Goal: Communication & Community: Share content

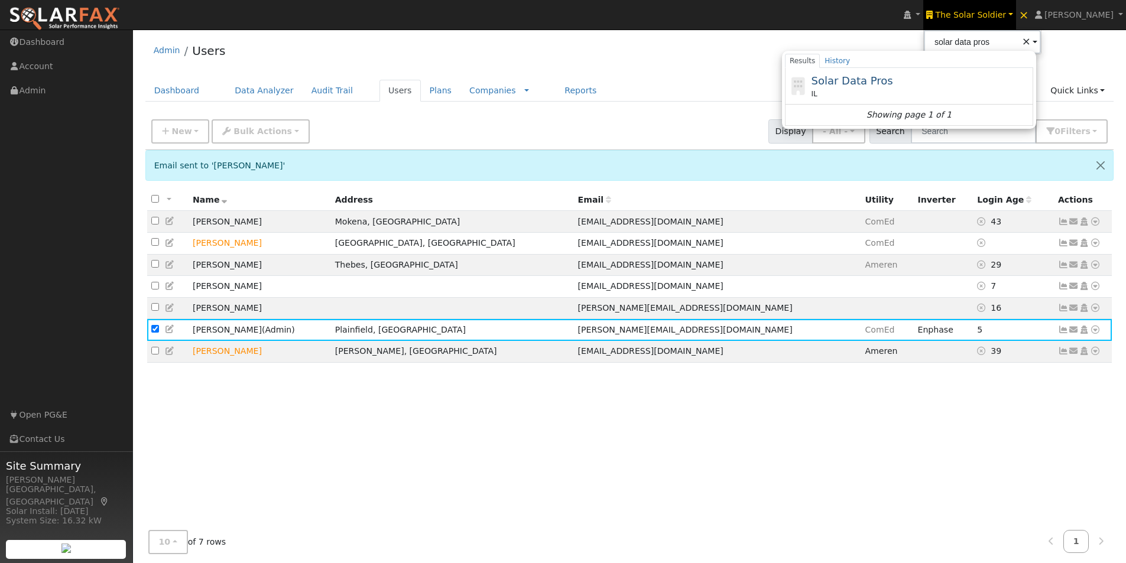
drag, startPoint x: 887, startPoint y: 80, endPoint x: 724, endPoint y: 83, distance: 163.7
click at [886, 80] on span "Solar Data Pros" at bounding box center [852, 80] width 82 height 12
type input "Solar Data Pros"
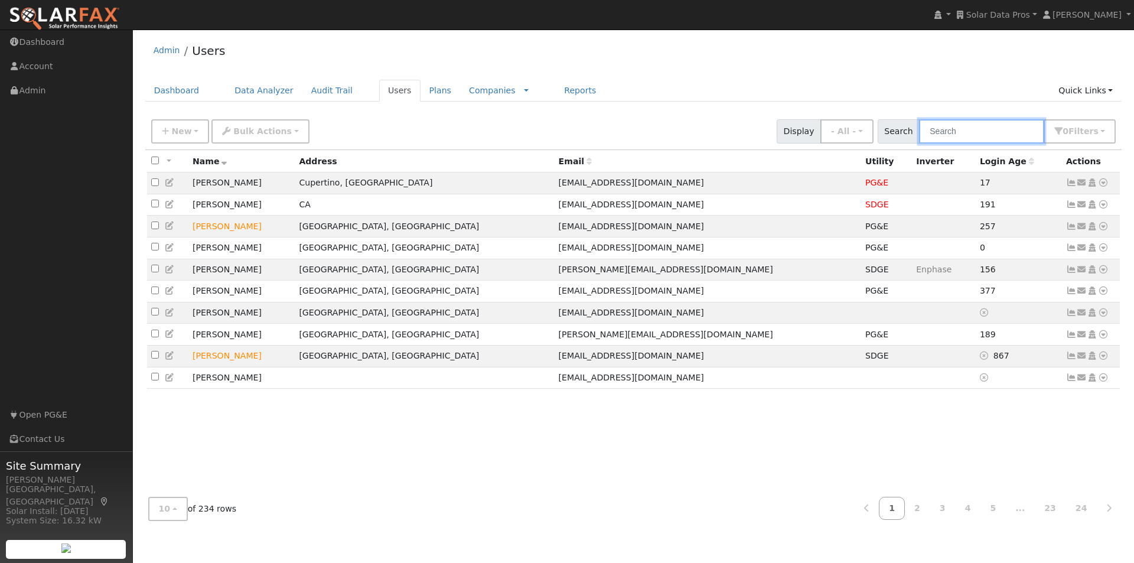
click at [985, 135] on input "text" at bounding box center [981, 131] width 125 height 24
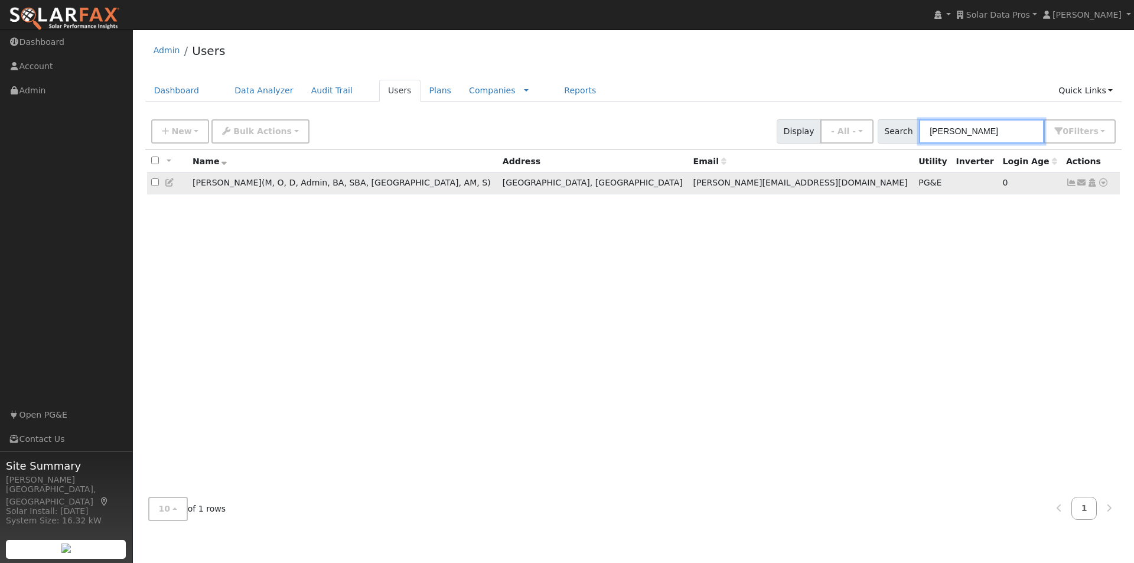
type input "leroy"
click at [155, 183] on input "checkbox" at bounding box center [155, 182] width 8 height 8
checkbox input "true"
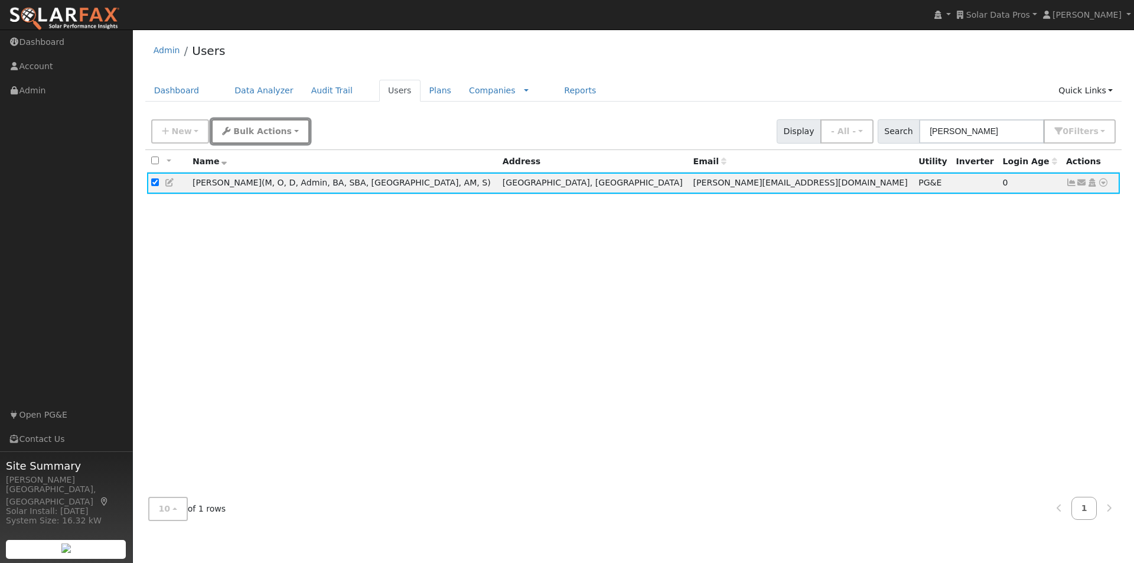
click at [266, 125] on button "Bulk Actions" at bounding box center [260, 131] width 97 height 24
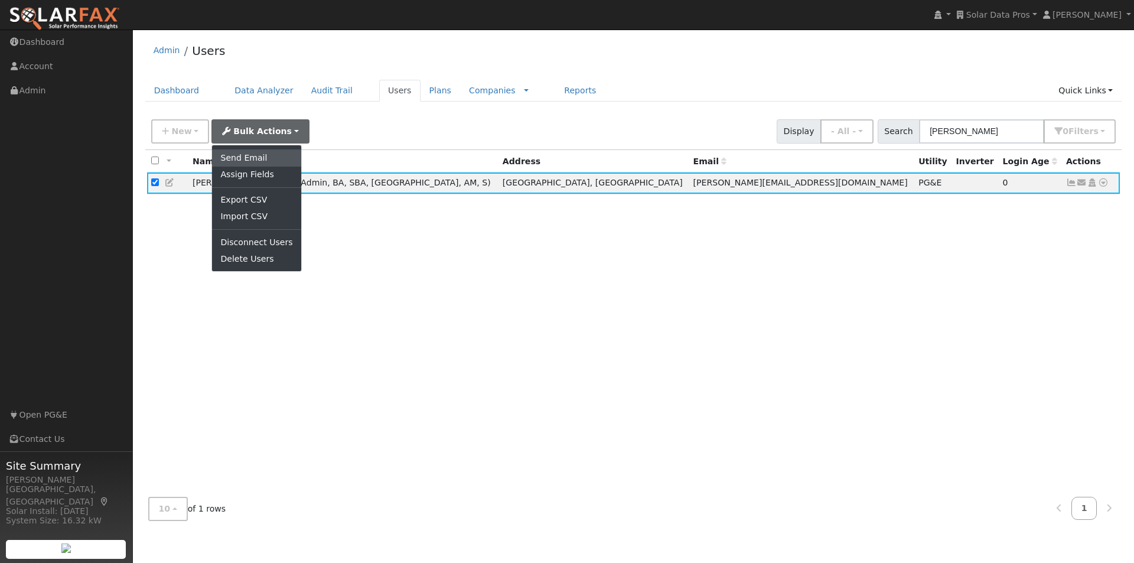
click at [236, 157] on link "Send Email" at bounding box center [256, 157] width 89 height 17
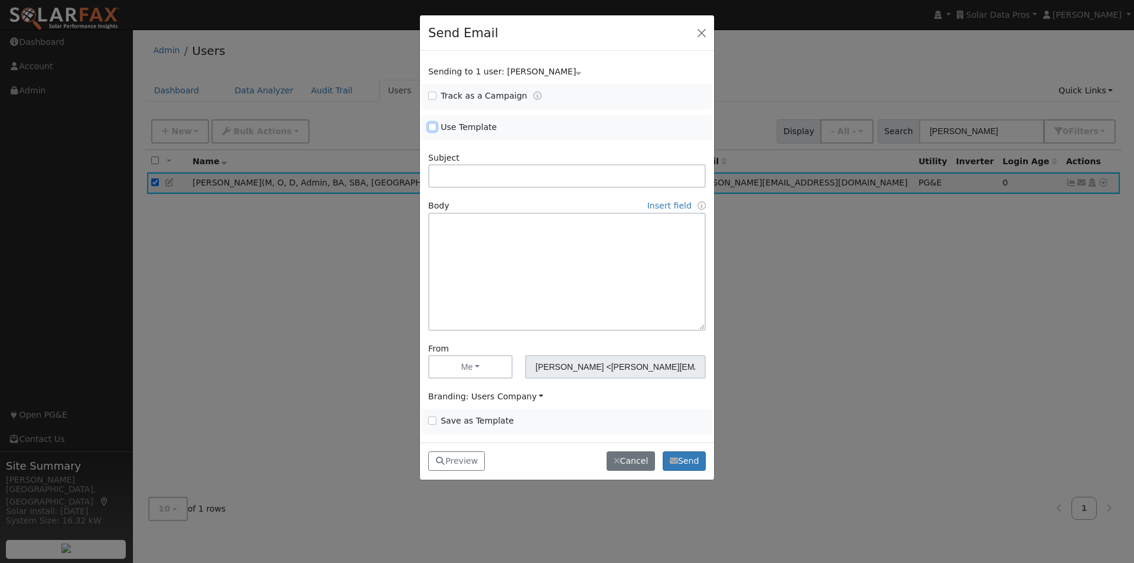
click at [432, 128] on input "Use Template" at bounding box center [432, 127] width 8 height 8
checkbox input "true"
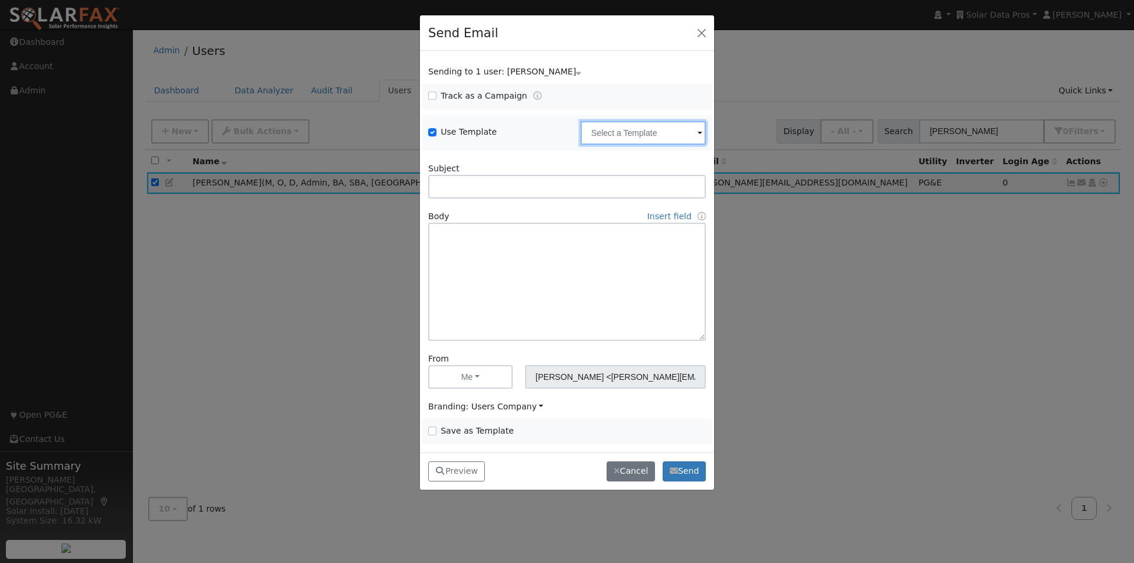
click at [648, 135] on input "text" at bounding box center [643, 133] width 125 height 24
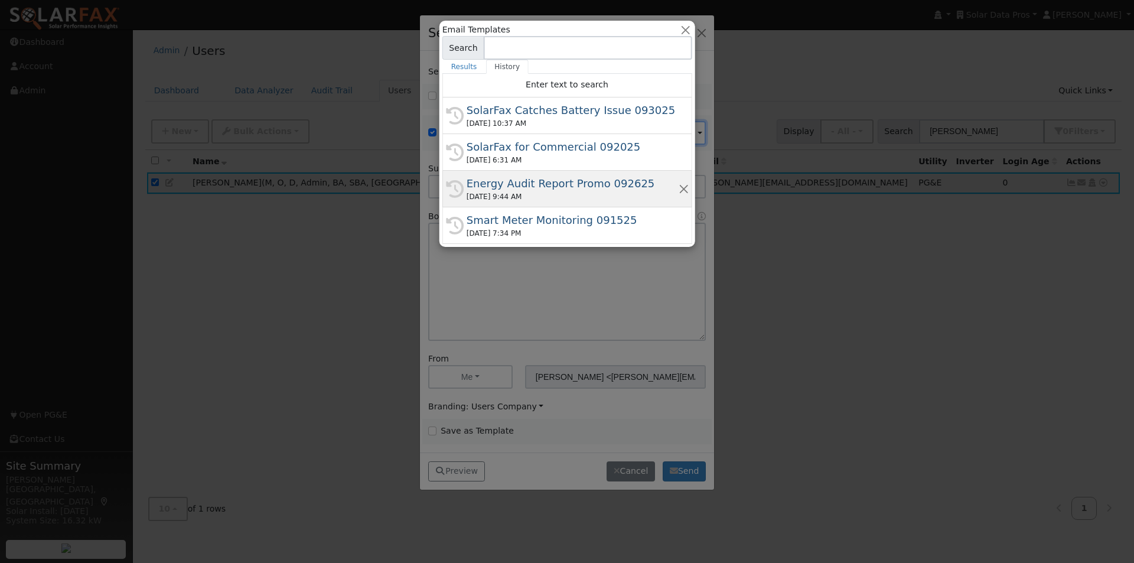
click at [562, 181] on div "Energy Audit Report Promo 092625" at bounding box center [573, 183] width 212 height 16
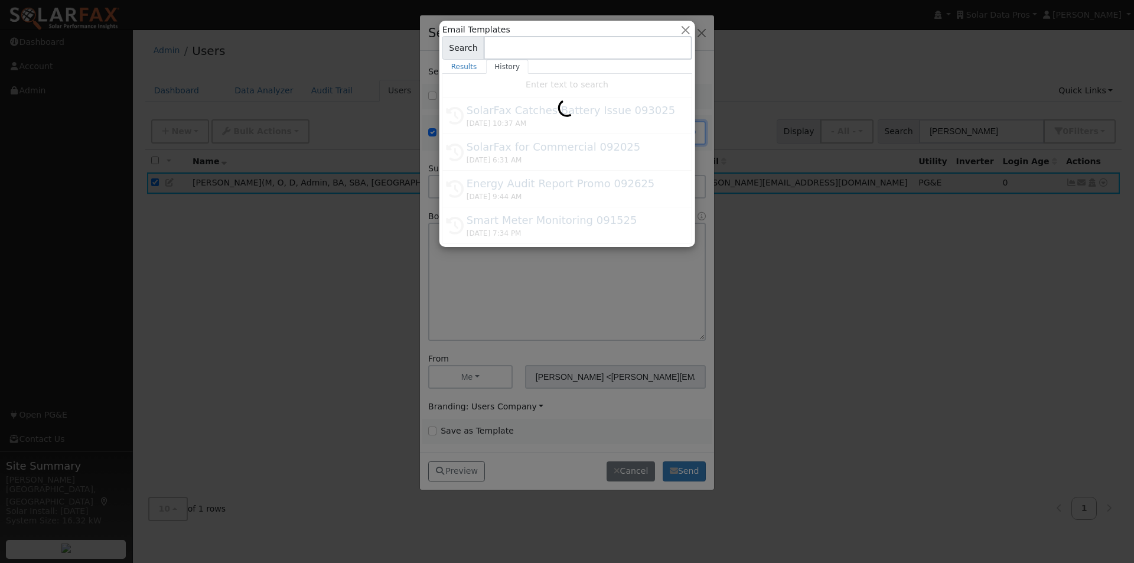
type input "Energy Audit Report Promo 092625"
type input "New: SolarFax® Energy Audit Report"
type textarea "Dear {user_fname}, We’re excited to introduce our newest product: the SolarFax®…"
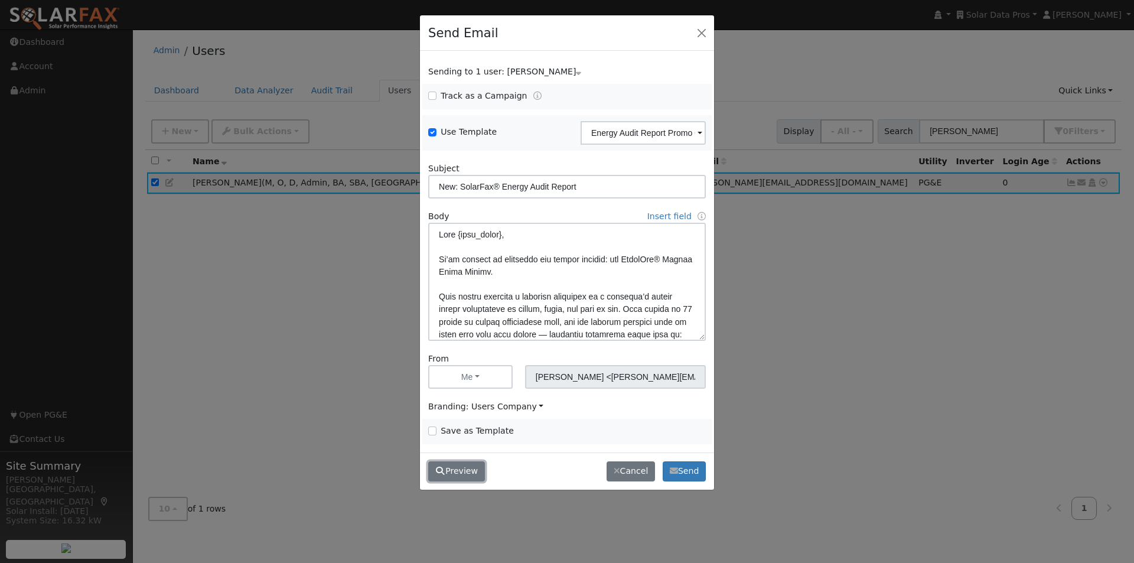
click at [457, 475] on button "Preview" at bounding box center [456, 471] width 57 height 20
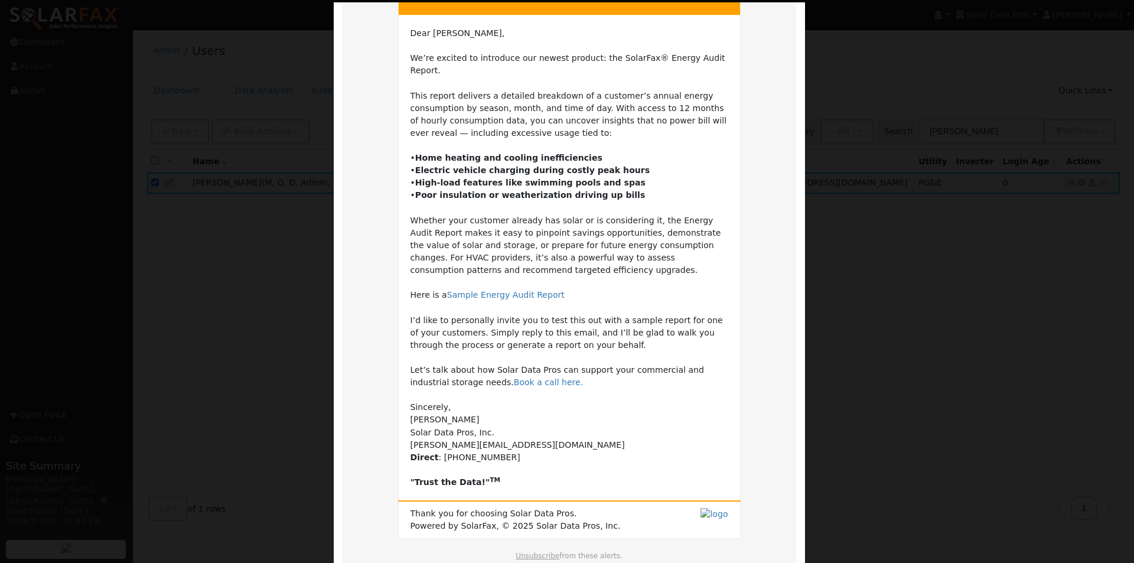
scroll to position [118, 0]
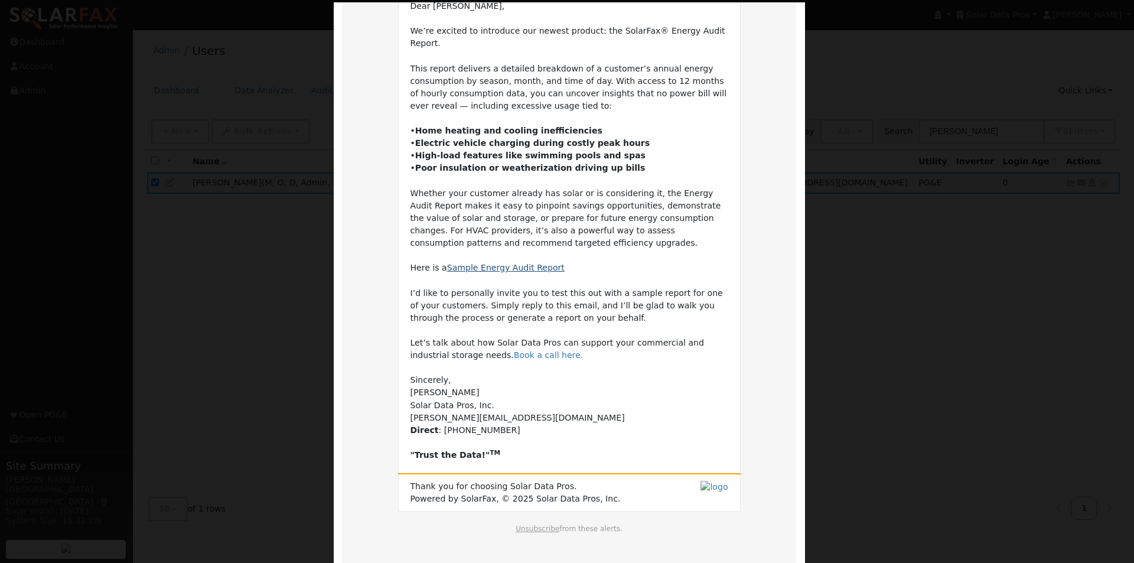
click at [491, 263] on link "Sample Energy Audit Report" at bounding box center [506, 267] width 118 height 9
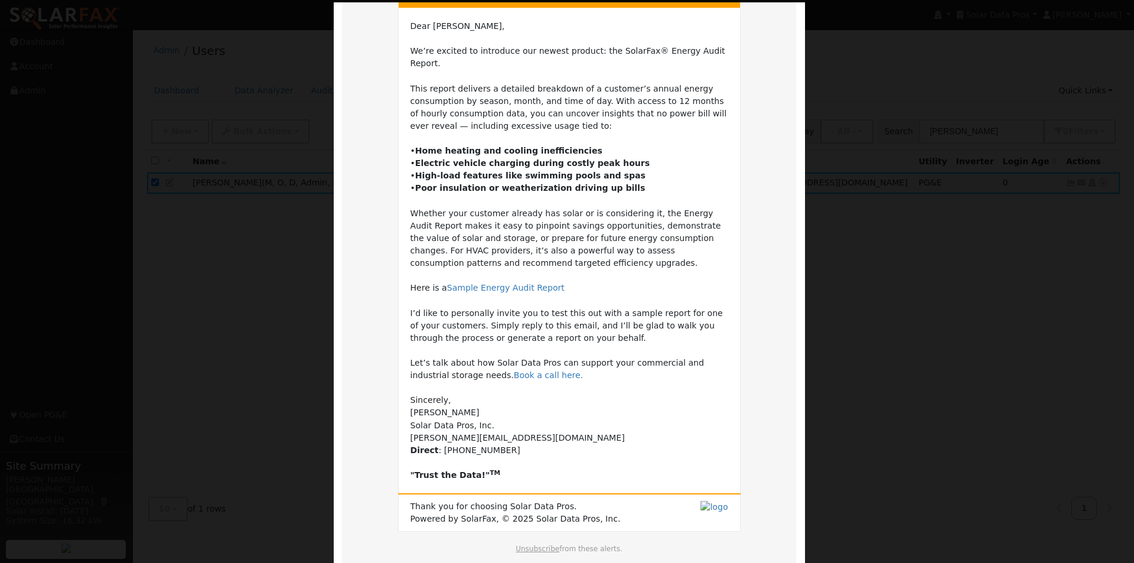
scroll to position [165, 0]
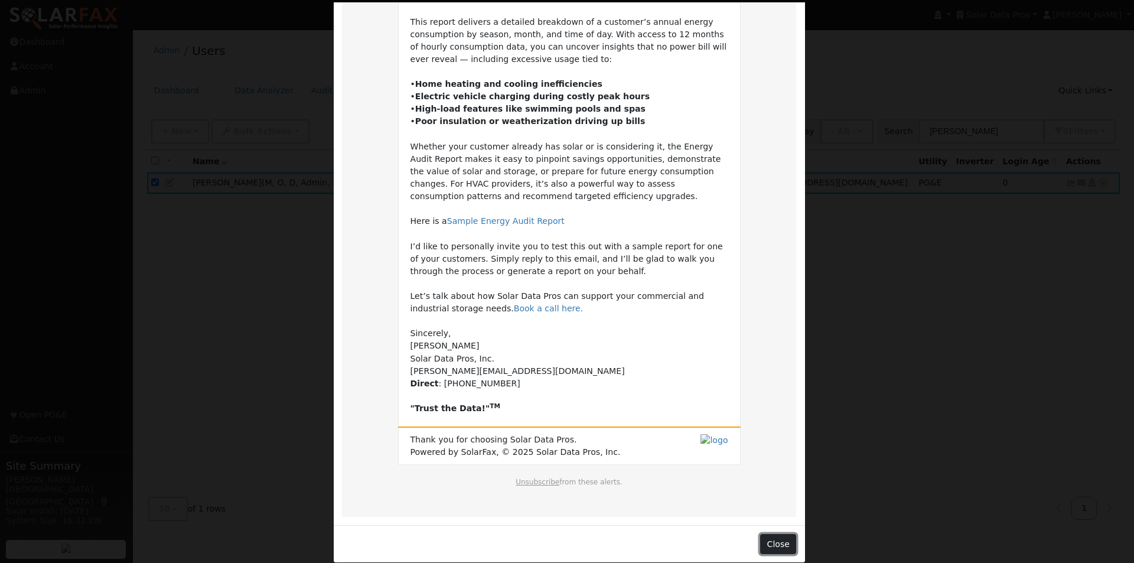
drag, startPoint x: 770, startPoint y: 535, endPoint x: 776, endPoint y: 444, distance: 91.2
click at [769, 534] on button "Close" at bounding box center [778, 544] width 36 height 20
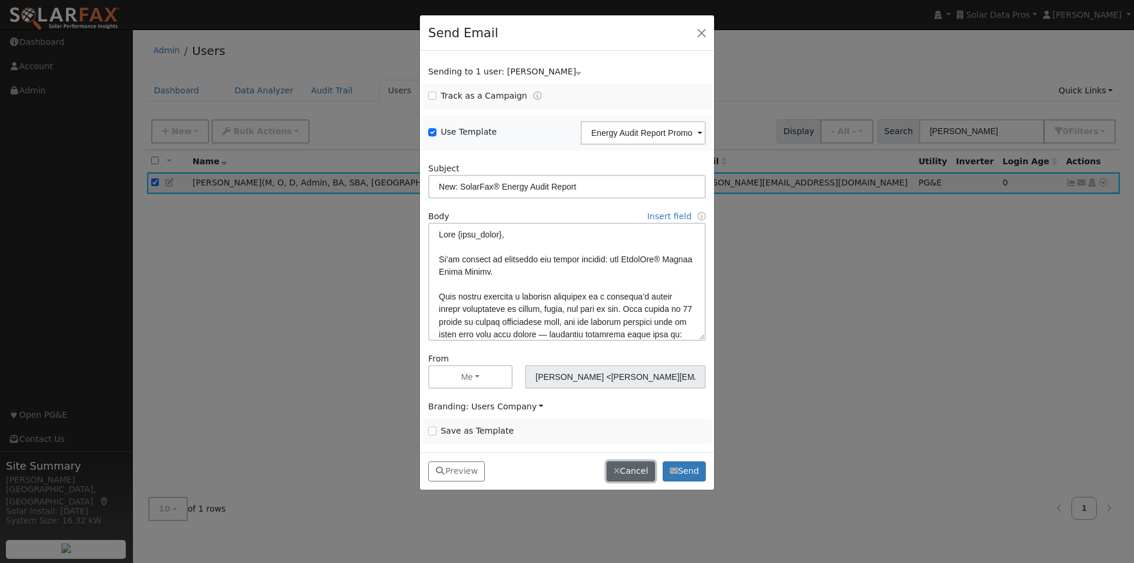
drag, startPoint x: 627, startPoint y: 473, endPoint x: 620, endPoint y: 296, distance: 177.4
click at [626, 471] on button "Cancel" at bounding box center [631, 471] width 48 height 20
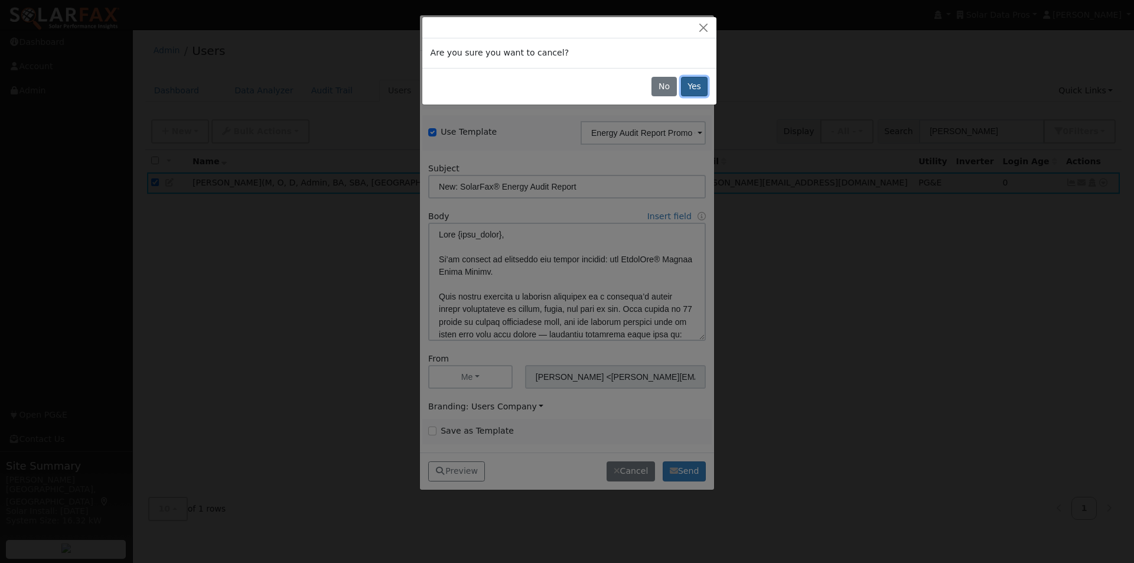
click at [703, 80] on button "Yes" at bounding box center [694, 87] width 27 height 20
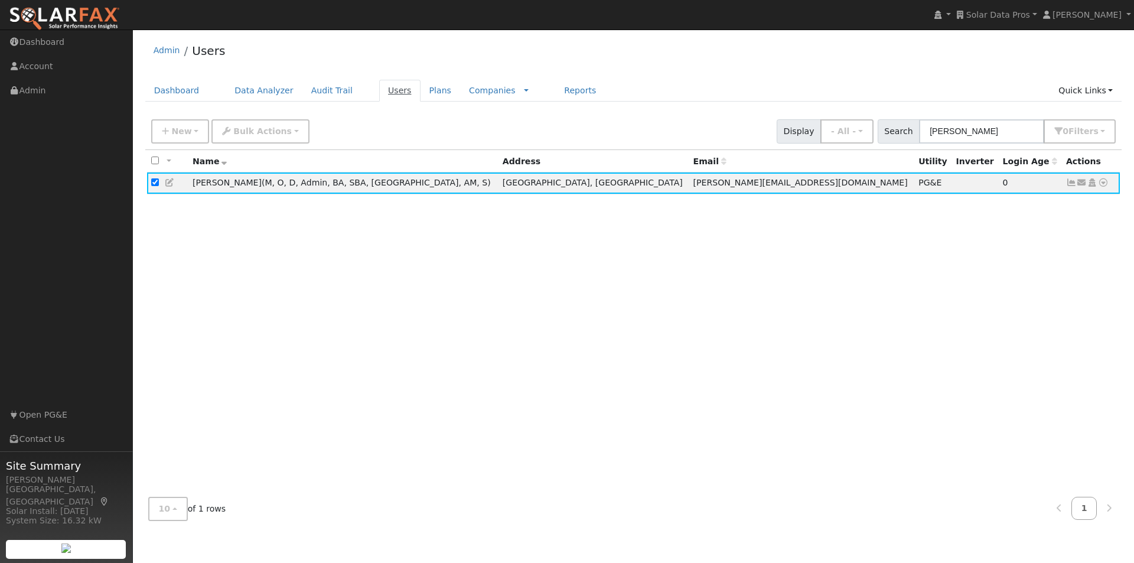
click at [382, 90] on link "Users" at bounding box center [399, 91] width 41 height 22
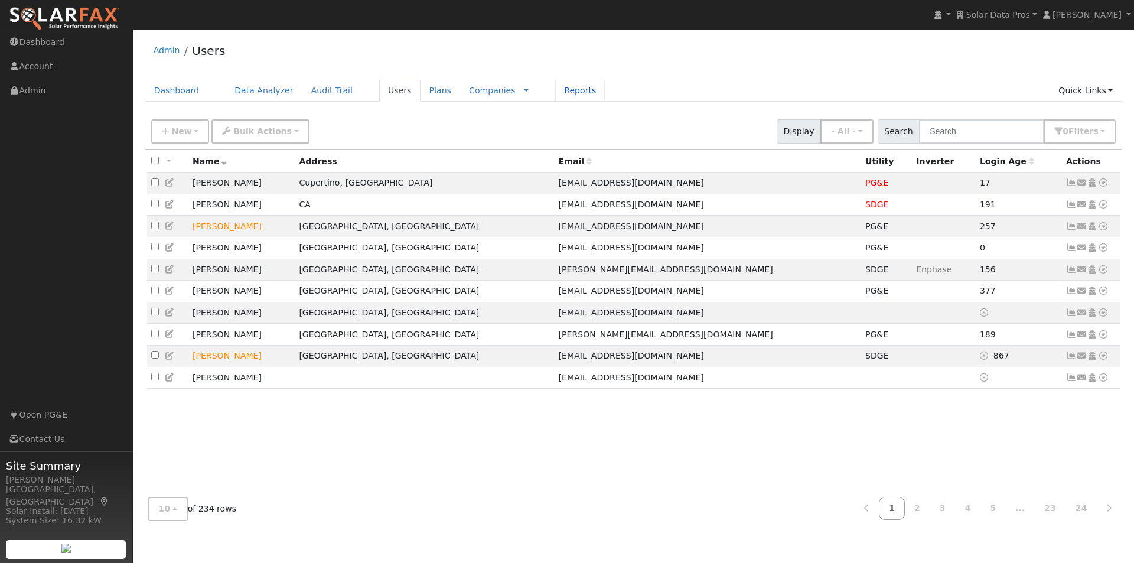
drag, startPoint x: 539, startPoint y: 89, endPoint x: 512, endPoint y: 97, distance: 28.4
click at [555, 88] on link "Reports" at bounding box center [580, 91] width 50 height 22
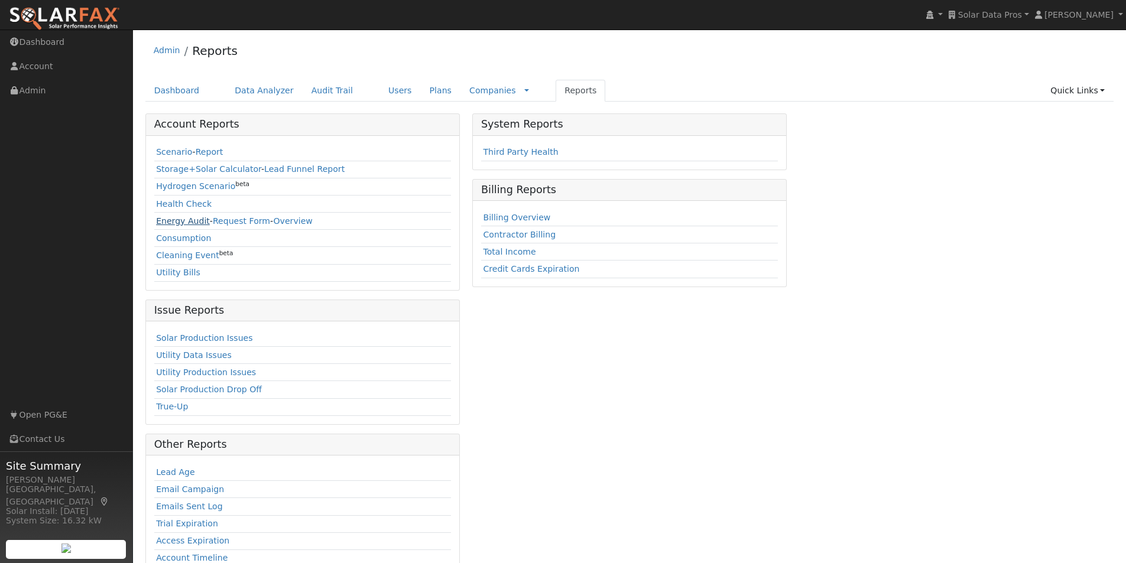
click at [162, 221] on link "Energy Audit" at bounding box center [183, 220] width 54 height 9
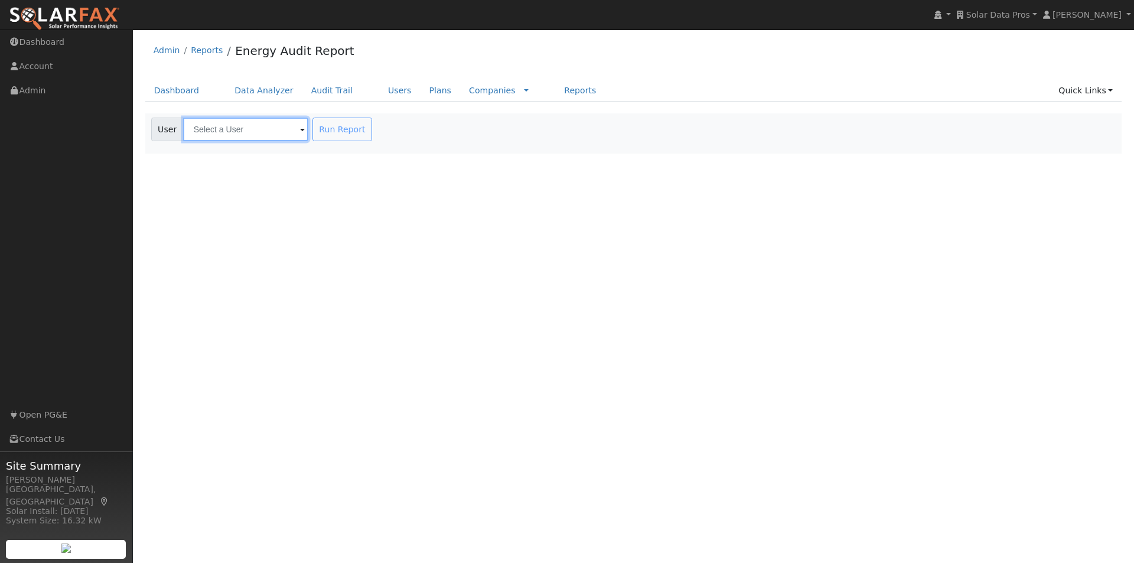
click at [251, 140] on input "text" at bounding box center [245, 130] width 125 height 24
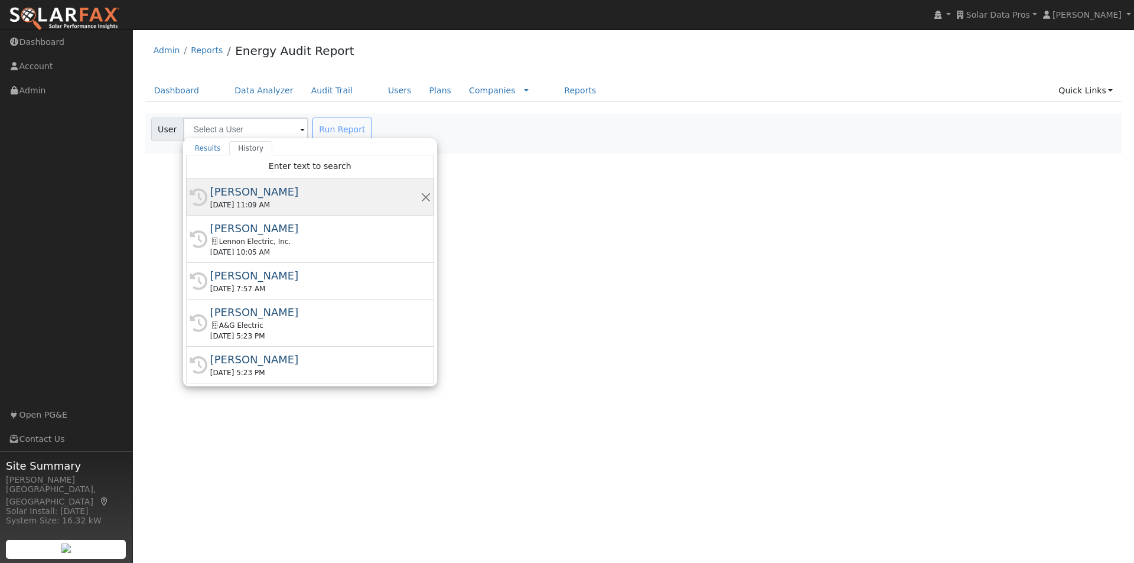
click at [232, 192] on div "[PERSON_NAME]" at bounding box center [315, 192] width 210 height 16
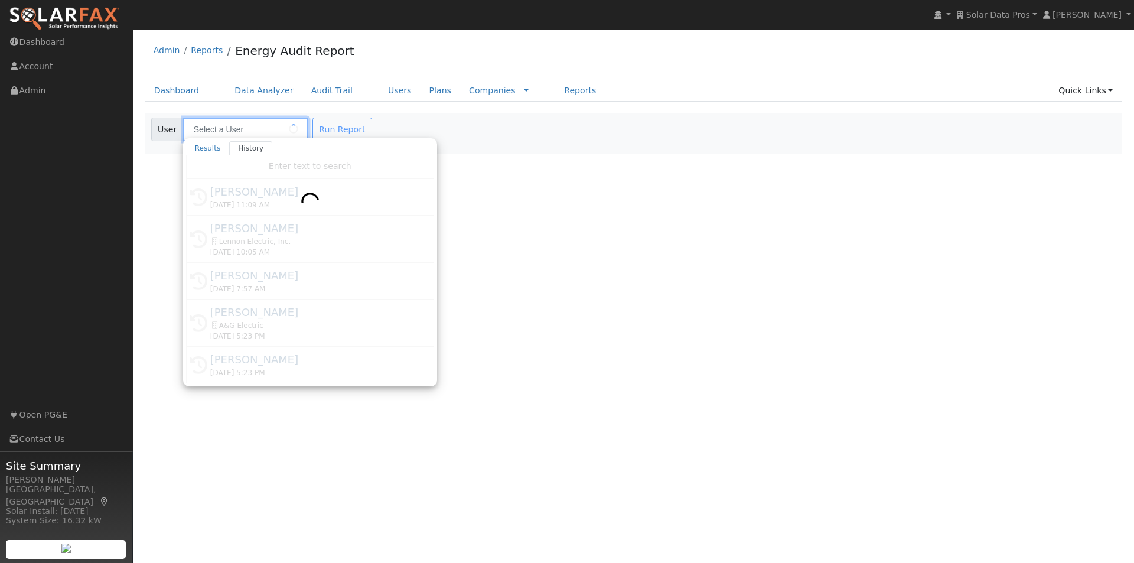
type input "[PERSON_NAME]"
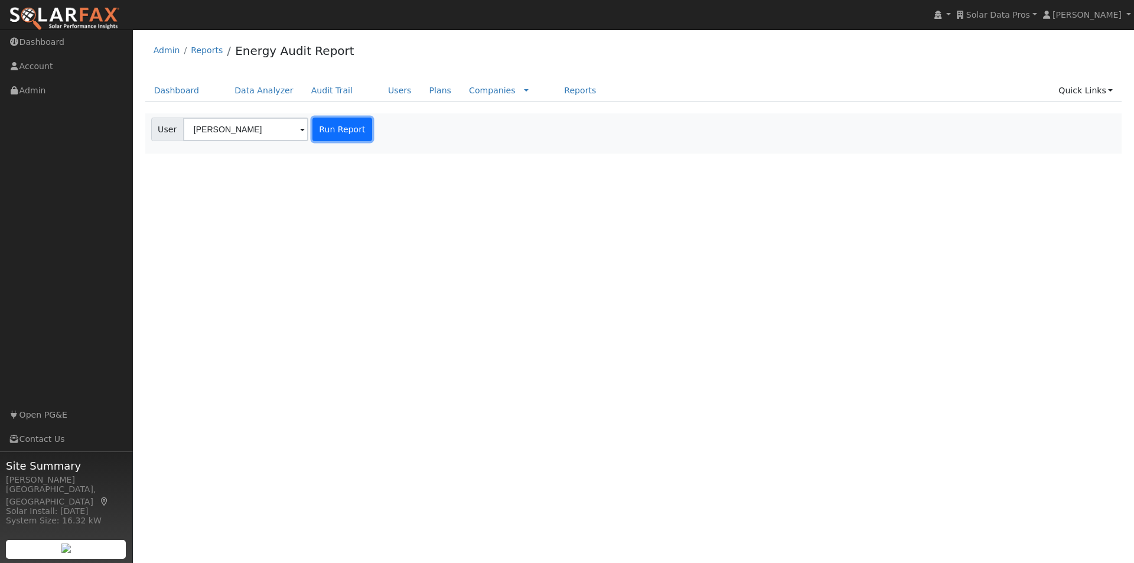
click at [334, 131] on button "Run Report" at bounding box center [343, 130] width 60 height 24
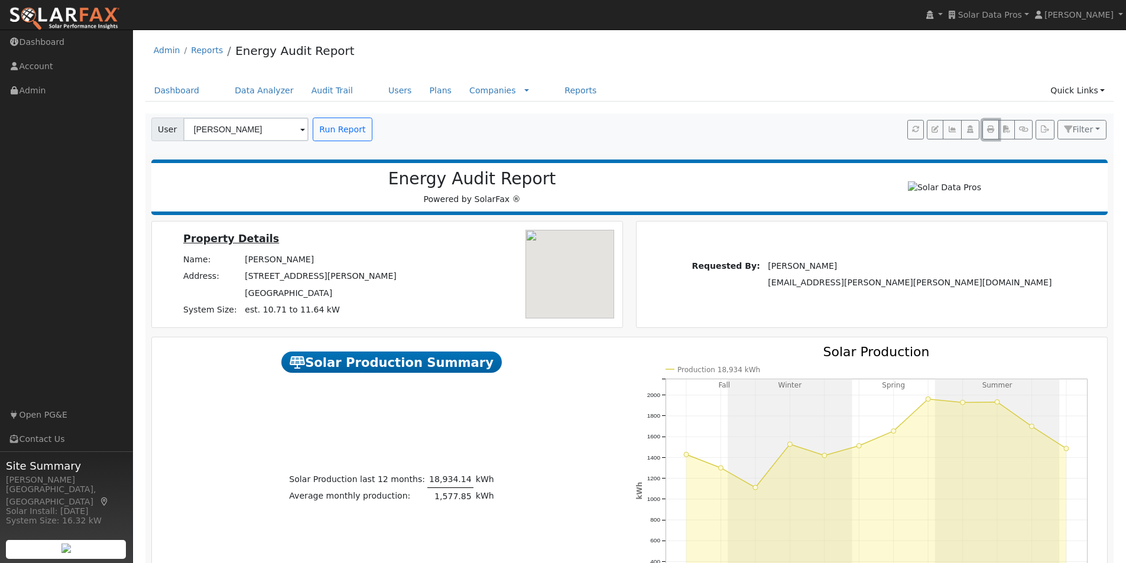
click at [984, 129] on button "button" at bounding box center [990, 130] width 17 height 20
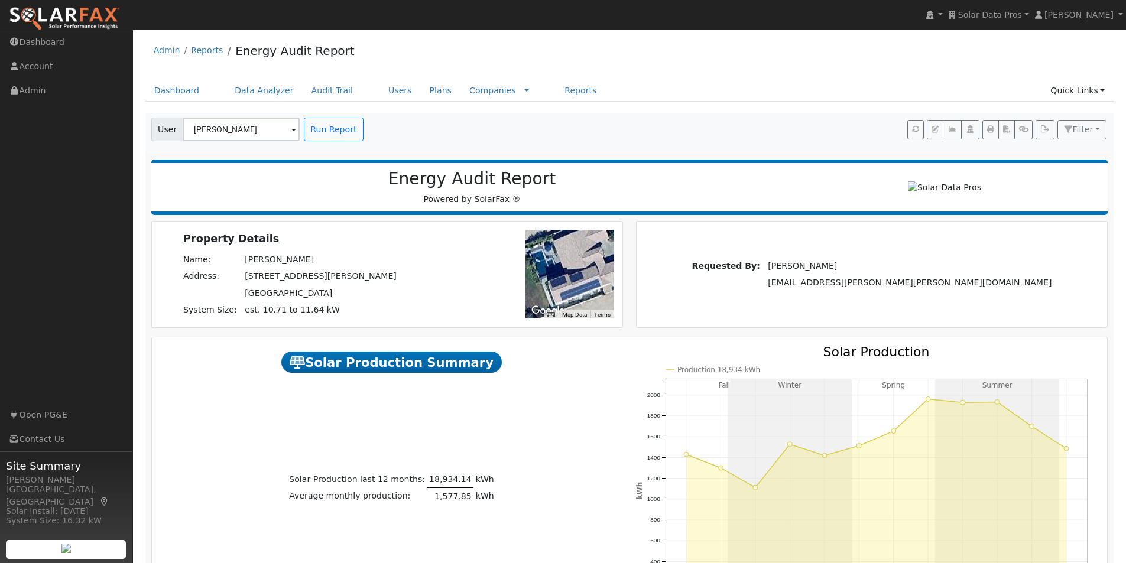
drag, startPoint x: 576, startPoint y: 288, endPoint x: 584, endPoint y: 263, distance: 26.7
click at [573, 251] on div at bounding box center [569, 274] width 89 height 89
drag, startPoint x: 588, startPoint y: 284, endPoint x: 566, endPoint y: 280, distance: 22.8
click at [566, 280] on div at bounding box center [569, 274] width 89 height 89
drag, startPoint x: 573, startPoint y: 280, endPoint x: 595, endPoint y: 277, distance: 22.6
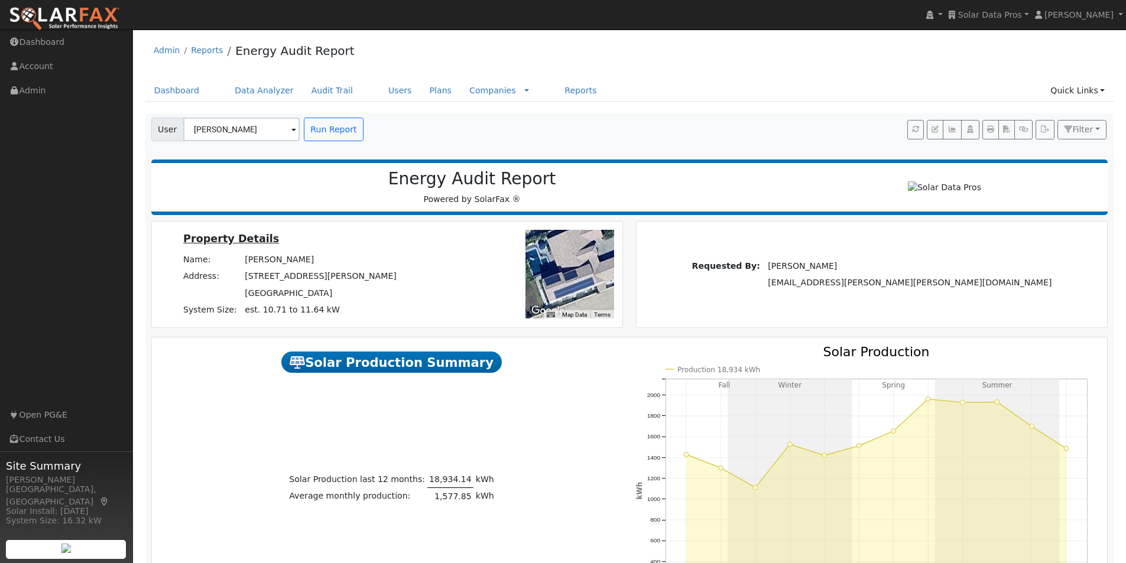
click at [595, 277] on div at bounding box center [569, 274] width 89 height 89
click at [987, 132] on icon "button" at bounding box center [990, 129] width 7 height 7
click at [379, 89] on link "Users" at bounding box center [399, 91] width 41 height 22
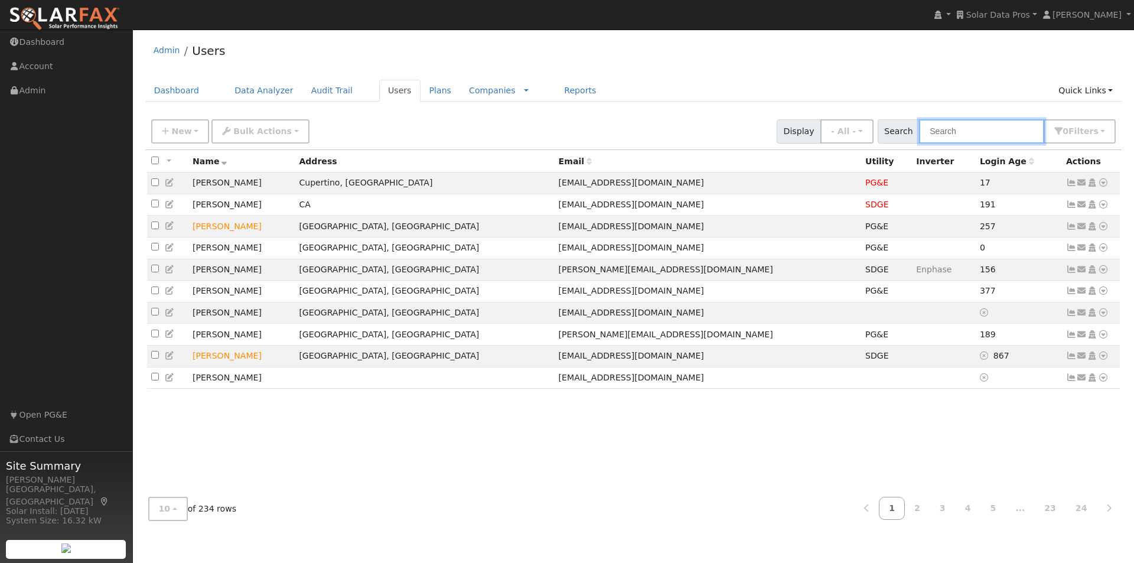
click at [993, 135] on input "text" at bounding box center [981, 131] width 125 height 24
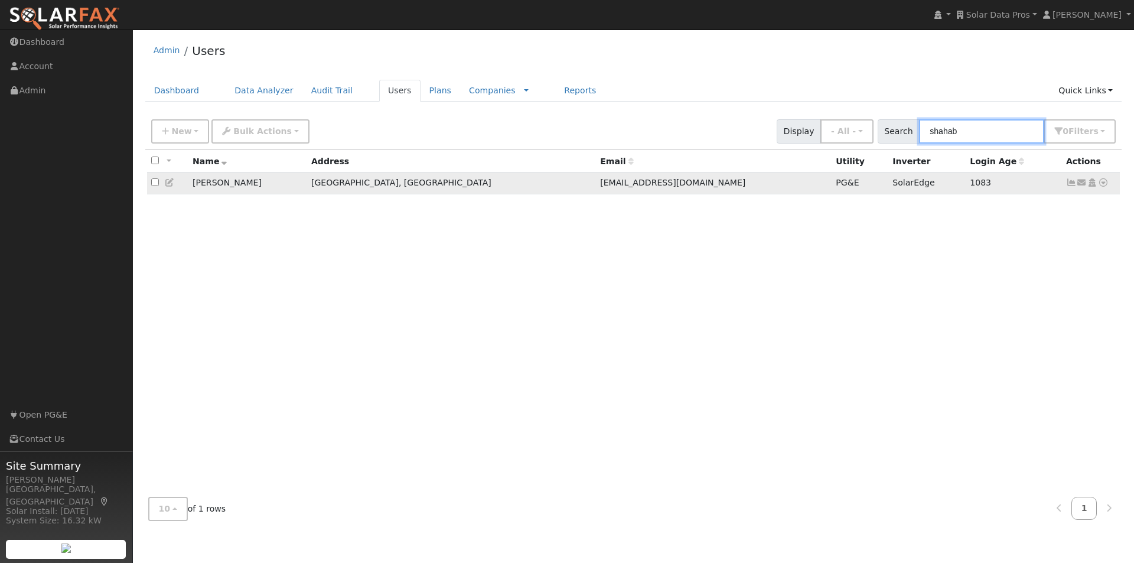
type input "shahab"
click at [168, 185] on icon at bounding box center [170, 182] width 11 height 8
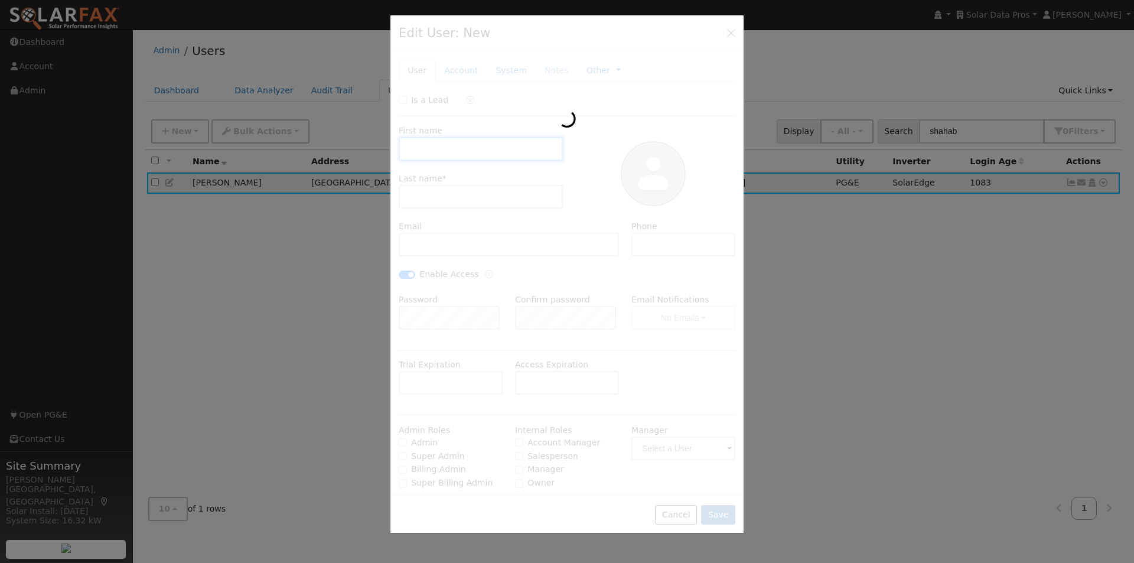
type input "Shahab"
type input "Hillyer"
type input "shahab.hillyermd@gmail.com"
checkbox input "true"
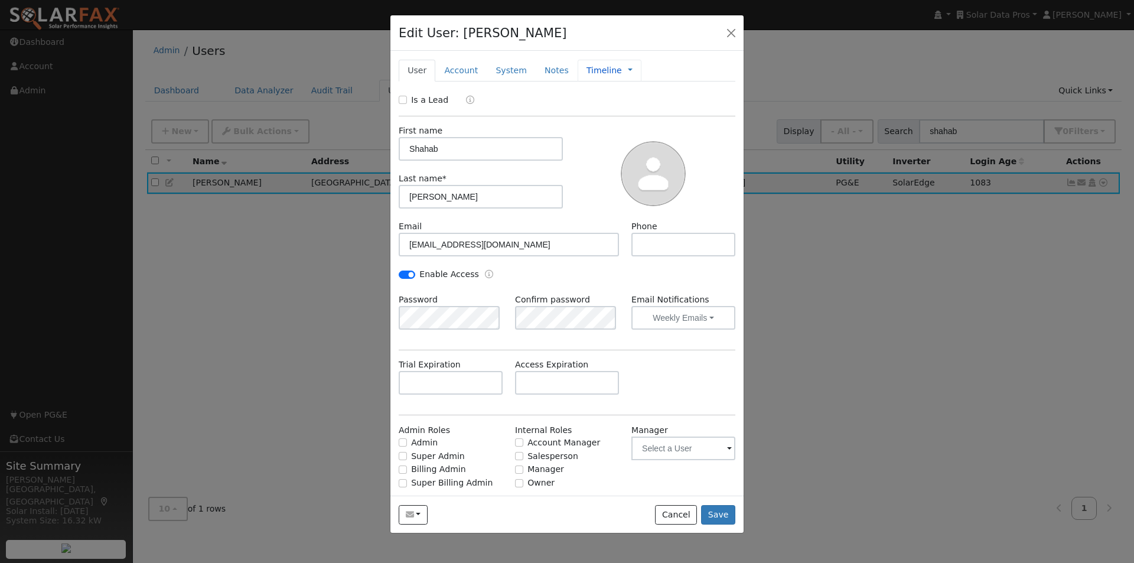
click at [596, 71] on link "Timeline" at bounding box center [604, 70] width 35 height 12
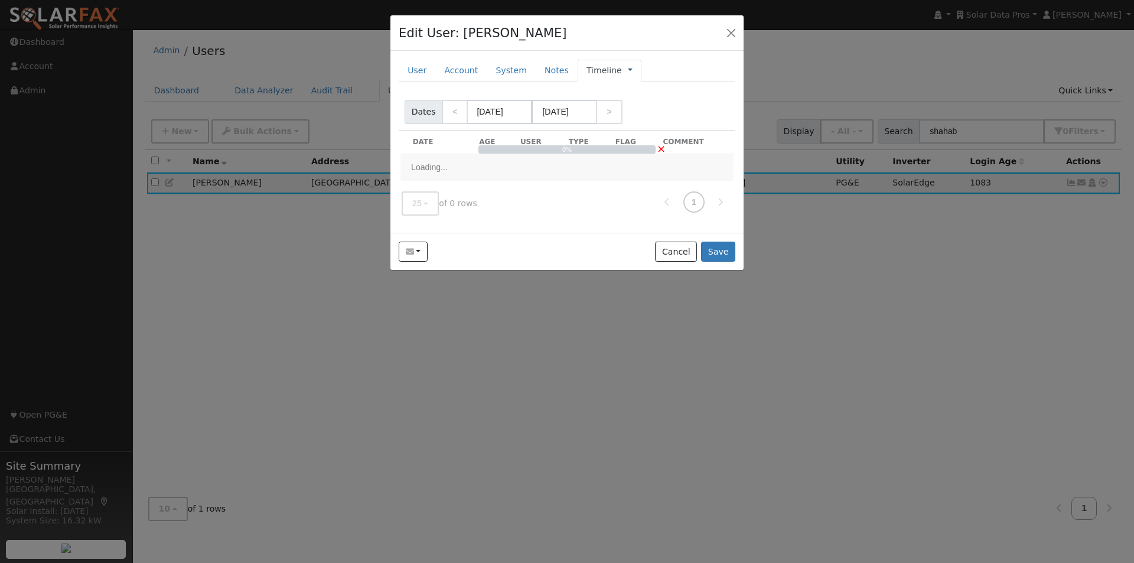
click at [628, 69] on link at bounding box center [630, 70] width 5 height 12
click at [638, 89] on link "Management" at bounding box center [670, 91] width 82 height 17
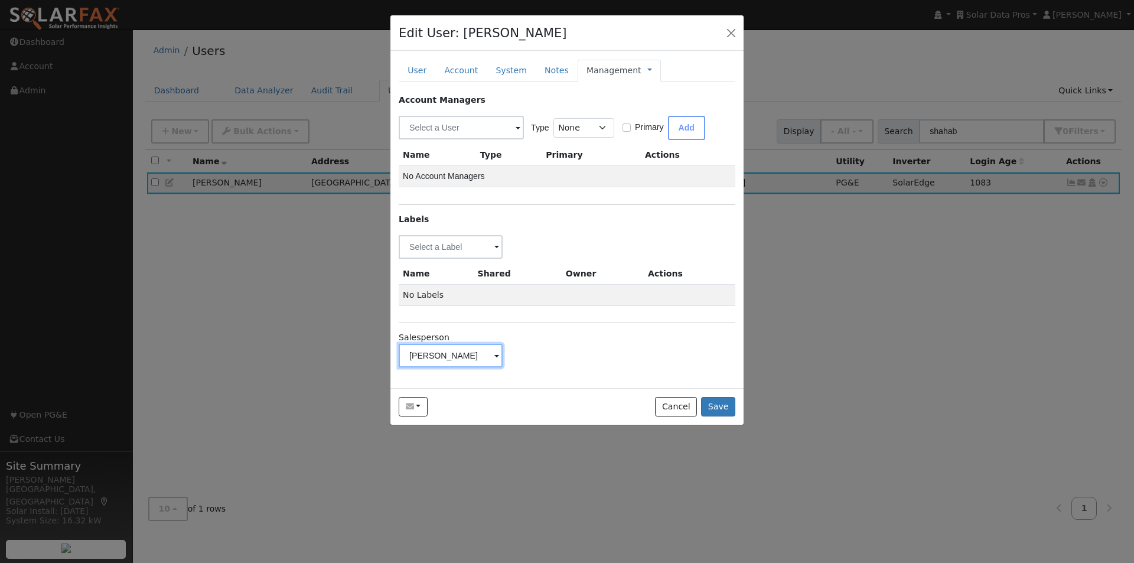
click at [484, 354] on input "Michael Jones" at bounding box center [451, 356] width 104 height 24
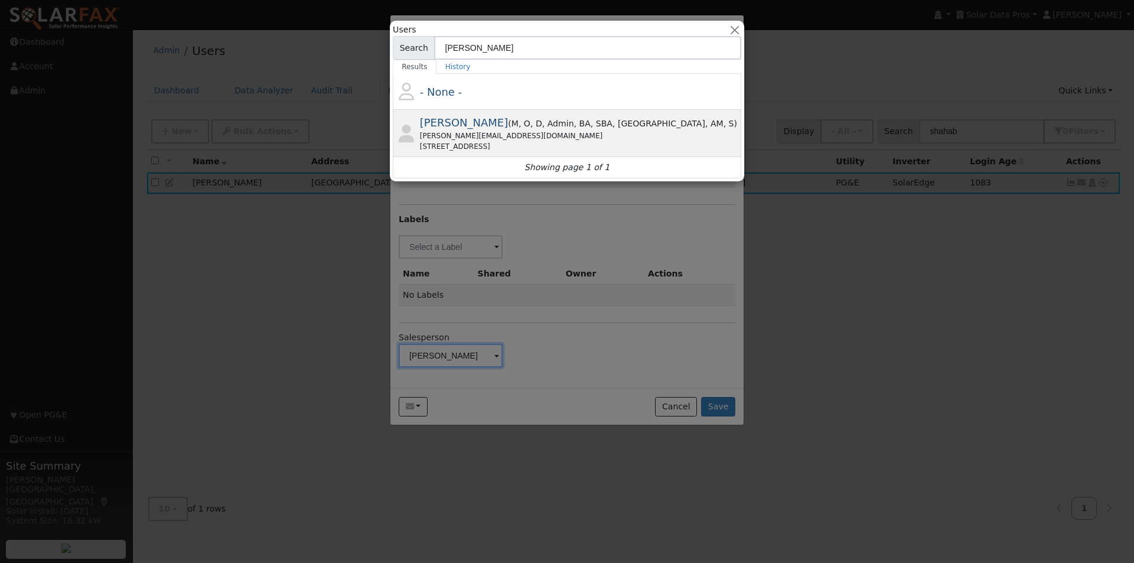
type input "[PERSON_NAME]"
click at [509, 119] on span "[PERSON_NAME]" at bounding box center [464, 122] width 89 height 12
type input "[PERSON_NAME]"
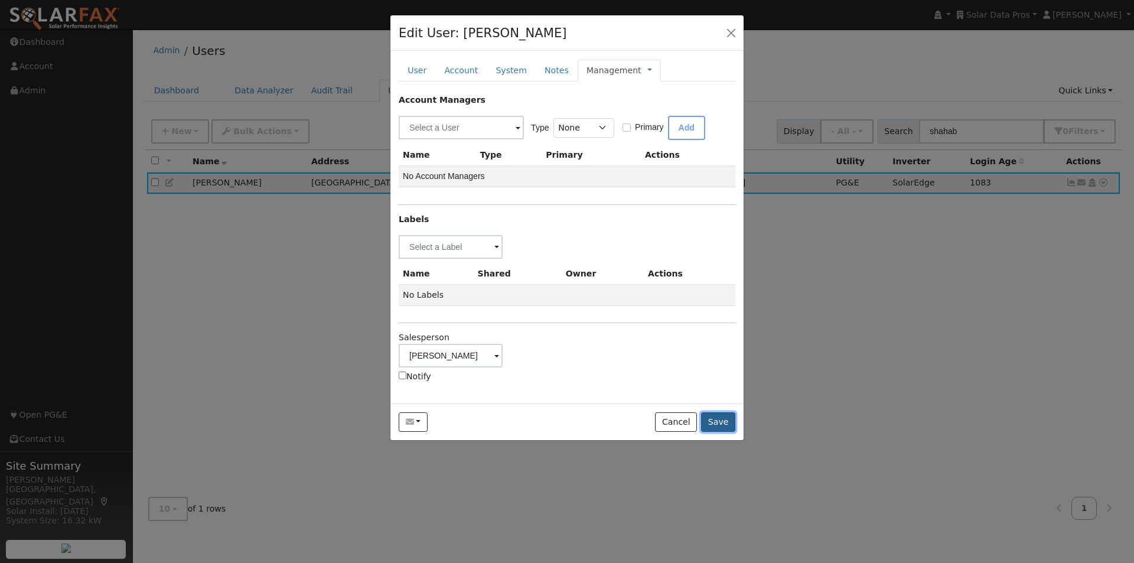
click at [725, 422] on button "Save" at bounding box center [718, 422] width 34 height 20
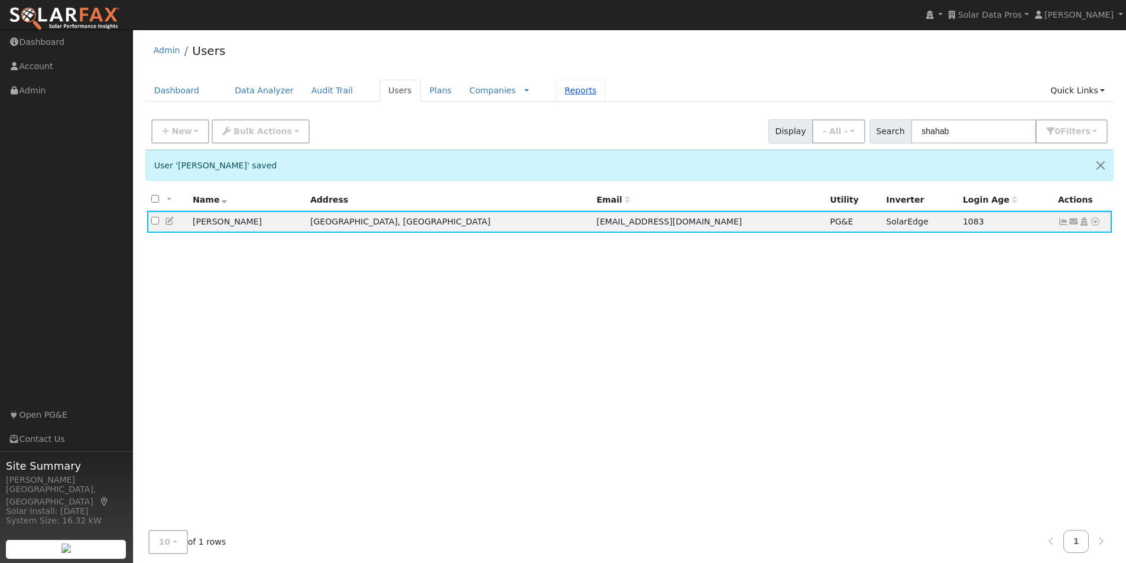
click at [555, 95] on link "Reports" at bounding box center [580, 91] width 50 height 22
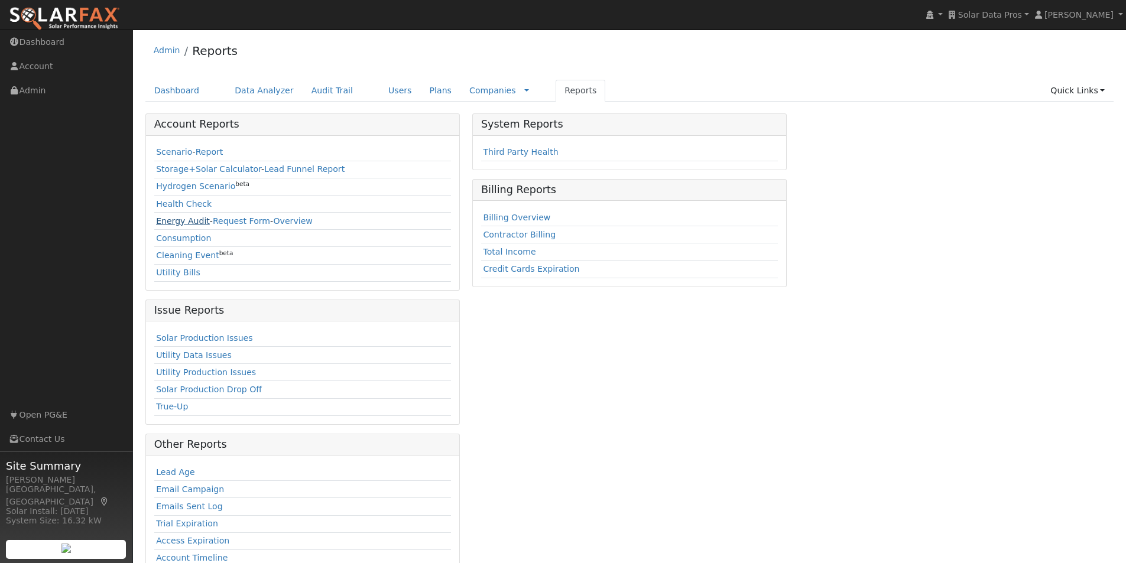
click at [163, 222] on link "Energy Audit" at bounding box center [183, 220] width 54 height 9
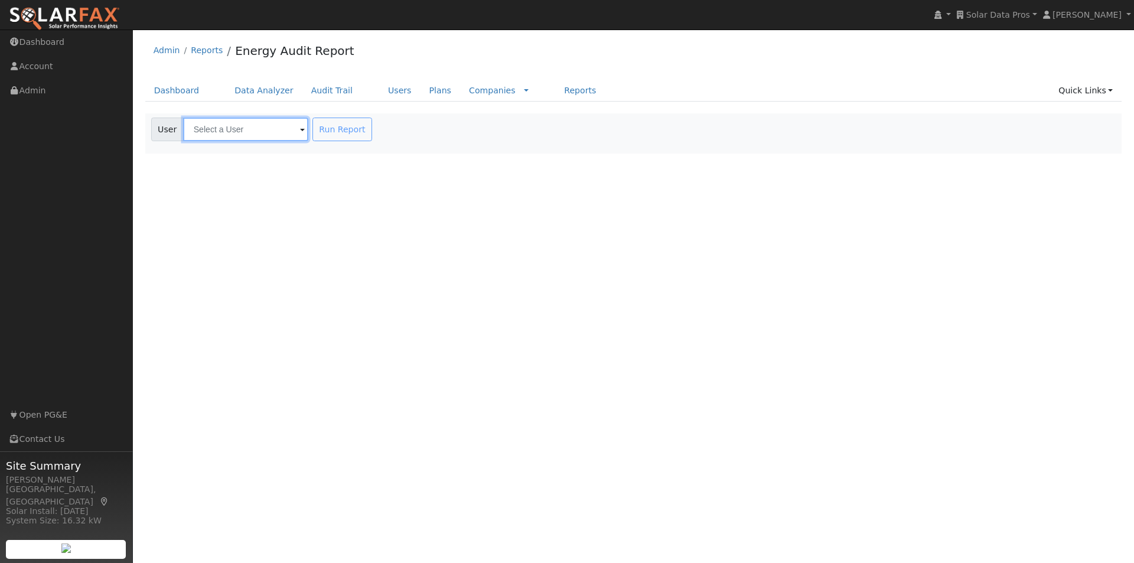
click at [255, 126] on input "text" at bounding box center [245, 130] width 125 height 24
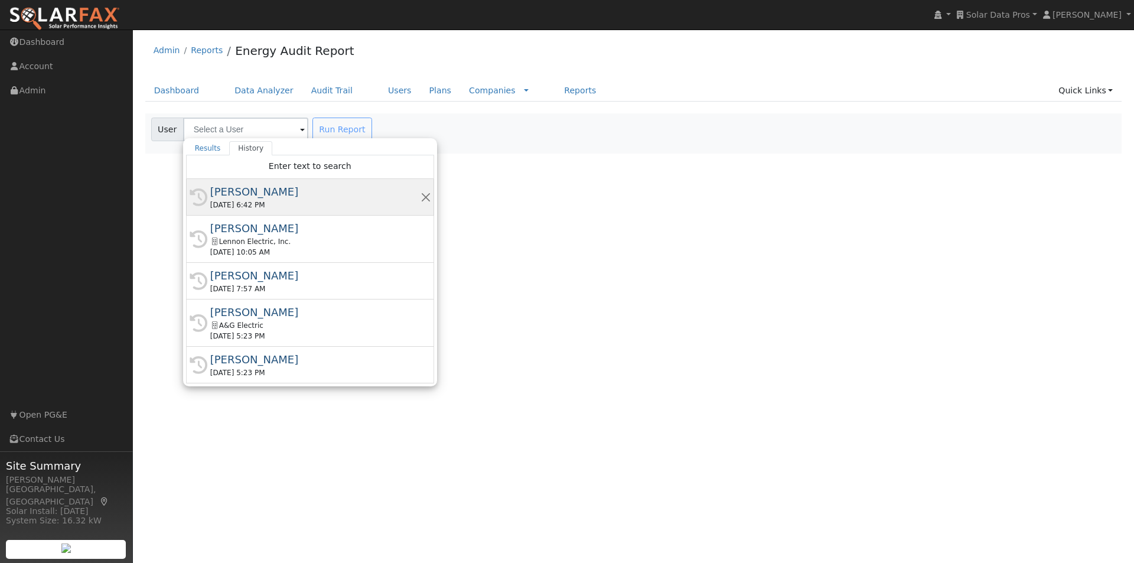
click at [236, 191] on div "[PERSON_NAME]" at bounding box center [315, 192] width 210 height 16
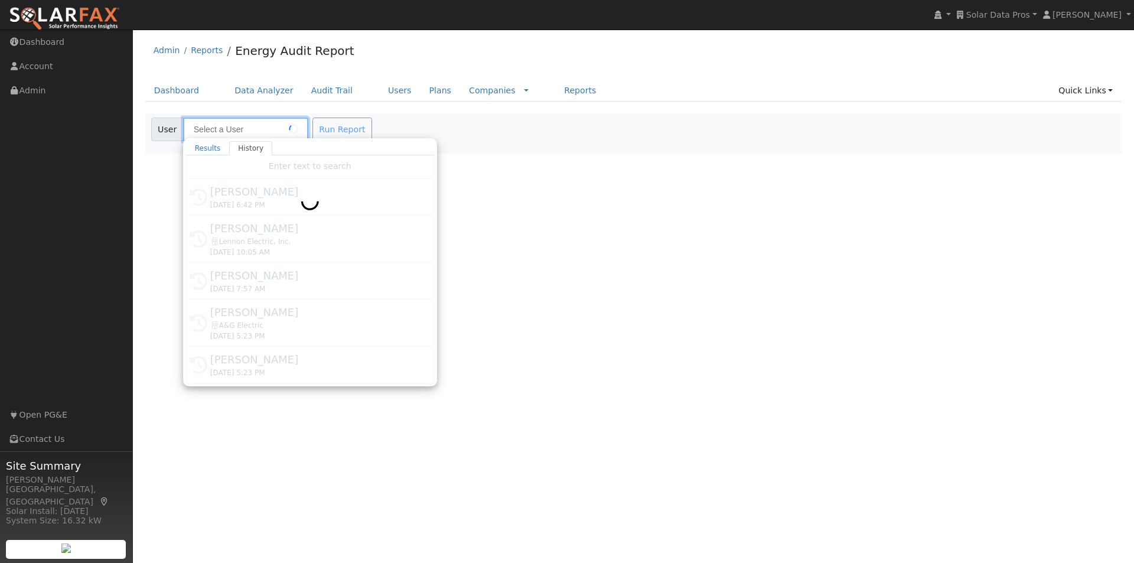
type input "[PERSON_NAME]"
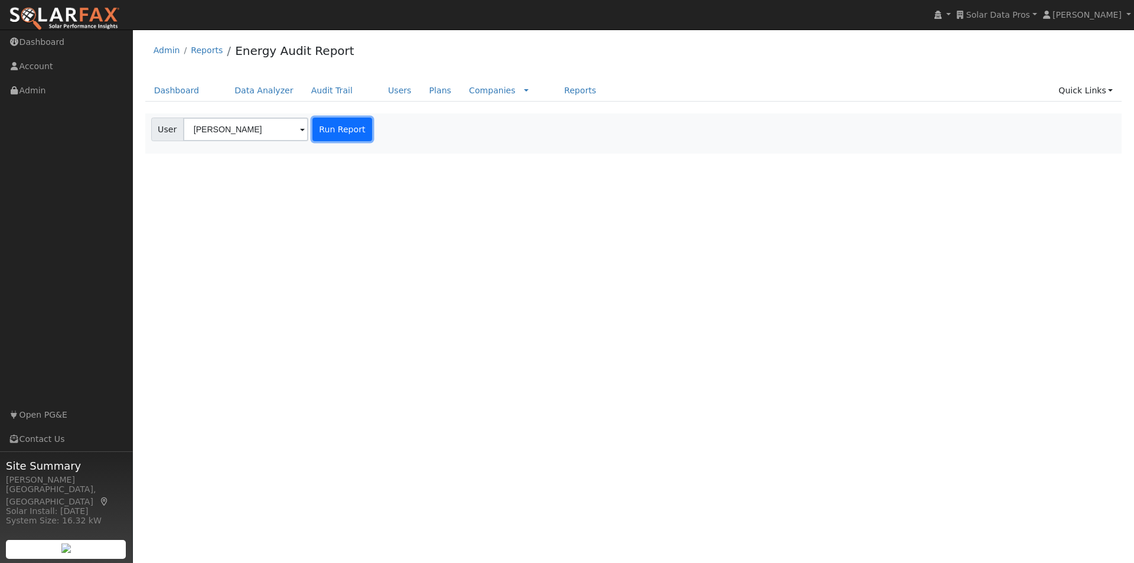
click at [335, 125] on button "Run Report" at bounding box center [343, 130] width 60 height 24
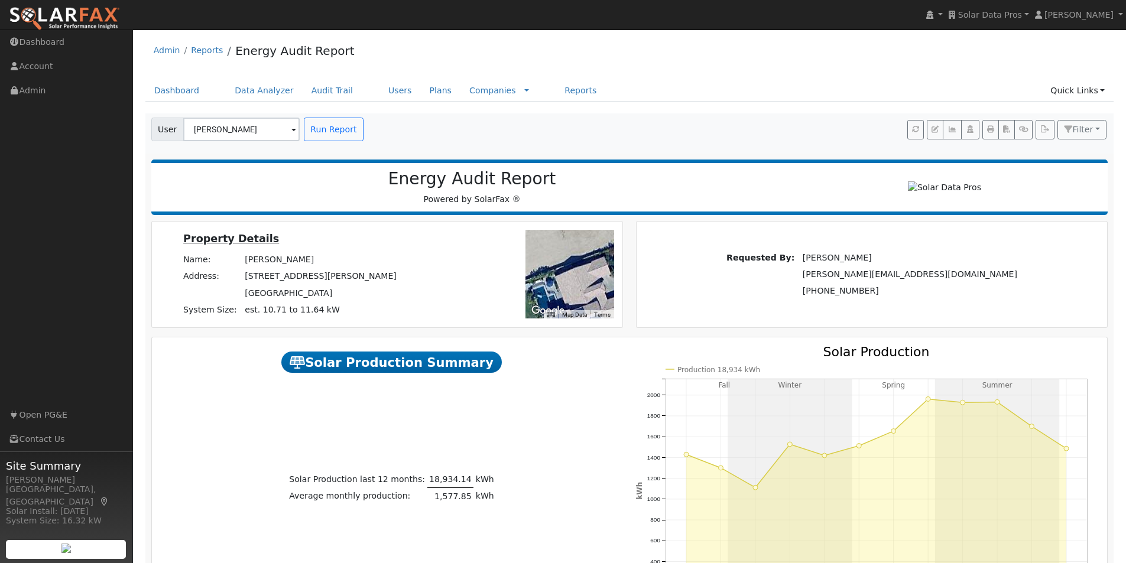
drag, startPoint x: 561, startPoint y: 264, endPoint x: 561, endPoint y: 279, distance: 16.0
click at [560, 263] on div at bounding box center [569, 274] width 89 height 89
drag, startPoint x: 570, startPoint y: 291, endPoint x: 563, endPoint y: 251, distance: 40.7
click at [566, 251] on div at bounding box center [569, 274] width 89 height 89
drag, startPoint x: 564, startPoint y: 269, endPoint x: 575, endPoint y: 265, distance: 12.7
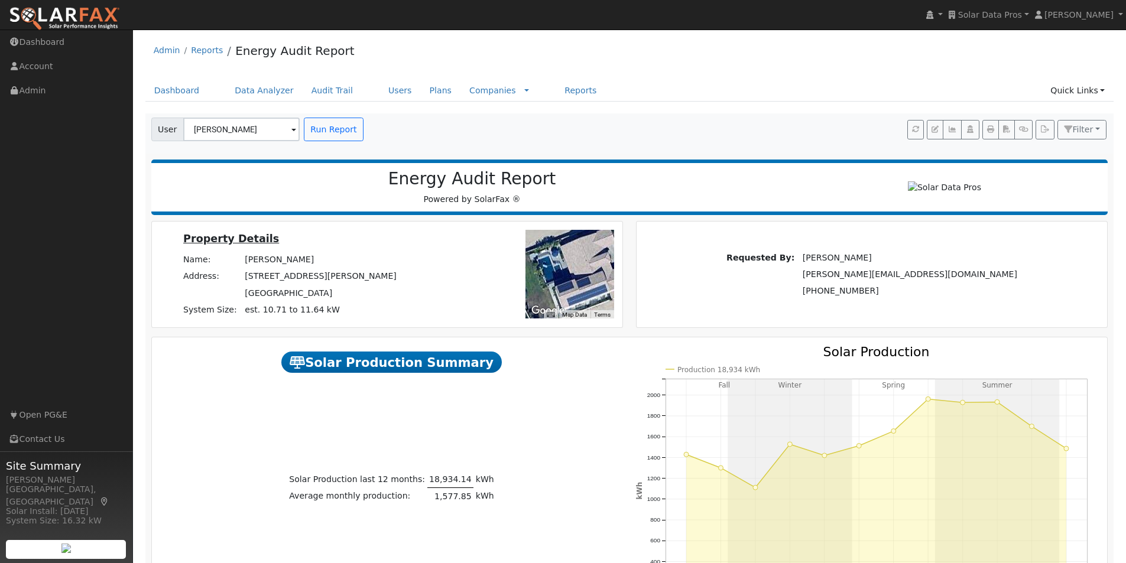
click at [562, 258] on div at bounding box center [569, 274] width 89 height 89
click at [574, 264] on div at bounding box center [569, 274] width 89 height 89
drag, startPoint x: 579, startPoint y: 272, endPoint x: 1104, endPoint y: 122, distance: 545.7
click at [553, 269] on div at bounding box center [569, 274] width 89 height 89
click at [1093, 128] on button "Filter" at bounding box center [1082, 130] width 50 height 20
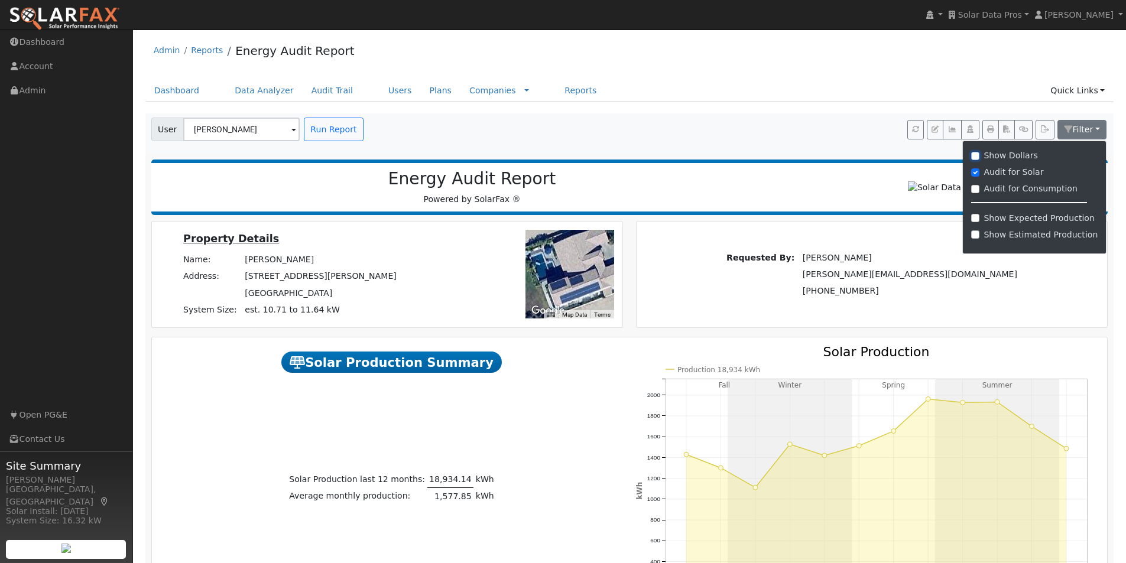
click at [979, 156] on input "Show Dollars" at bounding box center [975, 156] width 8 height 8
checkbox input "true"
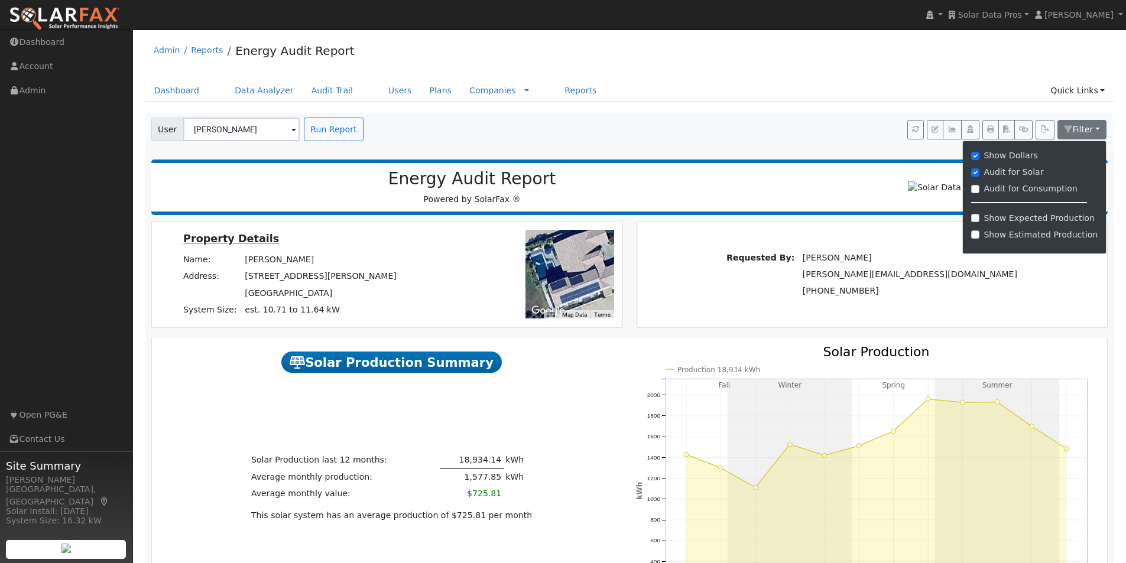
click at [864, 107] on div "Dashboard Data Analyzer Audit Trail Users Plans Companies Rate Schedules Compan…" at bounding box center [629, 97] width 968 height 34
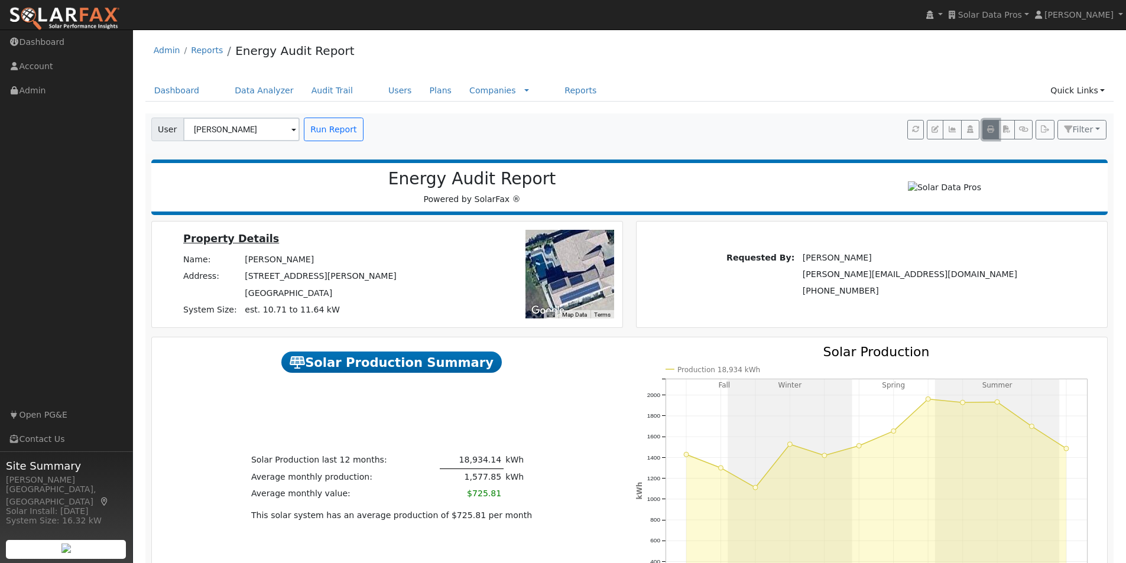
click at [987, 128] on icon "button" at bounding box center [990, 129] width 7 height 7
click at [380, 89] on link "Users" at bounding box center [399, 91] width 41 height 22
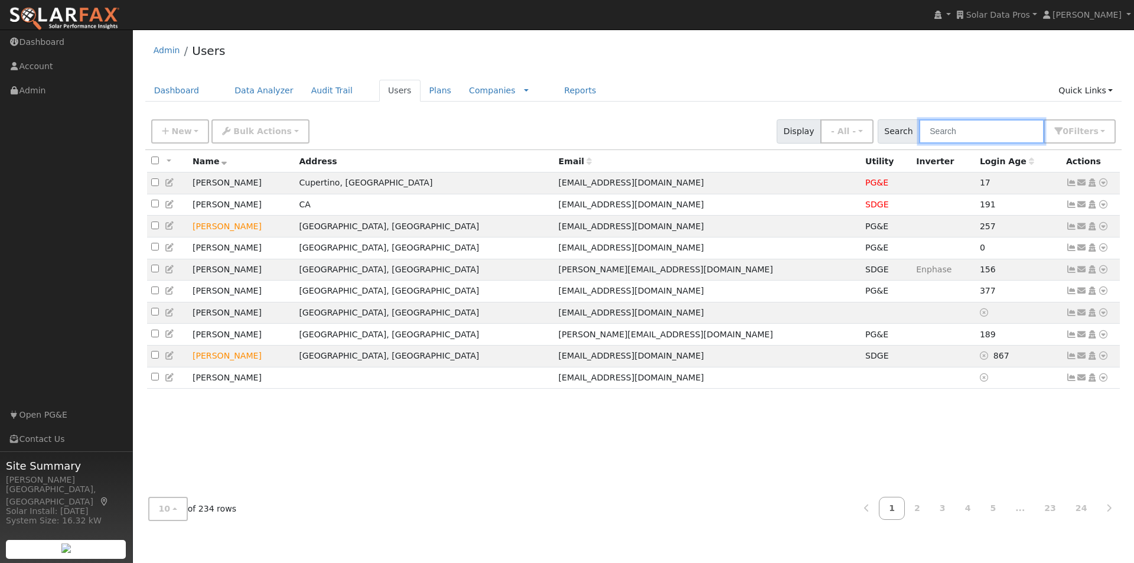
click at [976, 130] on input "text" at bounding box center [981, 131] width 125 height 24
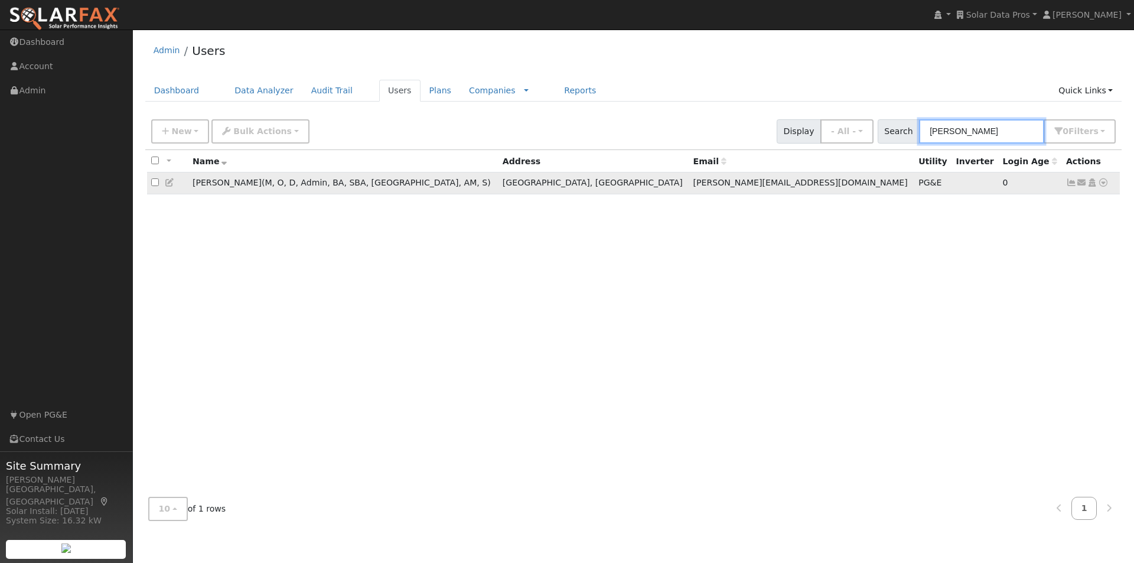
type input "[PERSON_NAME]"
click at [151, 182] on input "checkbox" at bounding box center [155, 182] width 8 height 8
checkbox input "true"
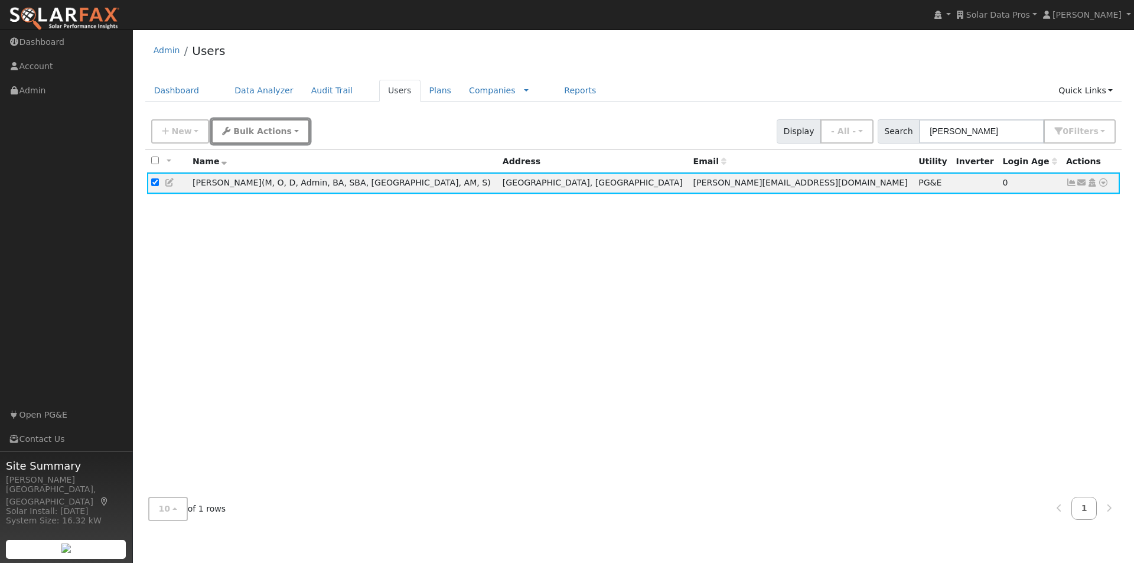
click at [244, 132] on span "Bulk Actions" at bounding box center [262, 130] width 58 height 9
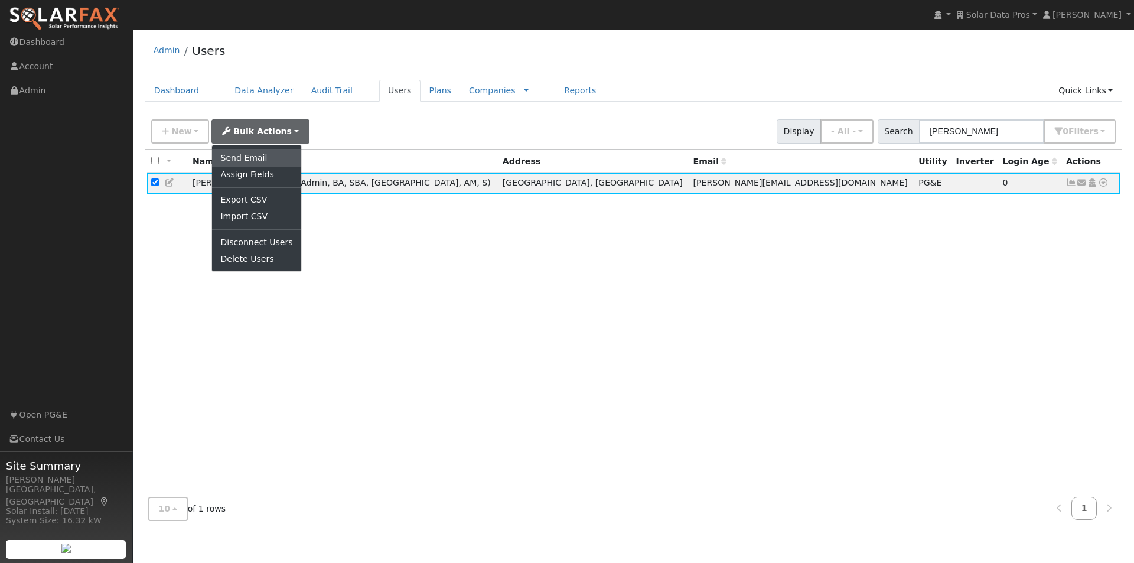
click at [245, 158] on link "Send Email" at bounding box center [256, 157] width 89 height 17
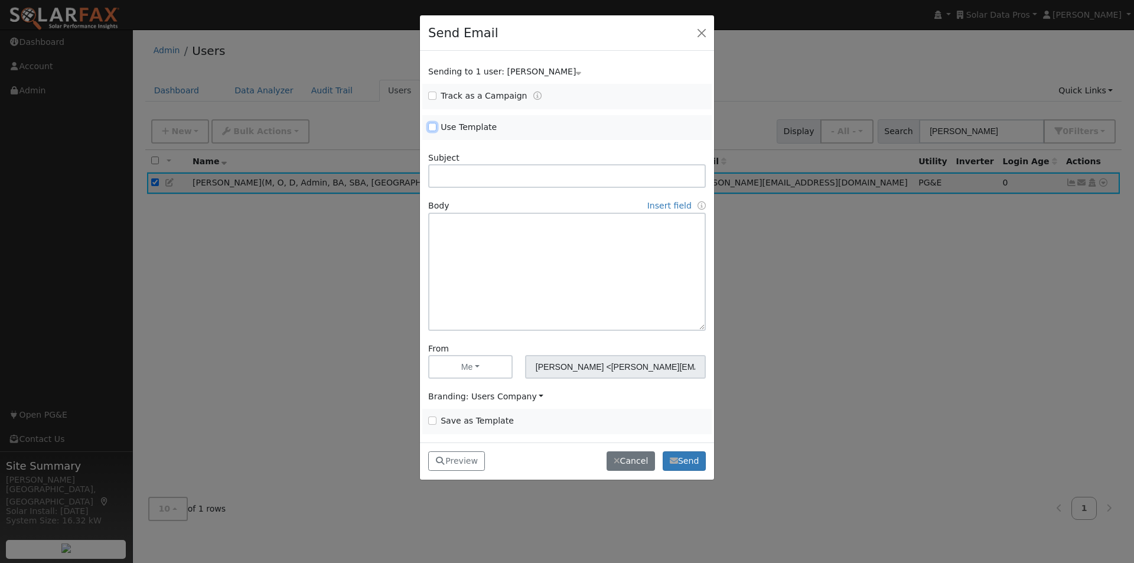
click at [430, 129] on input "Use Template" at bounding box center [432, 127] width 8 height 8
checkbox input "true"
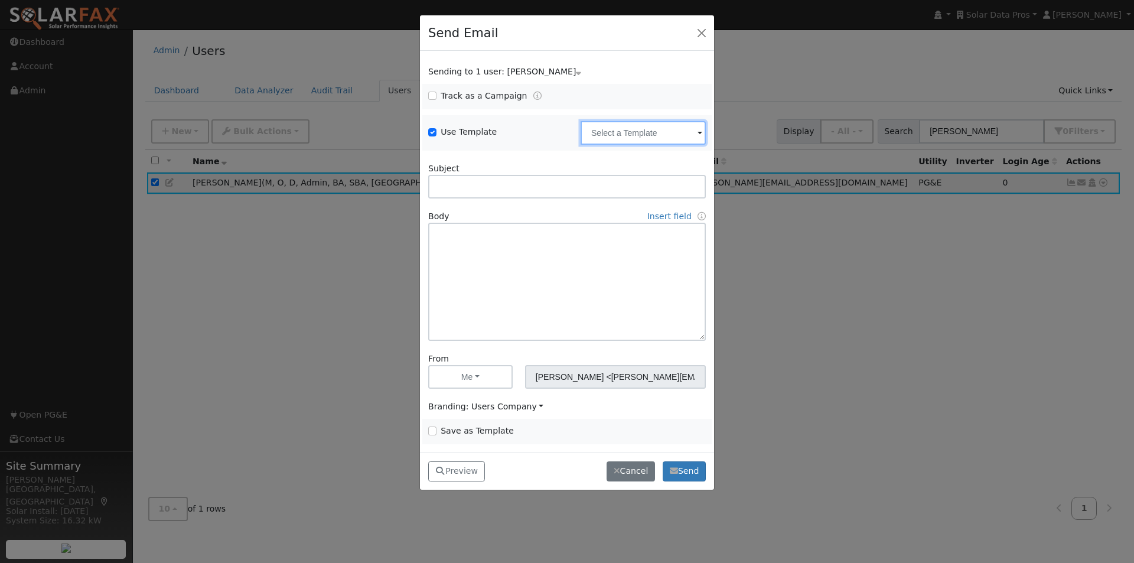
click at [617, 124] on input "text" at bounding box center [643, 133] width 125 height 24
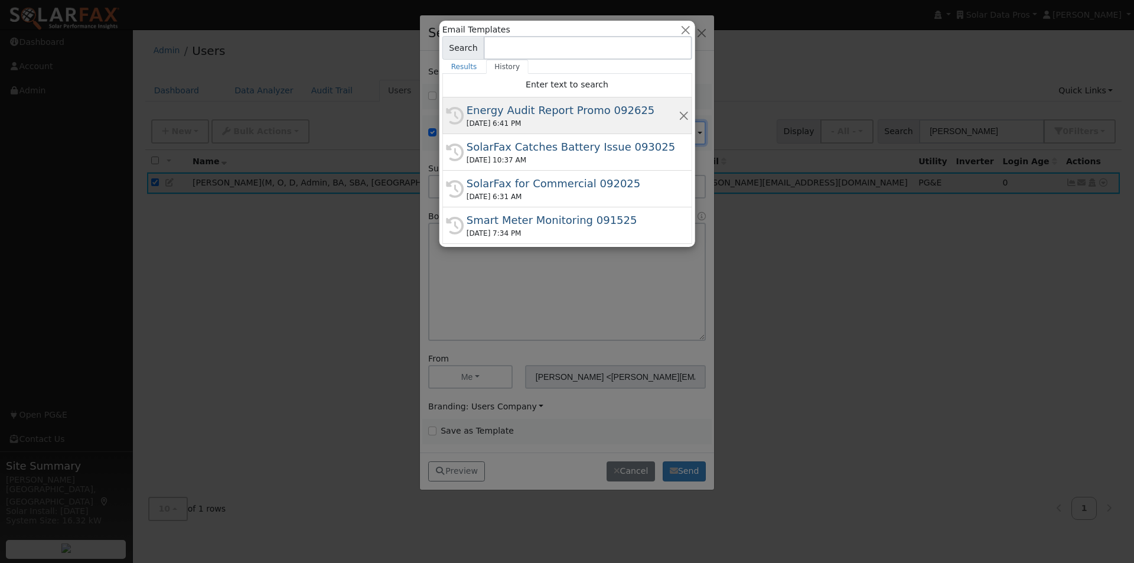
click at [508, 108] on div "Energy Audit Report Promo 092625" at bounding box center [573, 110] width 212 height 16
type input "Energy Audit Report Promo 092625"
type input "New: SolarFax® Energy Audit Report"
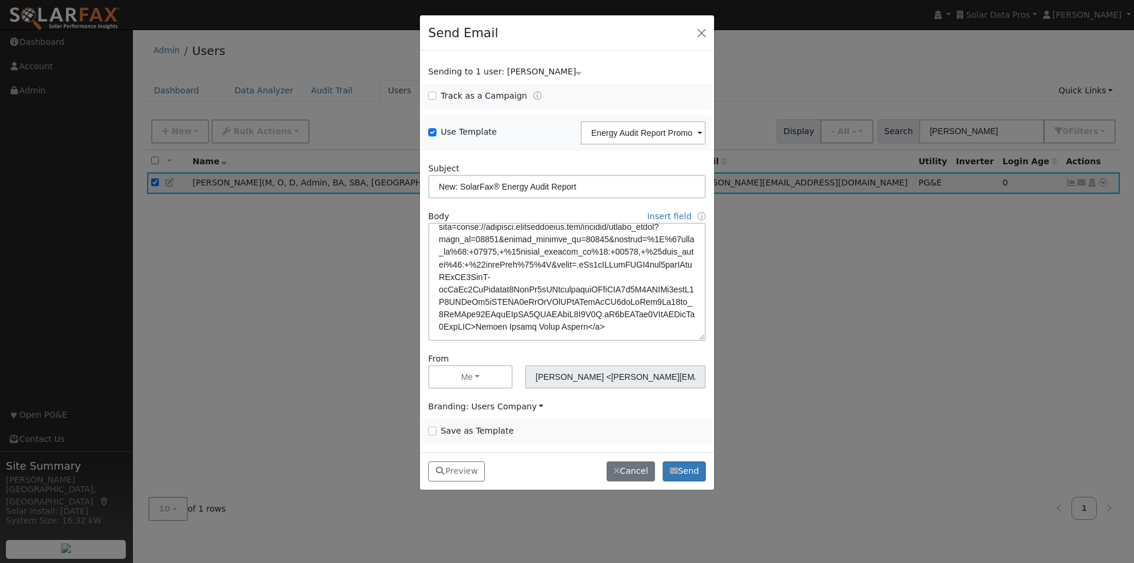
scroll to position [295, 0]
click at [460, 469] on button "Preview" at bounding box center [456, 471] width 57 height 20
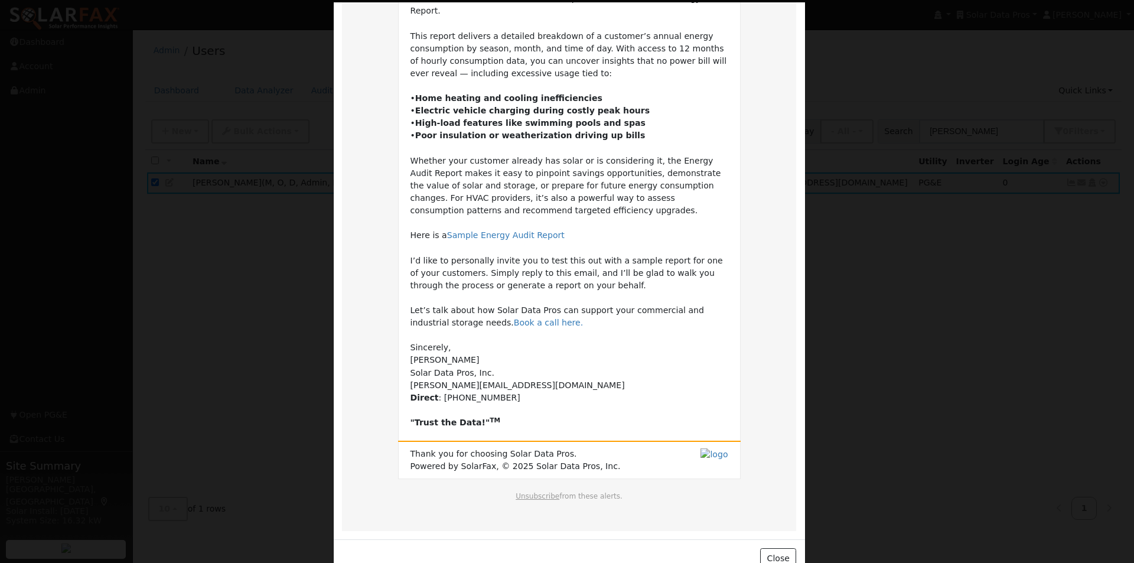
scroll to position [165, 0]
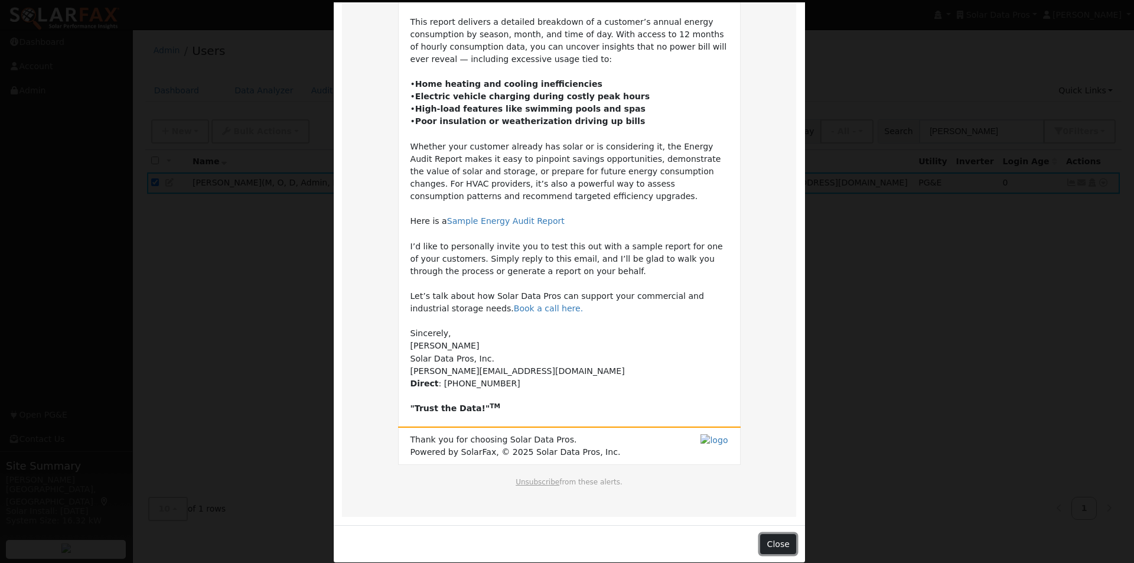
click at [777, 534] on button "Close" at bounding box center [778, 544] width 36 height 20
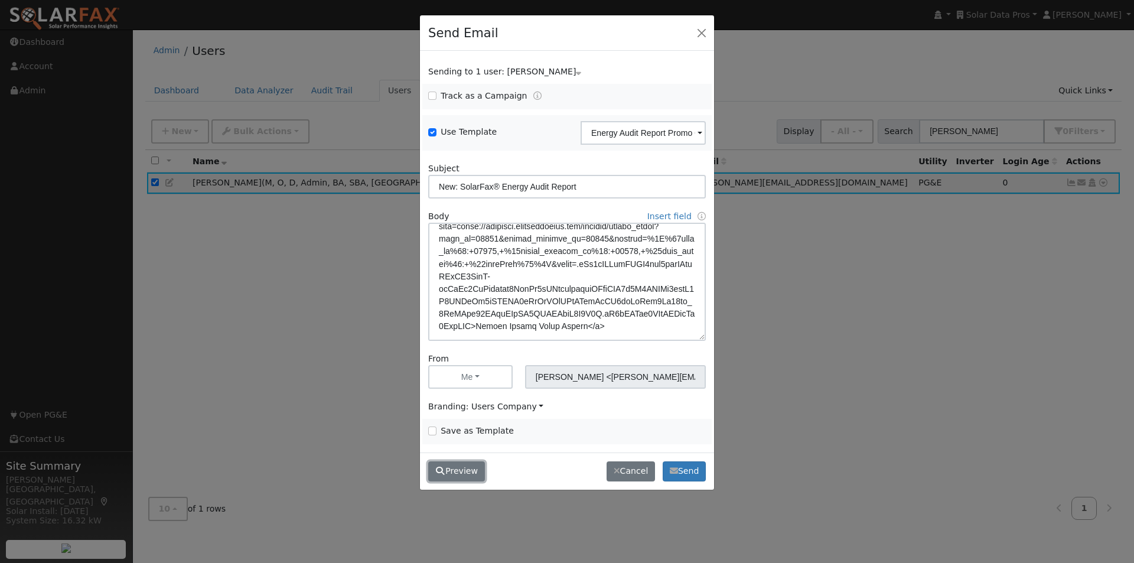
click at [466, 474] on button "Preview" at bounding box center [456, 471] width 57 height 20
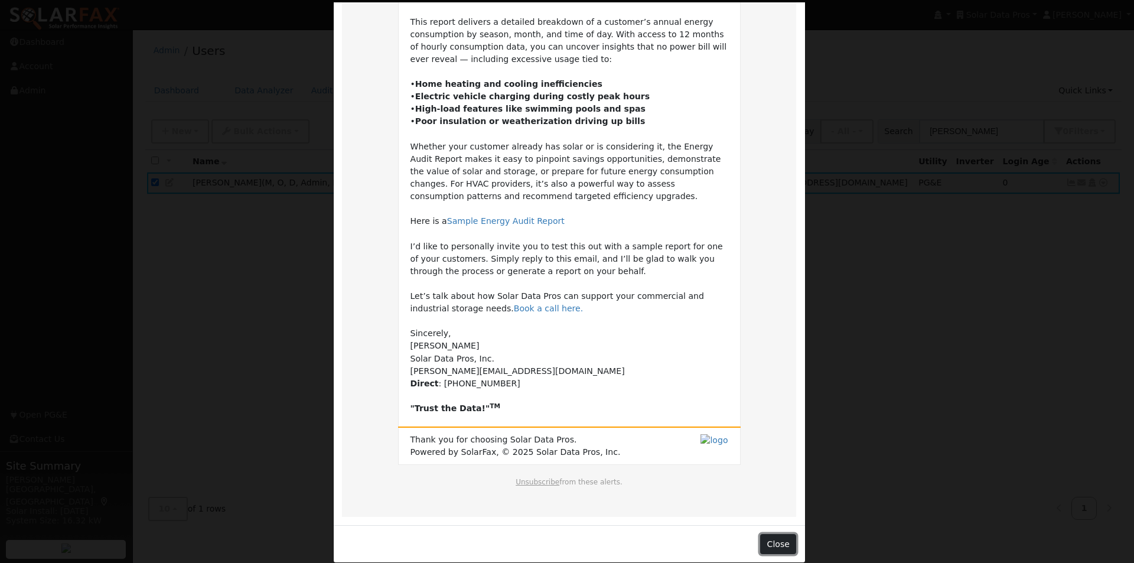
click at [776, 534] on button "Close" at bounding box center [778, 544] width 36 height 20
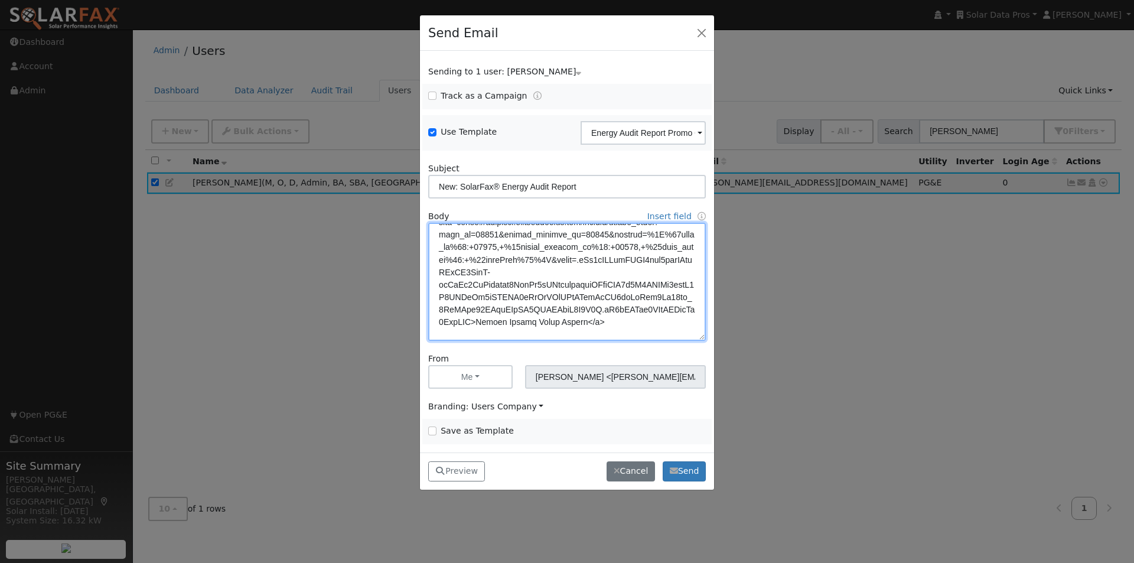
scroll to position [356, 0]
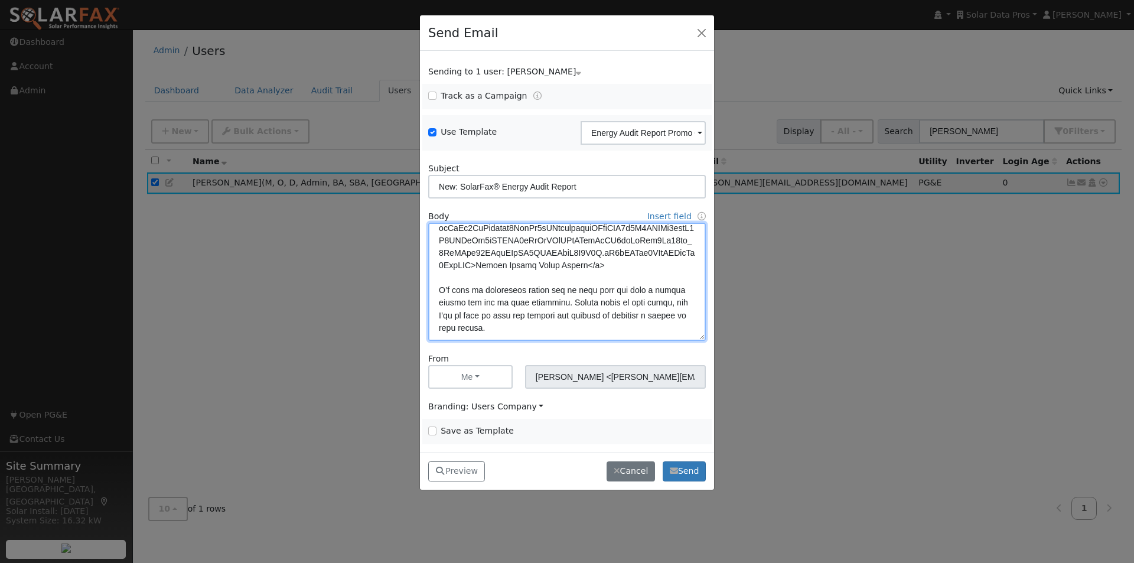
drag, startPoint x: 475, startPoint y: 285, endPoint x: 548, endPoint y: 275, distance: 73.4
click at [548, 275] on textarea at bounding box center [567, 282] width 278 height 118
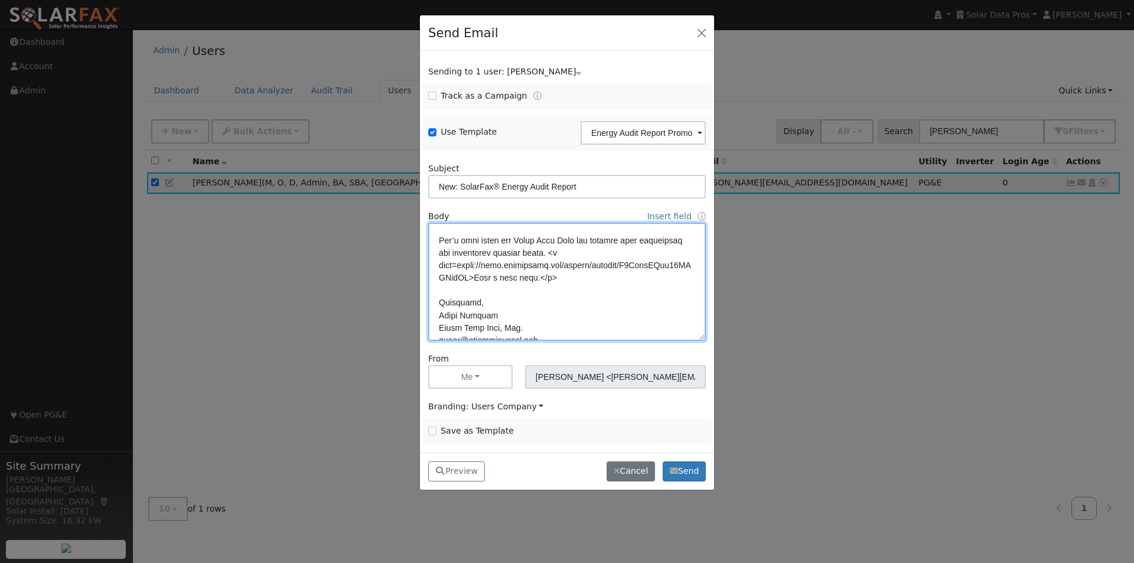
scroll to position [292, 0]
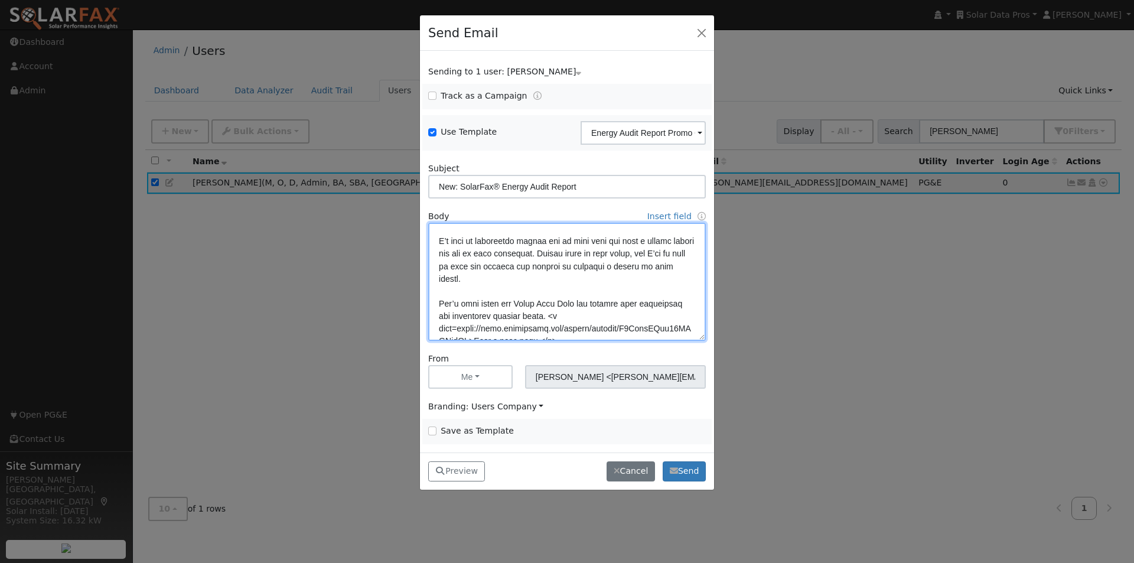
click at [602, 229] on textarea at bounding box center [567, 282] width 278 height 118
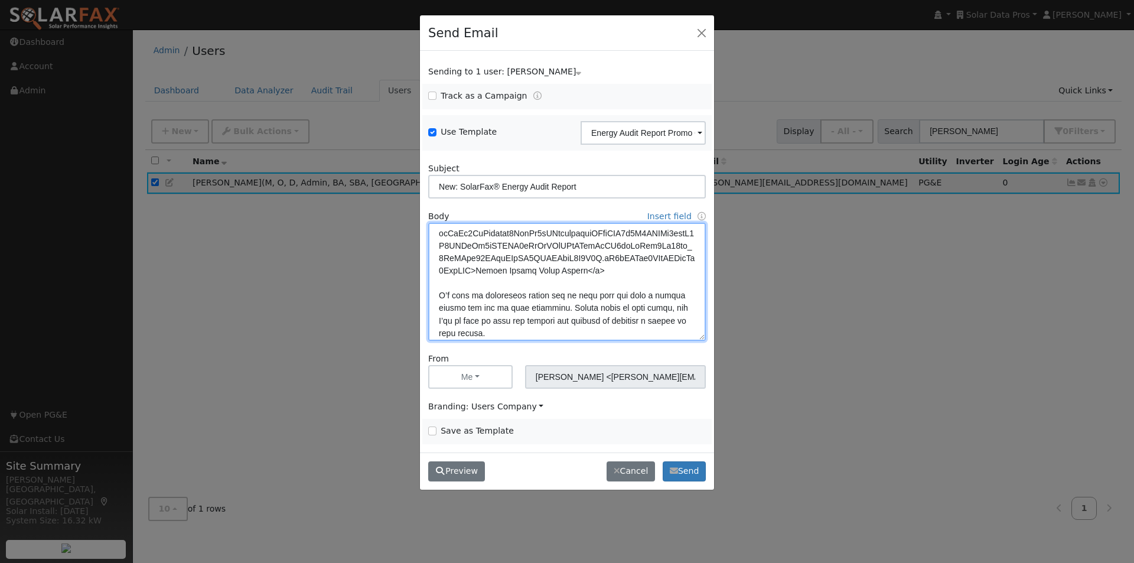
scroll to position [351, 0]
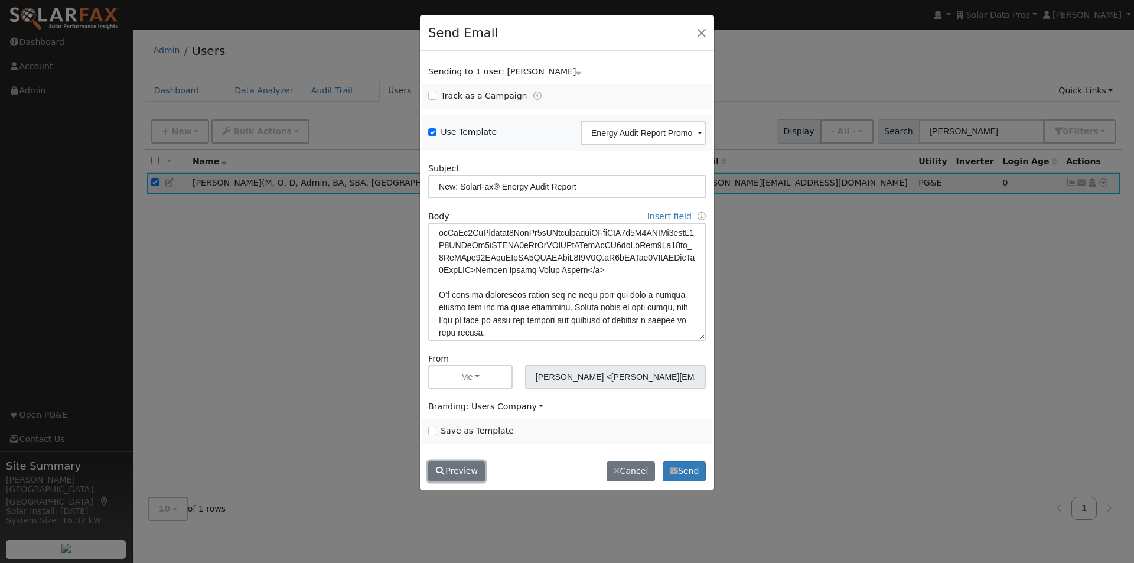
click at [463, 469] on button "Preview" at bounding box center [456, 471] width 57 height 20
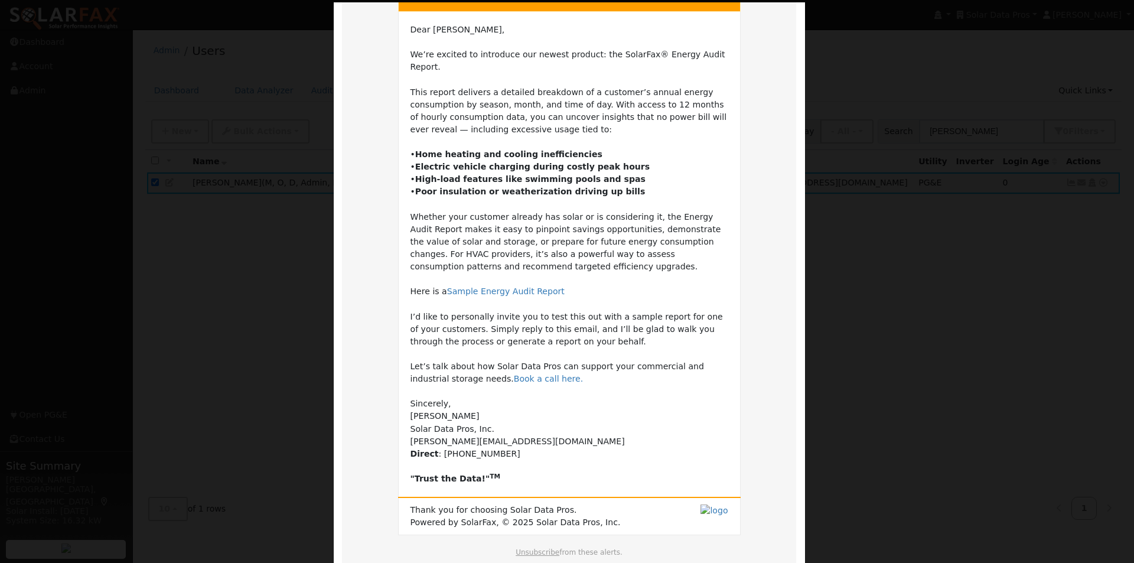
scroll to position [165, 0]
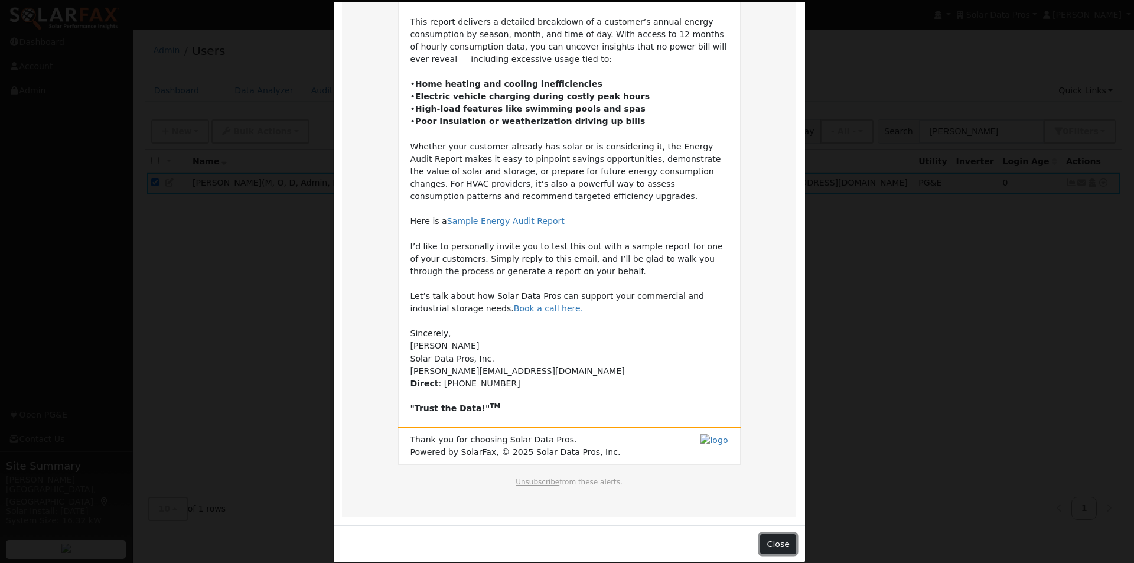
click at [770, 534] on button "Close" at bounding box center [778, 544] width 36 height 20
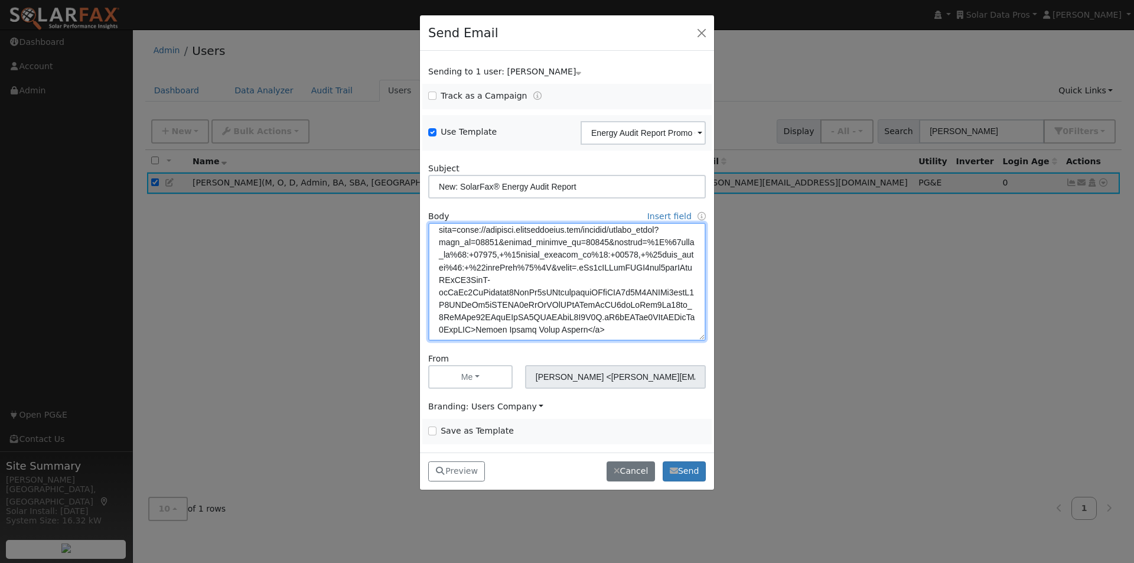
scroll to position [292, 0]
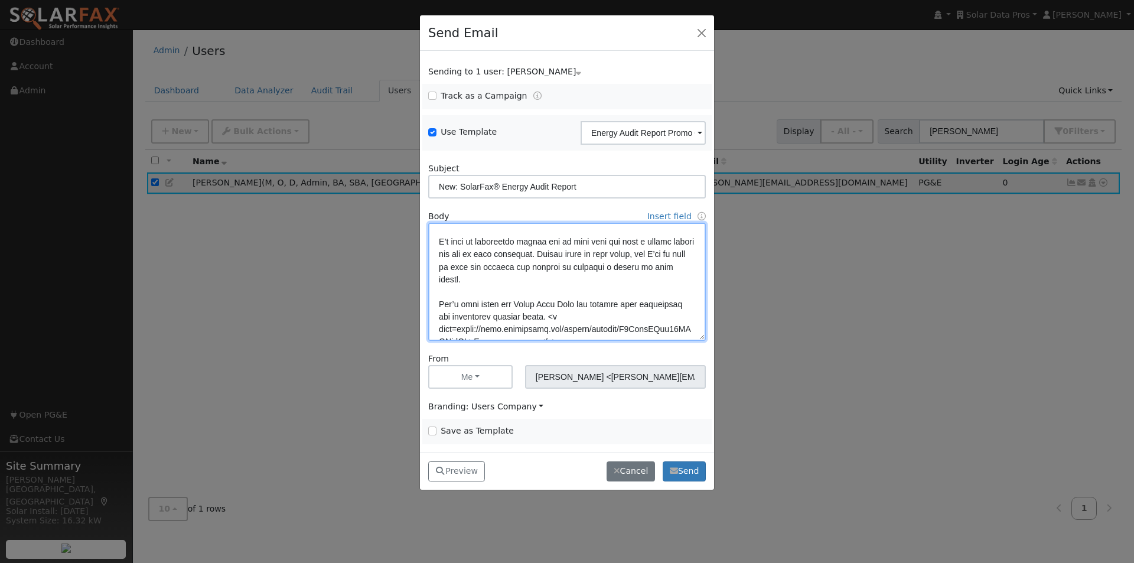
click at [615, 227] on textarea at bounding box center [567, 282] width 278 height 118
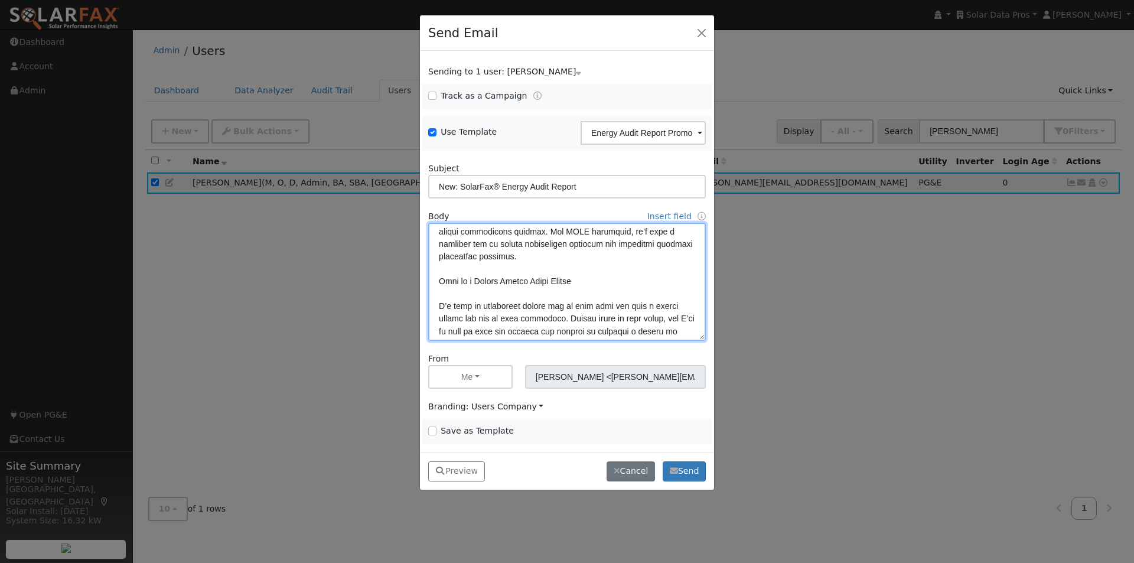
scroll to position [227, 0]
click at [475, 291] on textarea at bounding box center [567, 282] width 278 height 118
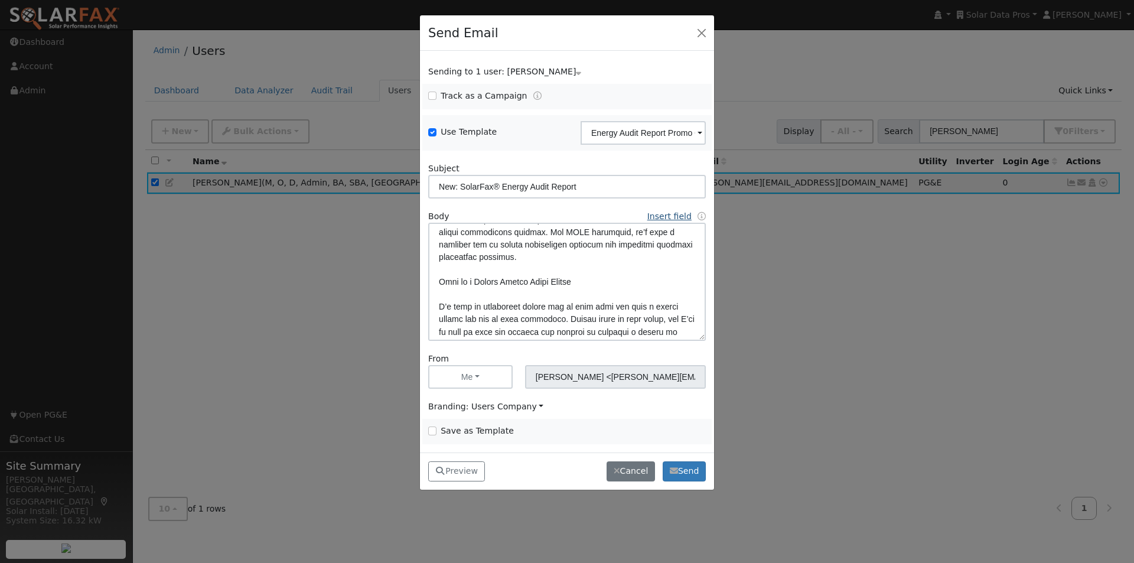
click at [668, 214] on link "Insert field" at bounding box center [670, 216] width 44 height 9
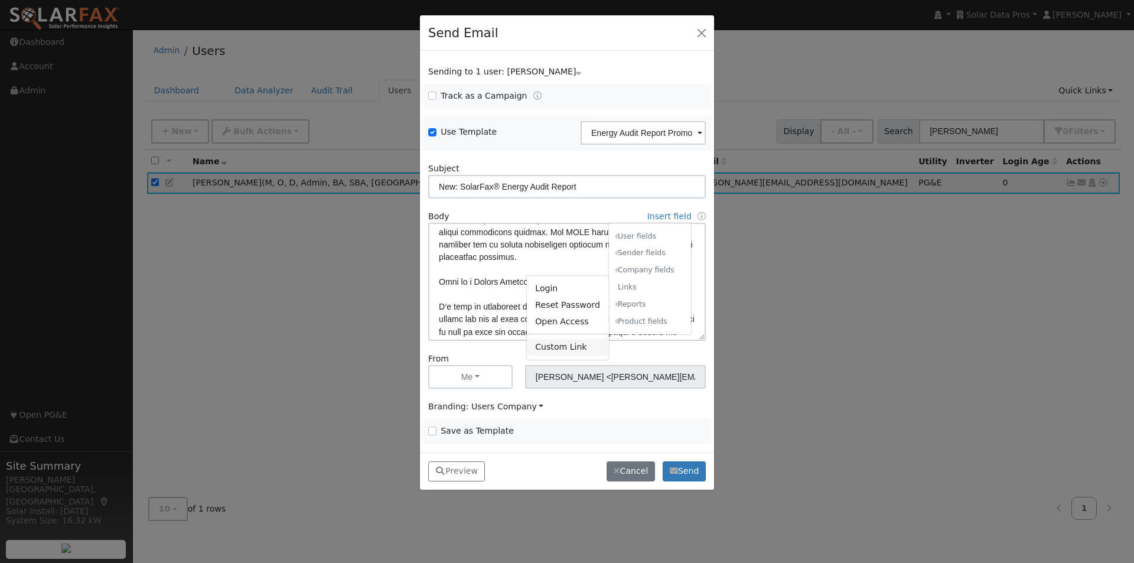
click at [547, 346] on link "Custom Link" at bounding box center [568, 347] width 82 height 17
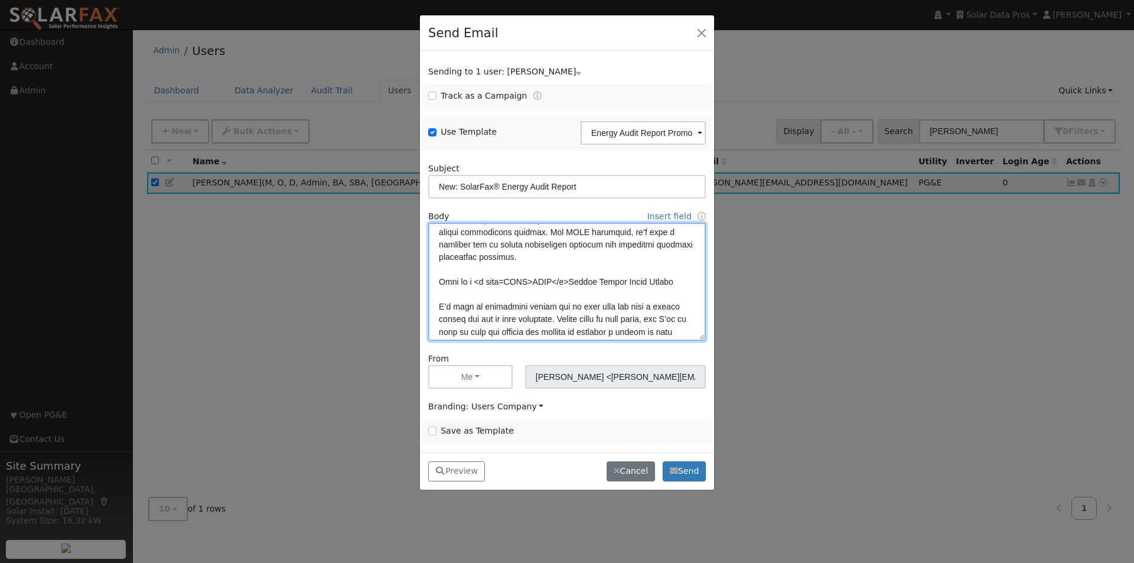
click at [513, 294] on textarea at bounding box center [567, 282] width 278 height 118
paste textarea "[URL][DOMAIN_NAME]"
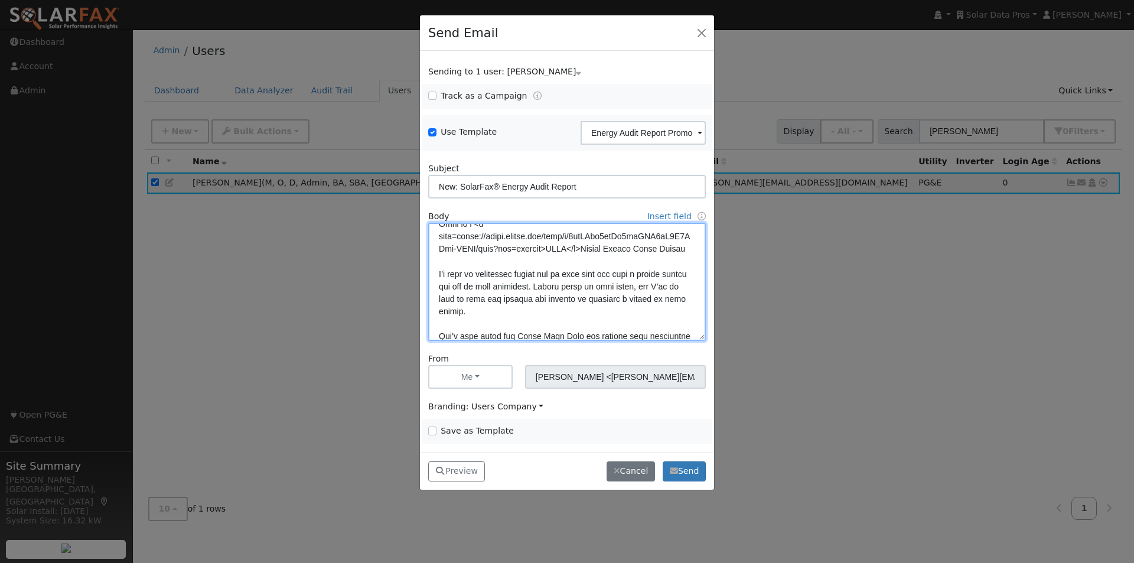
scroll to position [285, 0]
drag, startPoint x: 586, startPoint y: 259, endPoint x: 470, endPoint y: 278, distance: 116.8
click at [470, 278] on textarea at bounding box center [567, 282] width 278 height 118
click at [555, 259] on textarea at bounding box center [567, 282] width 278 height 118
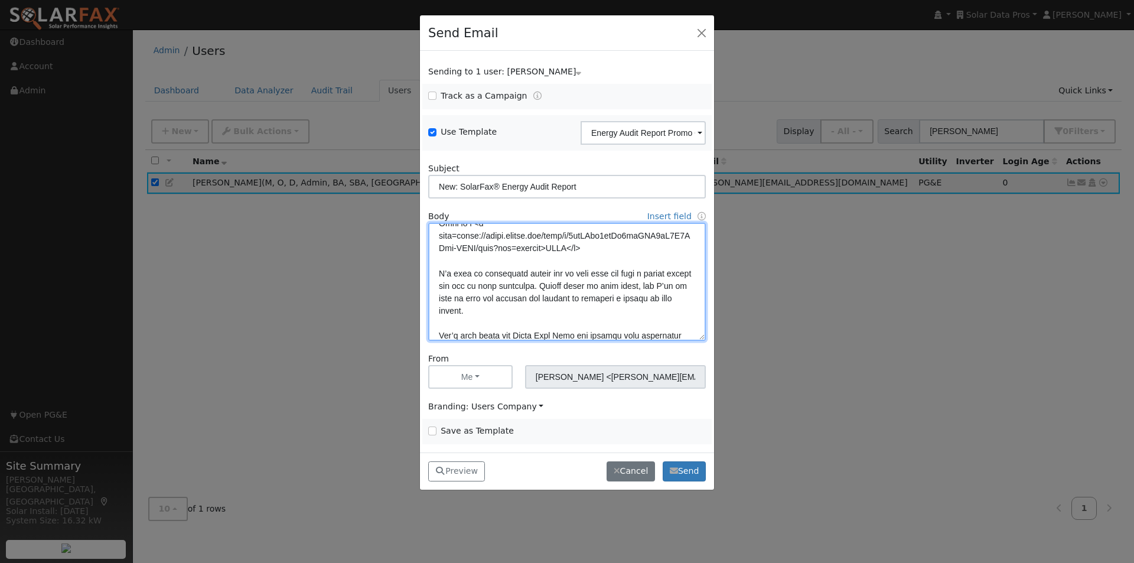
paste textarea "Sample Energy Audit Report"
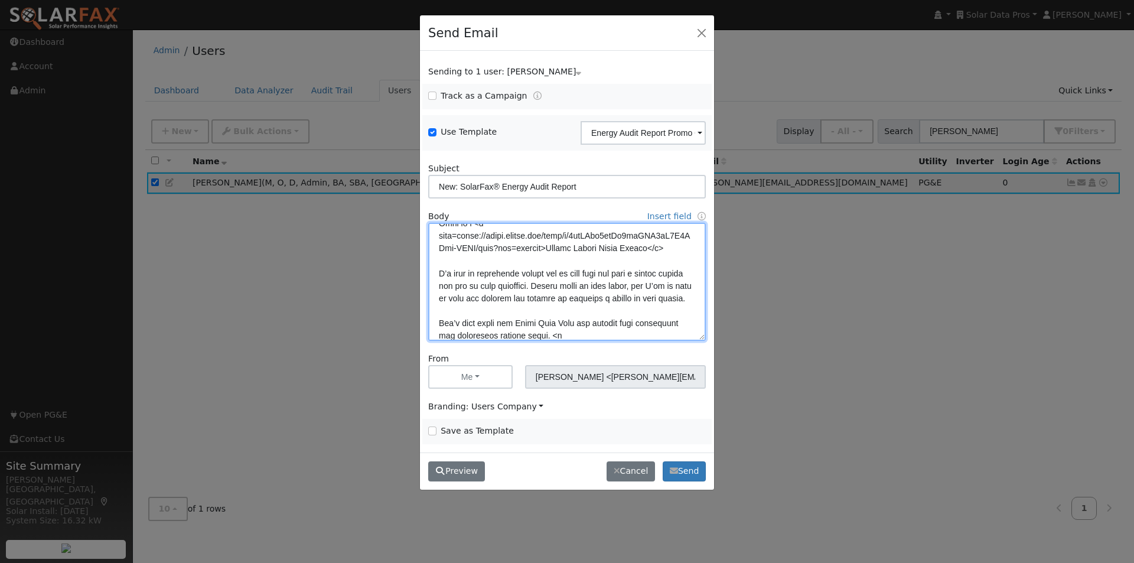
type textarea "Lore {ipsu_dolor}, Si’am consect ad elitseddo eiu tempor incidid: utl EtdolOre®…"
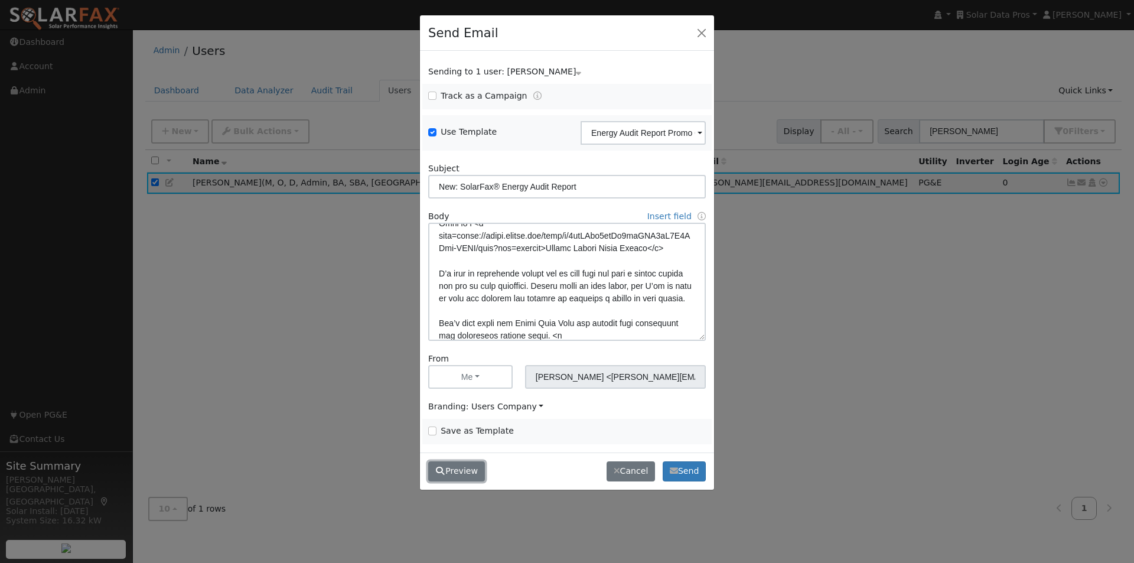
click at [456, 469] on button "Preview" at bounding box center [456, 471] width 57 height 20
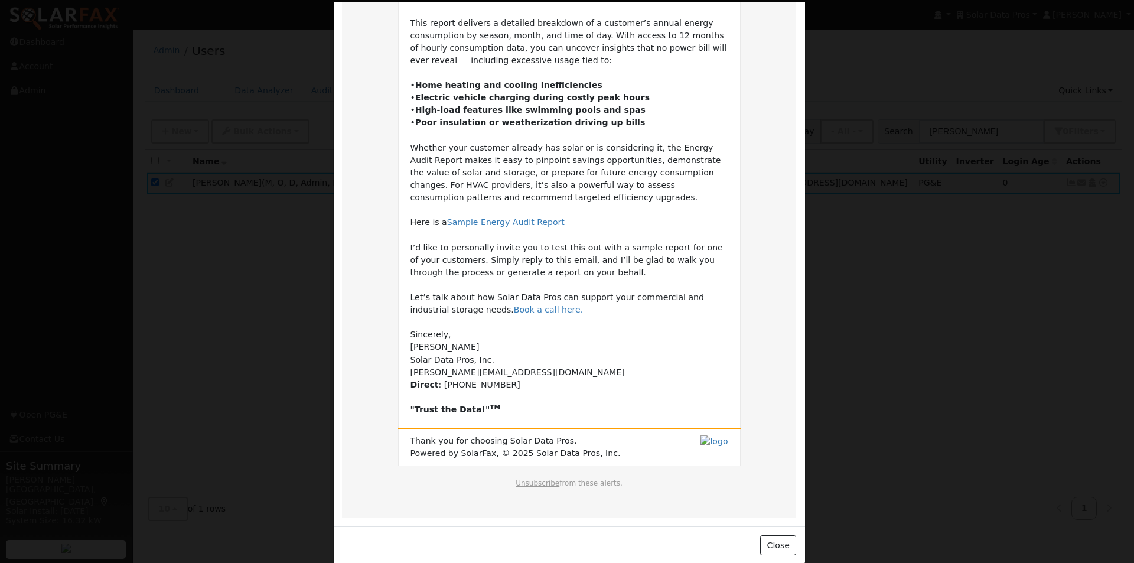
scroll to position [165, 0]
click at [771, 534] on button "Close" at bounding box center [778, 544] width 36 height 20
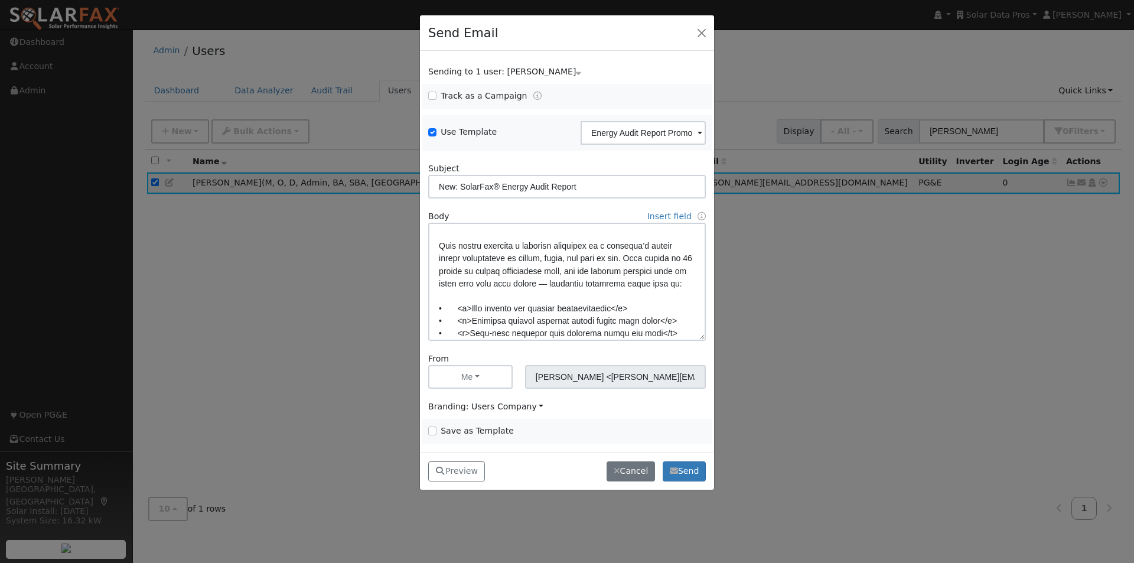
scroll to position [50, 0]
click at [432, 431] on input "Save as Template" at bounding box center [432, 431] width 8 height 8
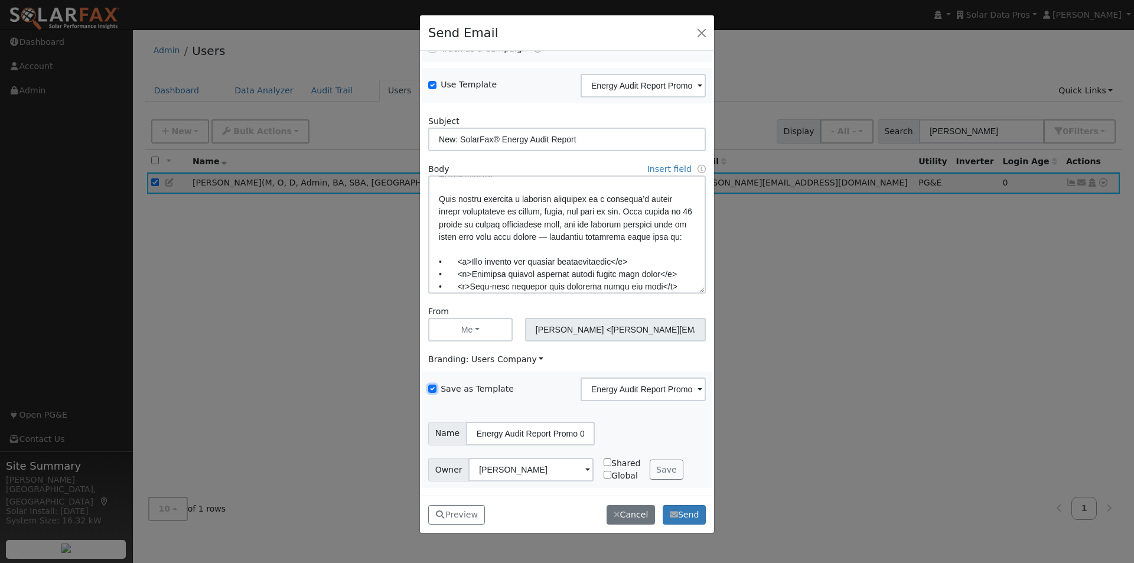
scroll to position [48, 0]
click at [654, 467] on button "Save" at bounding box center [667, 469] width 34 height 20
checkbox input "false"
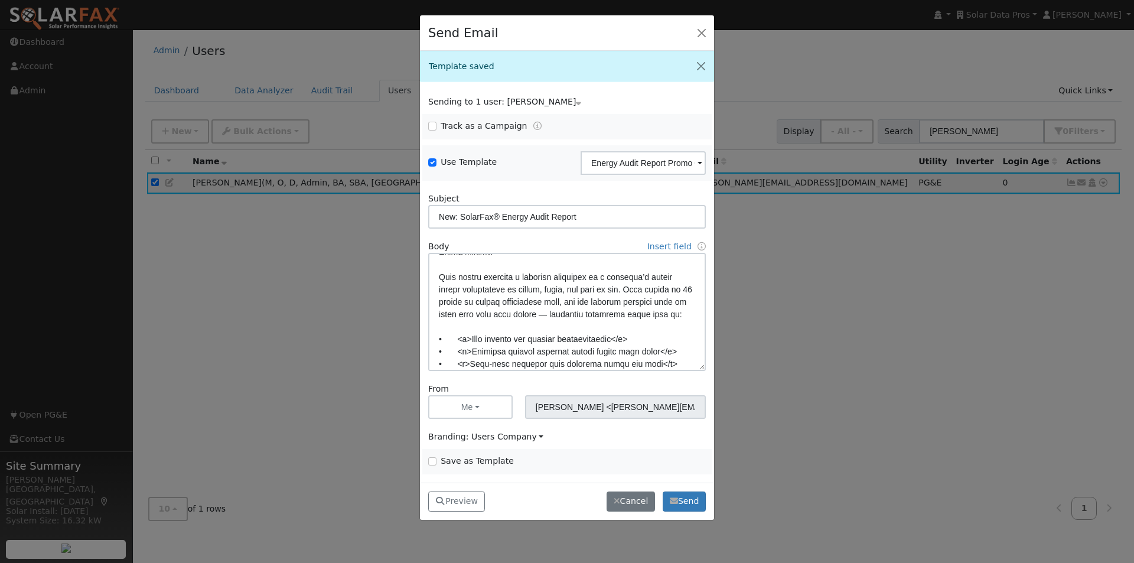
scroll to position [0, 0]
click at [683, 499] on button "Send" at bounding box center [684, 502] width 43 height 20
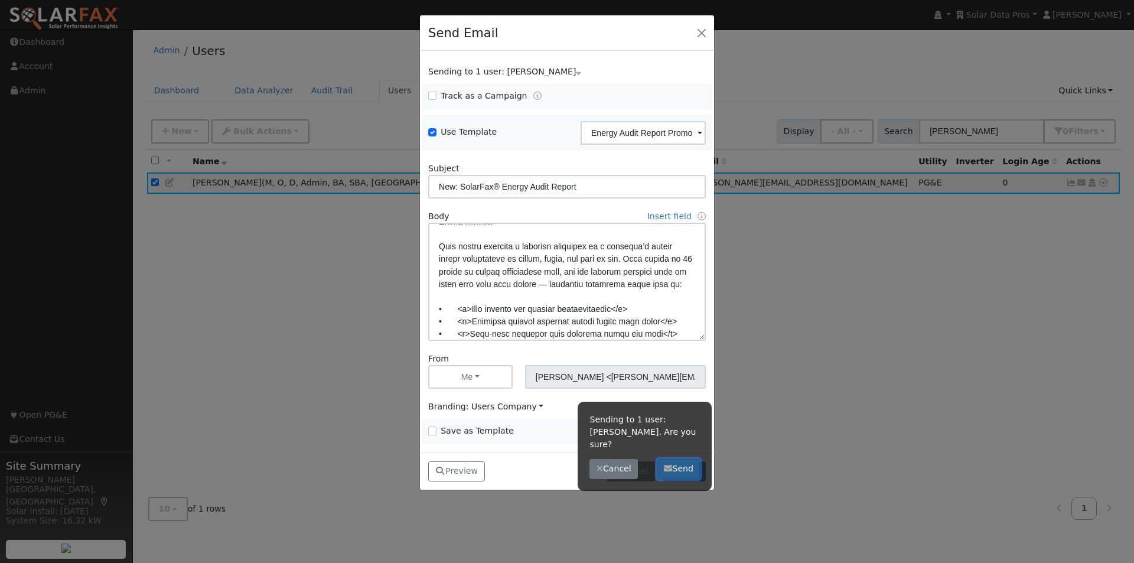
click at [679, 460] on button "Send" at bounding box center [679, 469] width 43 height 20
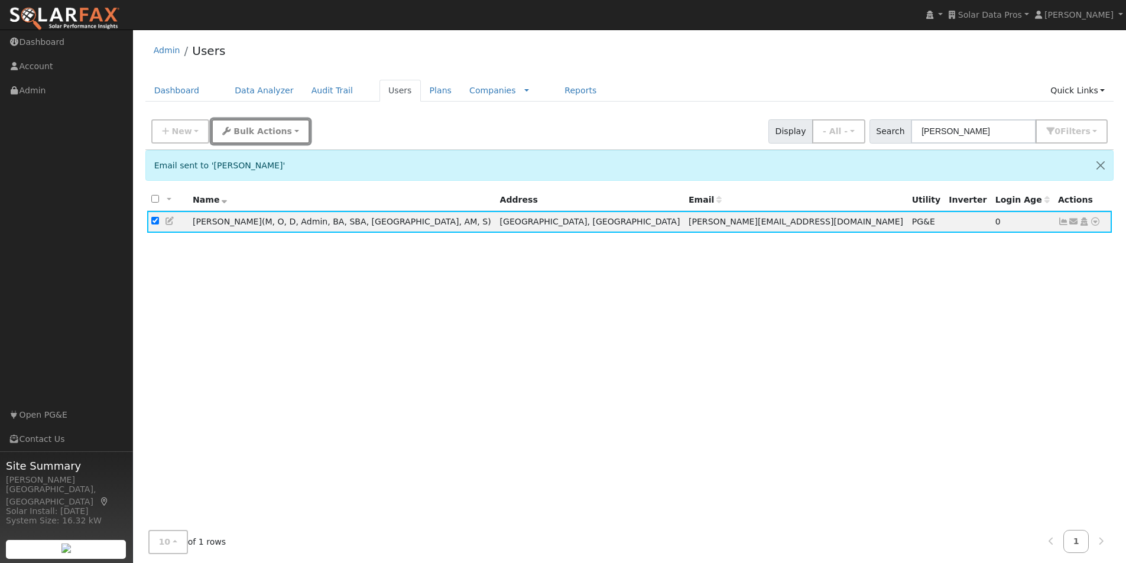
click at [224, 128] on icon "button" at bounding box center [226, 131] width 8 height 8
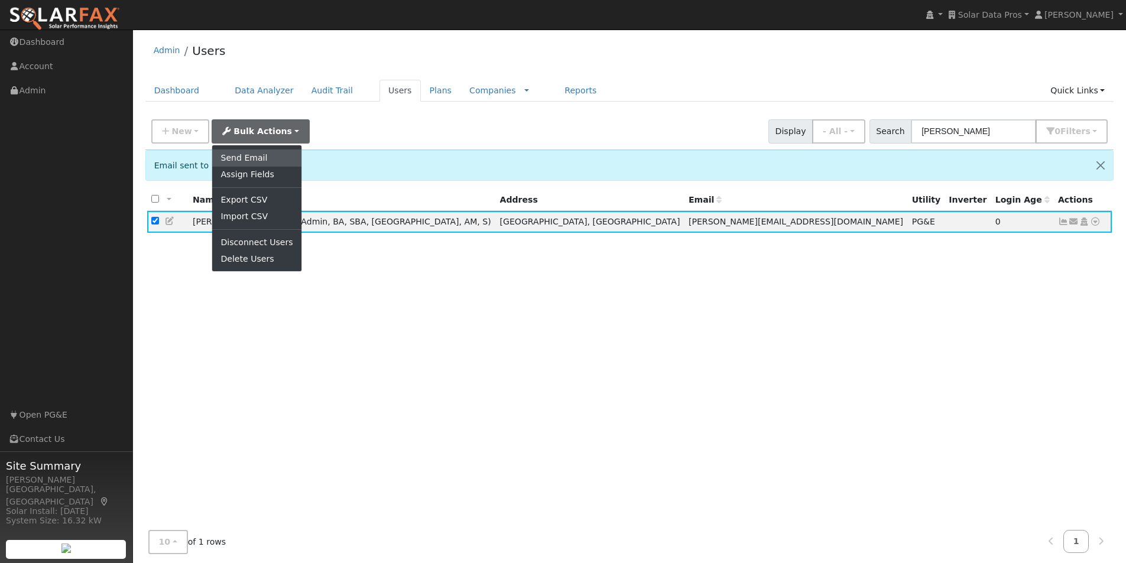
click at [225, 157] on link "Send Email" at bounding box center [256, 157] width 89 height 17
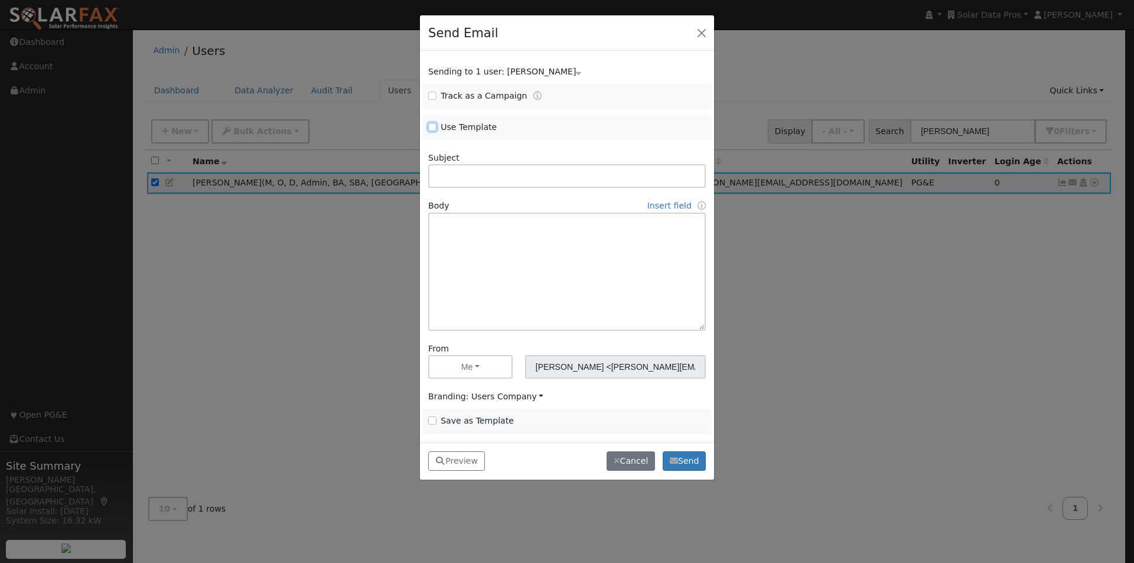
drag, startPoint x: 430, startPoint y: 128, endPoint x: 638, endPoint y: 151, distance: 209.2
click at [432, 128] on input "Use Template" at bounding box center [432, 127] width 8 height 8
checkbox input "true"
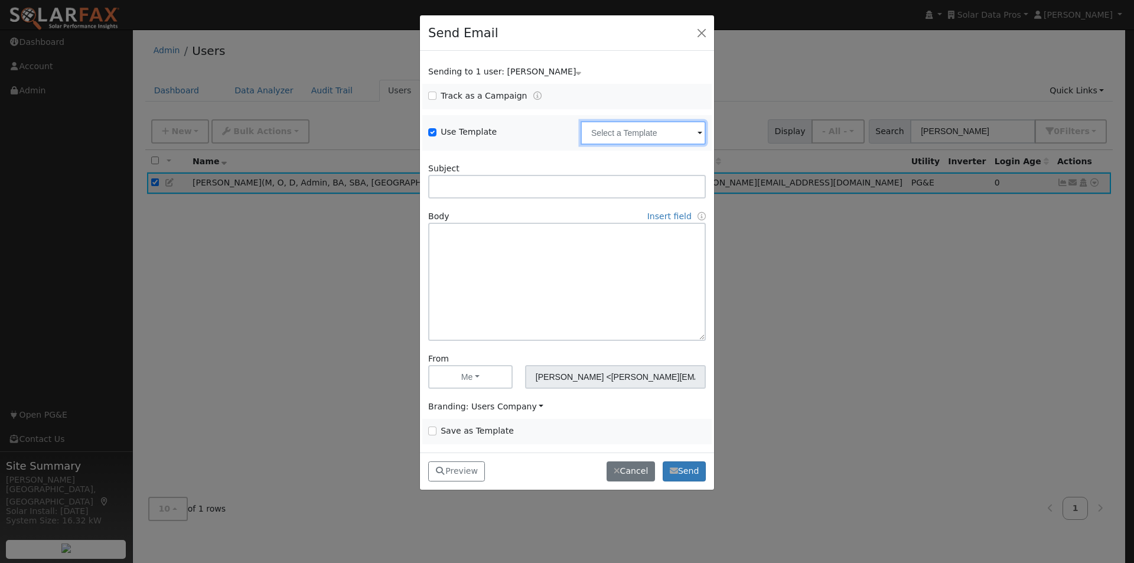
click at [640, 134] on input "text" at bounding box center [643, 133] width 125 height 24
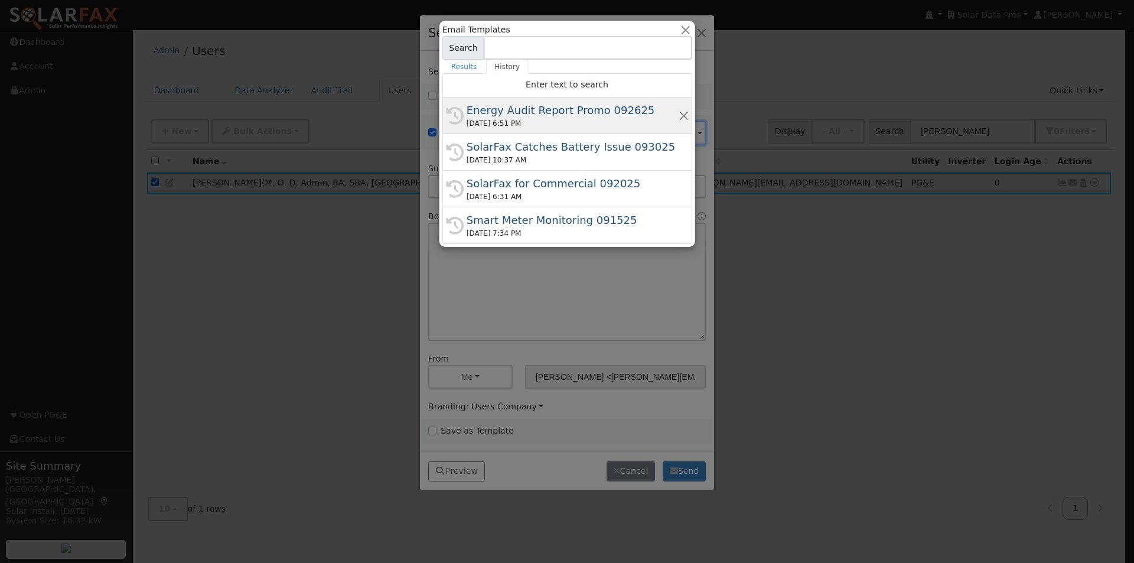
click at [492, 109] on div "Energy Audit Report Promo 092625" at bounding box center [573, 110] width 212 height 16
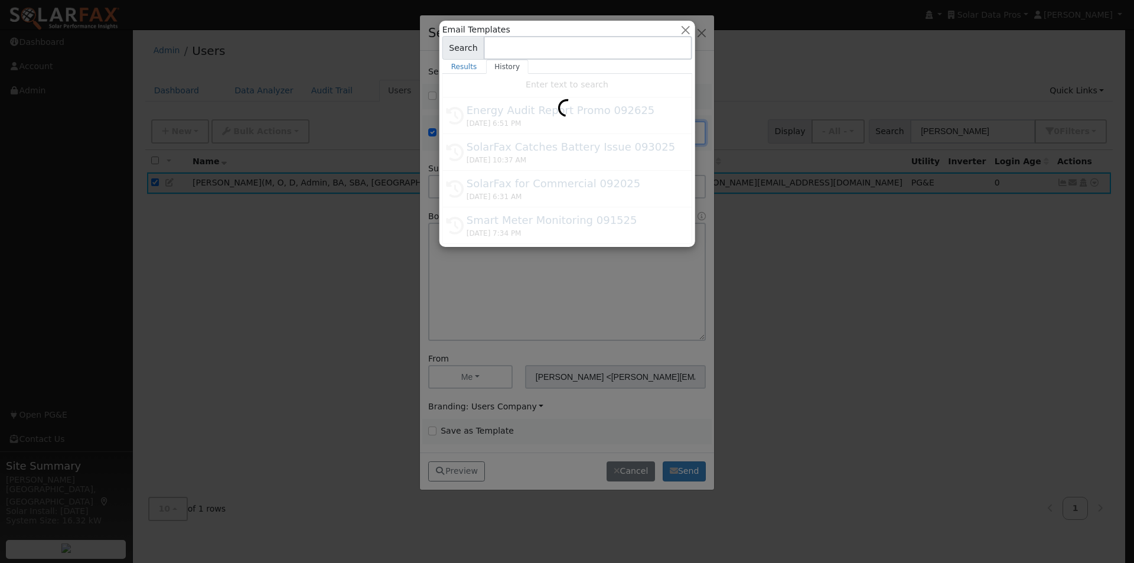
type input "Energy Audit Report Promo 092625"
type input "New: SolarFax® Energy Audit Report"
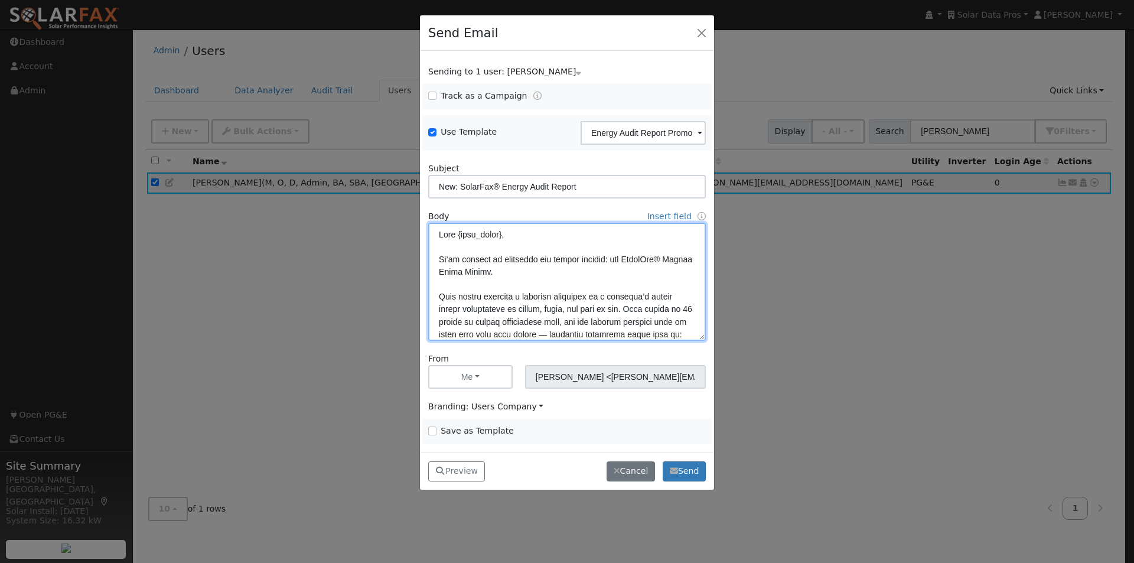
drag, startPoint x: 648, startPoint y: 310, endPoint x: 364, endPoint y: 296, distance: 284.5
click at [364, 296] on div "Send Email Sending to 1 user: [PERSON_NAME] Name Issue [PERSON_NAME] Track as a…" at bounding box center [567, 281] width 1134 height 563
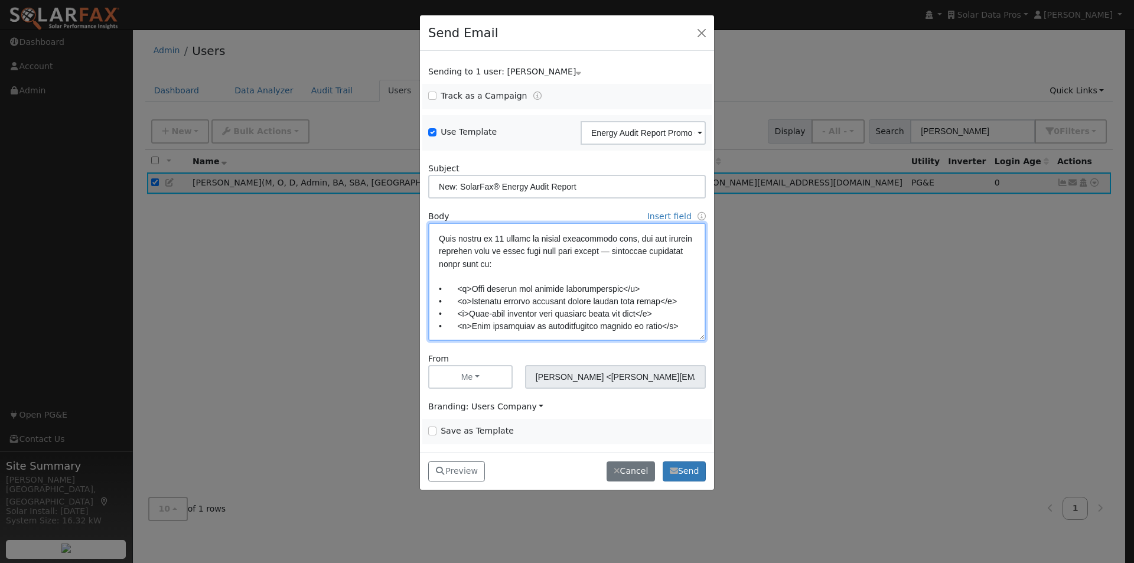
scroll to position [58, 0]
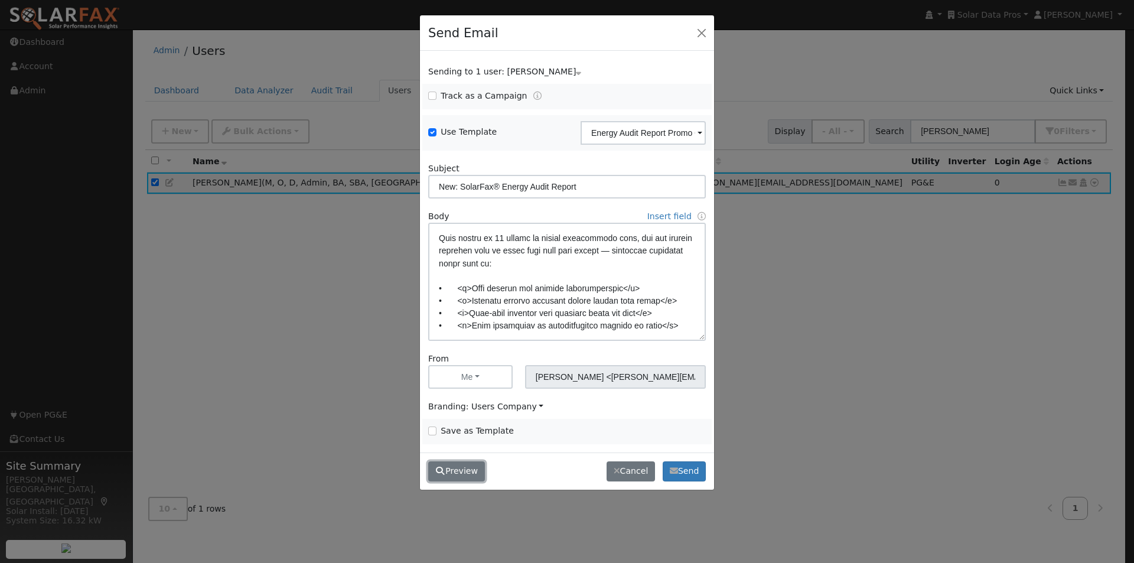
click at [468, 469] on button "Preview" at bounding box center [456, 471] width 57 height 20
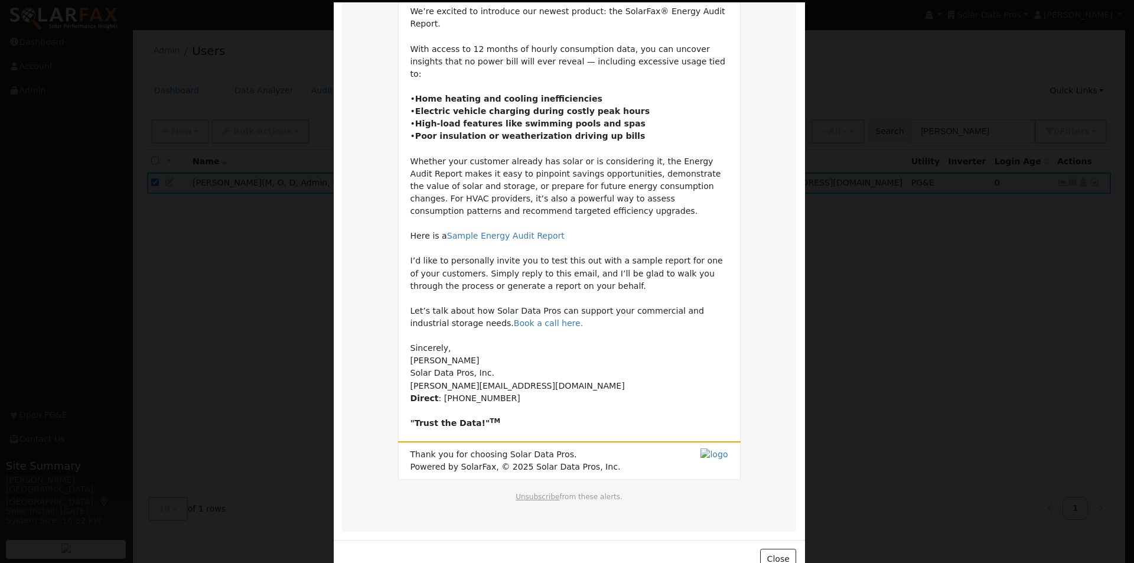
scroll to position [139, 0]
click at [776, 547] on button "Close" at bounding box center [778, 557] width 36 height 20
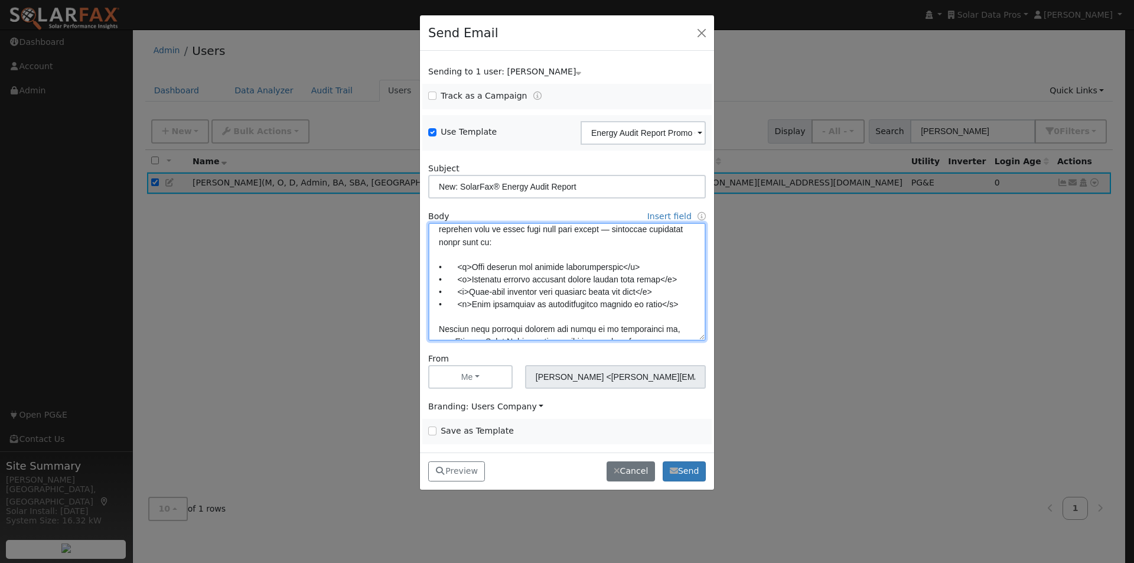
scroll to position [21, 0]
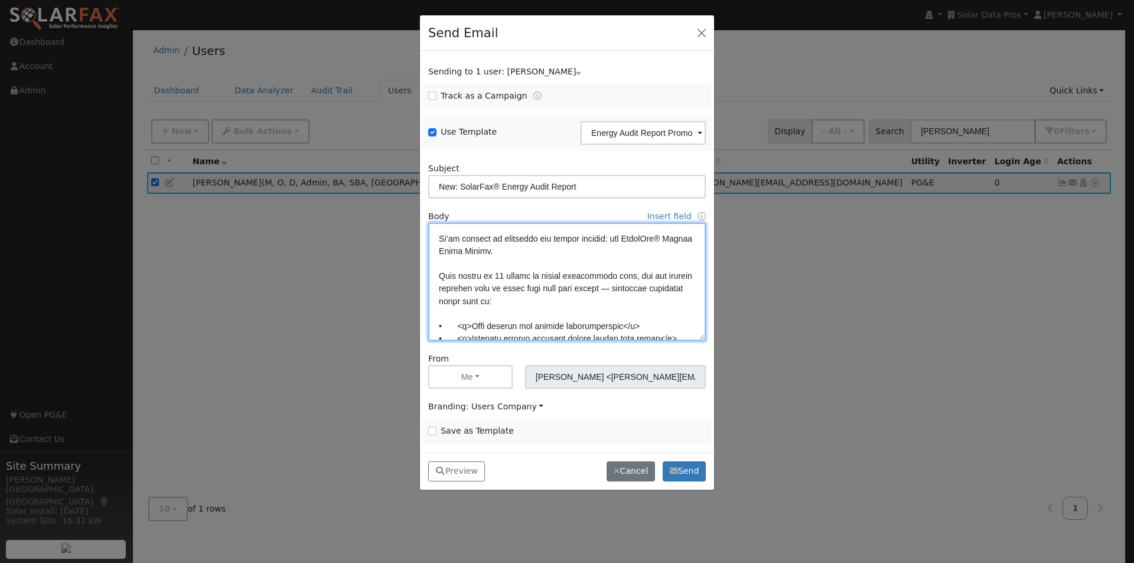
drag, startPoint x: 665, startPoint y: 233, endPoint x: 437, endPoint y: 312, distance: 242.0
click at [437, 312] on textarea at bounding box center [567, 282] width 278 height 118
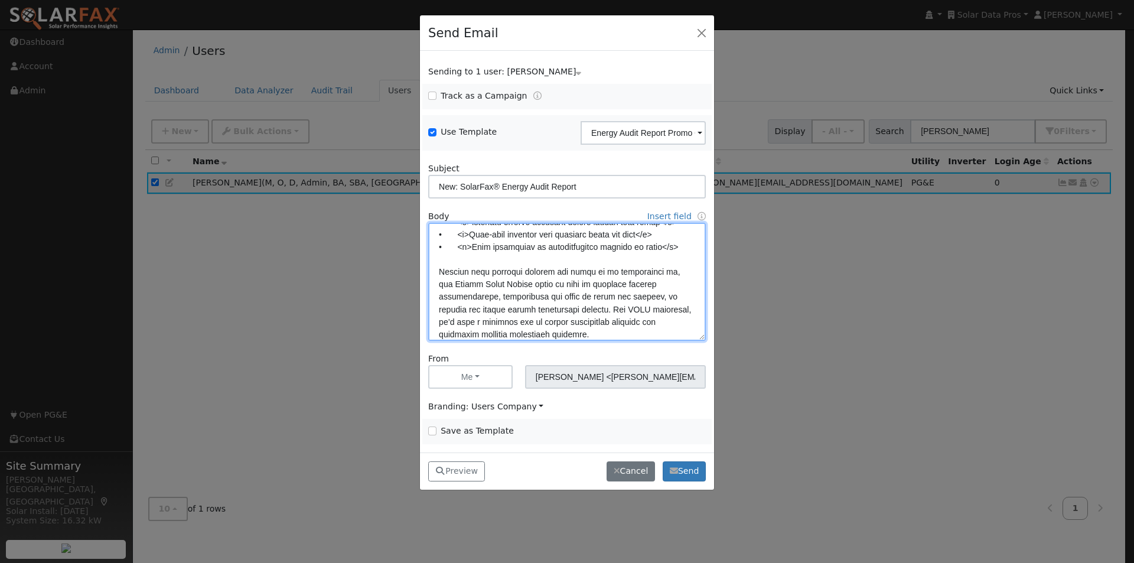
click at [648, 269] on textarea at bounding box center [567, 282] width 278 height 118
drag, startPoint x: 668, startPoint y: 271, endPoint x: 425, endPoint y: 271, distance: 242.8
click at [425, 271] on div "Body Insert field User fields First Name Full Name Email Sender fields First Na…" at bounding box center [567, 275] width 290 height 131
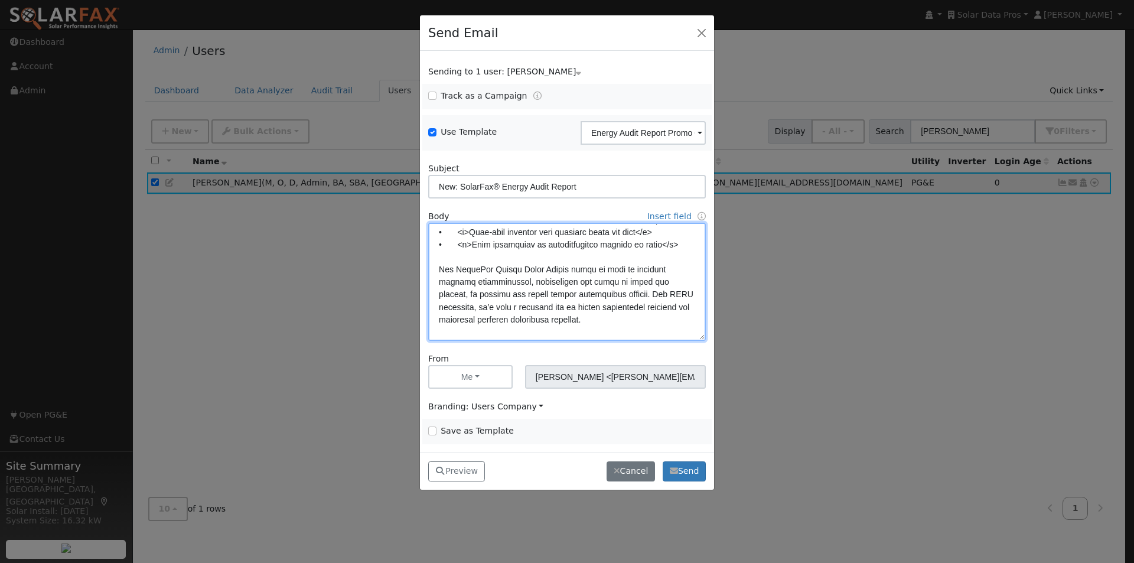
type textarea "Lore {ipsu_dolor}, Si’am consect ad elitseddo eiu tempor incidid: utl EtdolOre®…"
click at [432, 430] on input "Save as Template" at bounding box center [432, 431] width 8 height 8
checkbox input "true"
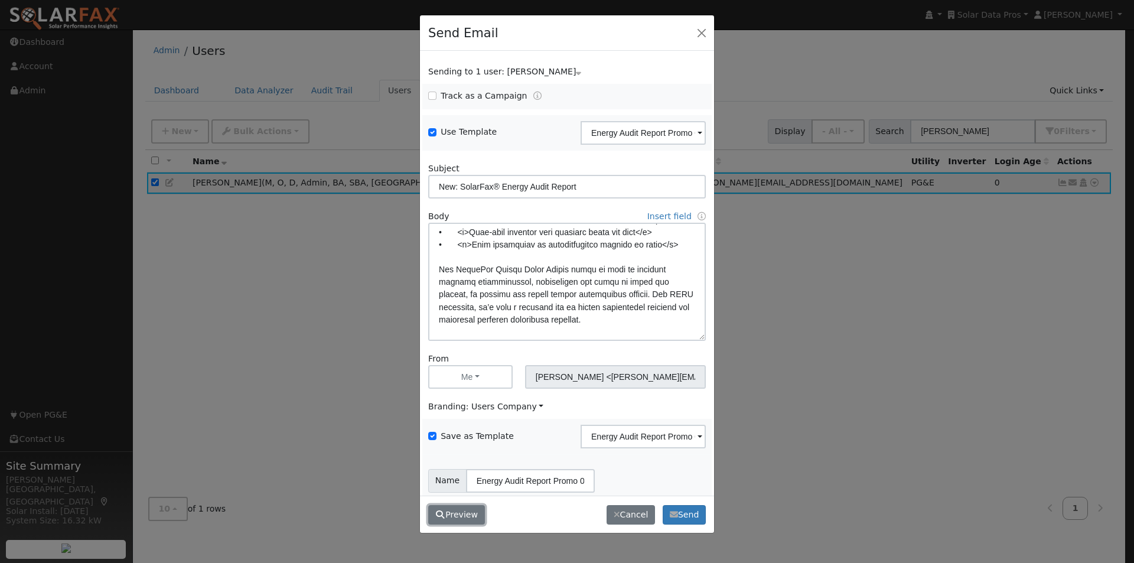
click at [452, 514] on button "Preview" at bounding box center [456, 515] width 57 height 20
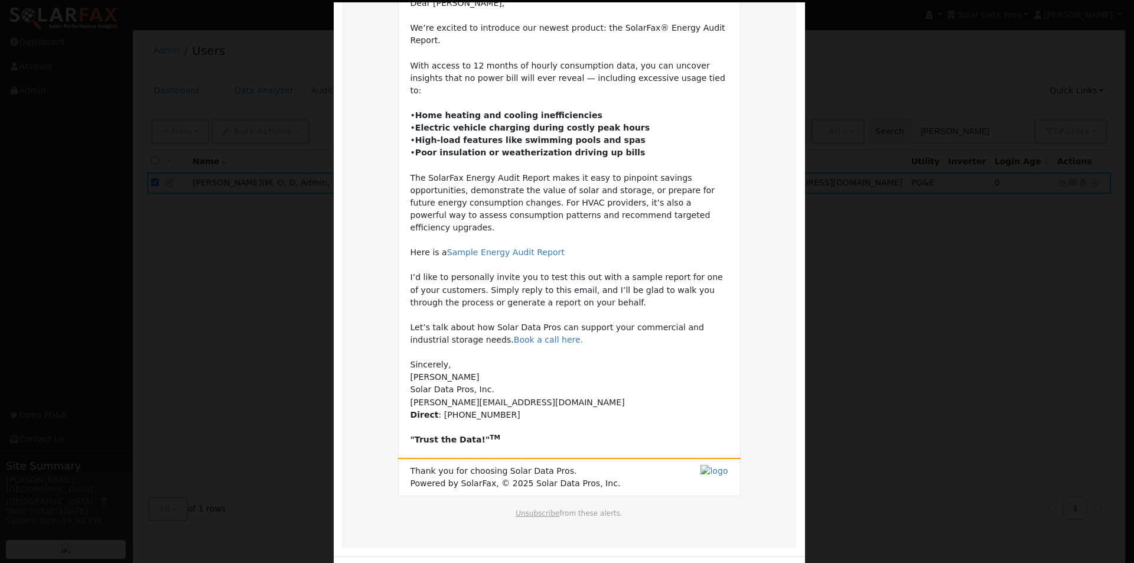
scroll to position [127, 0]
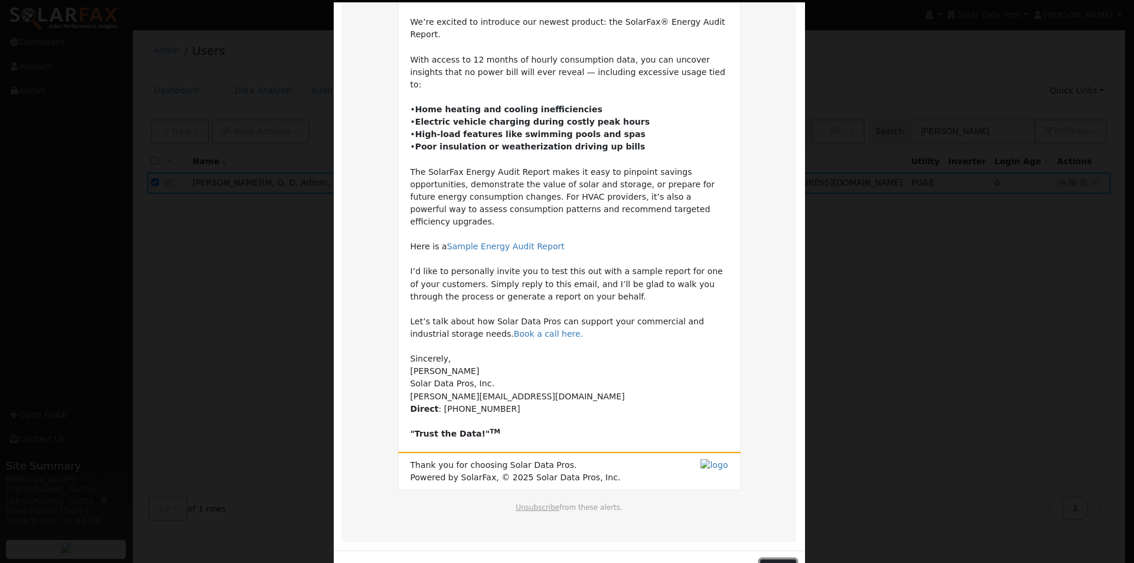
click at [770, 560] on button "Close" at bounding box center [778, 570] width 36 height 20
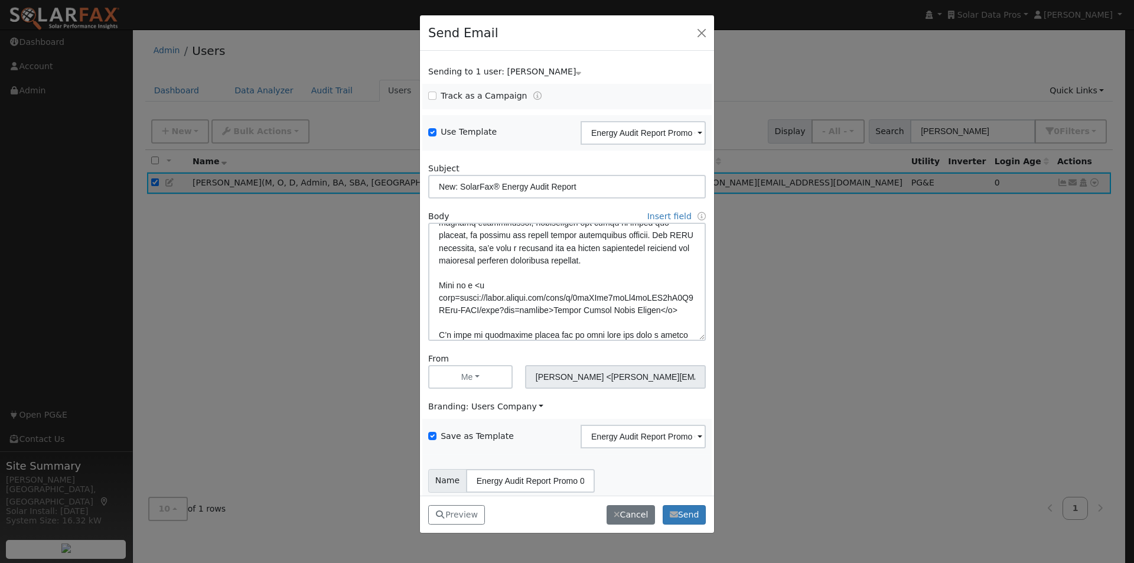
scroll to position [199, 0]
drag, startPoint x: 656, startPoint y: 260, endPoint x: 675, endPoint y: 235, distance: 31.2
click at [663, 238] on textarea at bounding box center [567, 282] width 278 height 118
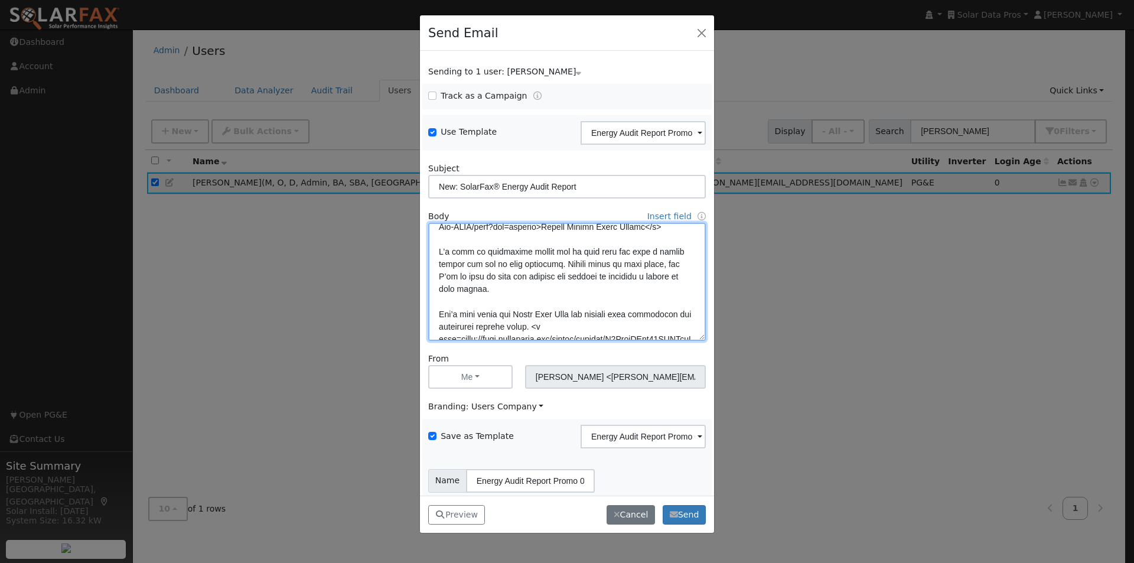
scroll to position [258, 0]
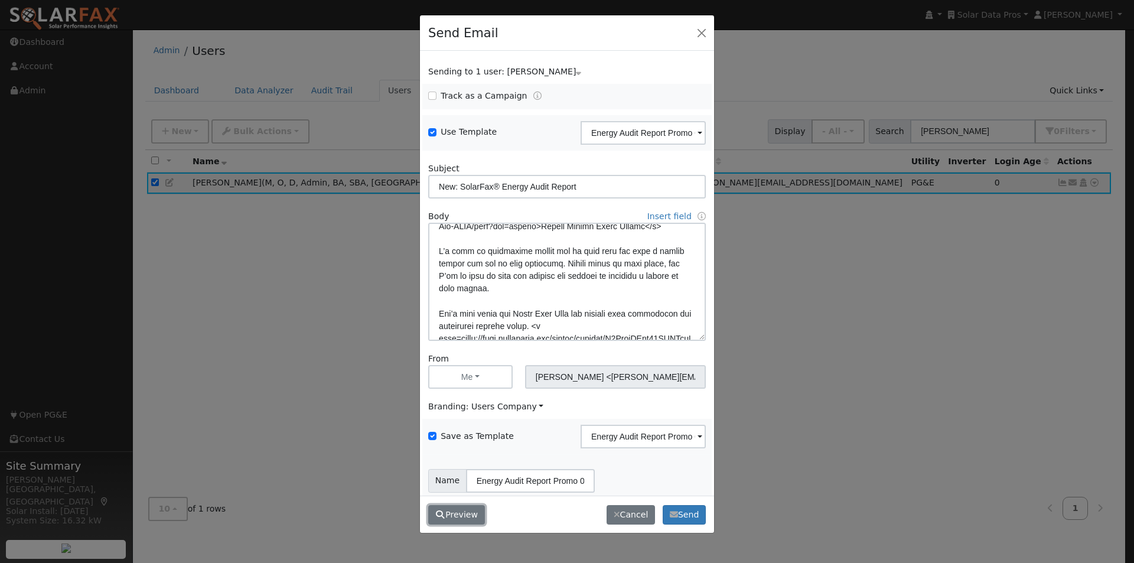
click at [460, 518] on button "Preview" at bounding box center [456, 515] width 57 height 20
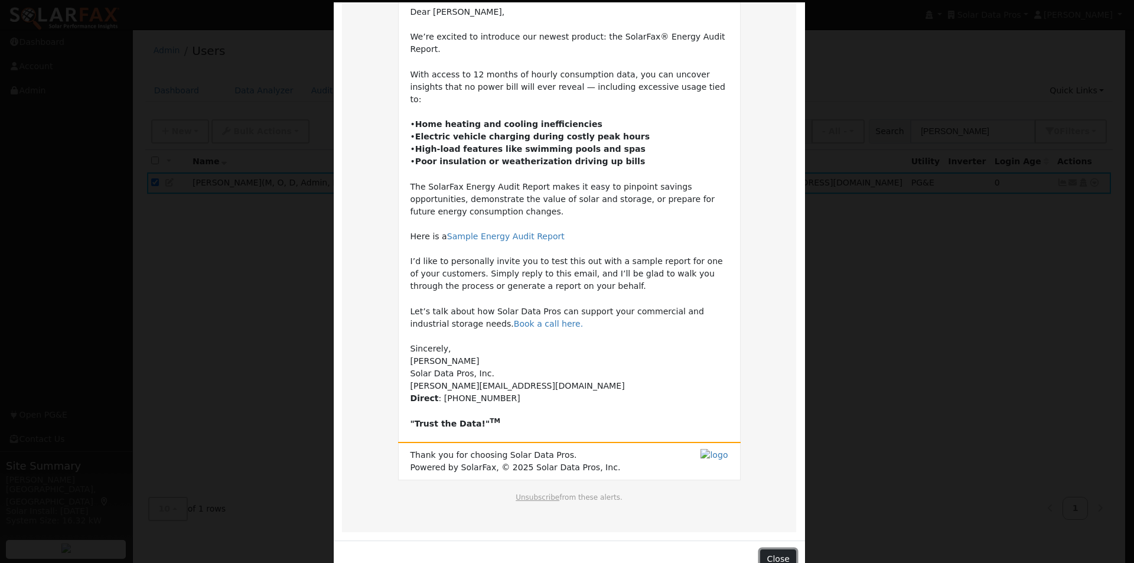
scroll to position [114, 0]
drag, startPoint x: 770, startPoint y: 534, endPoint x: 729, endPoint y: 487, distance: 62.0
click at [770, 548] on button "Close" at bounding box center [778, 558] width 36 height 20
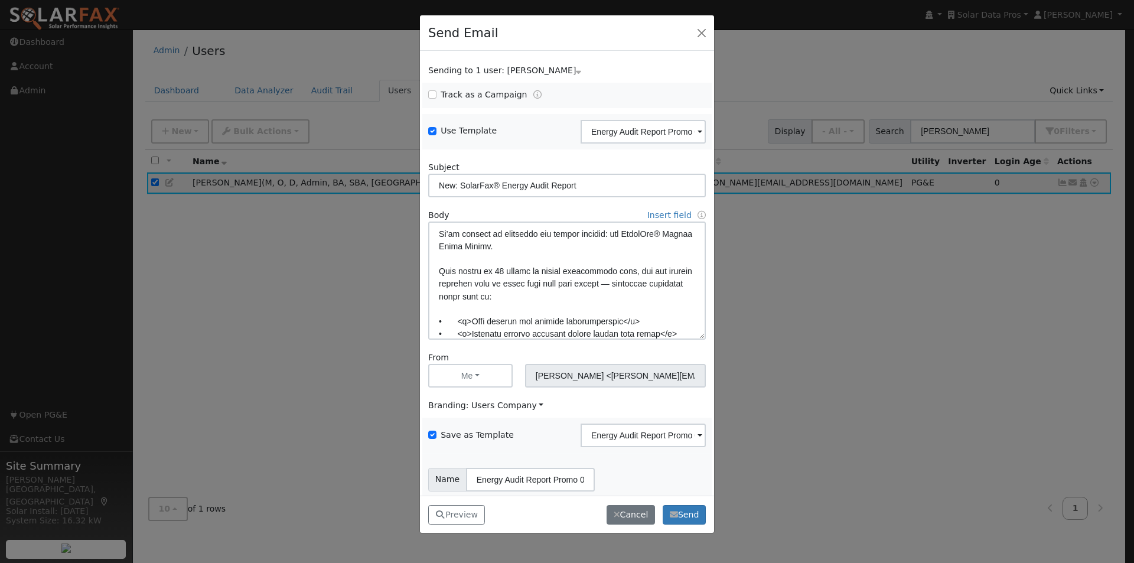
scroll to position [24, 0]
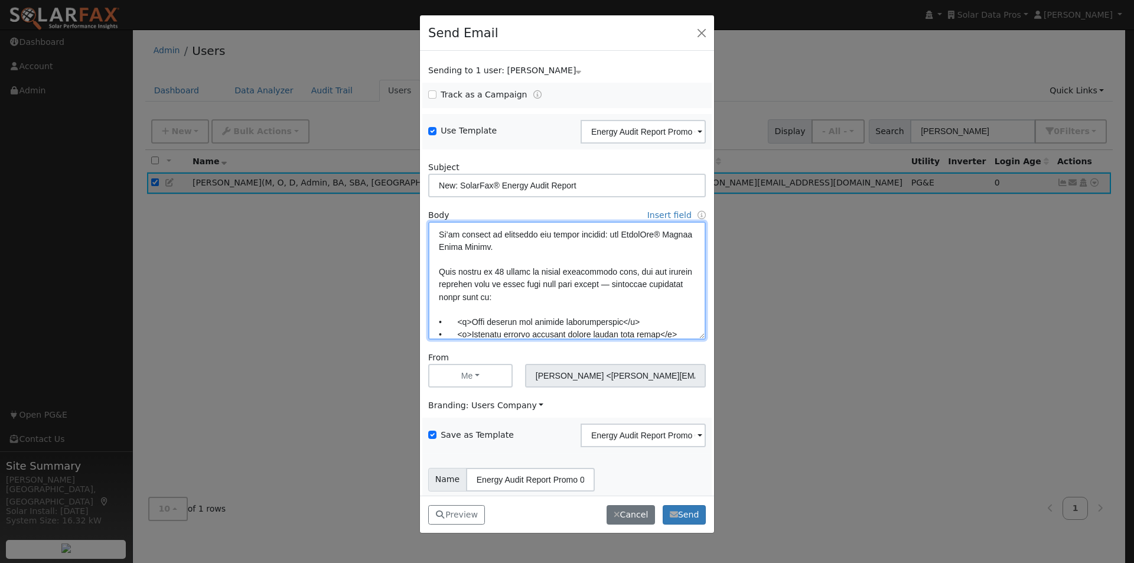
drag, startPoint x: 632, startPoint y: 283, endPoint x: 622, endPoint y: 315, distance: 34.2
click at [632, 287] on textarea at bounding box center [567, 281] width 278 height 118
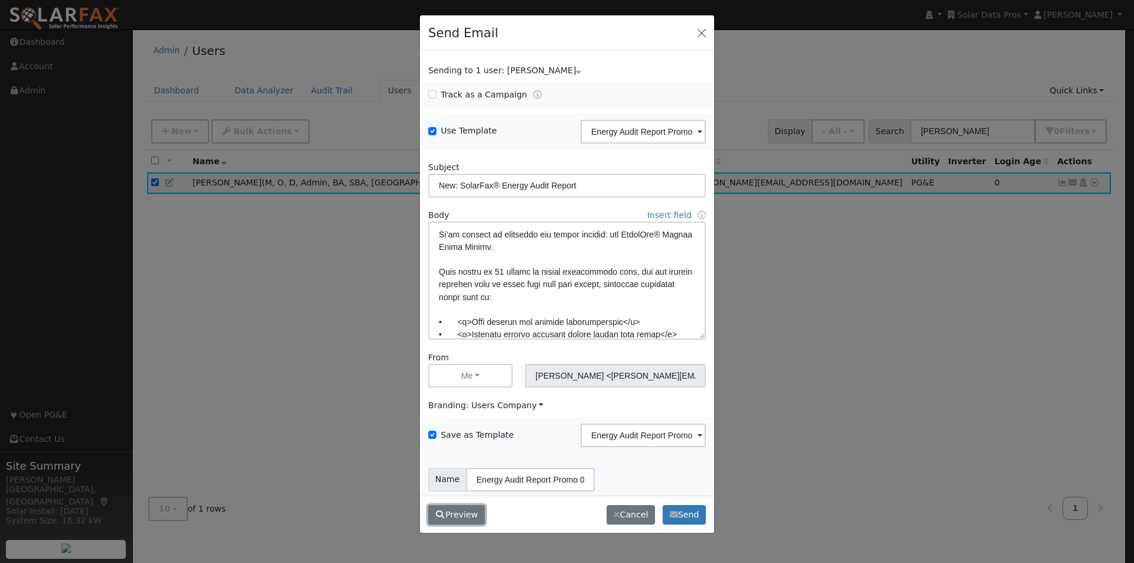
click at [461, 514] on button "Preview" at bounding box center [456, 515] width 57 height 20
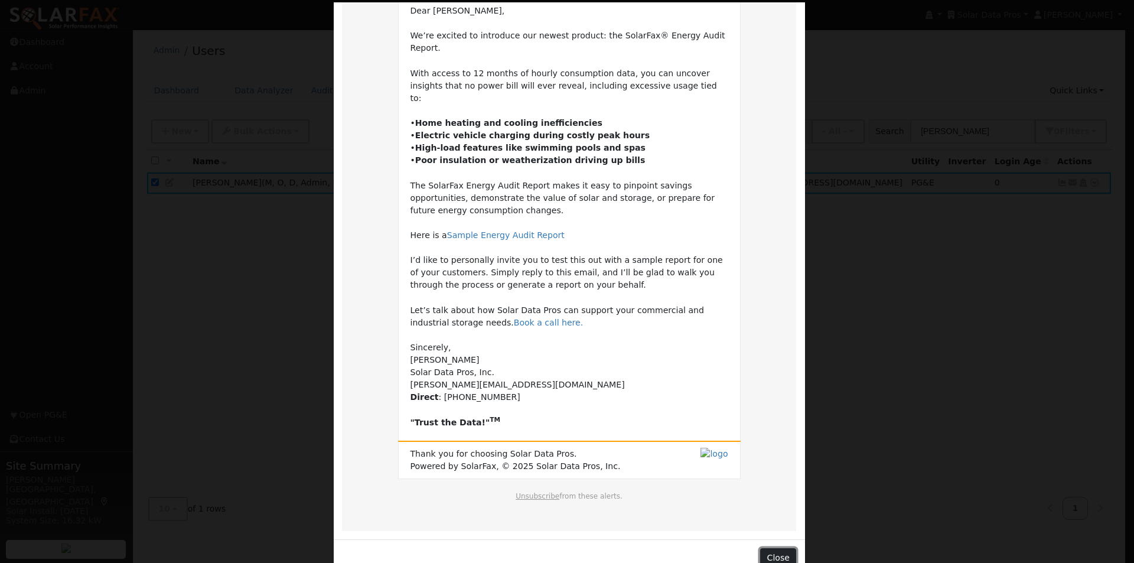
scroll to position [114, 0]
drag, startPoint x: 773, startPoint y: 532, endPoint x: 702, endPoint y: 418, distance: 134.6
click at [772, 548] on button "Close" at bounding box center [778, 558] width 36 height 20
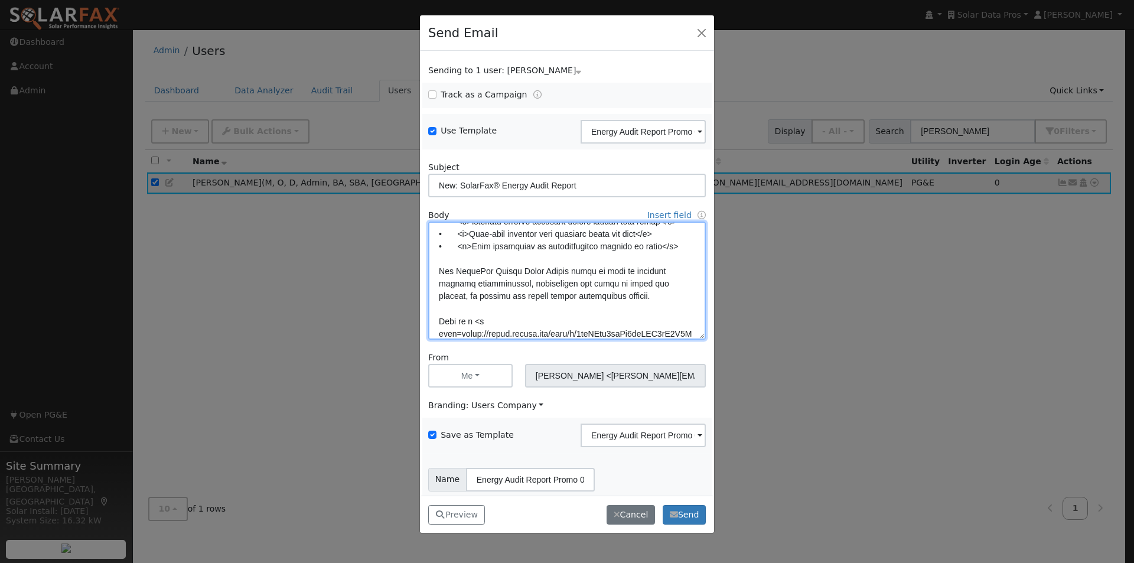
click at [647, 249] on textarea at bounding box center [567, 281] width 278 height 118
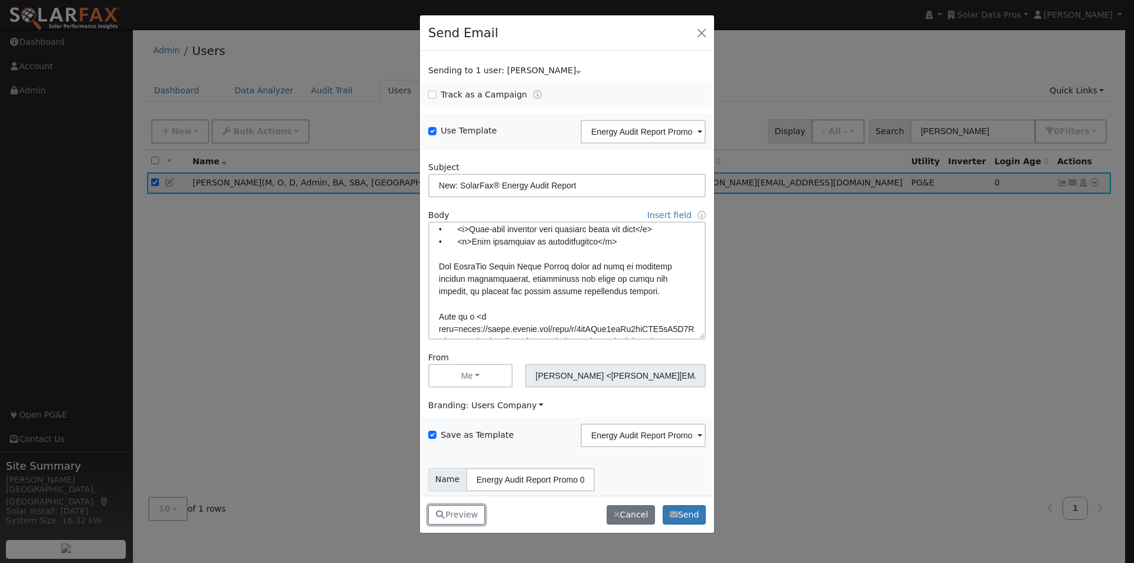
drag, startPoint x: 464, startPoint y: 509, endPoint x: 482, endPoint y: 499, distance: 20.7
click at [466, 509] on button "Preview" at bounding box center [456, 515] width 57 height 20
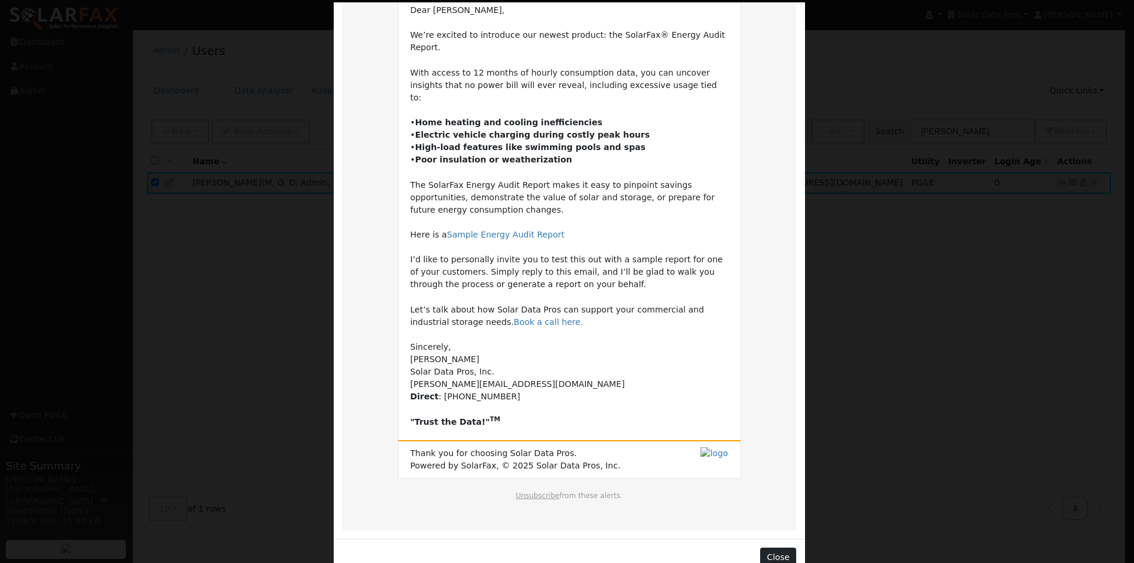
scroll to position [115, 0]
click at [774, 547] on button "Close" at bounding box center [778, 557] width 36 height 20
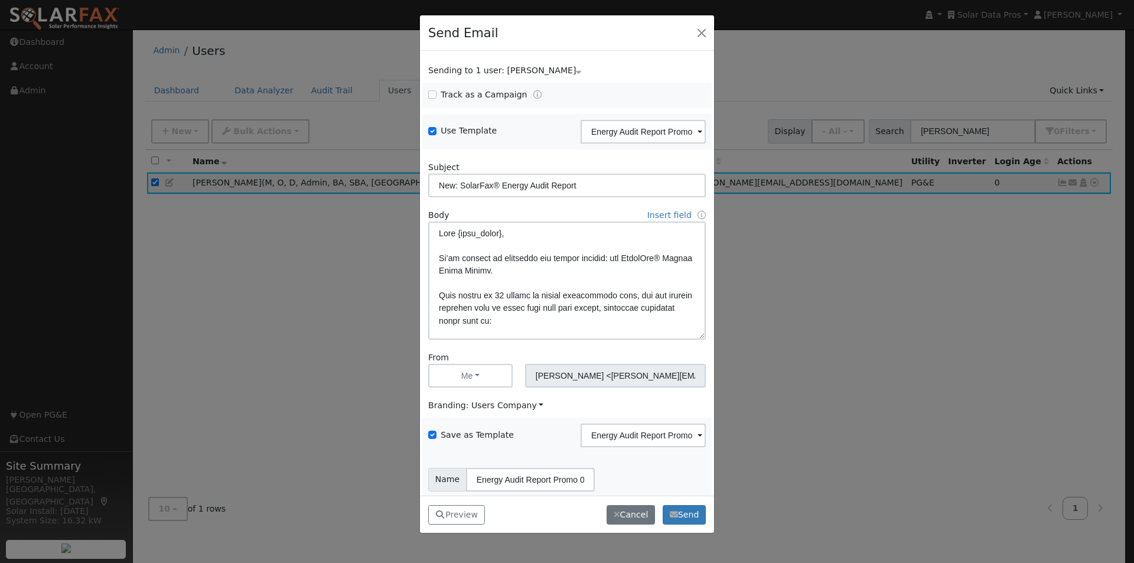
scroll to position [0, 0]
drag, startPoint x: 669, startPoint y: 295, endPoint x: 656, endPoint y: 321, distance: 29.1
click at [668, 300] on textarea at bounding box center [567, 282] width 278 height 118
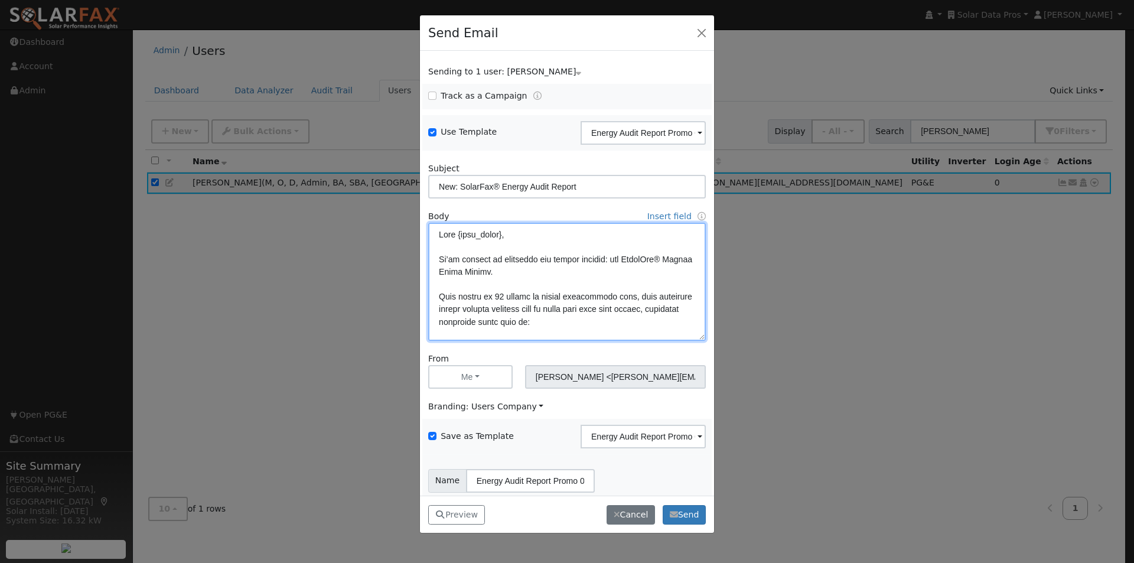
click at [534, 310] on textarea at bounding box center [567, 282] width 278 height 118
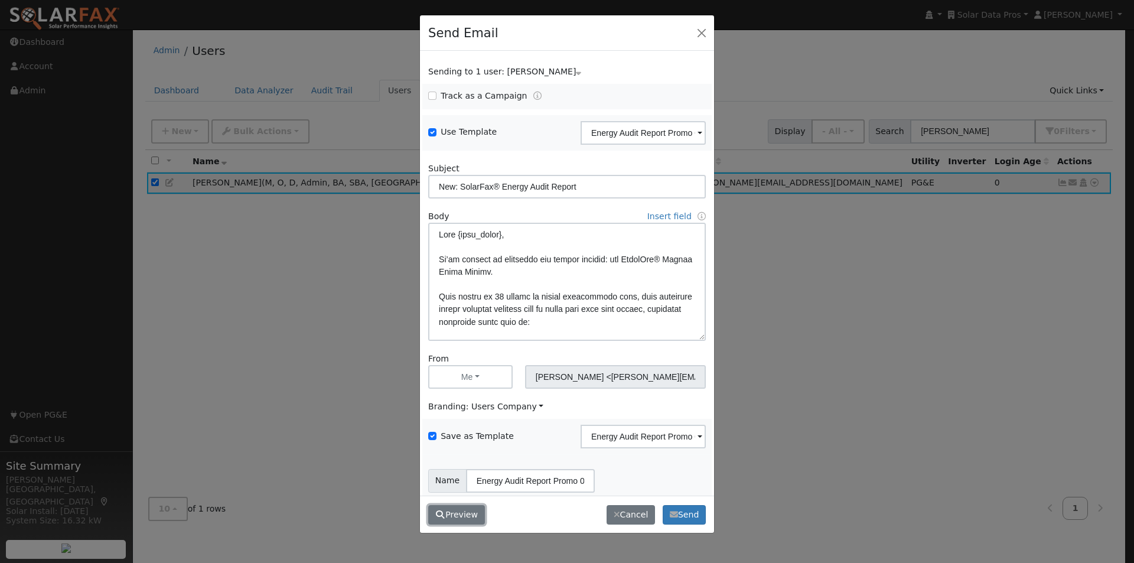
click at [455, 512] on button "Preview" at bounding box center [456, 515] width 57 height 20
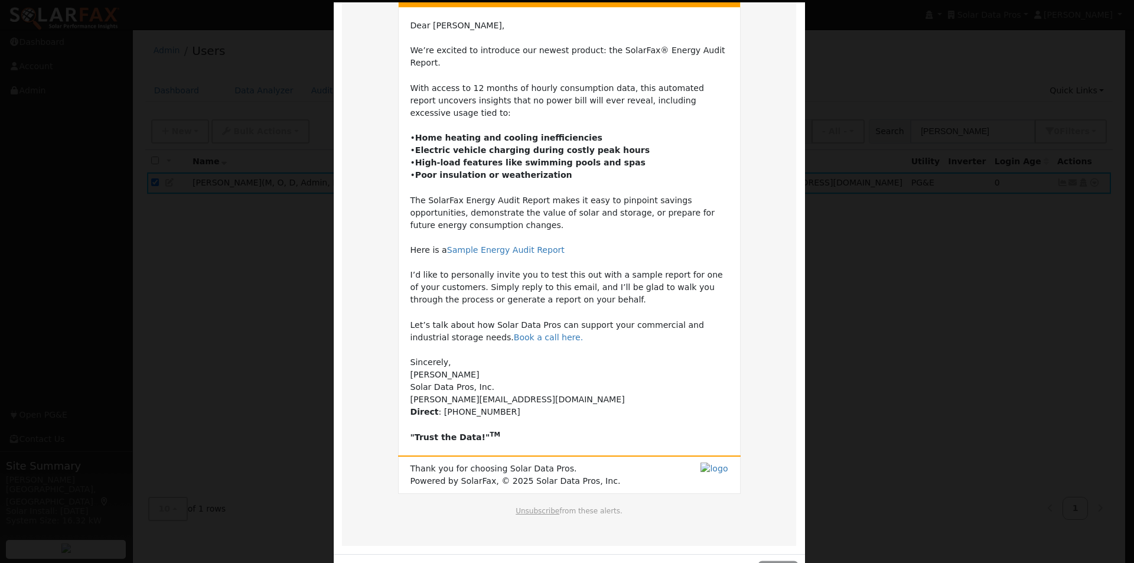
scroll to position [100, 0]
drag, startPoint x: 777, startPoint y: 550, endPoint x: 726, endPoint y: 453, distance: 109.9
click at [776, 562] on button "Close" at bounding box center [778, 572] width 36 height 20
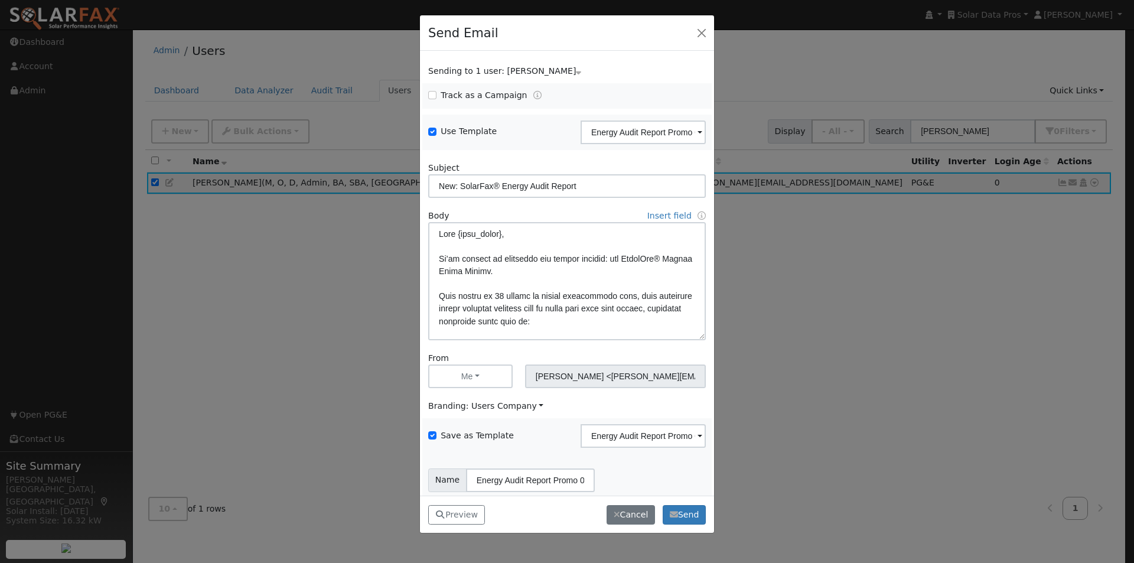
scroll to position [1, 0]
click at [440, 297] on textarea at bounding box center [567, 281] width 278 height 118
click at [457, 512] on button "Preview" at bounding box center [456, 515] width 57 height 20
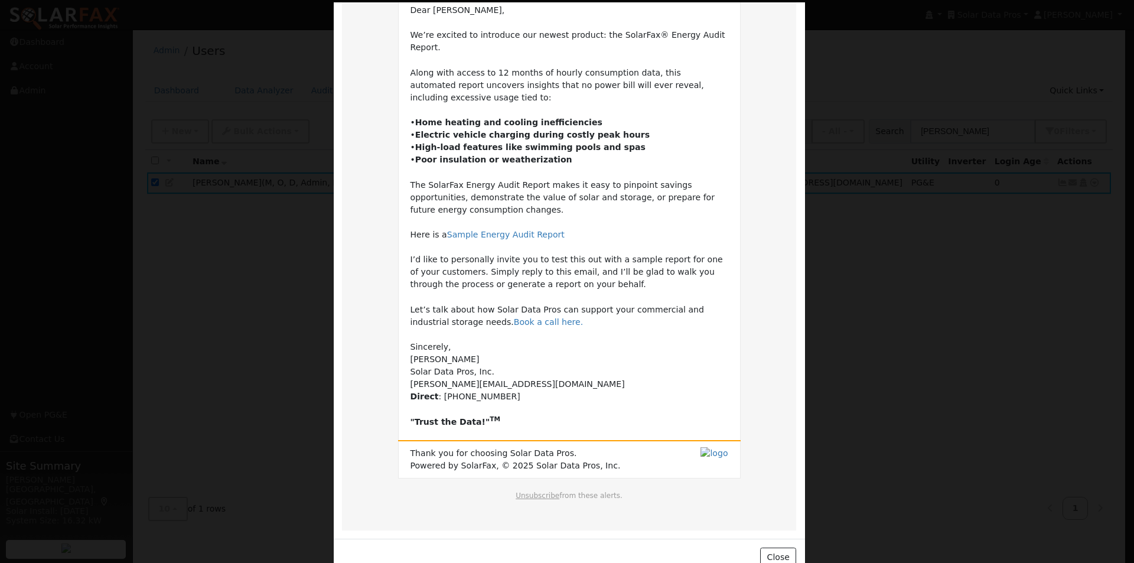
scroll to position [115, 0]
click at [783, 547] on button "Close" at bounding box center [778, 557] width 36 height 20
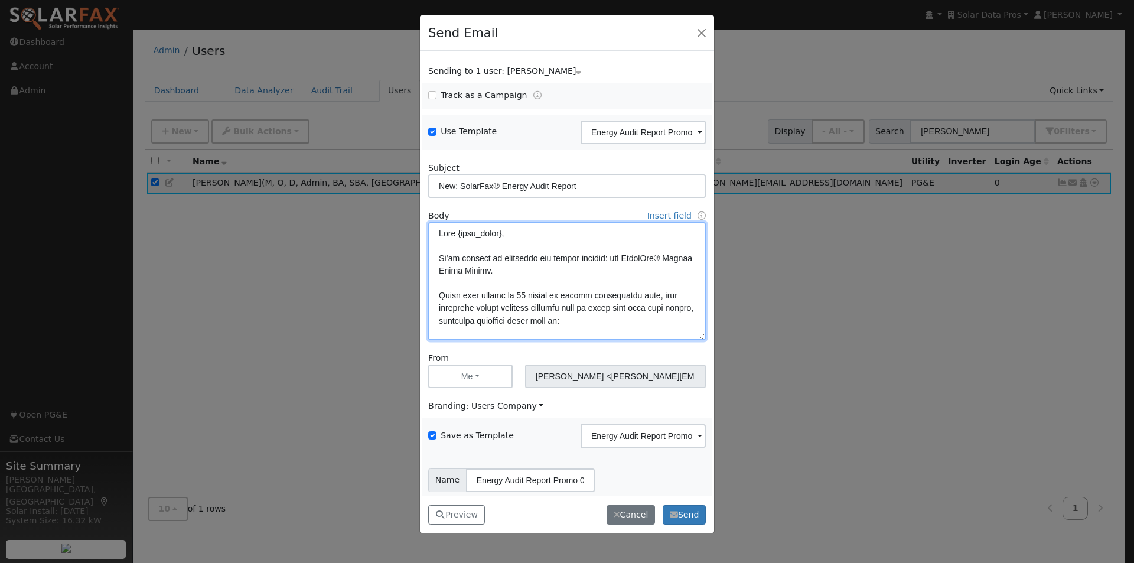
click at [524, 308] on textarea at bounding box center [567, 281] width 278 height 118
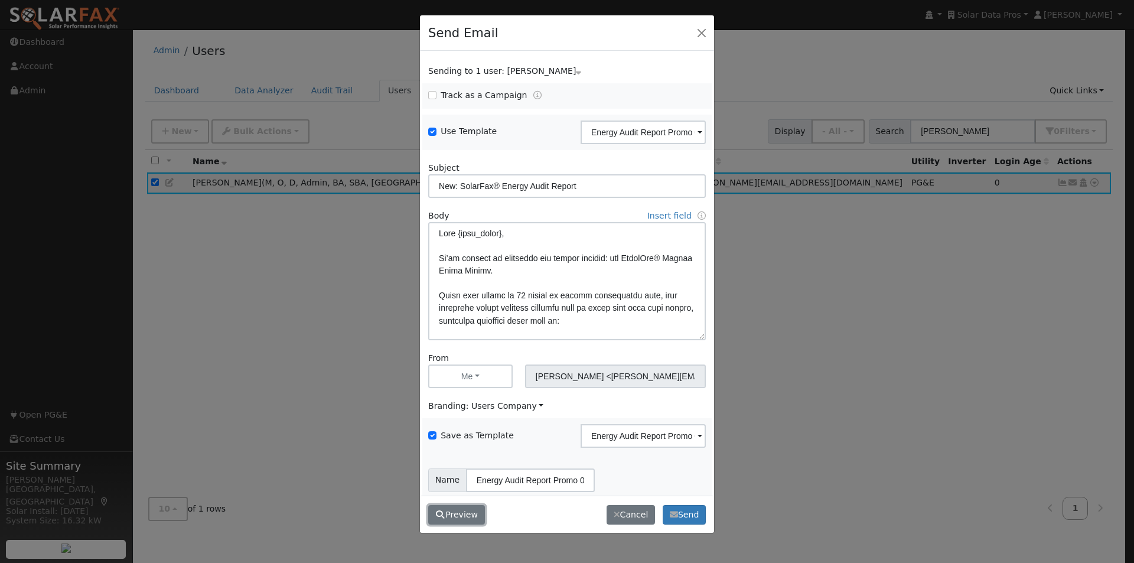
click at [456, 513] on button "Preview" at bounding box center [456, 515] width 57 height 20
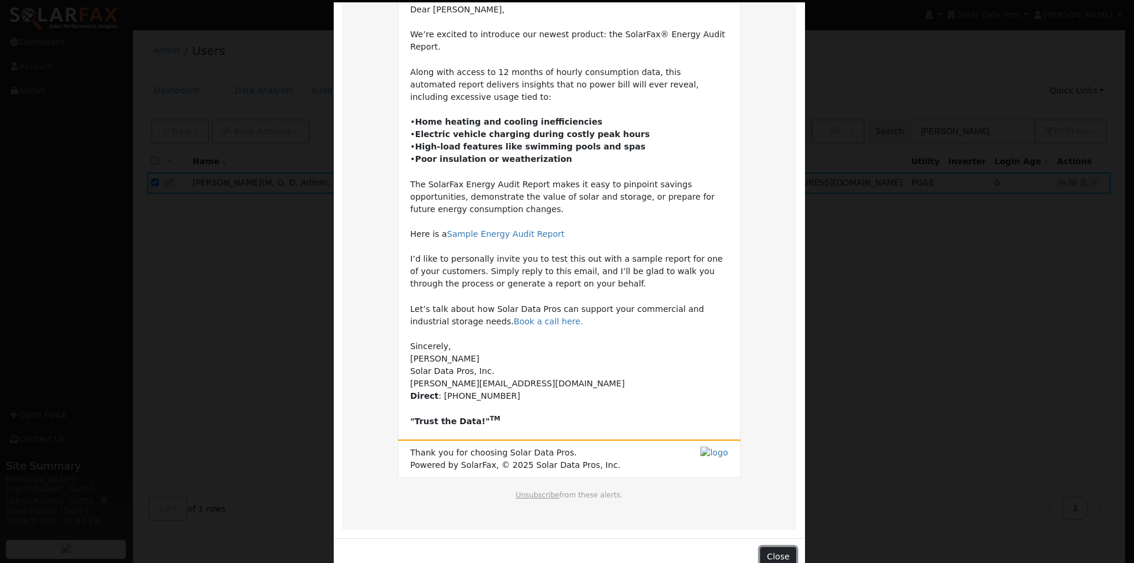
drag, startPoint x: 768, startPoint y: 530, endPoint x: 753, endPoint y: 487, distance: 45.0
click at [768, 547] on button "Close" at bounding box center [778, 557] width 36 height 20
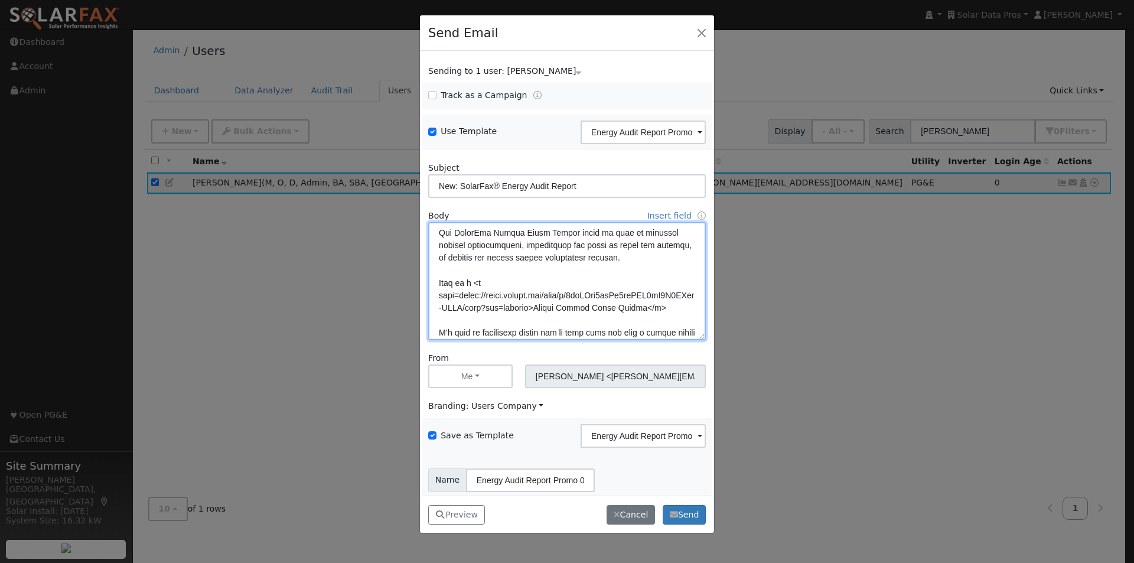
click at [494, 271] on textarea at bounding box center [567, 281] width 278 height 118
click at [465, 281] on textarea at bounding box center [567, 281] width 278 height 118
click at [560, 294] on textarea at bounding box center [567, 281] width 278 height 118
click at [473, 283] on textarea at bounding box center [567, 281] width 278 height 118
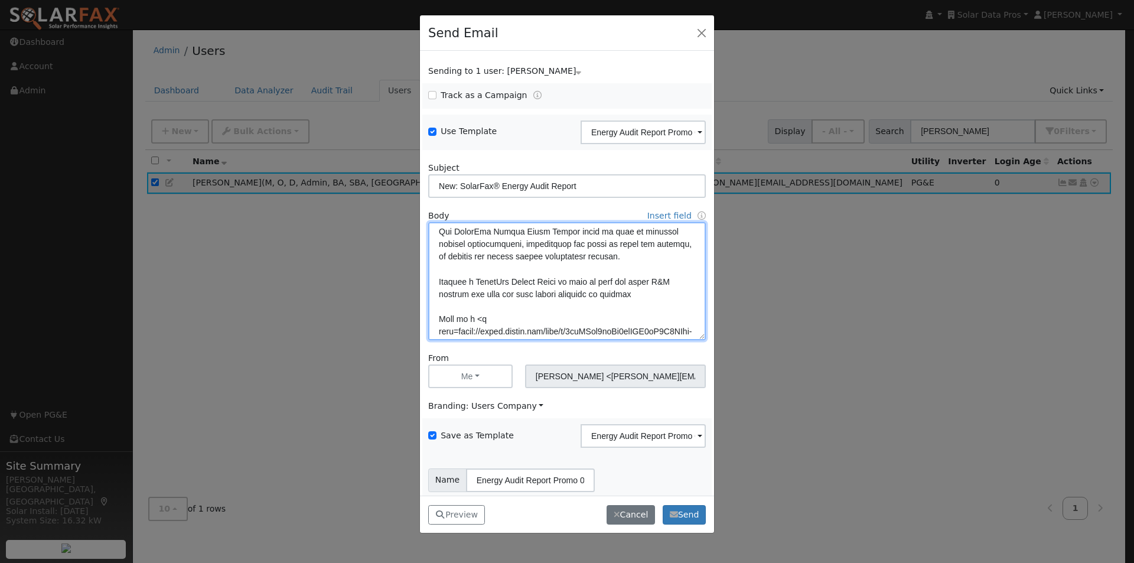
click at [470, 295] on textarea at bounding box center [567, 281] width 278 height 118
click at [465, 295] on textarea at bounding box center [567, 281] width 278 height 118
click at [659, 293] on textarea at bounding box center [567, 281] width 278 height 118
drag, startPoint x: 538, startPoint y: 294, endPoint x: 472, endPoint y: 299, distance: 66.4
click at [467, 298] on textarea at bounding box center [567, 281] width 278 height 118
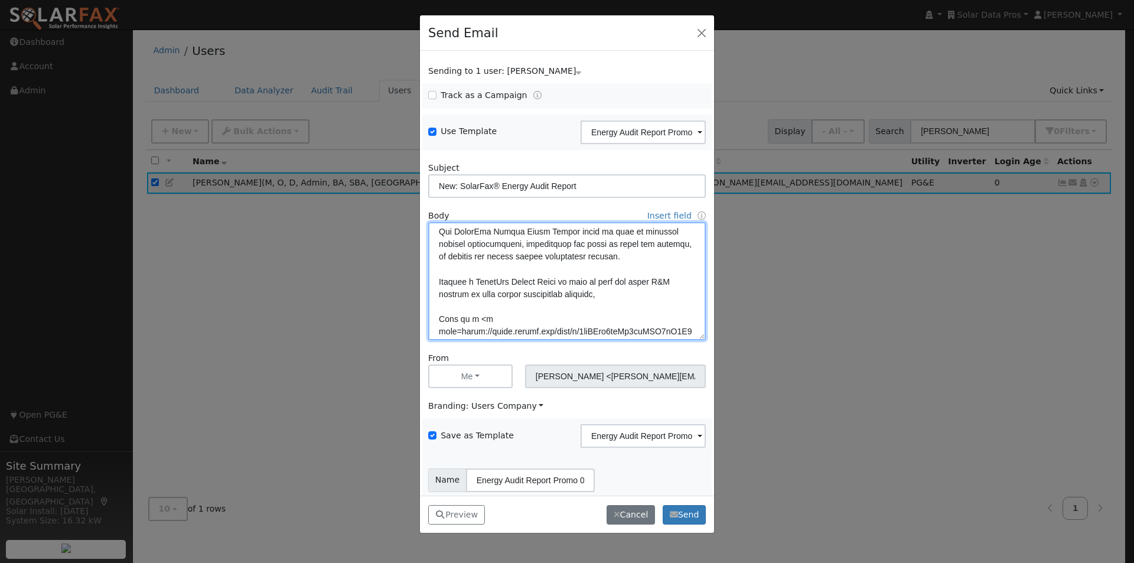
drag, startPoint x: 619, startPoint y: 291, endPoint x: 622, endPoint y: 251, distance: 40.3
click at [619, 290] on textarea at bounding box center [567, 281] width 278 height 118
click at [523, 294] on textarea at bounding box center [567, 281] width 278 height 118
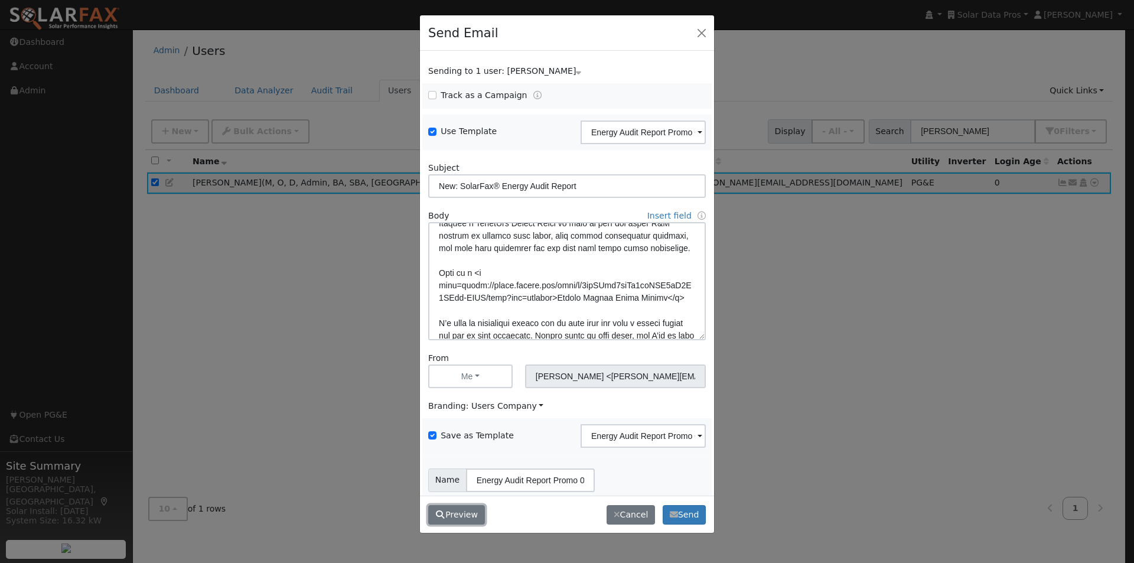
click at [454, 513] on button "Preview" at bounding box center [456, 515] width 57 height 20
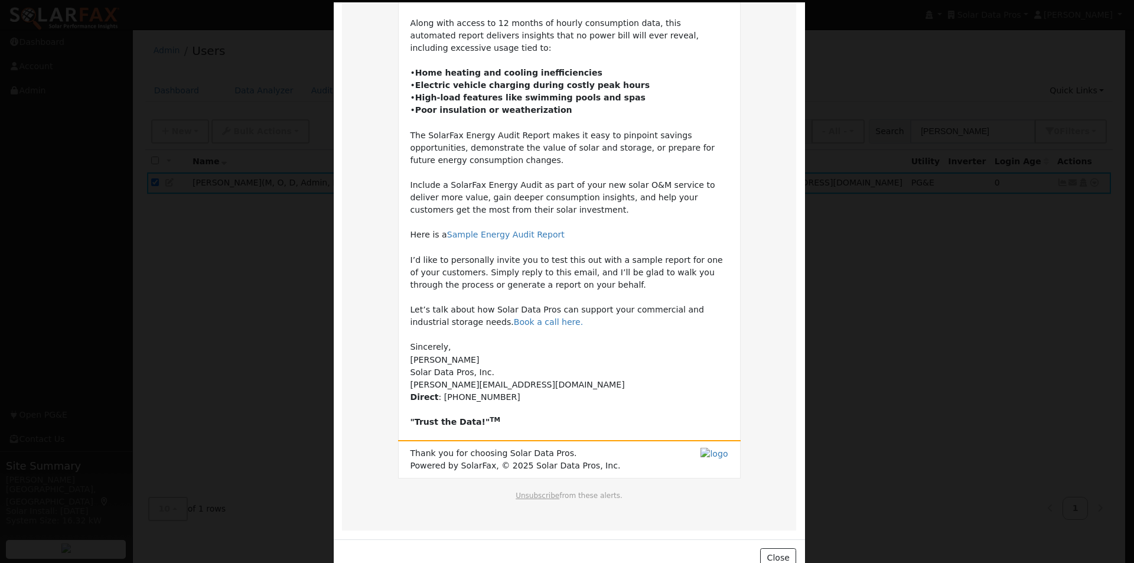
scroll to position [165, 0]
click at [774, 547] on button "Close" at bounding box center [778, 557] width 36 height 20
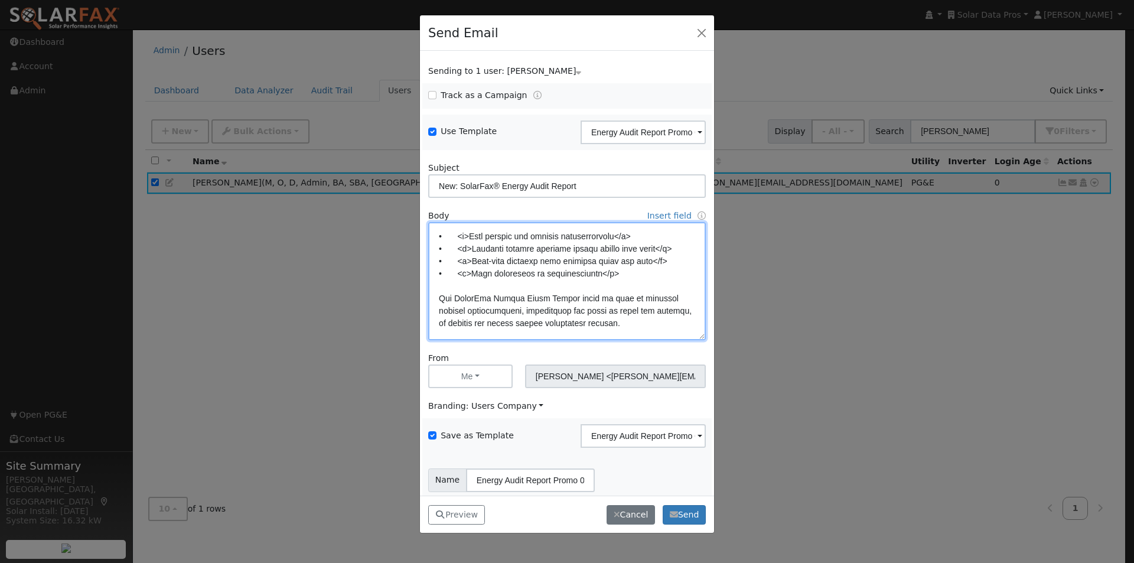
scroll to position [155, 0]
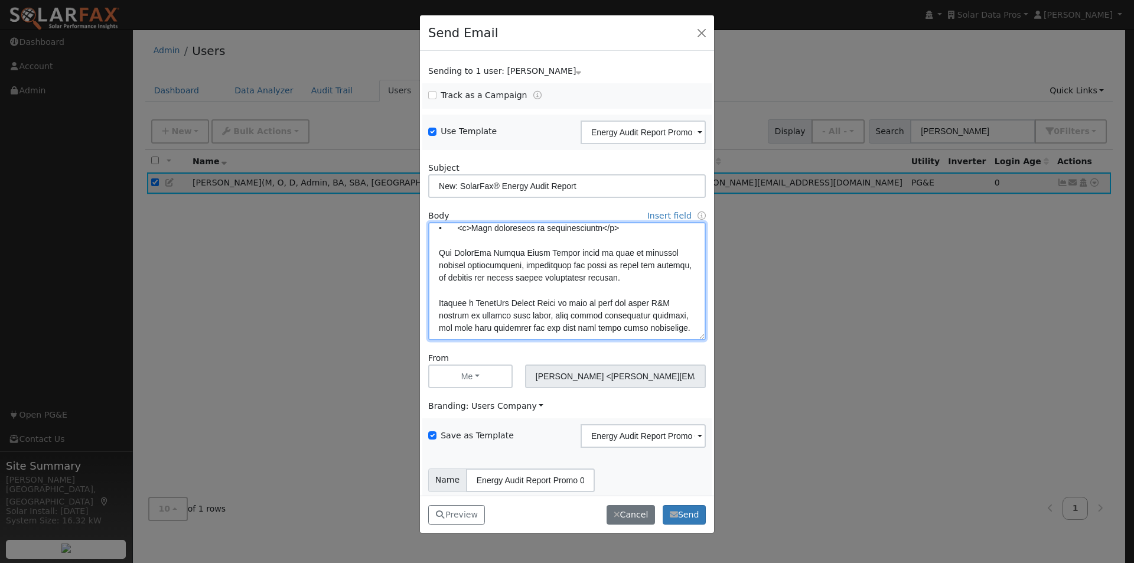
drag, startPoint x: 668, startPoint y: 255, endPoint x: 423, endPoint y: 242, distance: 245.5
click at [423, 242] on div "Body Insert field User fields First Name Full Name Email Sender fields First Na…" at bounding box center [567, 275] width 290 height 131
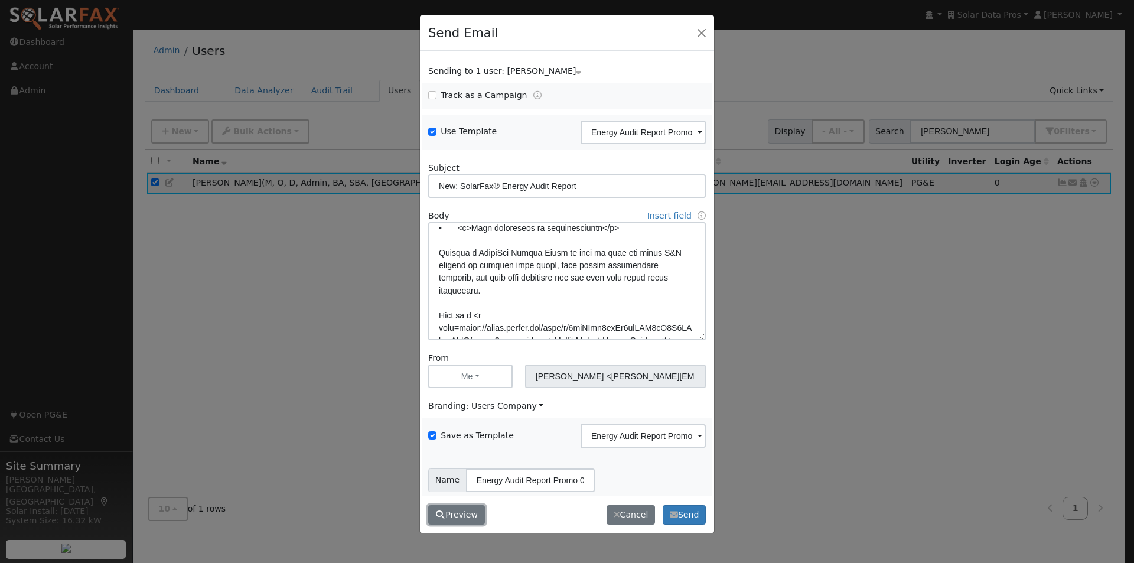
click at [466, 512] on button "Preview" at bounding box center [456, 515] width 57 height 20
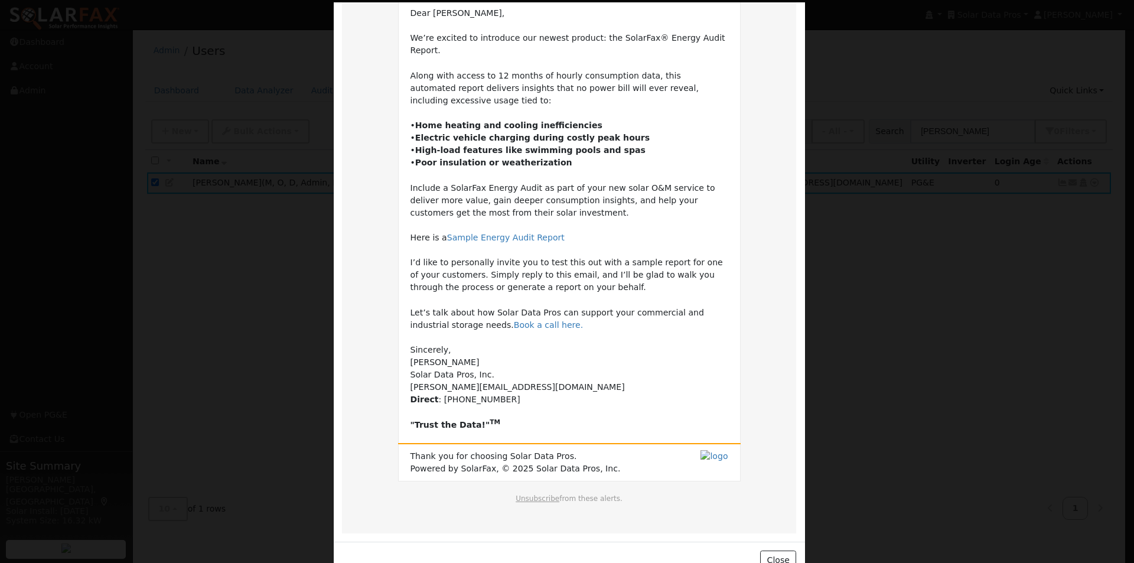
scroll to position [115, 0]
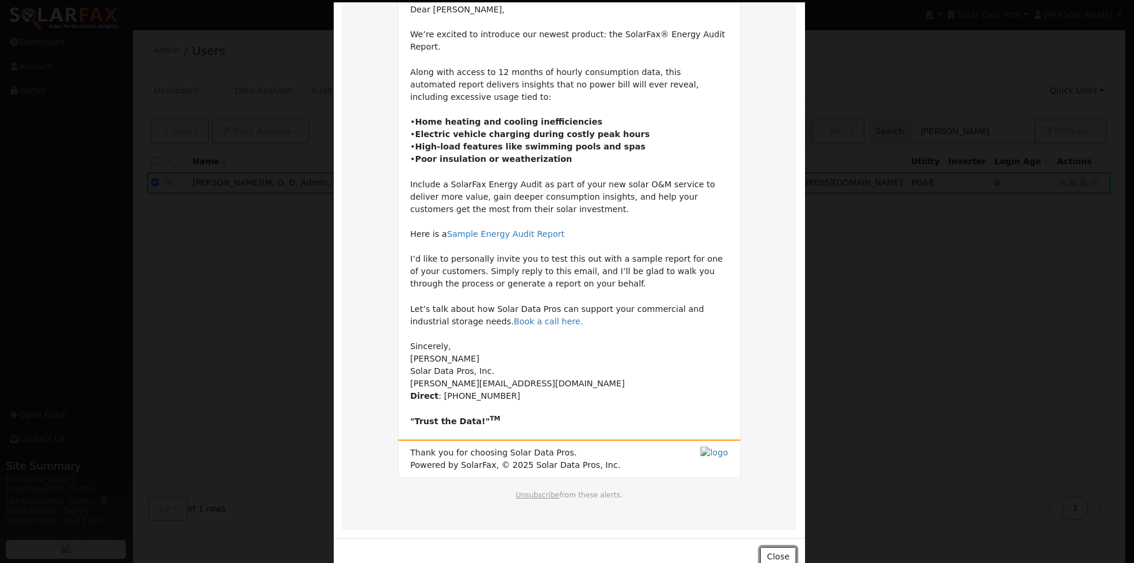
drag, startPoint x: 779, startPoint y: 535, endPoint x: 762, endPoint y: 523, distance: 21.3
click at [772, 547] on button "Close" at bounding box center [778, 557] width 36 height 20
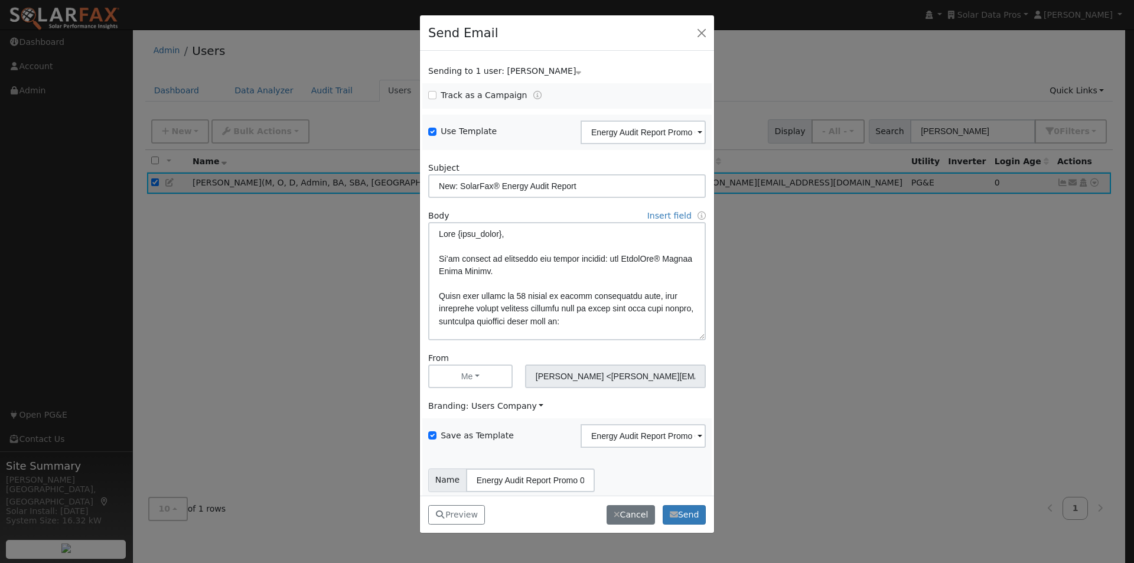
scroll to position [0, 0]
click at [446, 514] on button "Preview" at bounding box center [456, 515] width 57 height 20
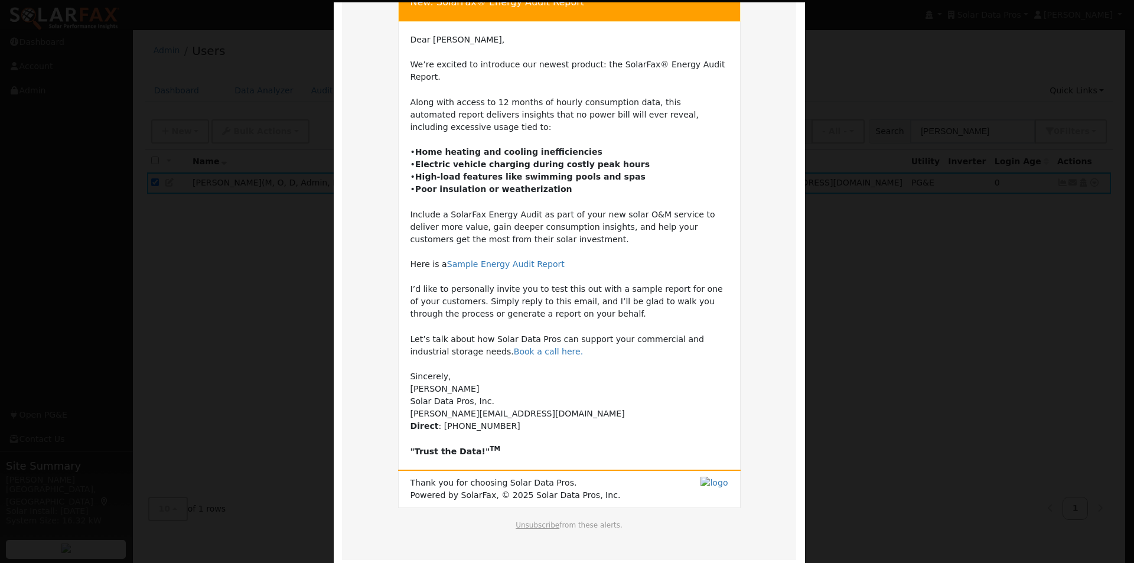
scroll to position [115, 0]
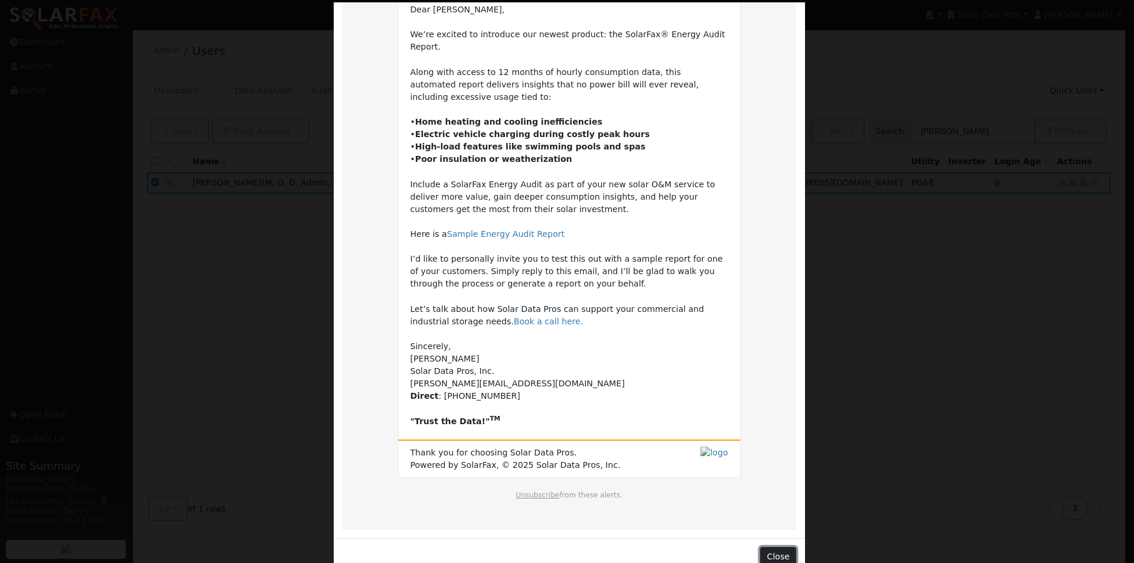
click at [770, 547] on button "Close" at bounding box center [778, 557] width 36 height 20
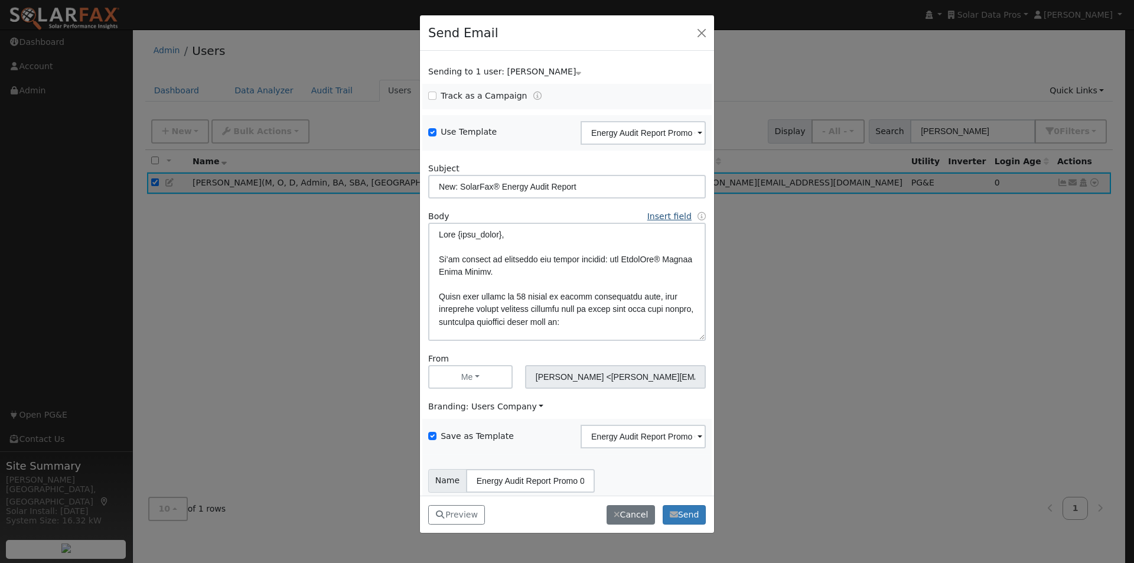
click at [655, 217] on link "Insert field" at bounding box center [670, 216] width 44 height 9
click at [541, 350] on link "Custom Link" at bounding box center [568, 347] width 82 height 17
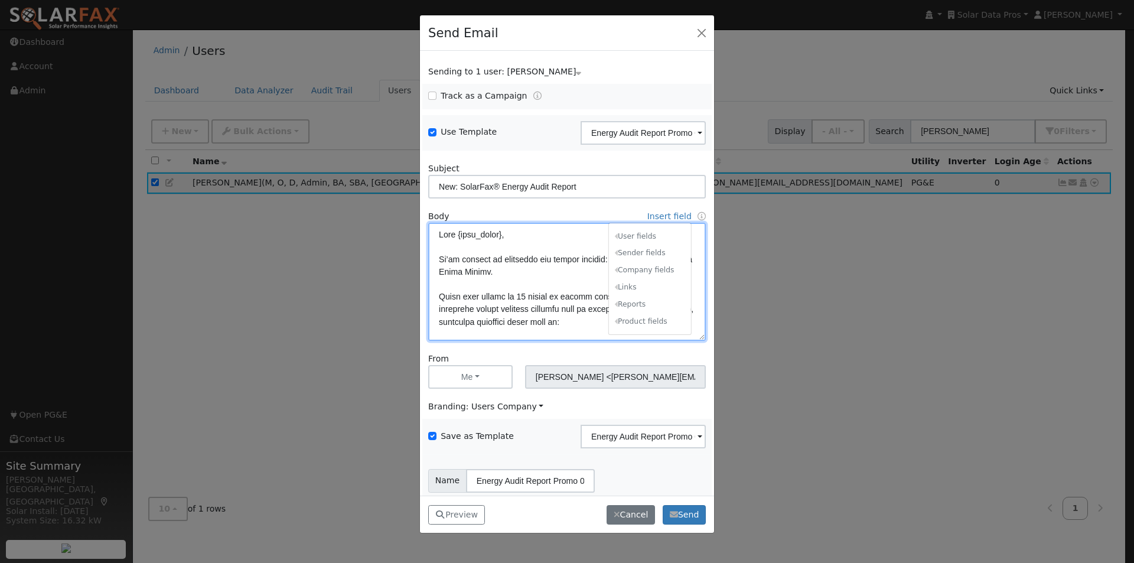
scroll to position [115, 0]
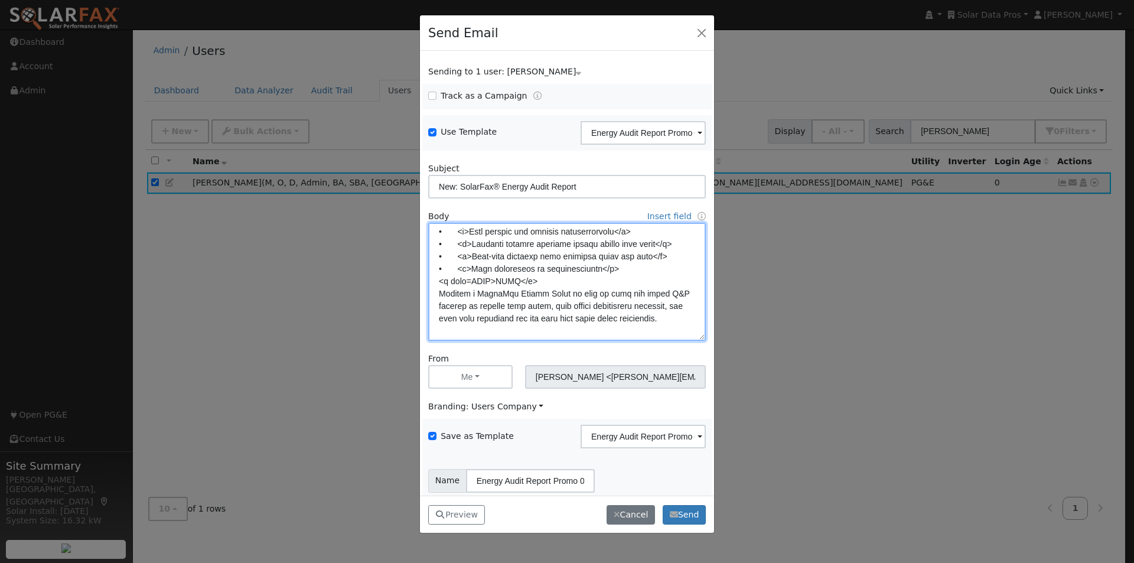
drag, startPoint x: 561, startPoint y: 277, endPoint x: 405, endPoint y: 283, distance: 155.5
click at [406, 284] on div "Send Email Sending to 1 user: [PERSON_NAME] Name Issue [PERSON_NAME] Track as a…" at bounding box center [567, 281] width 1134 height 563
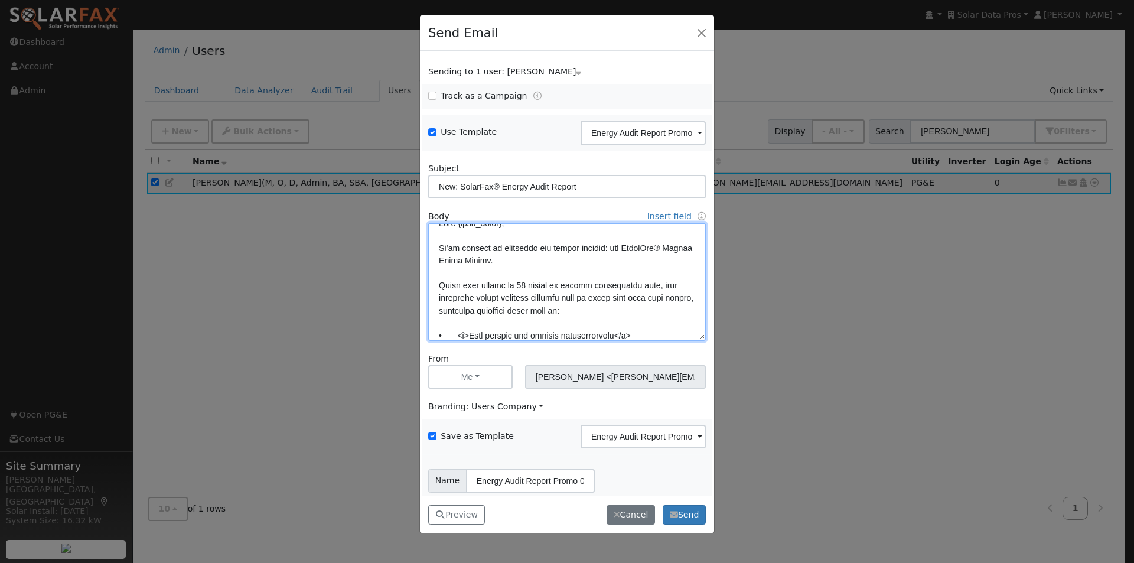
scroll to position [0, 0]
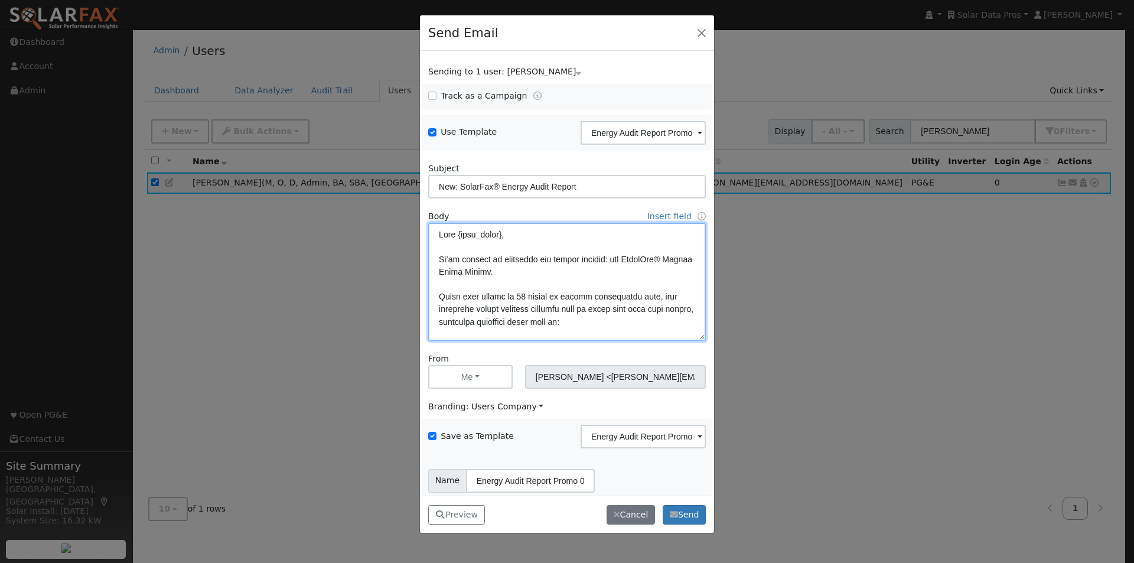
drag, startPoint x: 524, startPoint y: 269, endPoint x: 554, endPoint y: 269, distance: 29.5
click at [529, 269] on textarea at bounding box center [567, 282] width 278 height 118
click at [668, 217] on link "Insert field" at bounding box center [670, 216] width 44 height 9
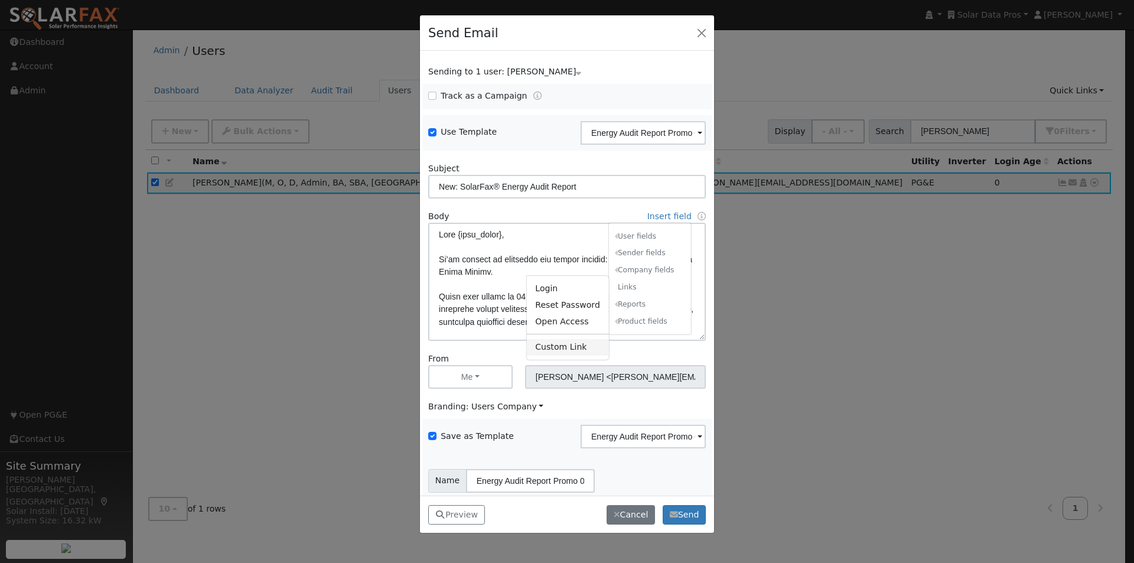
drag, startPoint x: 537, startPoint y: 345, endPoint x: 551, endPoint y: 311, distance: 36.5
click at [0, 0] on link "Custom Link" at bounding box center [0, 0] width 0 height 0
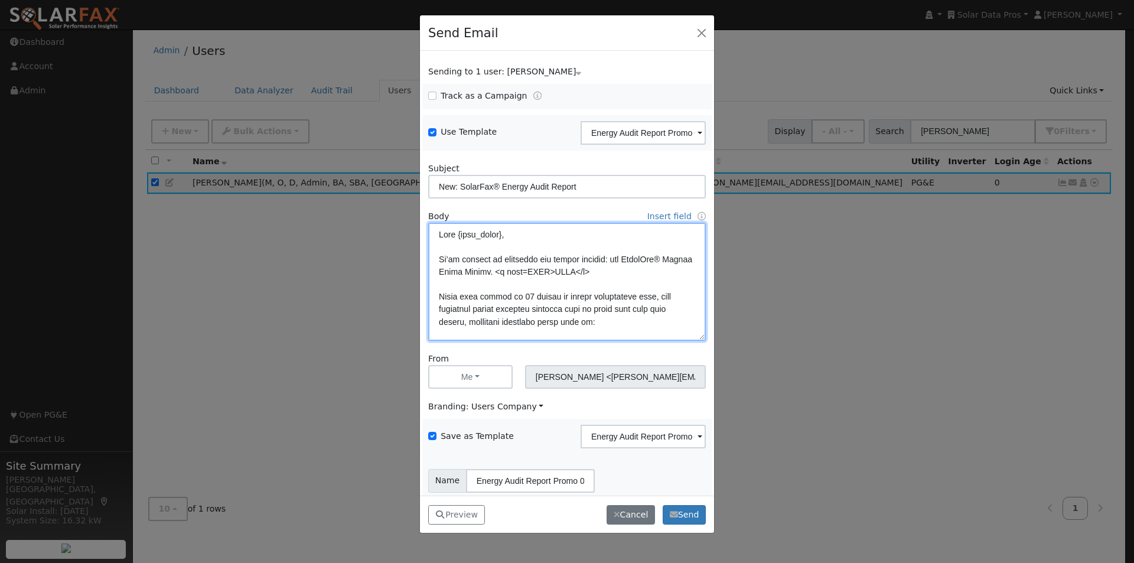
click at [557, 271] on textarea at bounding box center [567, 282] width 278 height 118
click at [557, 268] on textarea at bounding box center [567, 282] width 278 height 118
paste textarea "[URL][DOMAIN_NAME]"
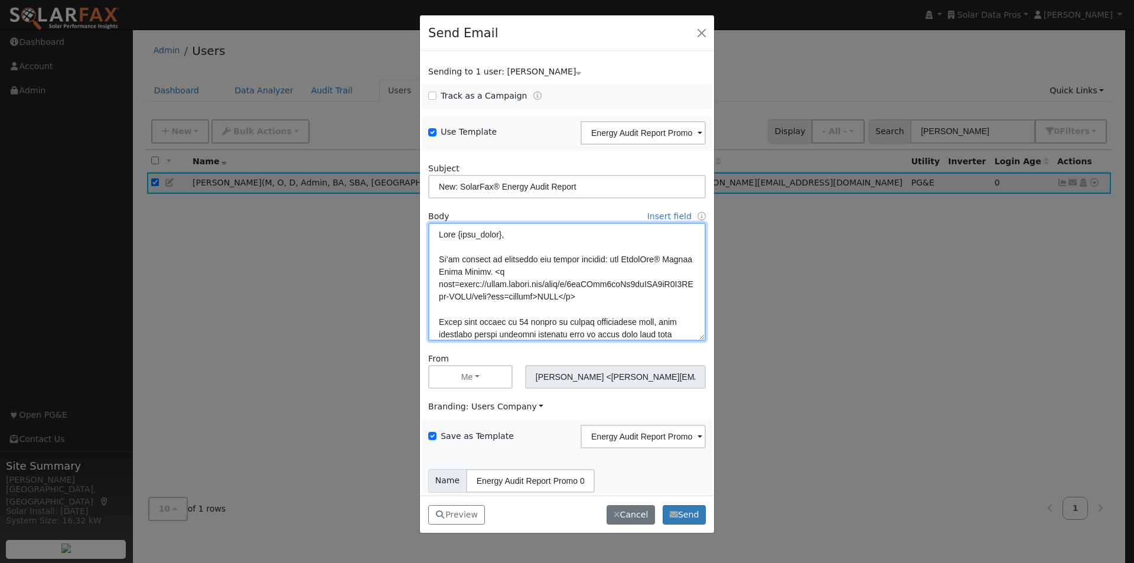
drag, startPoint x: 627, startPoint y: 259, endPoint x: 513, endPoint y: 272, distance: 114.2
click at [513, 272] on textarea at bounding box center [567, 282] width 278 height 118
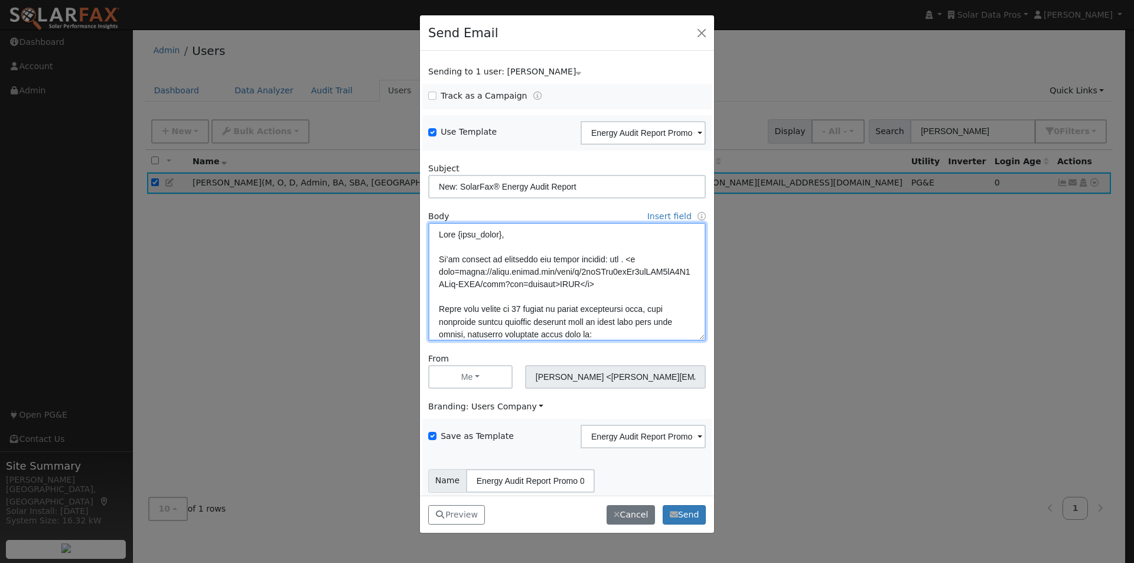
click at [567, 281] on textarea at bounding box center [567, 282] width 278 height 118
paste textarea "SolarFax® Energy Audit Report"
click at [497, 293] on textarea at bounding box center [567, 282] width 278 height 118
drag, startPoint x: 628, startPoint y: 261, endPoint x: 626, endPoint y: 284, distance: 22.6
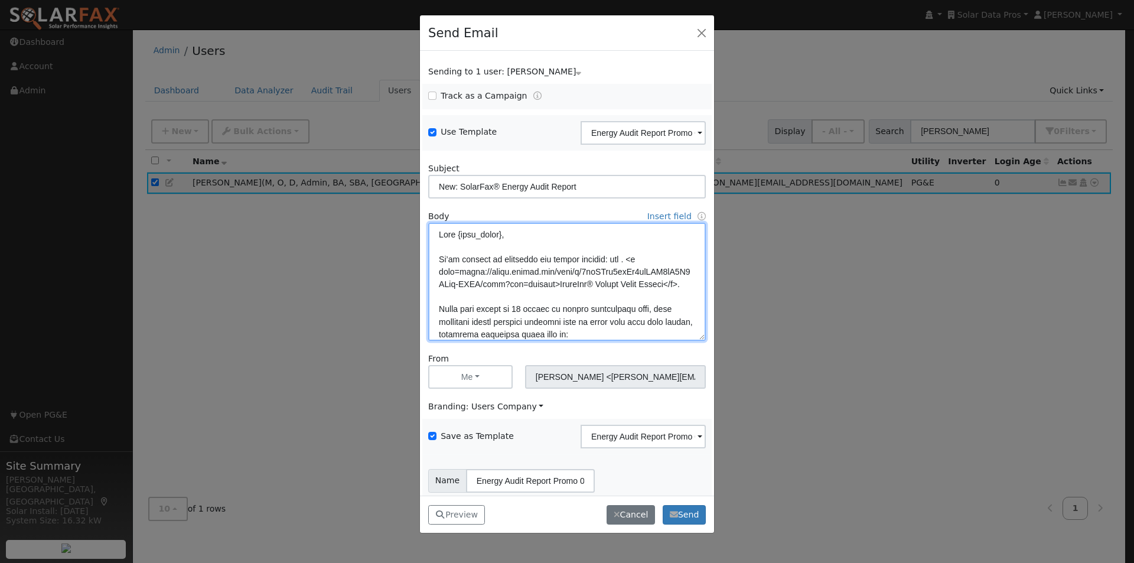
click at [629, 262] on textarea at bounding box center [567, 282] width 278 height 118
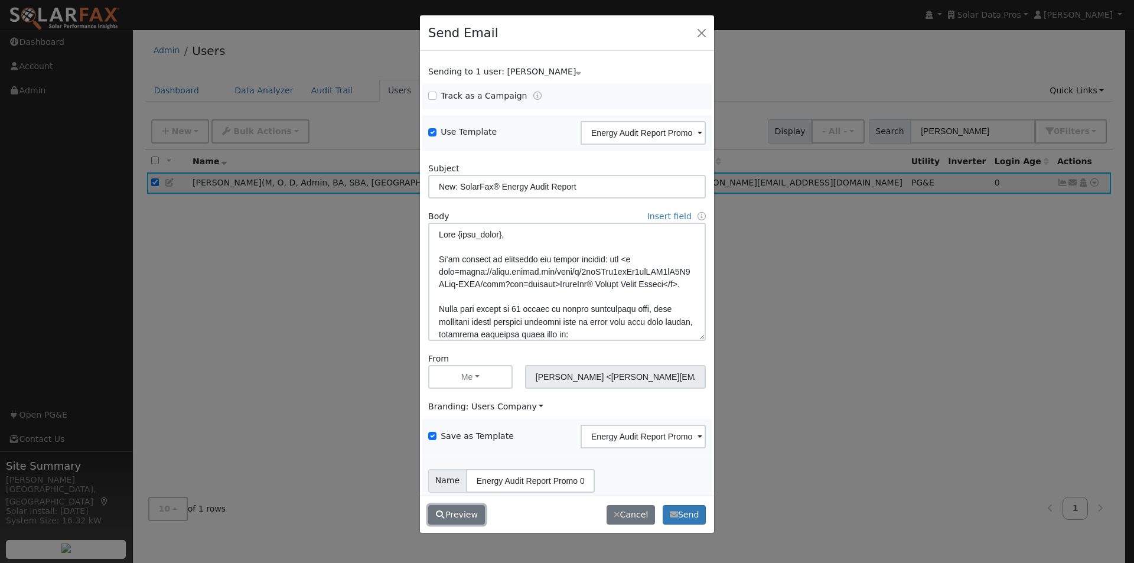
click at [458, 513] on button "Preview" at bounding box center [456, 515] width 57 height 20
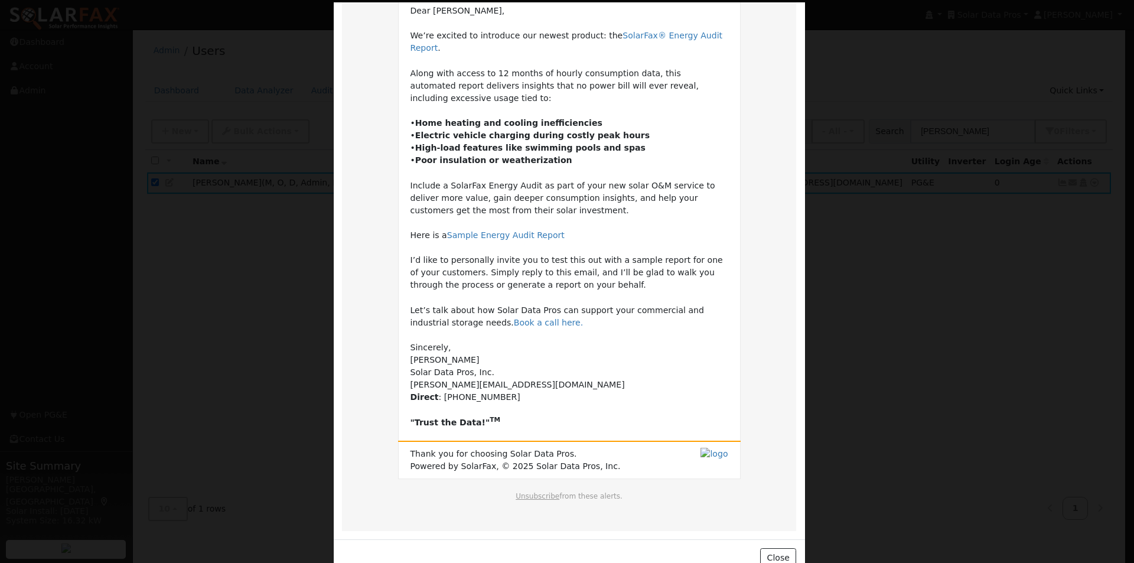
scroll to position [115, 0]
click at [776, 547] on button "Close" at bounding box center [778, 557] width 36 height 20
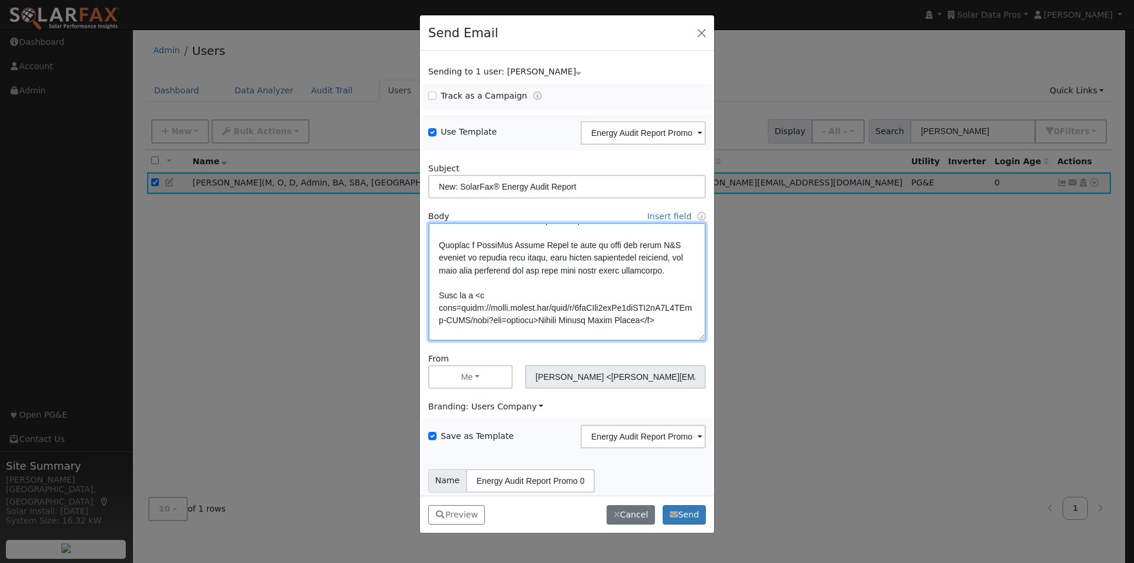
scroll to position [177, 0]
click at [466, 256] on textarea at bounding box center [567, 282] width 278 height 118
click at [522, 269] on textarea at bounding box center [567, 282] width 278 height 118
click at [551, 271] on textarea at bounding box center [567, 282] width 278 height 118
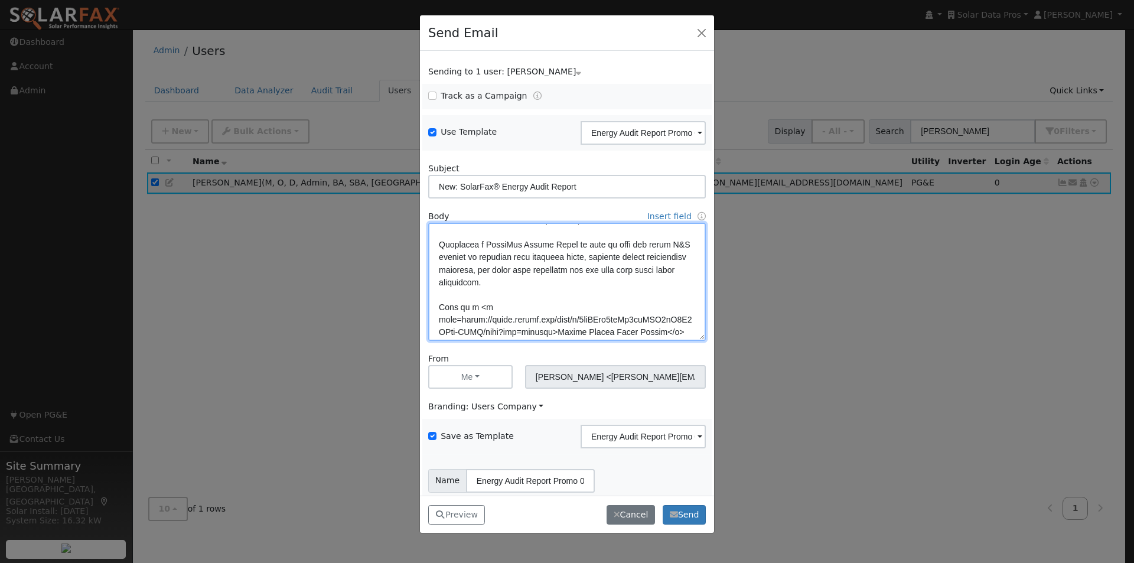
click at [498, 271] on textarea at bounding box center [567, 282] width 278 height 118
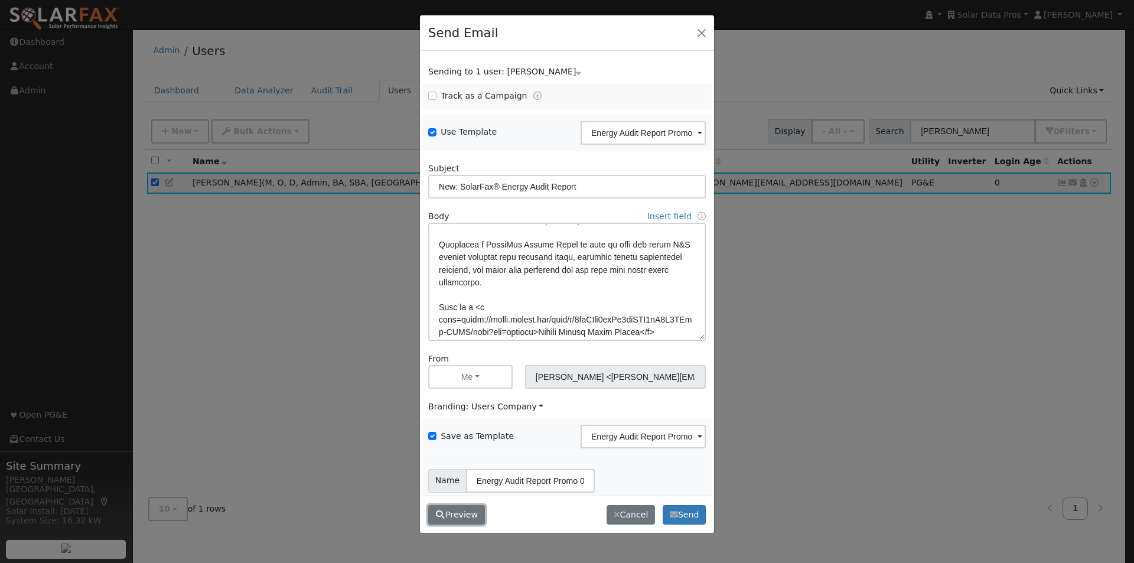
click at [458, 513] on button "Preview" at bounding box center [456, 515] width 57 height 20
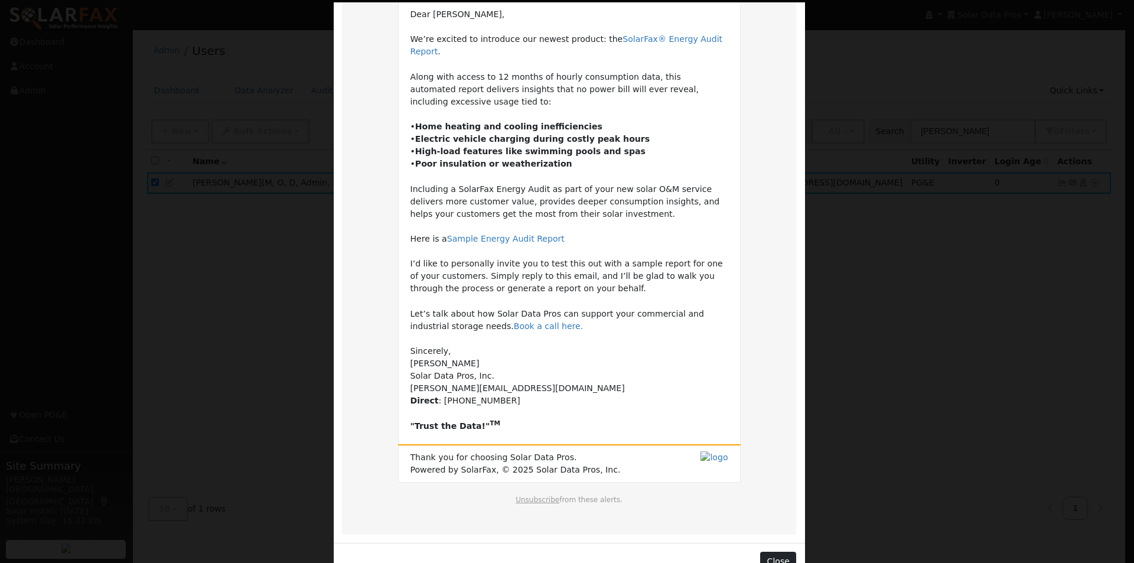
scroll to position [115, 0]
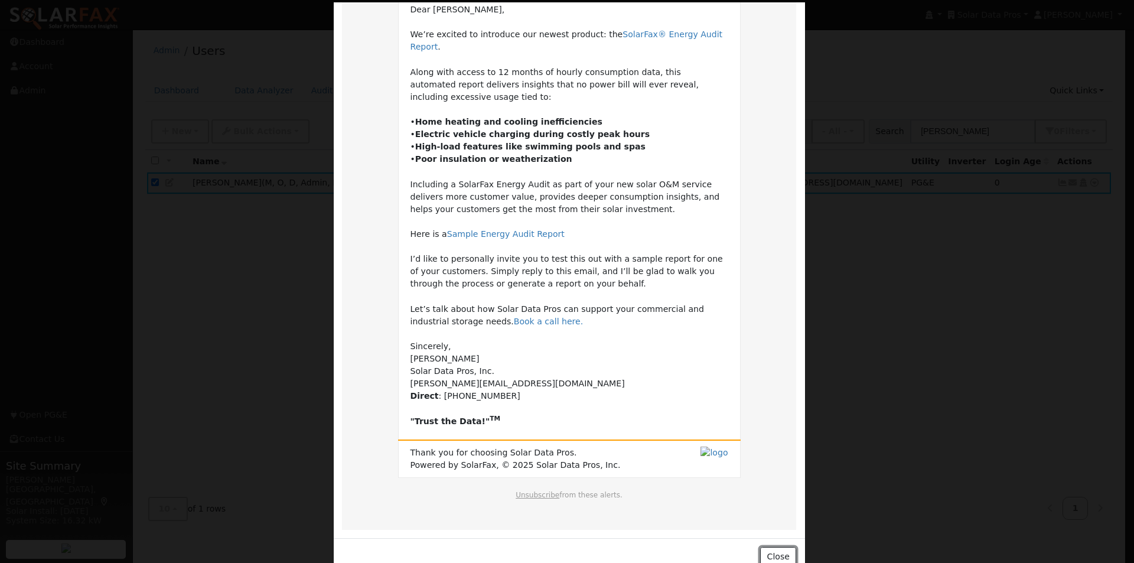
drag, startPoint x: 776, startPoint y: 534, endPoint x: 771, endPoint y: 522, distance: 12.2
click at [773, 547] on button "Close" at bounding box center [778, 557] width 36 height 20
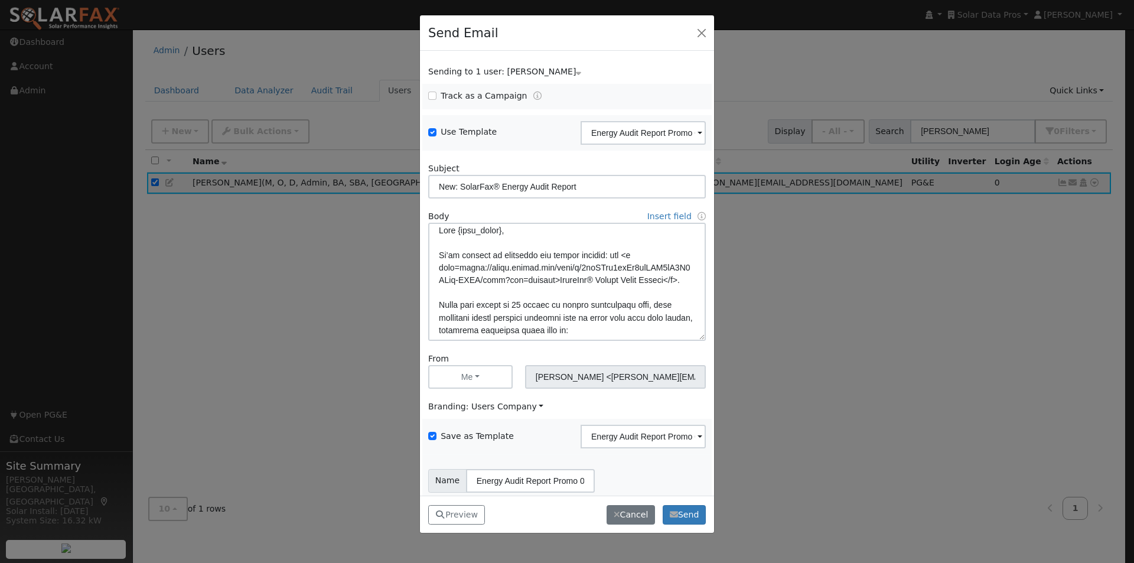
scroll to position [0, 0]
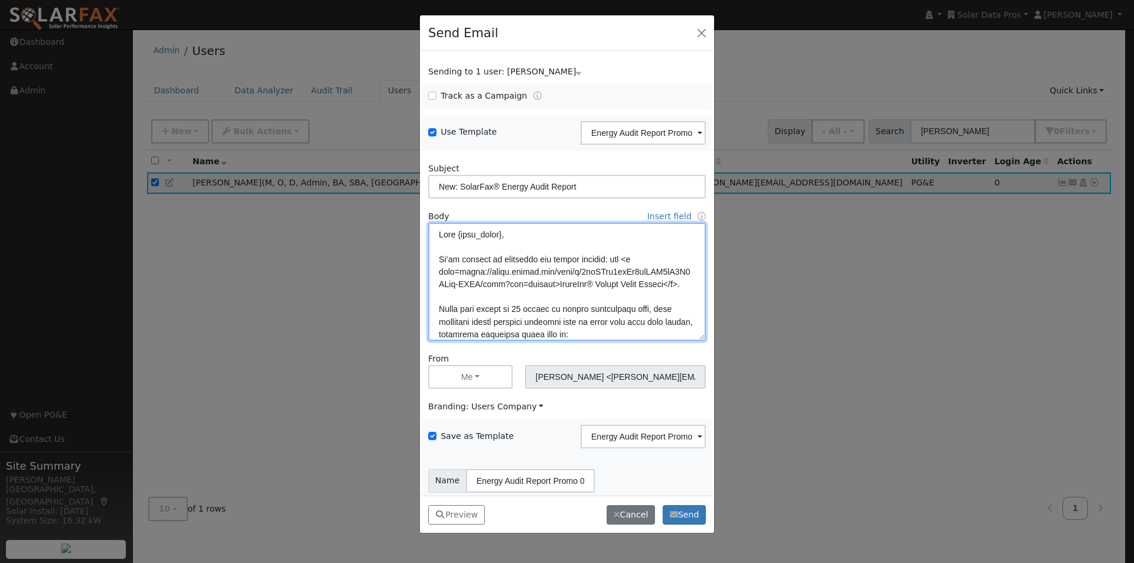
click at [515, 322] on textarea at bounding box center [567, 282] width 278 height 118
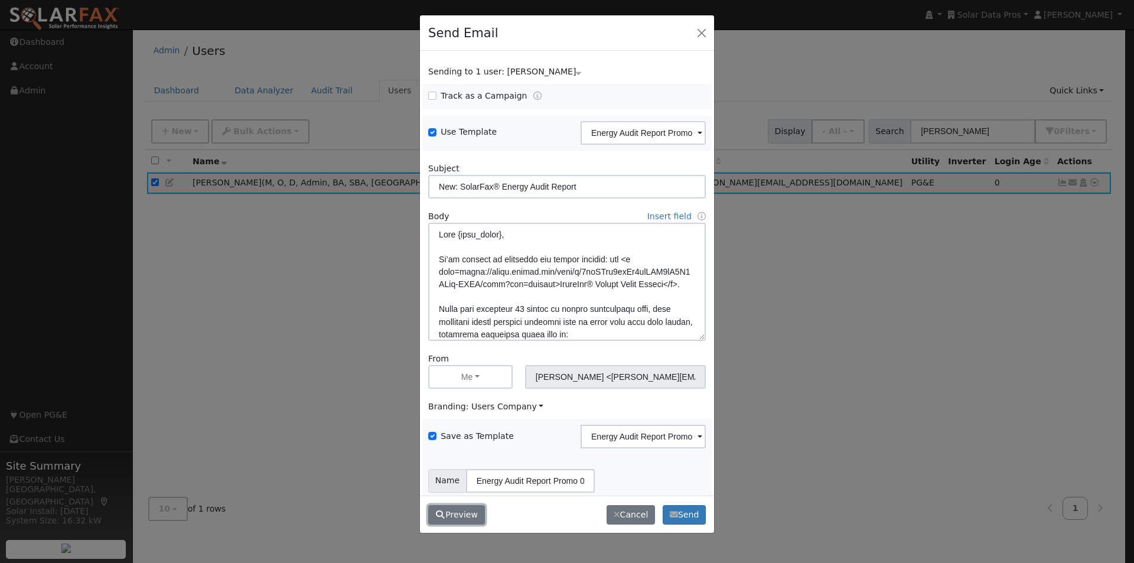
click at [460, 516] on button "Preview" at bounding box center [456, 515] width 57 height 20
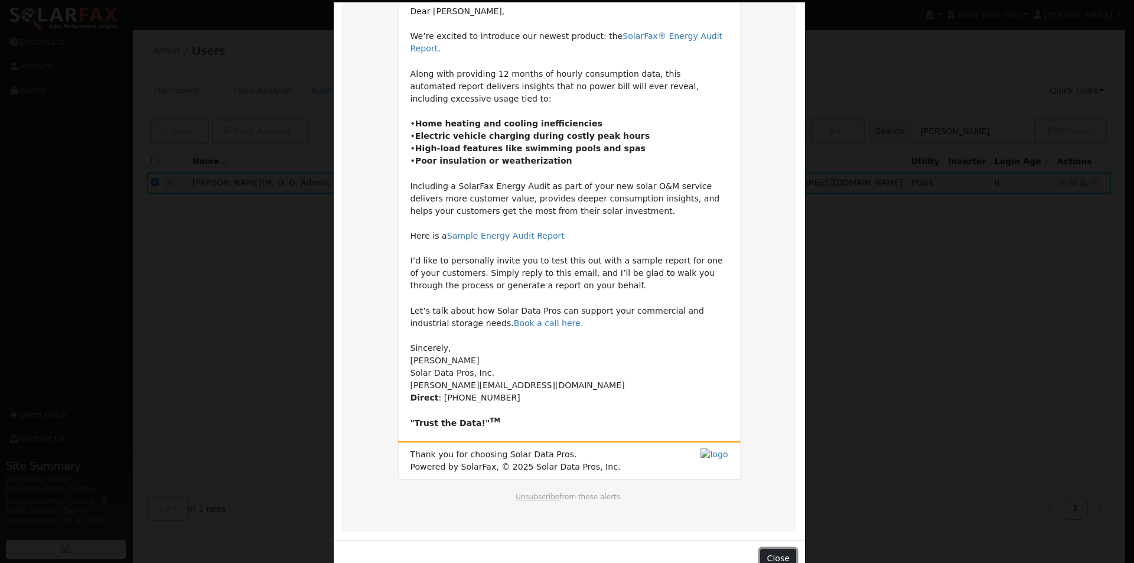
scroll to position [115, 0]
click at [778, 547] on button "Close" at bounding box center [778, 557] width 36 height 20
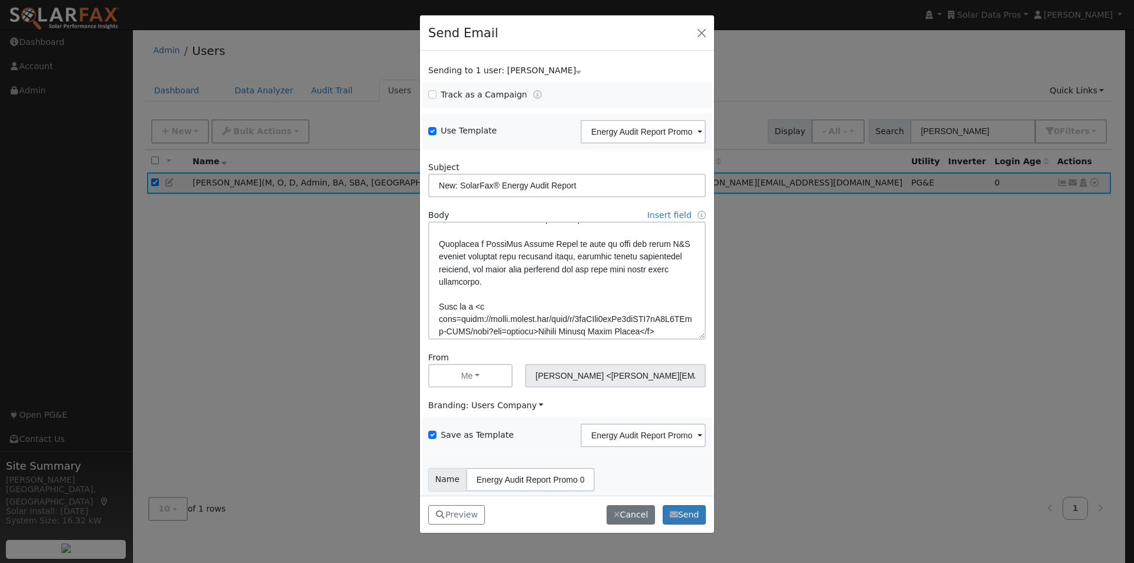
scroll to position [177, 0]
drag, startPoint x: 471, startPoint y: 255, endPoint x: 401, endPoint y: 253, distance: 70.3
click at [415, 252] on div "Send Email Sending to 1 user: [PERSON_NAME] Name Issue [PERSON_NAME] Track as a…" at bounding box center [567, 281] width 1134 height 563
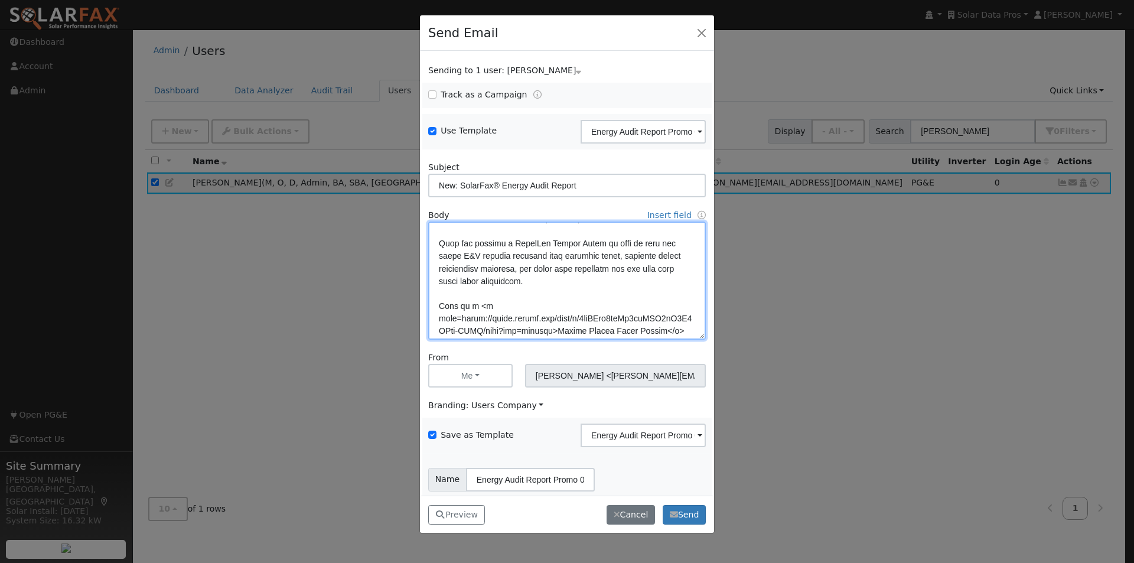
click at [506, 269] on textarea at bounding box center [567, 281] width 278 height 118
drag, startPoint x: 586, startPoint y: 282, endPoint x: 581, endPoint y: 301, distance: 19.4
click at [586, 283] on textarea at bounding box center [567, 281] width 278 height 118
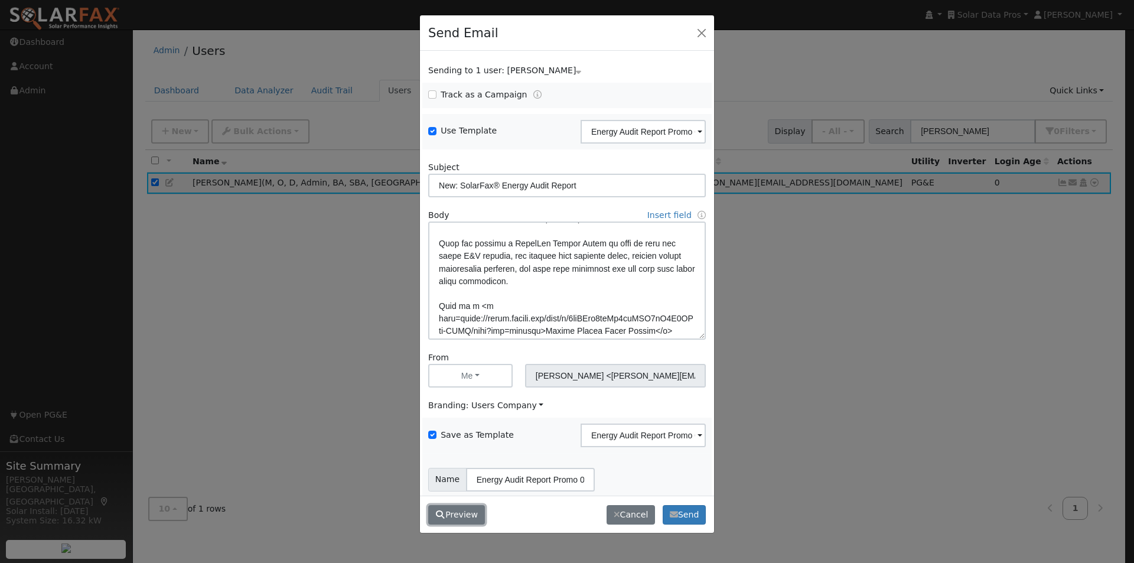
click at [454, 511] on button "Preview" at bounding box center [456, 515] width 57 height 20
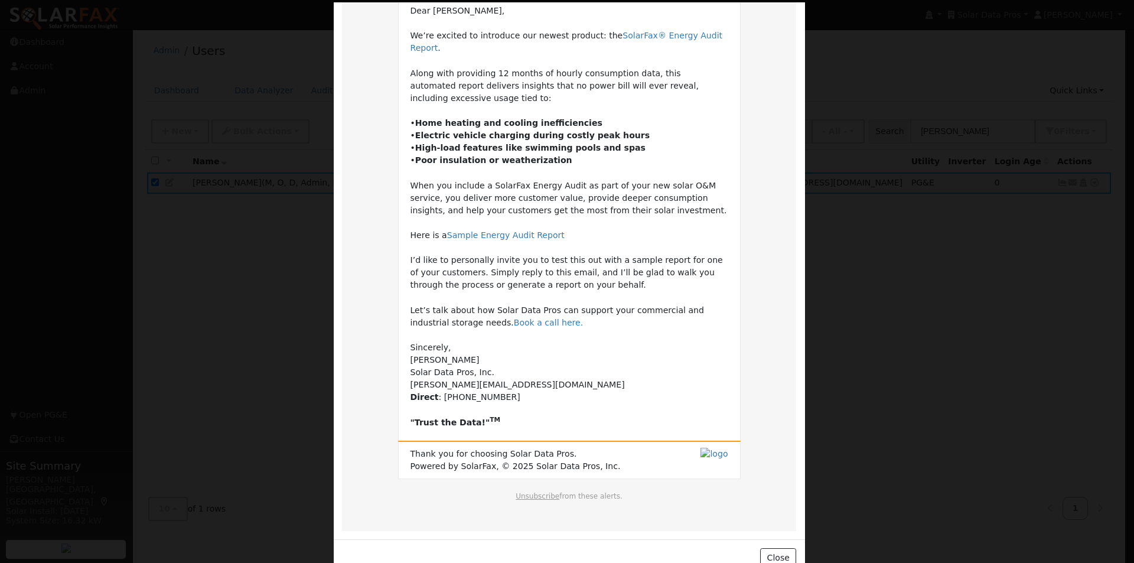
scroll to position [115, 0]
click at [773, 547] on button "Close" at bounding box center [778, 557] width 36 height 20
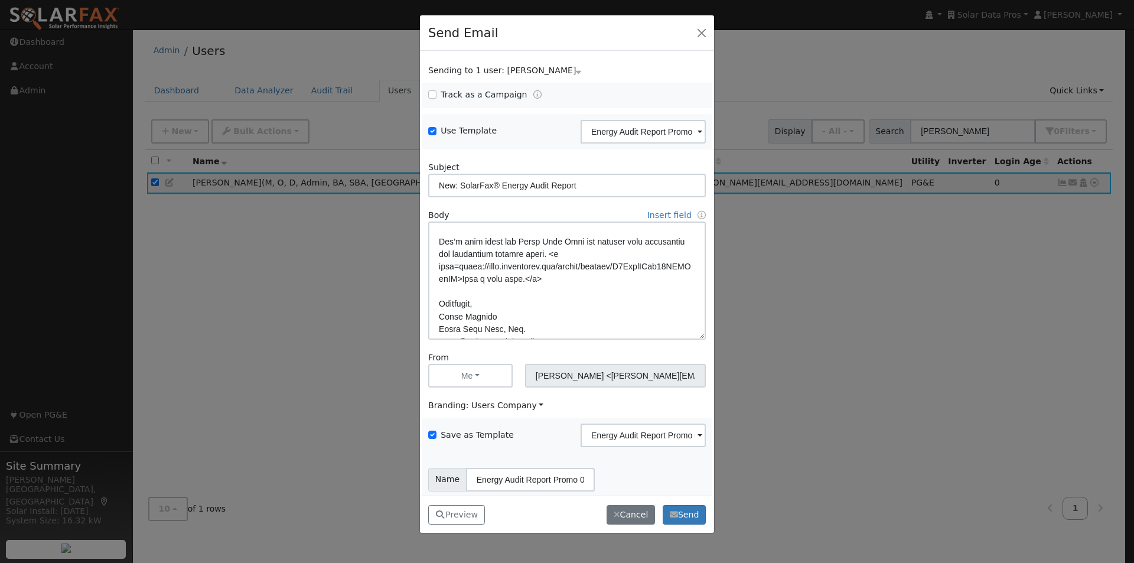
scroll to position [354, 0]
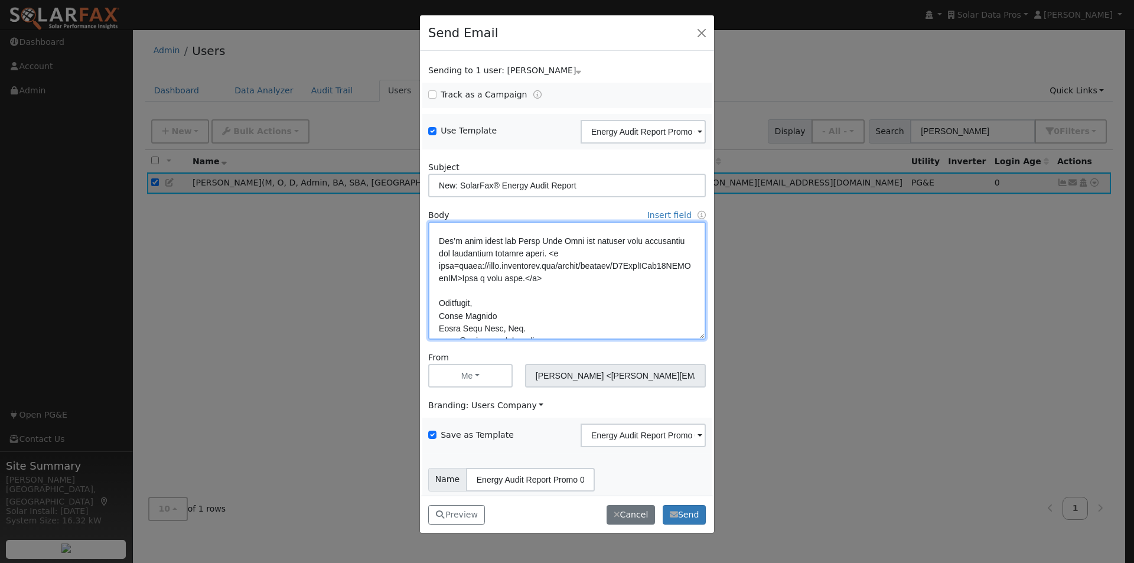
click at [588, 275] on textarea at bounding box center [567, 281] width 278 height 118
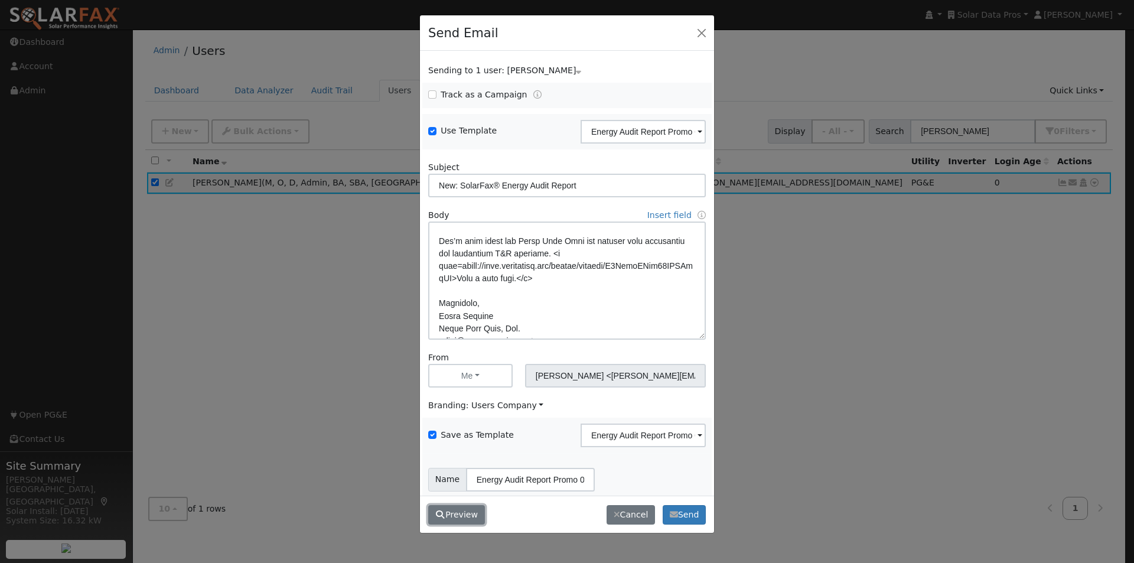
drag, startPoint x: 444, startPoint y: 514, endPoint x: 444, endPoint y: 508, distance: 6.5
click at [444, 512] on icon "button" at bounding box center [440, 514] width 11 height 8
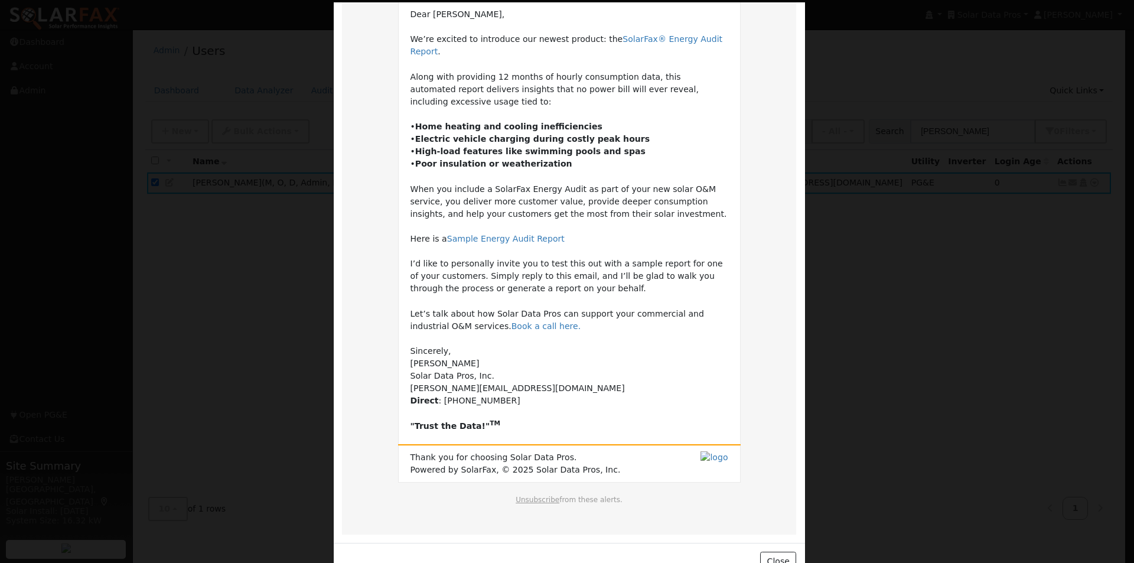
scroll to position [115, 0]
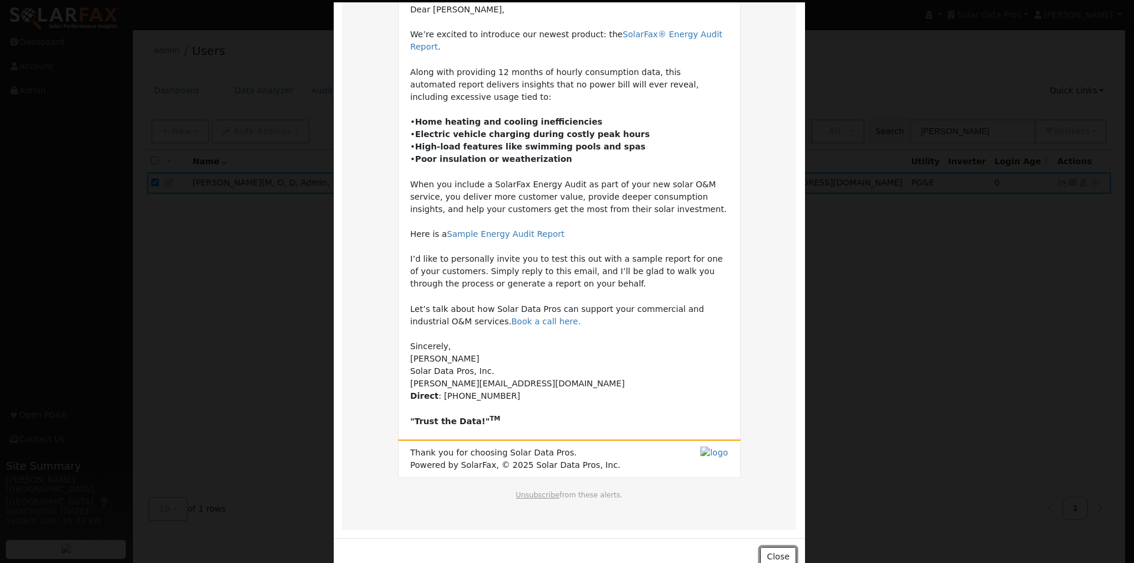
drag, startPoint x: 777, startPoint y: 526, endPoint x: 734, endPoint y: 484, distance: 60.2
click at [776, 547] on button "Close" at bounding box center [778, 557] width 36 height 20
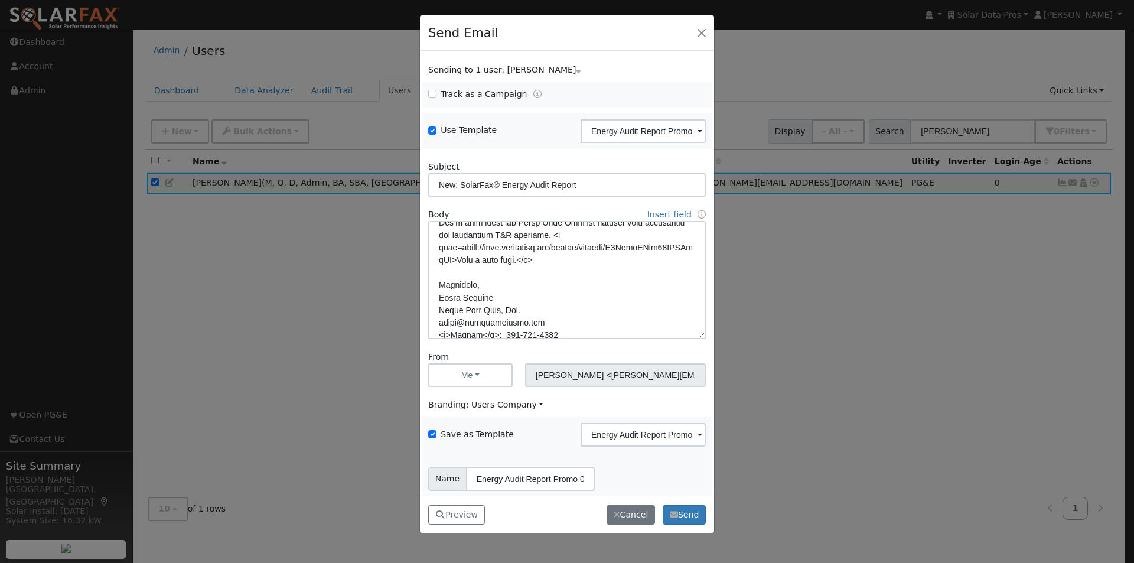
scroll to position [372, 0]
click at [532, 259] on textarea at bounding box center [567, 280] width 278 height 118
click at [463, 512] on button "Preview" at bounding box center [456, 515] width 57 height 20
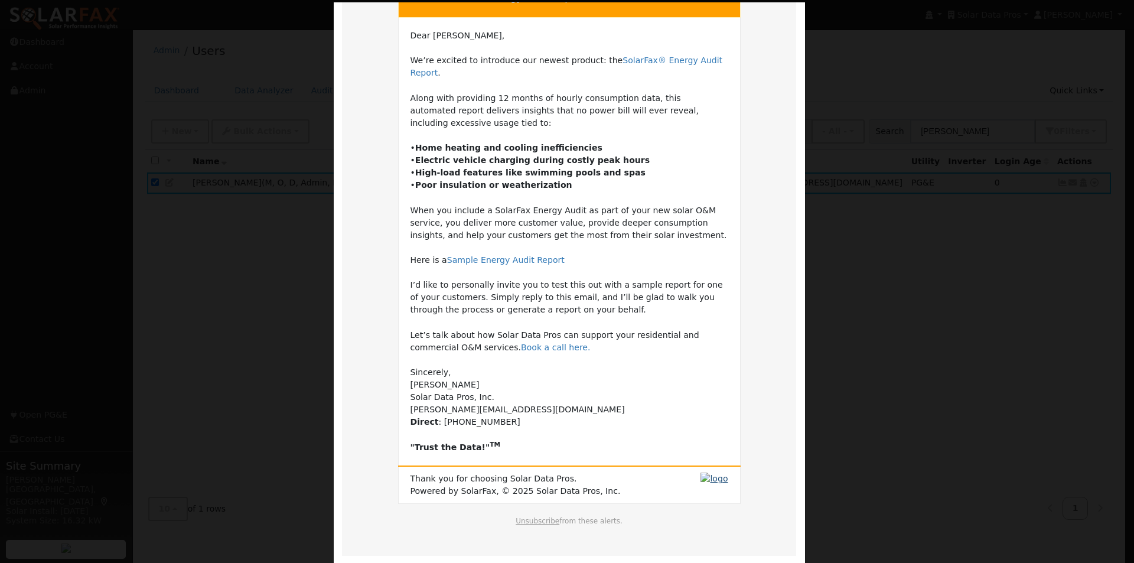
scroll to position [115, 0]
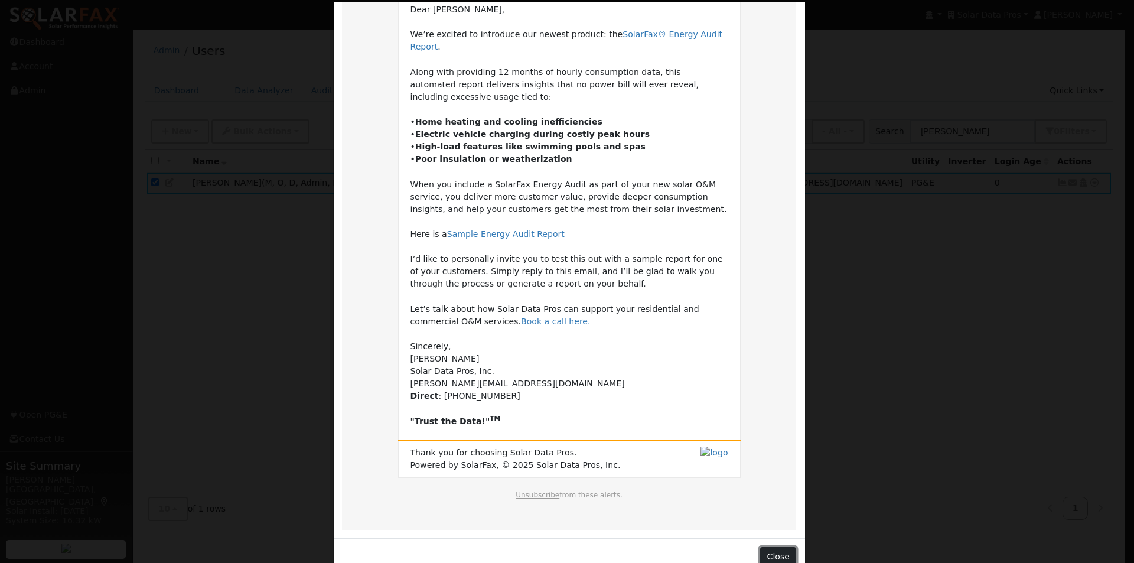
click at [780, 547] on button "Close" at bounding box center [778, 557] width 36 height 20
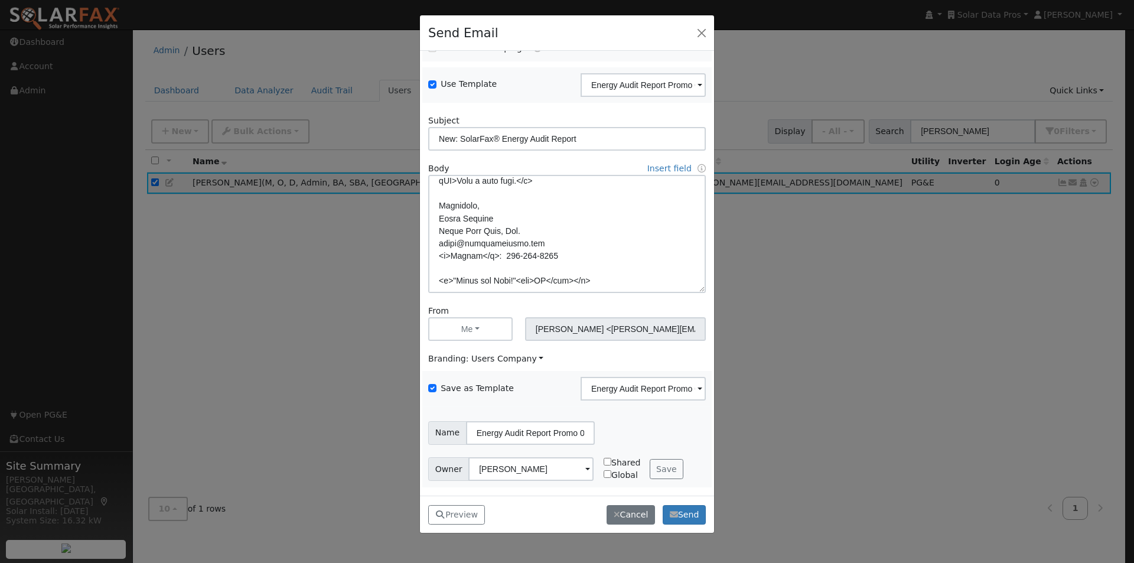
scroll to position [430, 0]
click at [457, 279] on textarea at bounding box center [567, 234] width 278 height 118
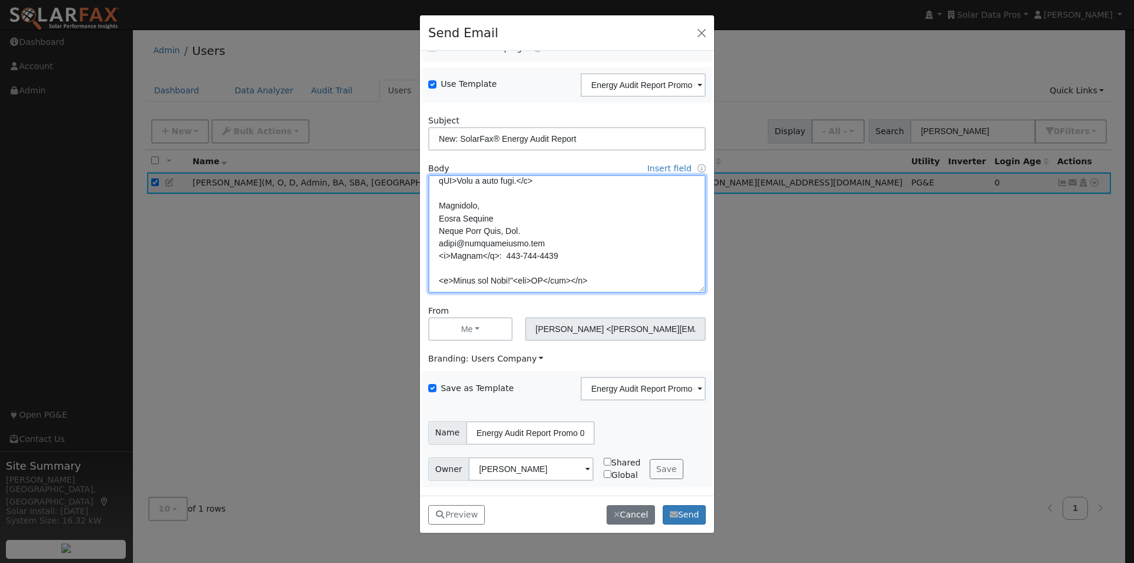
drag, startPoint x: 510, startPoint y: 282, endPoint x: 508, endPoint y: 298, distance: 16.6
click at [510, 283] on textarea at bounding box center [567, 234] width 278 height 118
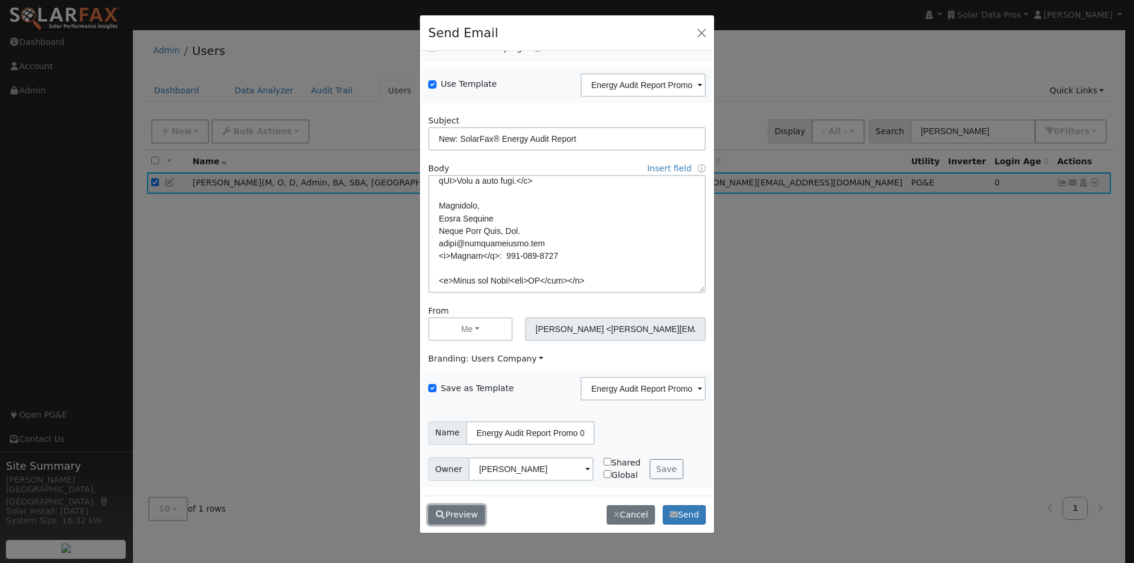
click at [460, 518] on button "Preview" at bounding box center [456, 515] width 57 height 20
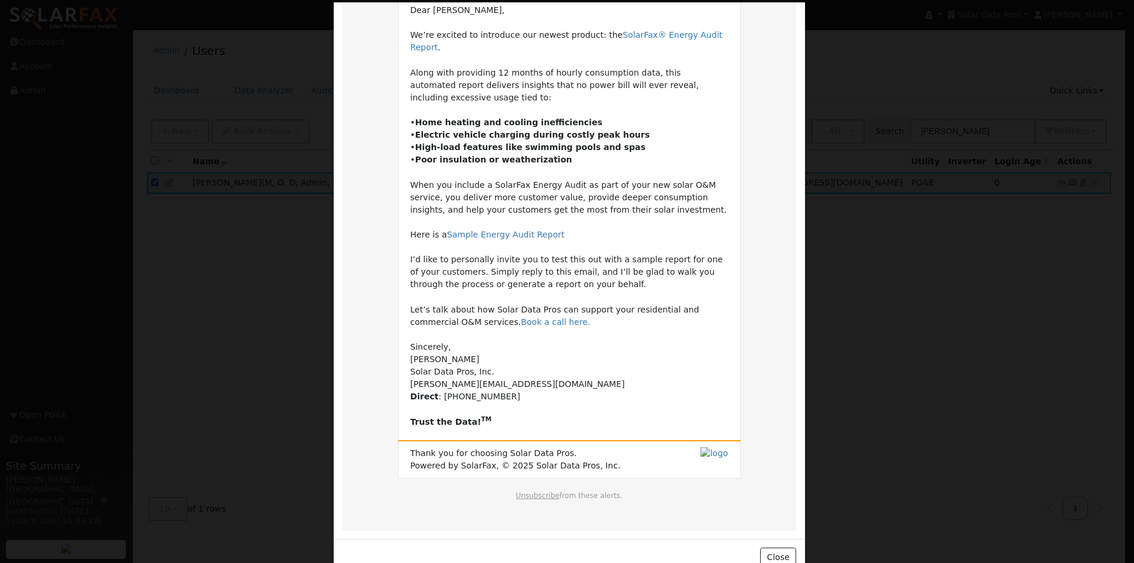
scroll to position [115, 0]
drag, startPoint x: 775, startPoint y: 531, endPoint x: 743, endPoint y: 521, distance: 33.4
click at [766, 547] on button "Close" at bounding box center [778, 557] width 36 height 20
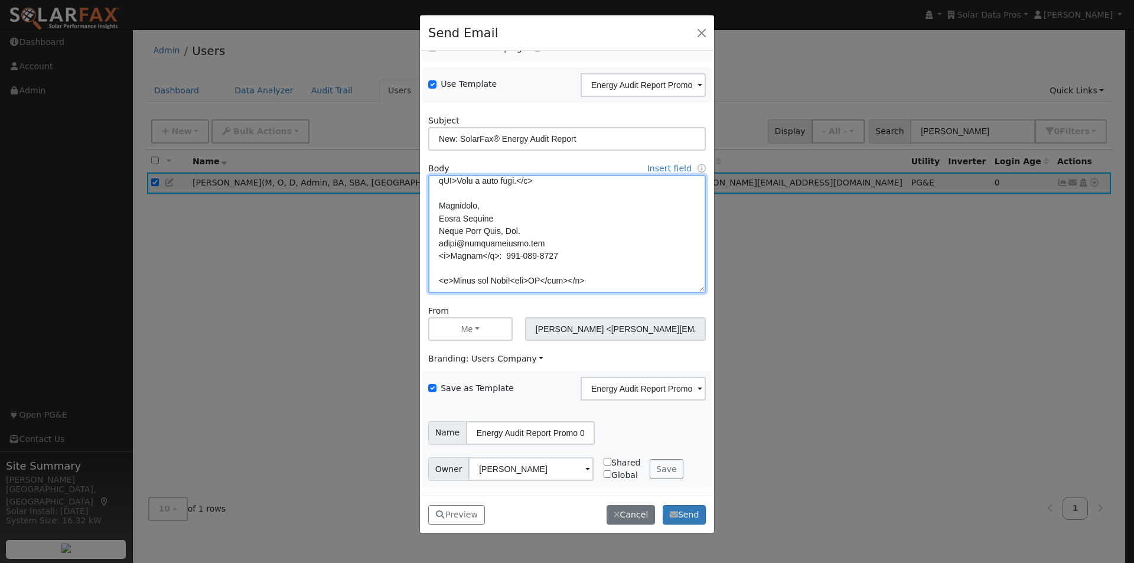
drag, startPoint x: 508, startPoint y: 282, endPoint x: 508, endPoint y: 291, distance: 8.3
click at [508, 287] on textarea at bounding box center [567, 234] width 278 height 118
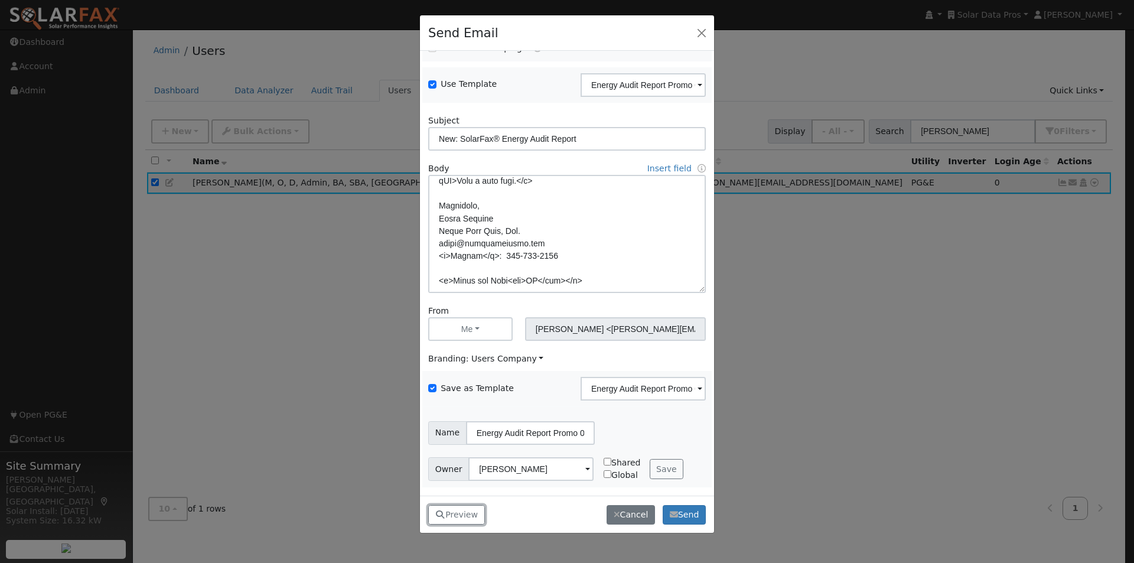
drag, startPoint x: 458, startPoint y: 518, endPoint x: 488, endPoint y: 476, distance: 51.3
click at [469, 507] on button "Preview" at bounding box center [456, 515] width 57 height 20
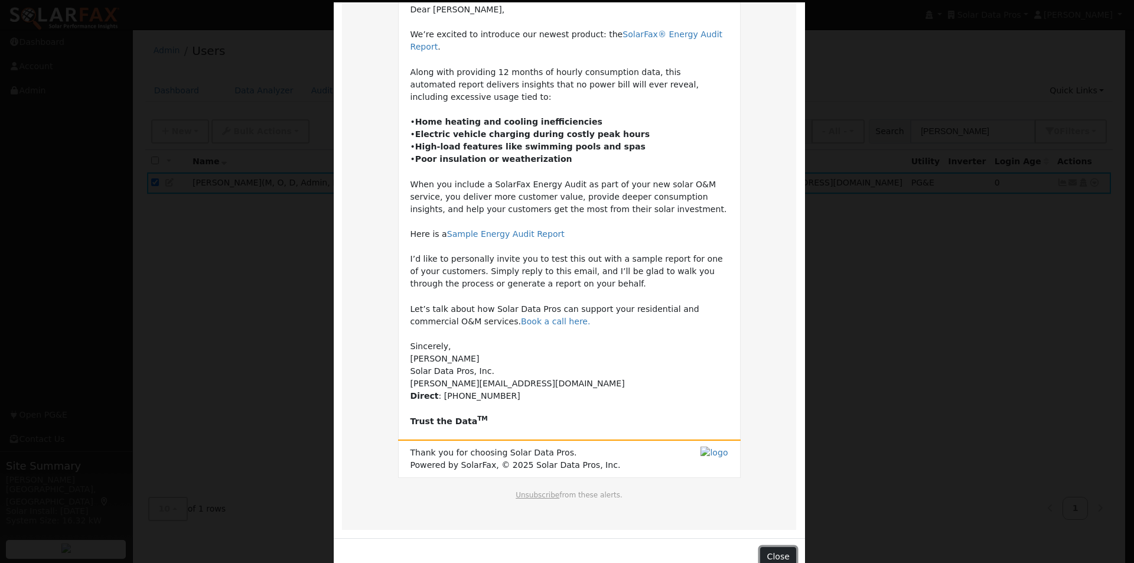
drag, startPoint x: 782, startPoint y: 529, endPoint x: 778, endPoint y: 521, distance: 9.8
click at [782, 547] on button "Close" at bounding box center [778, 557] width 36 height 20
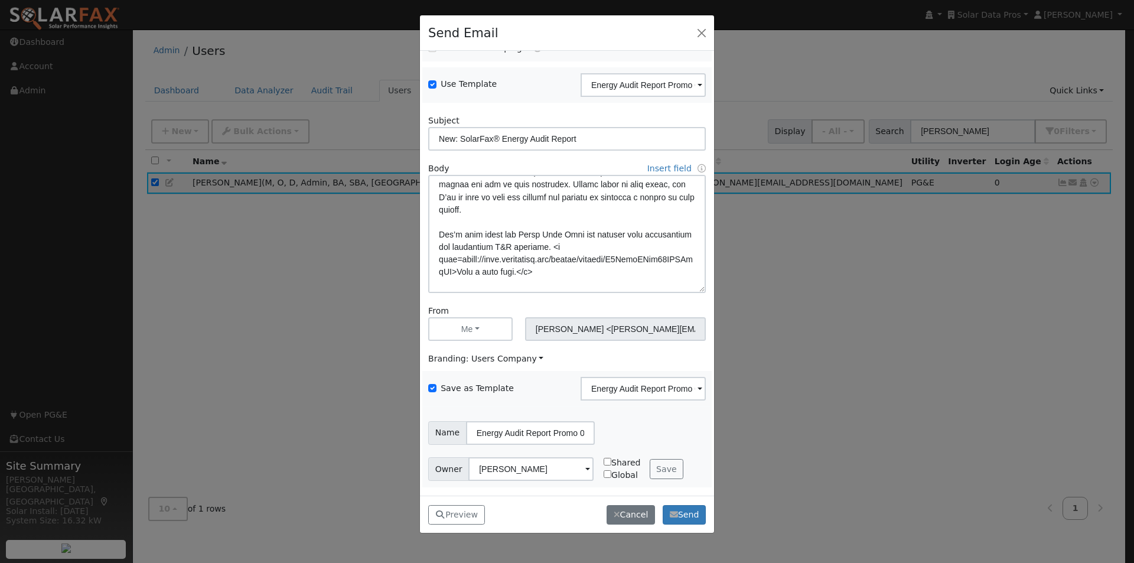
scroll to position [313, 0]
drag, startPoint x: 510, startPoint y: 199, endPoint x: 441, endPoint y: 194, distance: 69.3
click at [441, 194] on textarea at bounding box center [567, 234] width 278 height 118
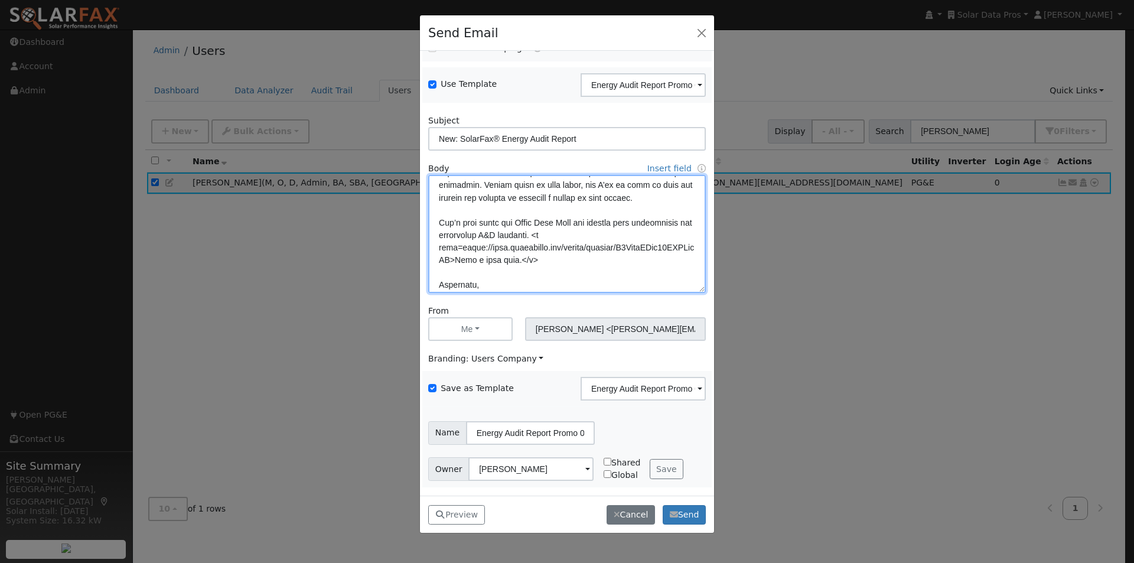
scroll to position [314, 0]
drag, startPoint x: 532, startPoint y: 197, endPoint x: 532, endPoint y: 238, distance: 41.4
click at [532, 214] on textarea at bounding box center [567, 234] width 278 height 118
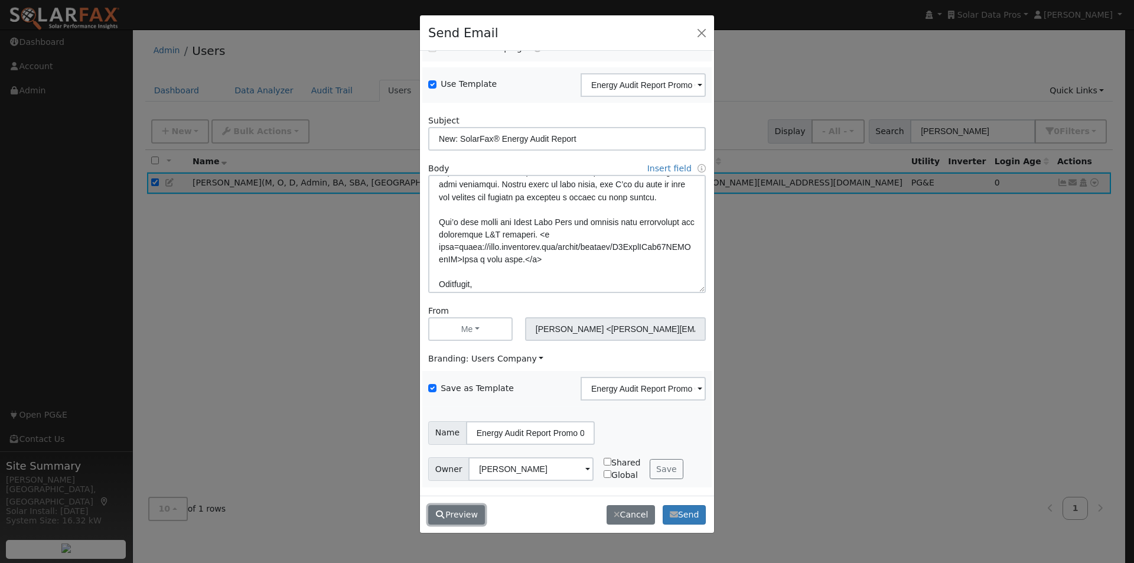
click at [454, 515] on button "Preview" at bounding box center [456, 515] width 57 height 20
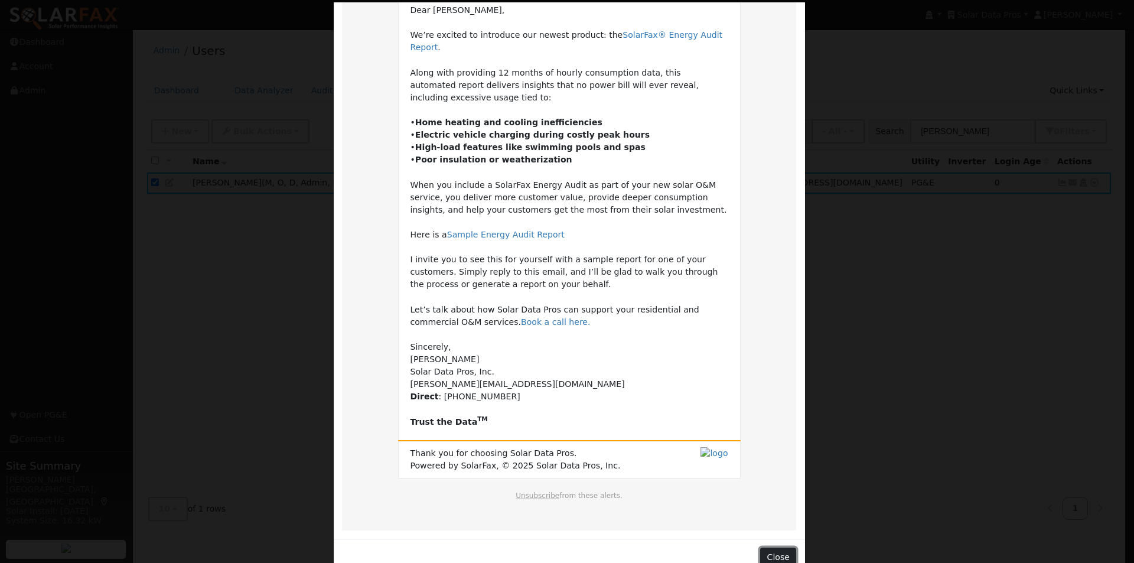
scroll to position [115, 0]
drag, startPoint x: 773, startPoint y: 542, endPoint x: 773, endPoint y: 528, distance: 14.2
click at [775, 547] on button "Close" at bounding box center [778, 557] width 36 height 20
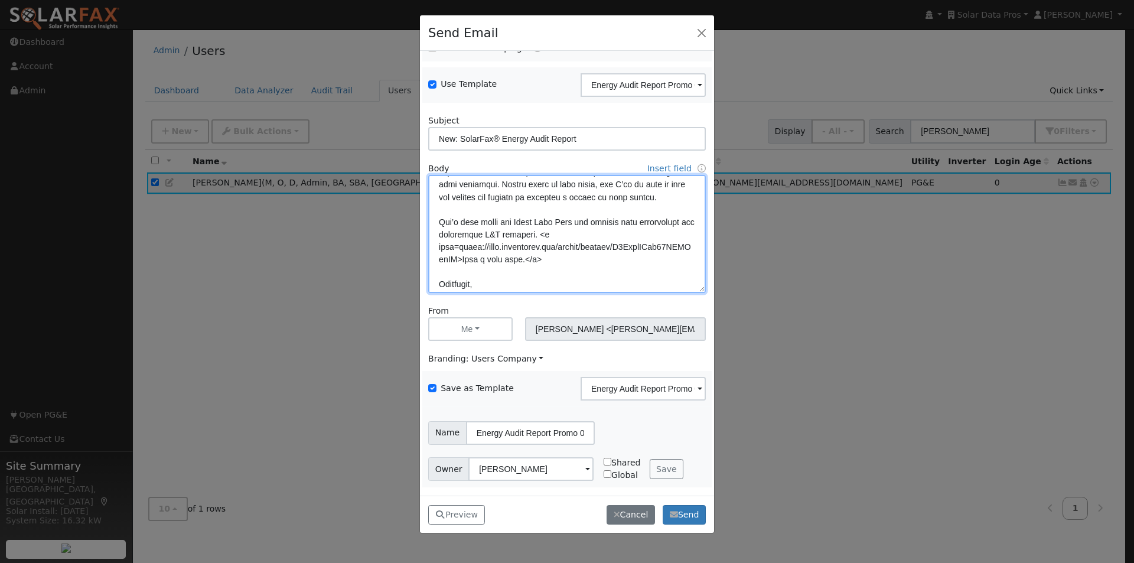
click at [588, 196] on textarea at bounding box center [567, 234] width 278 height 118
drag, startPoint x: 583, startPoint y: 196, endPoint x: 577, endPoint y: 212, distance: 16.8
click at [583, 198] on textarea at bounding box center [567, 234] width 278 height 118
paste textarea "<b>"
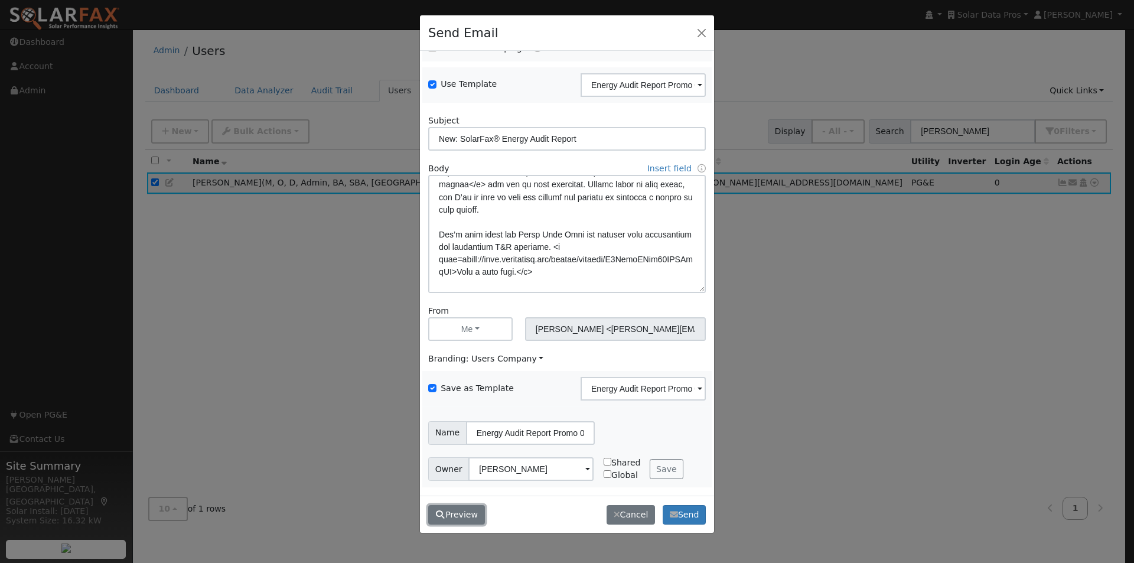
click at [463, 513] on button "Preview" at bounding box center [456, 515] width 57 height 20
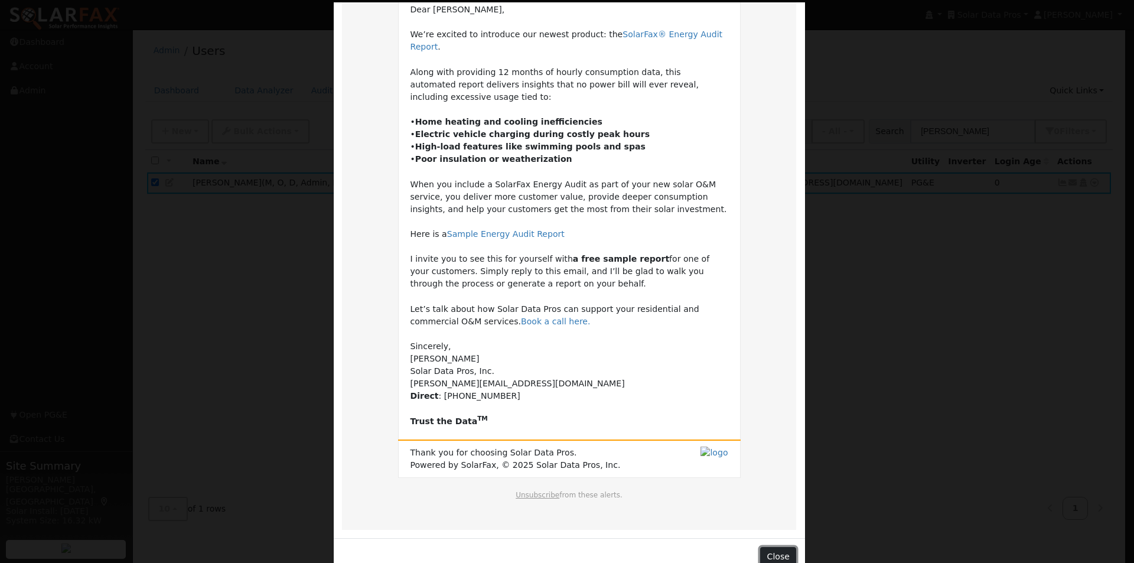
click at [775, 547] on button "Close" at bounding box center [778, 557] width 36 height 20
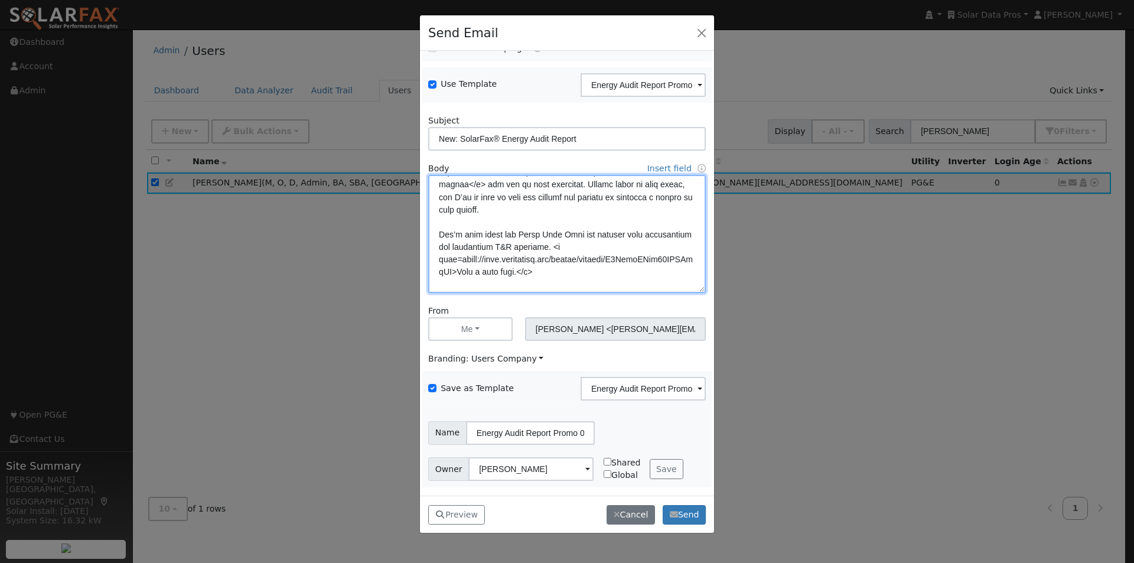
click at [560, 232] on textarea at bounding box center [567, 234] width 278 height 118
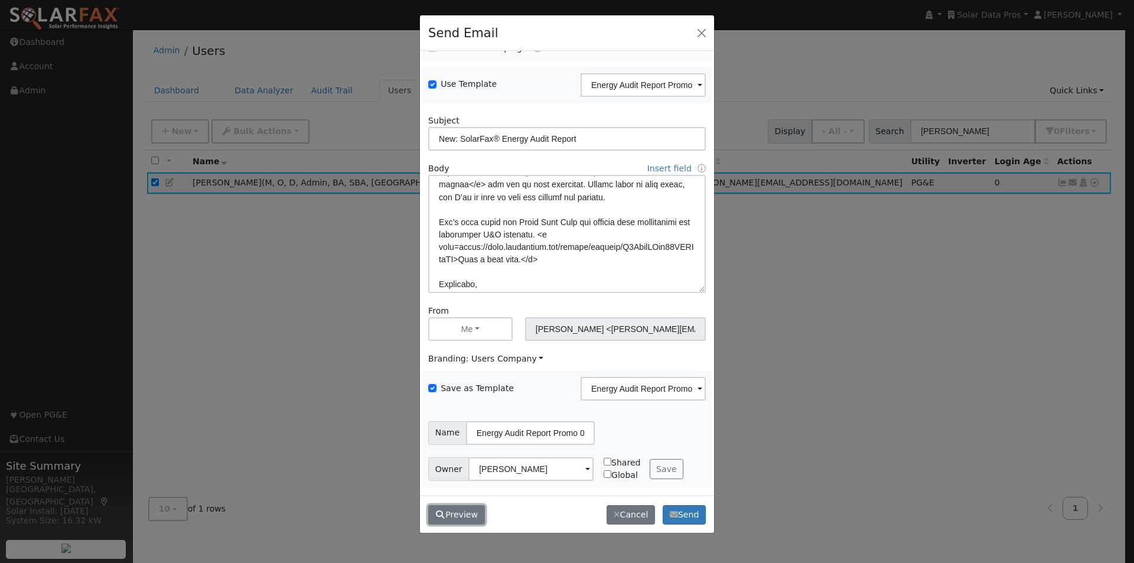
click at [457, 513] on button "Preview" at bounding box center [456, 515] width 57 height 20
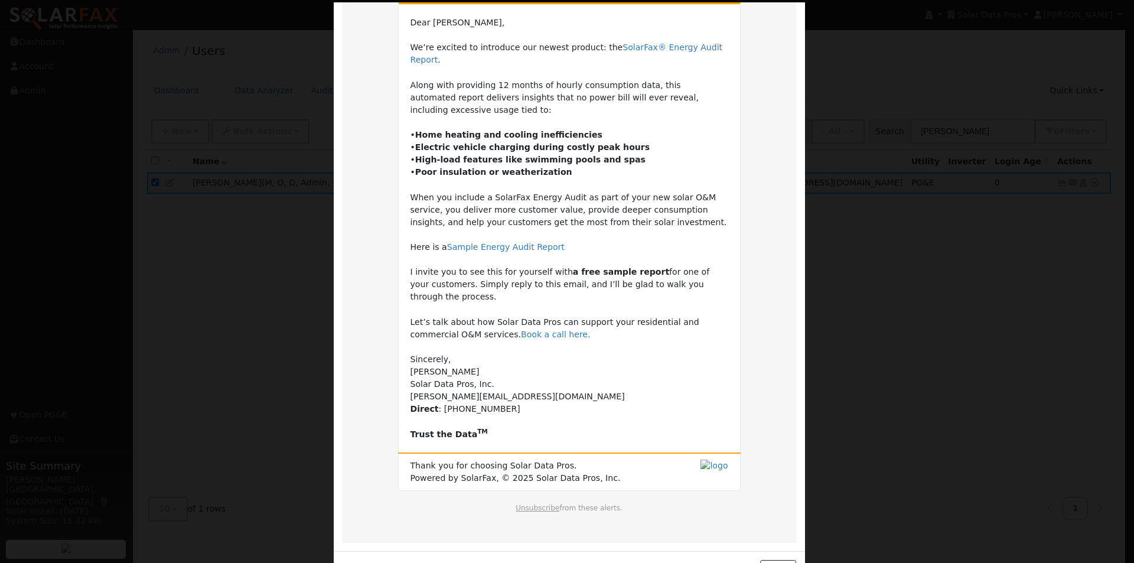
scroll to position [102, 0]
drag, startPoint x: 776, startPoint y: 535, endPoint x: 754, endPoint y: 497, distance: 43.7
click at [776, 560] on button "Close" at bounding box center [778, 570] width 36 height 20
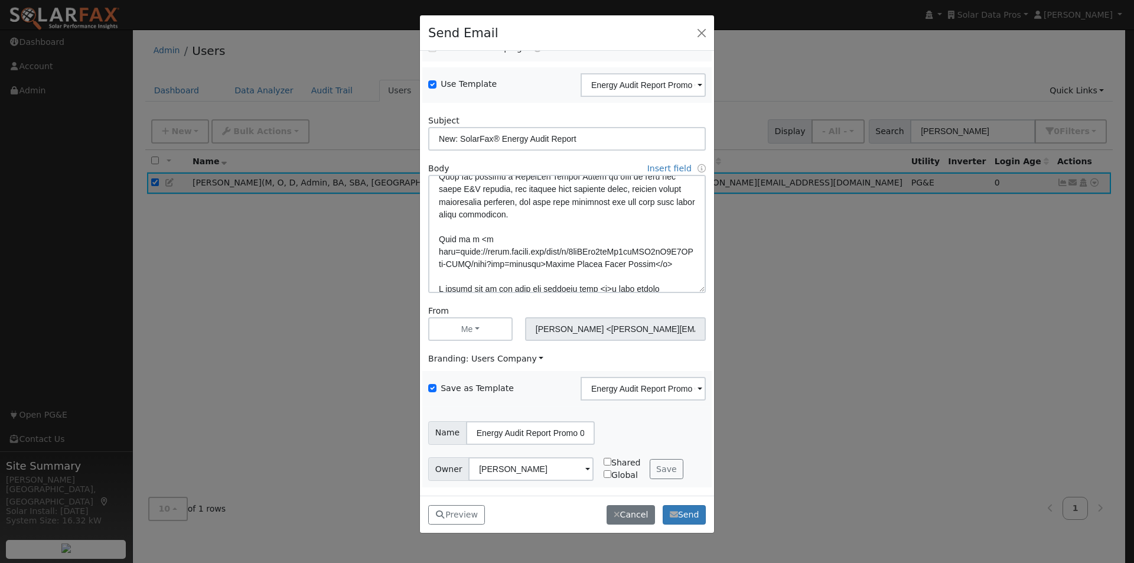
scroll to position [196, 0]
drag, startPoint x: 526, startPoint y: 203, endPoint x: 536, endPoint y: 223, distance: 22.2
click at [531, 212] on textarea at bounding box center [567, 234] width 278 height 118
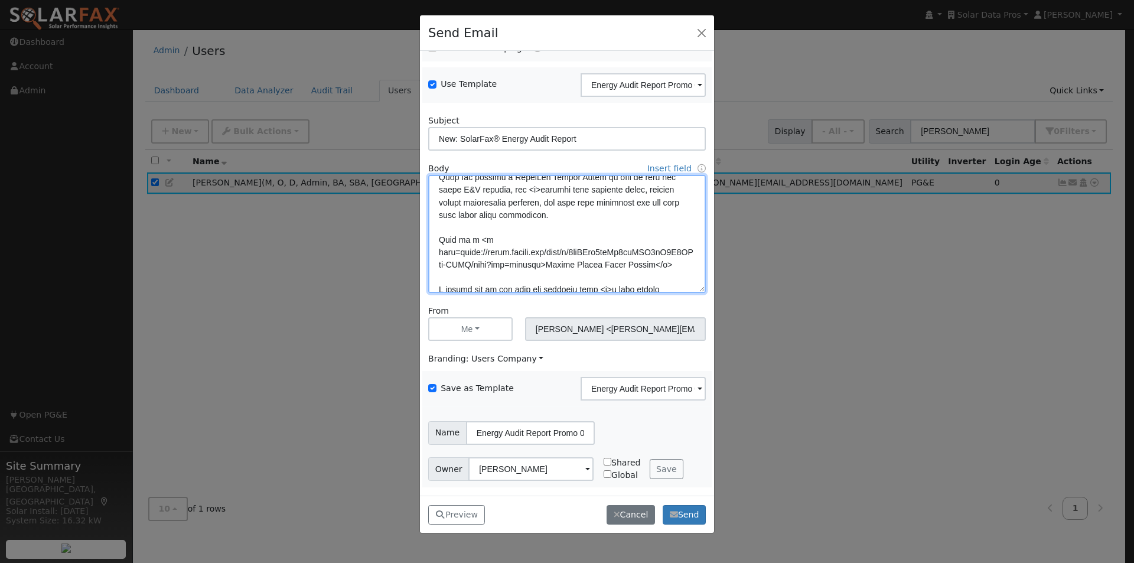
paste textarea "<u>"
type textarea "Lore {ipsu_dolor}, Si’am consect ad elitseddo eiu tempor incidid: utl <e dolo=m…"
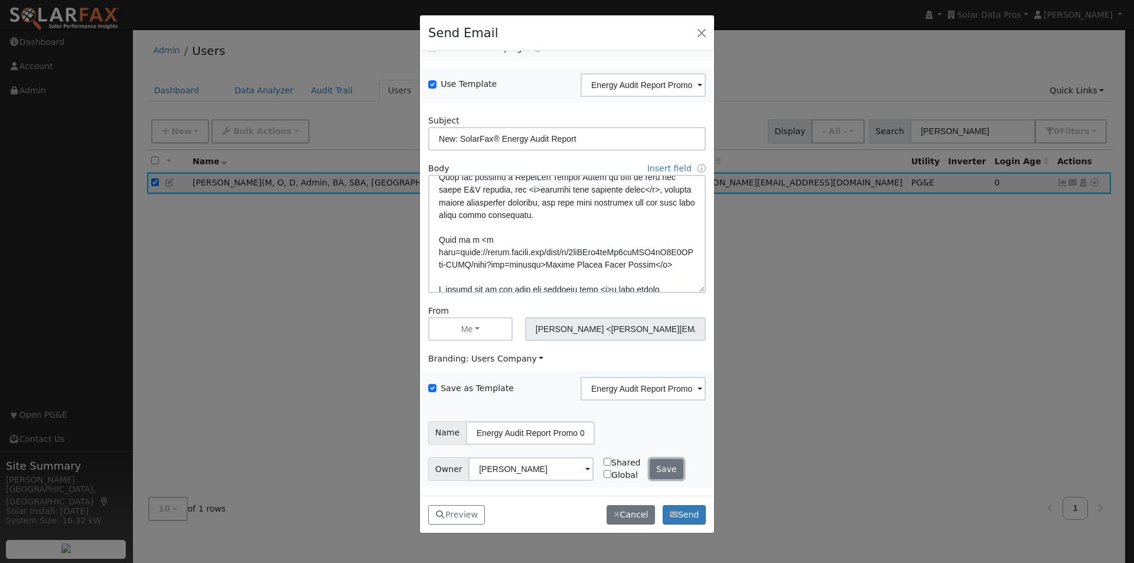
click at [660, 474] on button "Save" at bounding box center [667, 469] width 34 height 20
checkbox input "false"
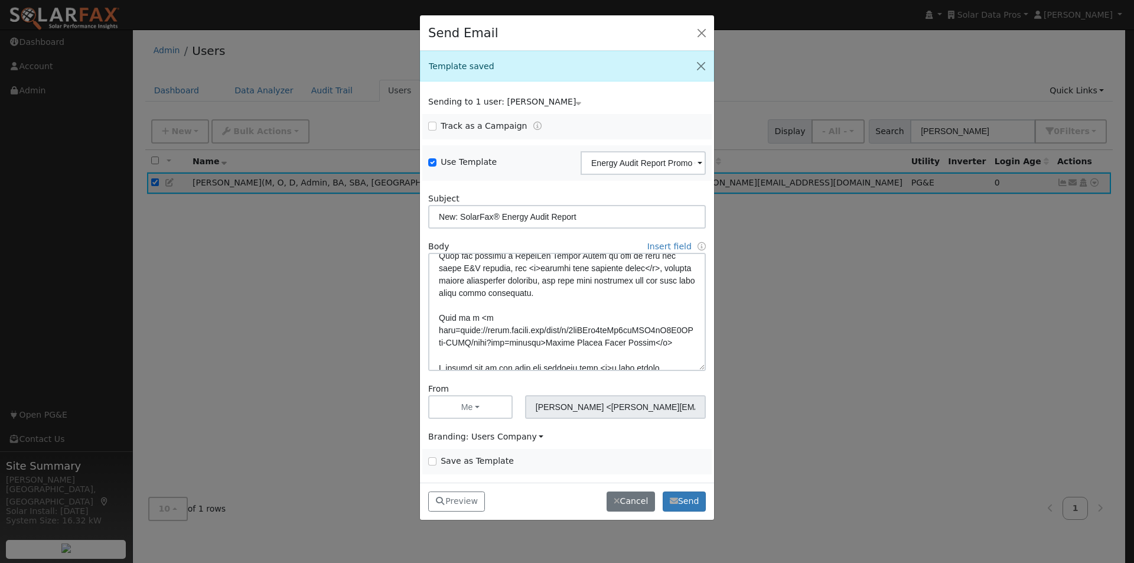
scroll to position [184, 0]
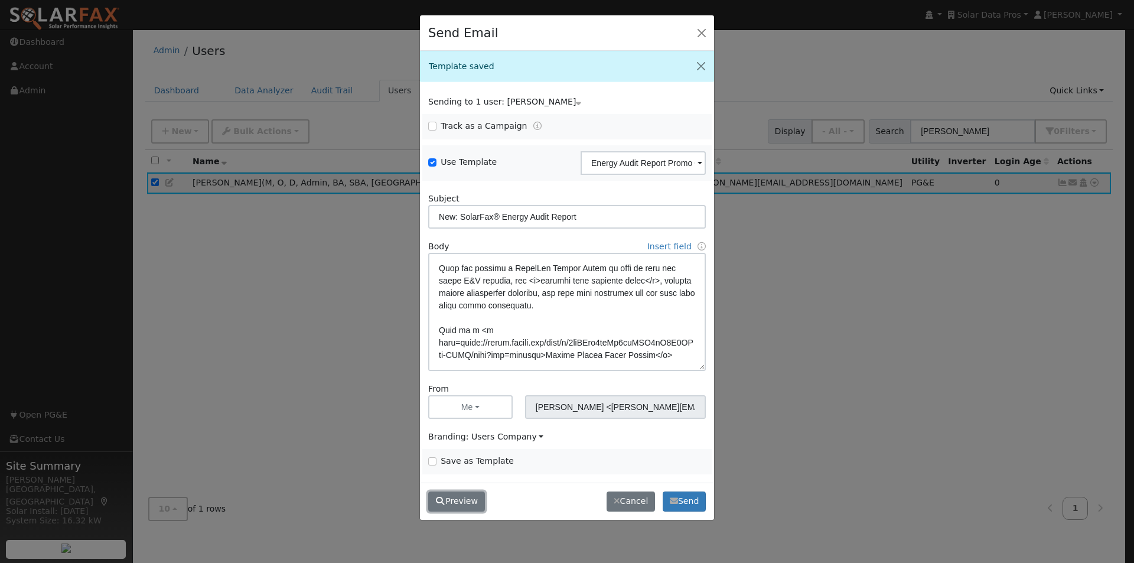
drag, startPoint x: 463, startPoint y: 502, endPoint x: 469, endPoint y: 499, distance: 6.6
click at [464, 502] on button "Preview" at bounding box center [456, 502] width 57 height 20
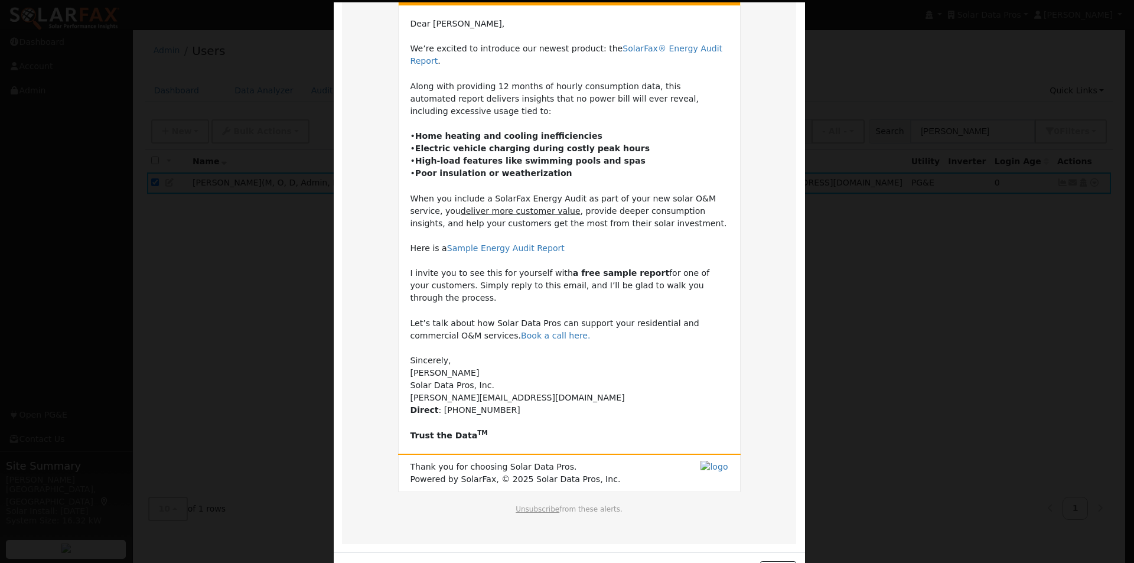
scroll to position [102, 0]
drag, startPoint x: 770, startPoint y: 532, endPoint x: 762, endPoint y: 520, distance: 15.2
click at [767, 560] on button "Close" at bounding box center [778, 570] width 36 height 20
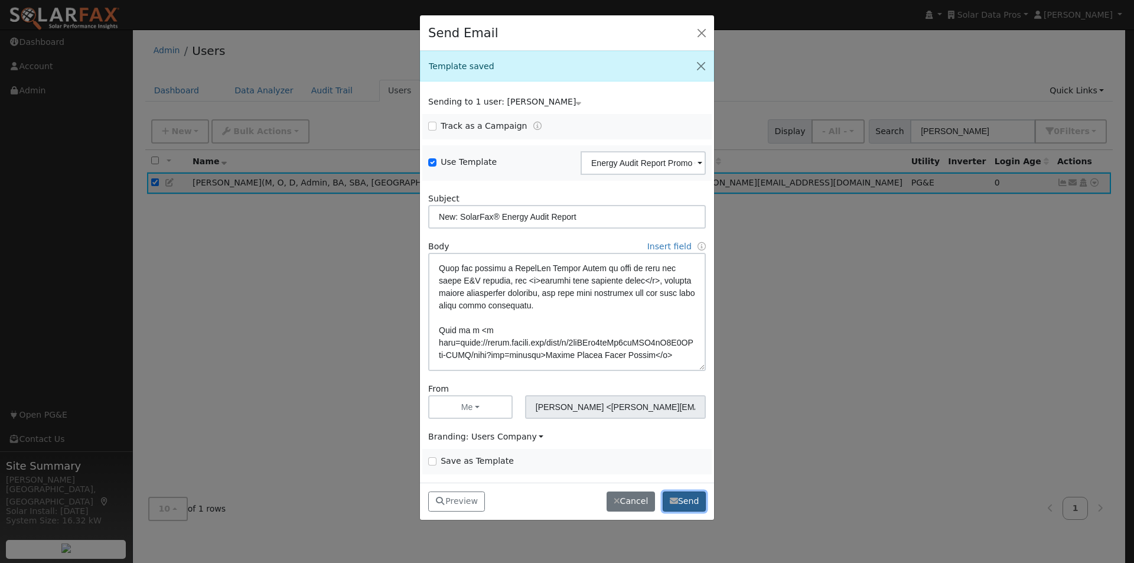
drag, startPoint x: 672, startPoint y: 497, endPoint x: 663, endPoint y: 323, distance: 174.5
click at [672, 495] on button "Send" at bounding box center [684, 502] width 43 height 20
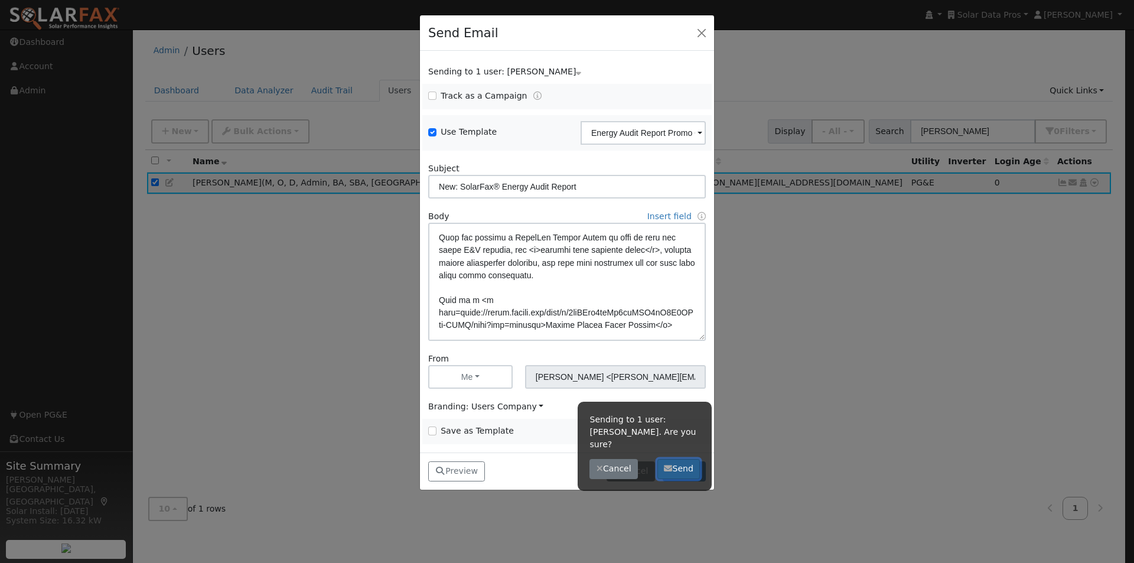
click at [688, 459] on button "Send" at bounding box center [679, 469] width 43 height 20
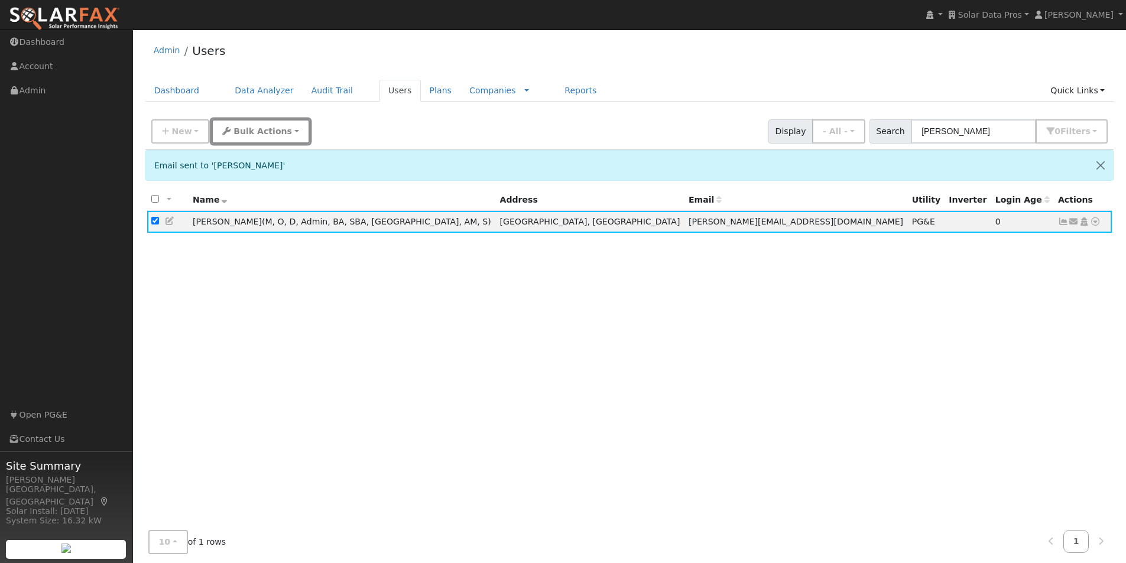
click at [264, 129] on span "Bulk Actions" at bounding box center [262, 130] width 58 height 9
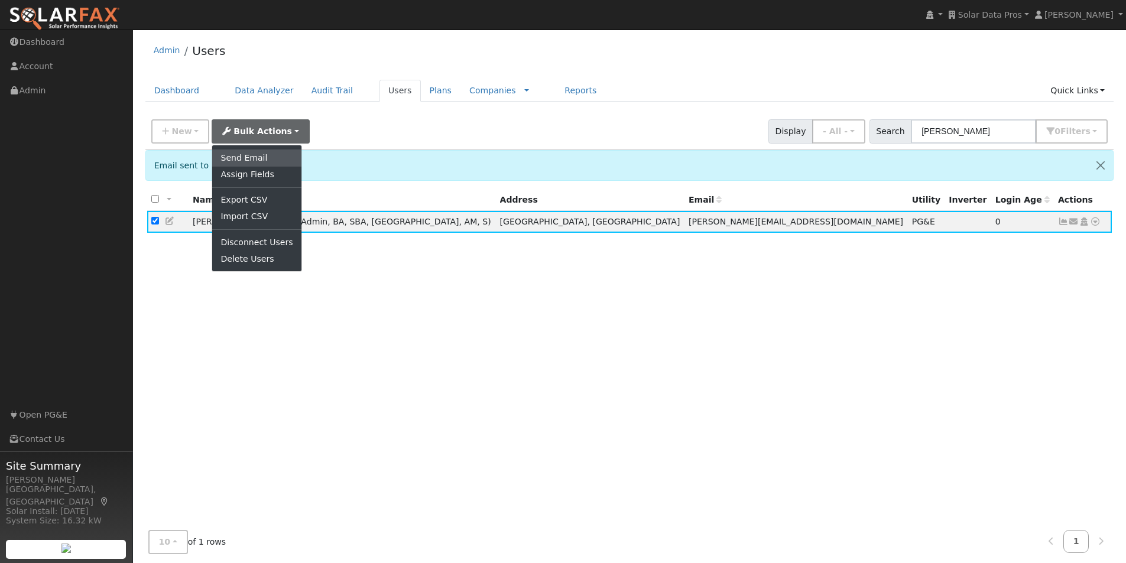
click at [232, 159] on link "Send Email" at bounding box center [256, 157] width 89 height 17
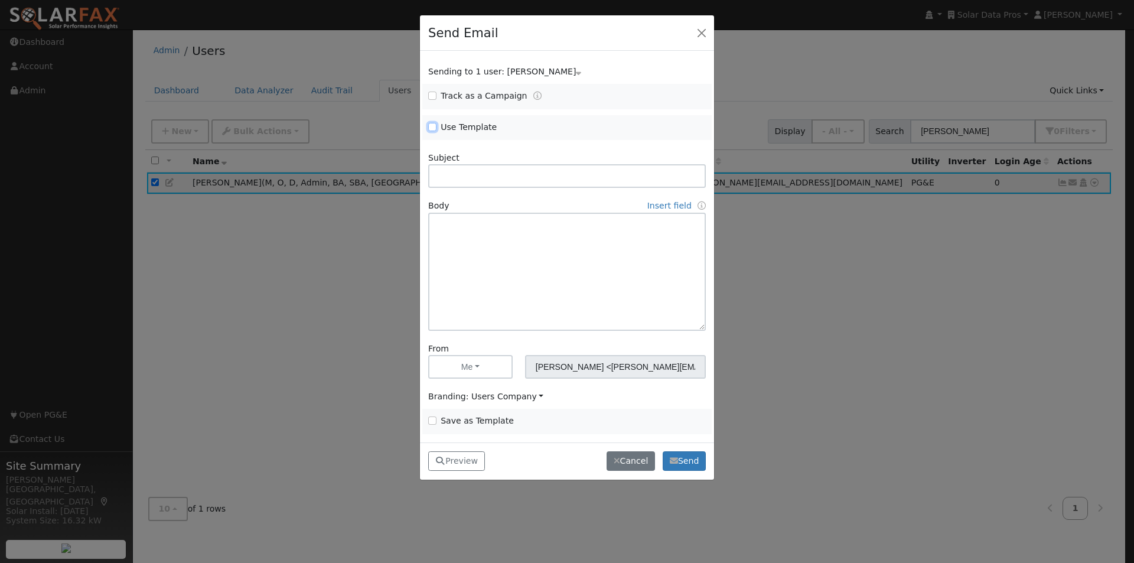
drag, startPoint x: 431, startPoint y: 126, endPoint x: 440, endPoint y: 126, distance: 9.5
click at [433, 126] on input "Use Template" at bounding box center [432, 127] width 8 height 8
checkbox input "true"
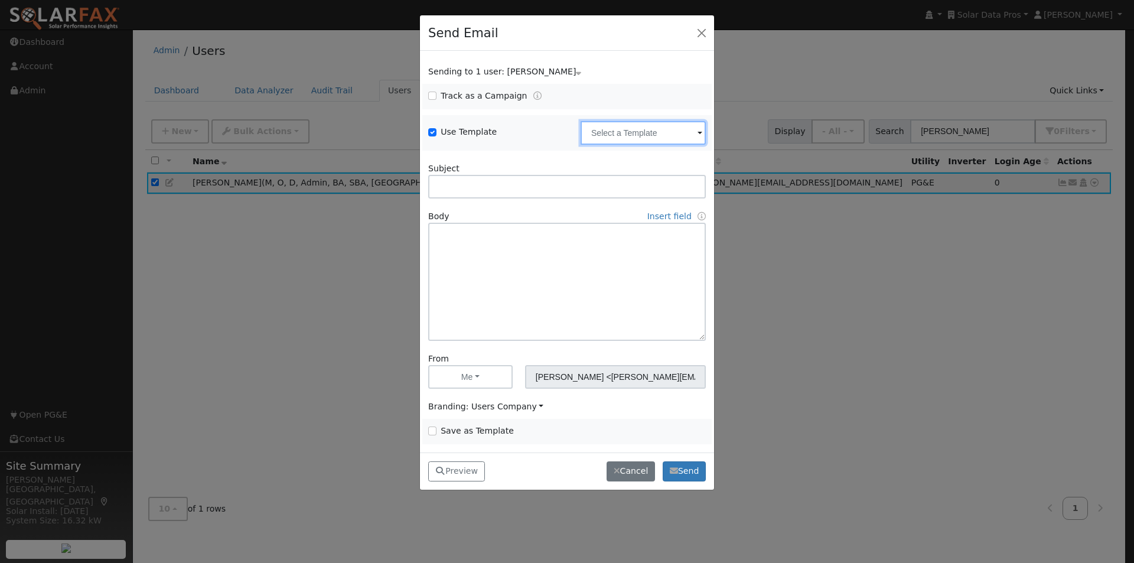
click at [621, 134] on input "text" at bounding box center [643, 133] width 125 height 24
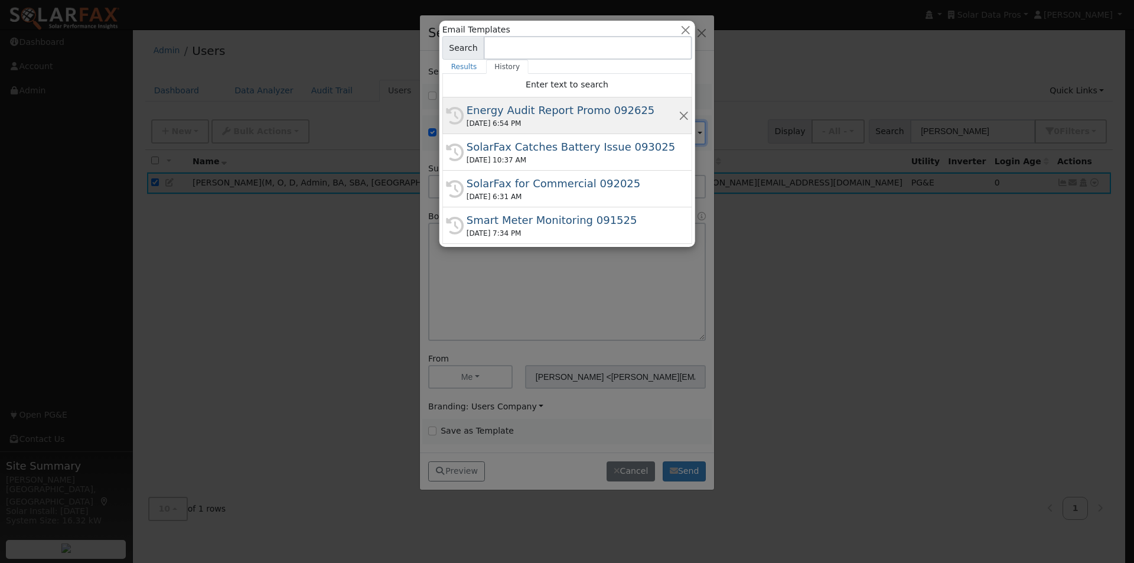
click at [535, 109] on div "Energy Audit Report Promo 092625" at bounding box center [573, 110] width 212 height 16
type input "Energy Audit Report Promo 092625"
type input "New: SolarFax® Energy Audit Report"
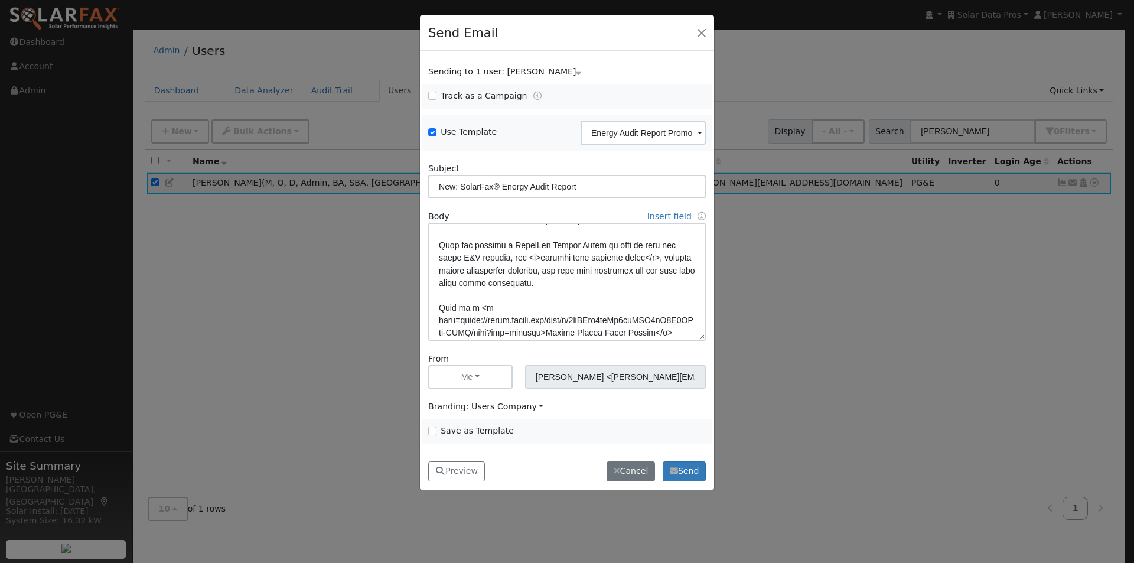
scroll to position [177, 0]
drag, startPoint x: 489, startPoint y: 279, endPoint x: 469, endPoint y: 323, distance: 48.4
click at [488, 283] on textarea at bounding box center [567, 282] width 278 height 118
click at [464, 470] on button "Preview" at bounding box center [456, 471] width 57 height 20
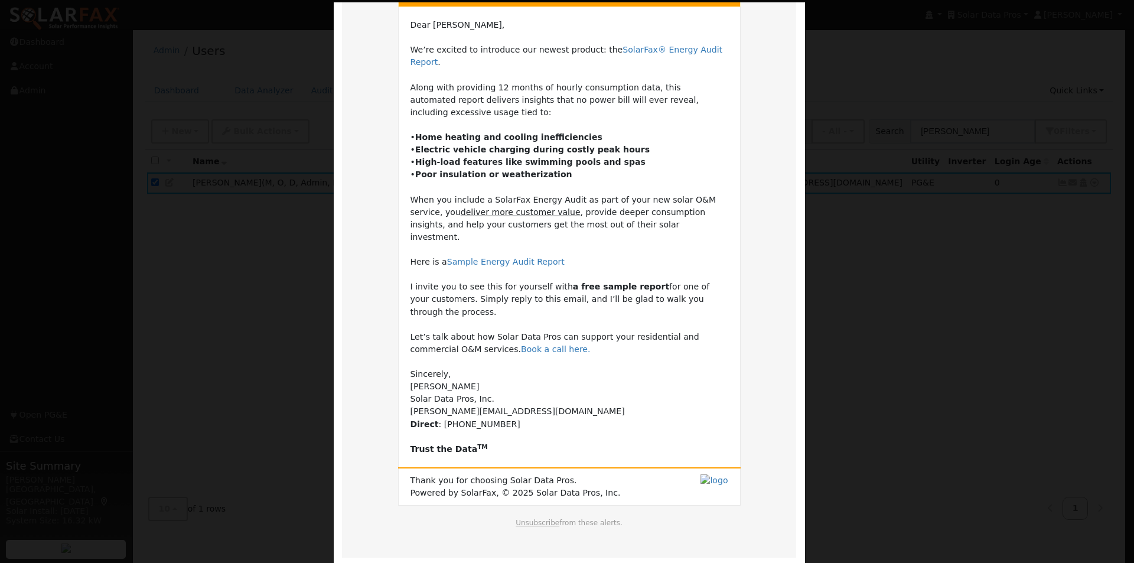
scroll to position [102, 0]
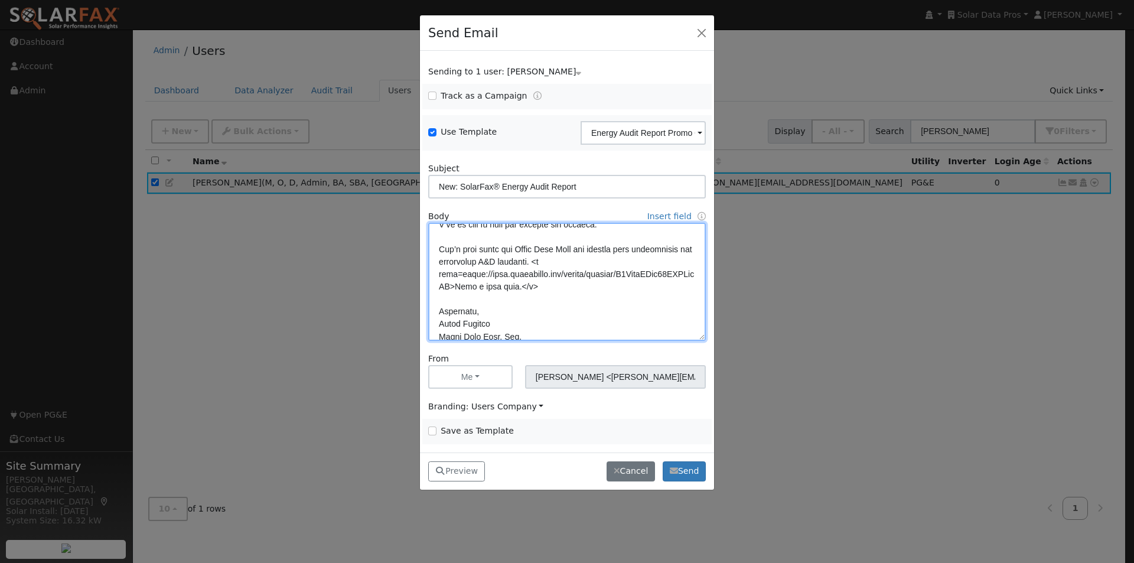
scroll to position [330, 0]
click at [619, 255] on textarea at bounding box center [567, 282] width 278 height 118
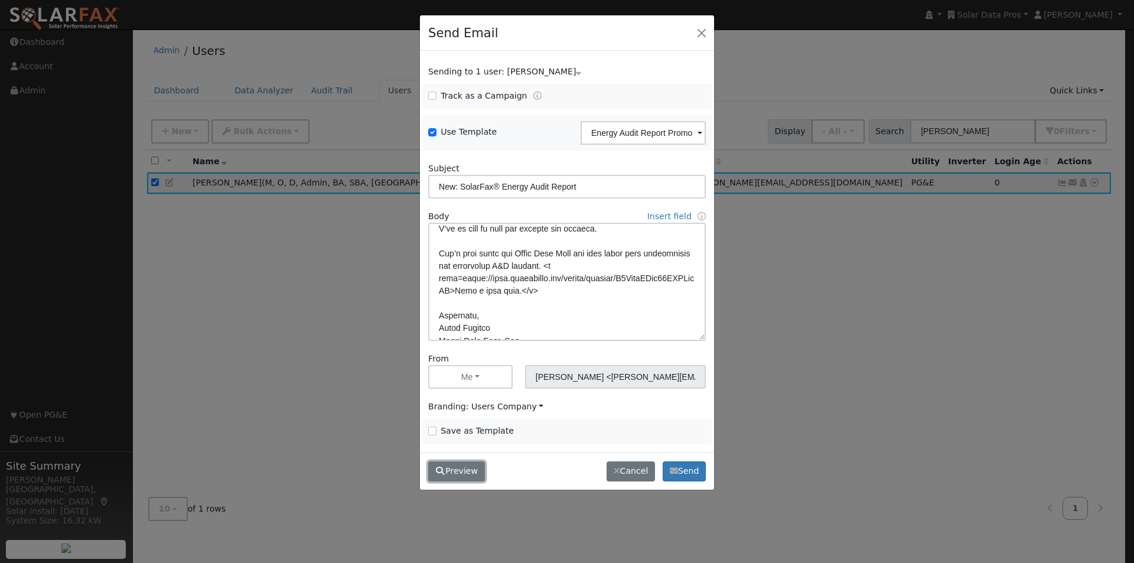
click at [457, 475] on button "Preview" at bounding box center [456, 471] width 57 height 20
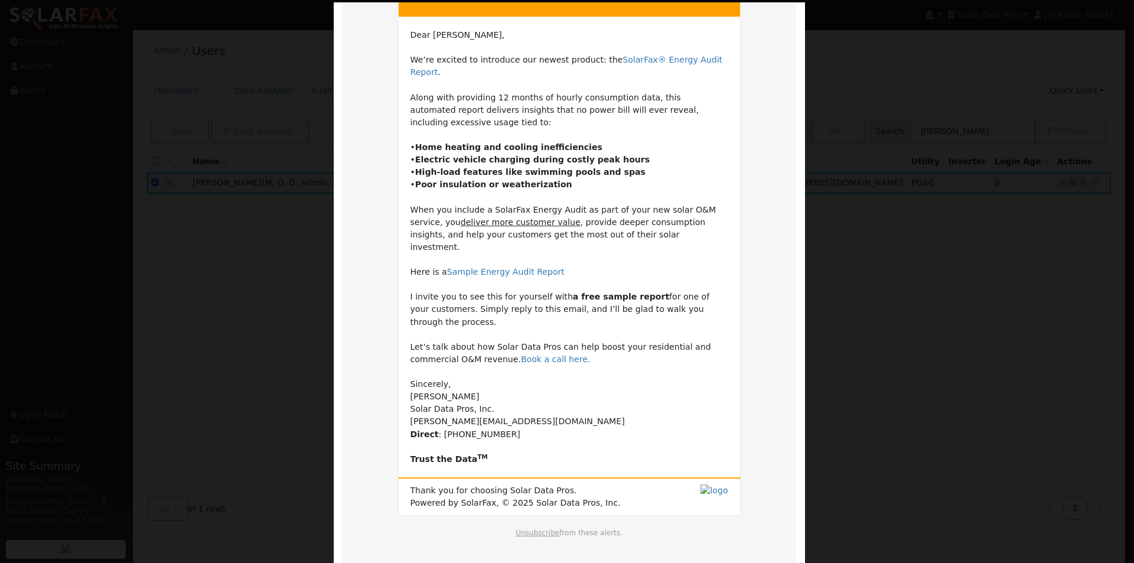
scroll to position [102, 0]
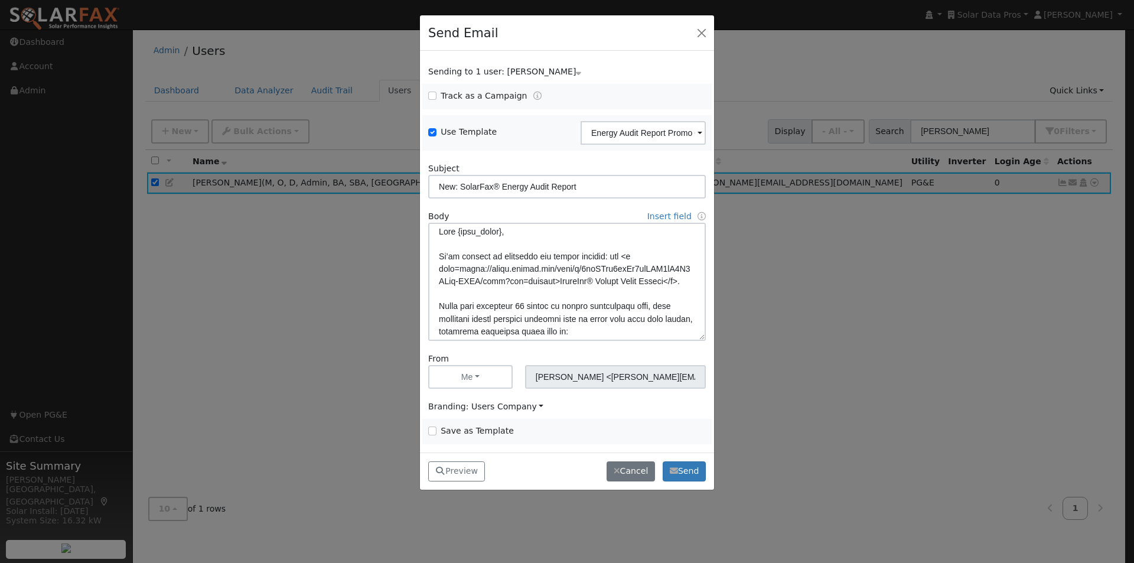
scroll to position [0, 0]
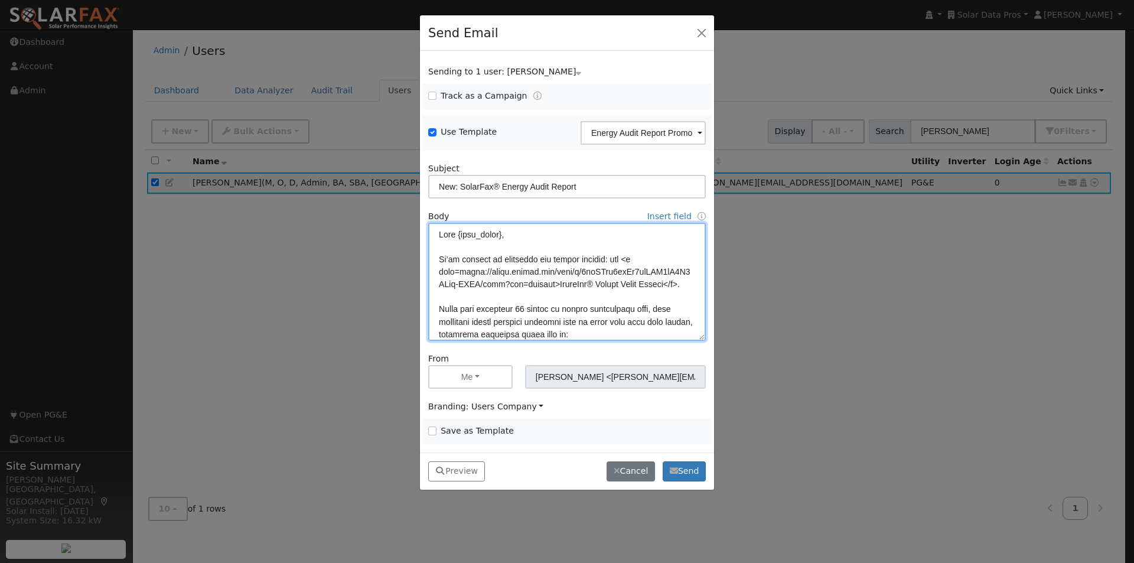
drag, startPoint x: 577, startPoint y: 256, endPoint x: 570, endPoint y: 302, distance: 46.1
click at [577, 258] on textarea at bounding box center [567, 282] width 278 height 118
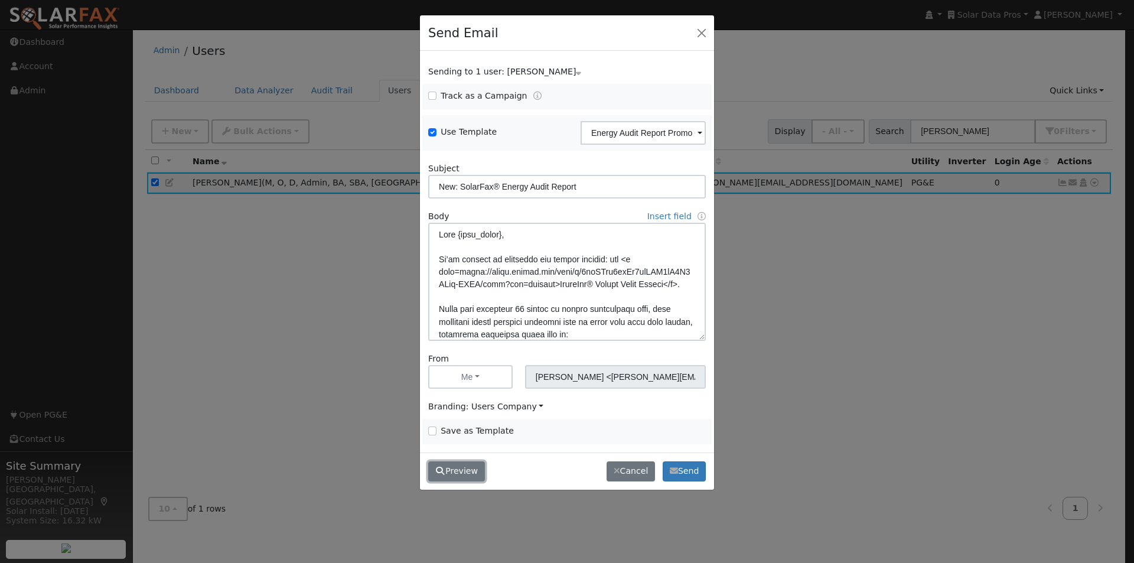
click at [448, 467] on button "Preview" at bounding box center [456, 471] width 57 height 20
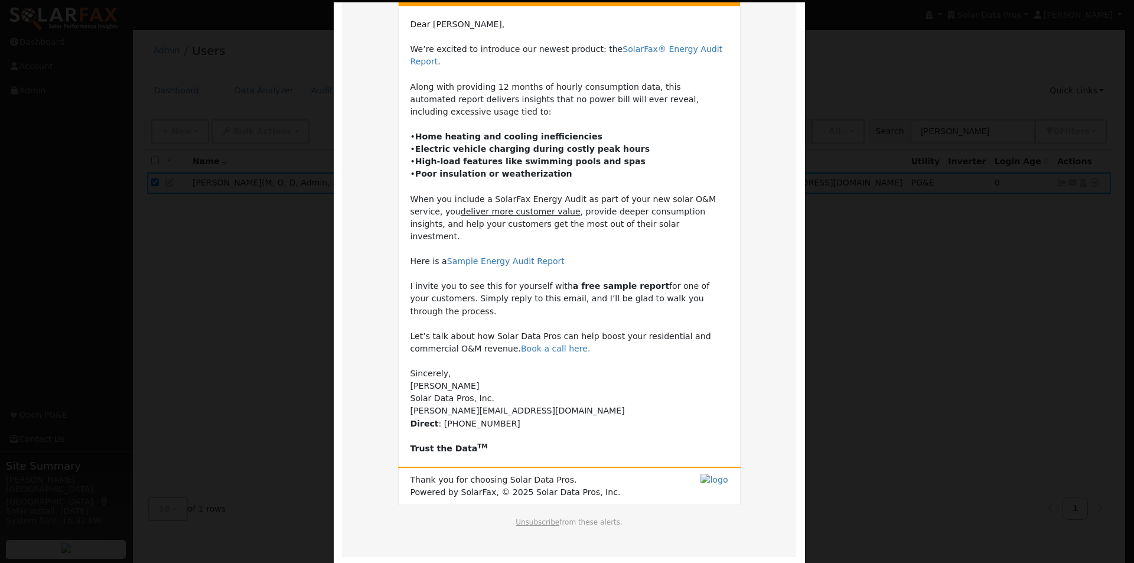
scroll to position [102, 0]
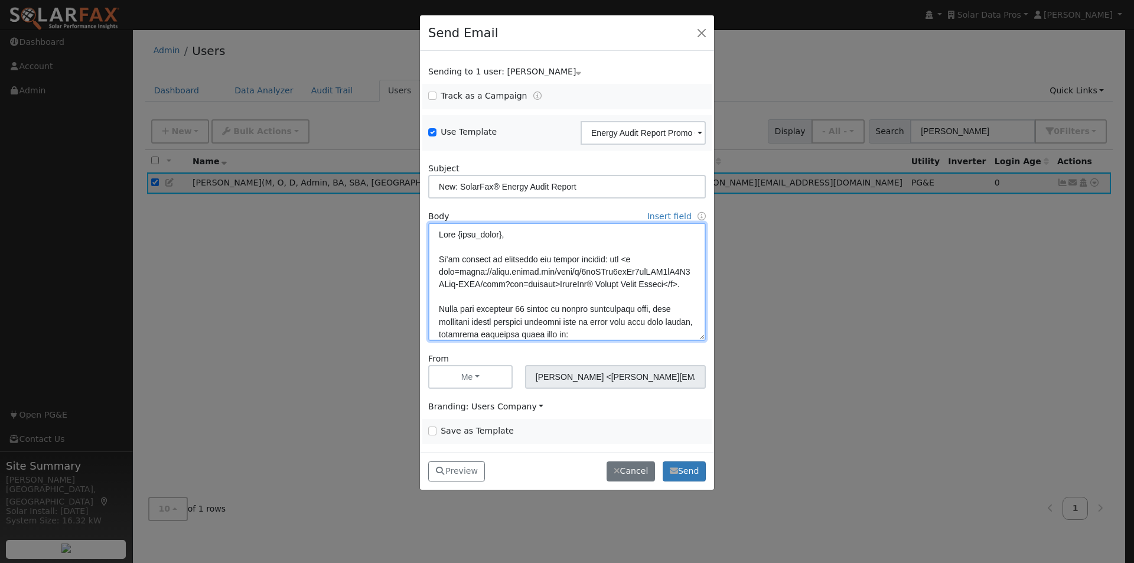
click at [606, 259] on textarea at bounding box center [567, 282] width 278 height 118
type textarea "Lore {ipsu_dolor}, Si’am consect ad elitseddo eiu tempor incididunt: utl <e dol…"
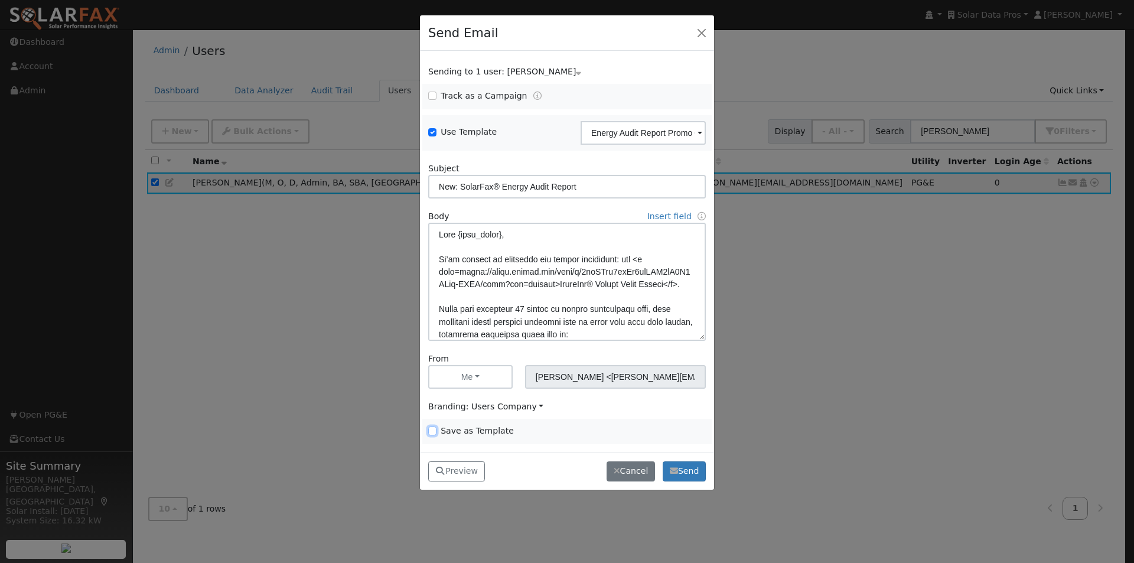
click at [432, 431] on input "Save as Template" at bounding box center [432, 431] width 8 height 8
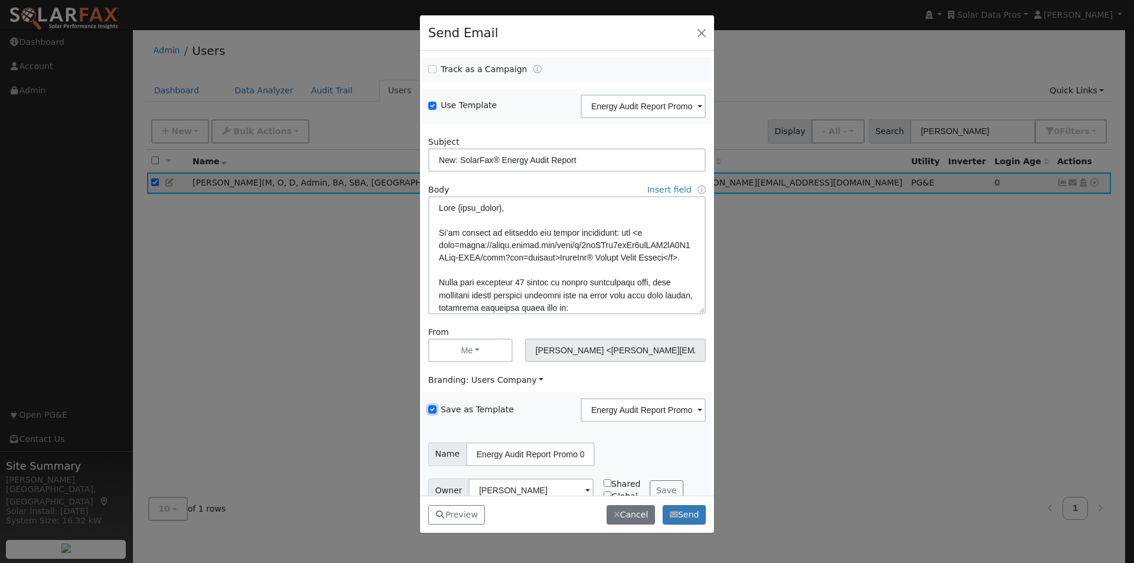
scroll to position [48, 0]
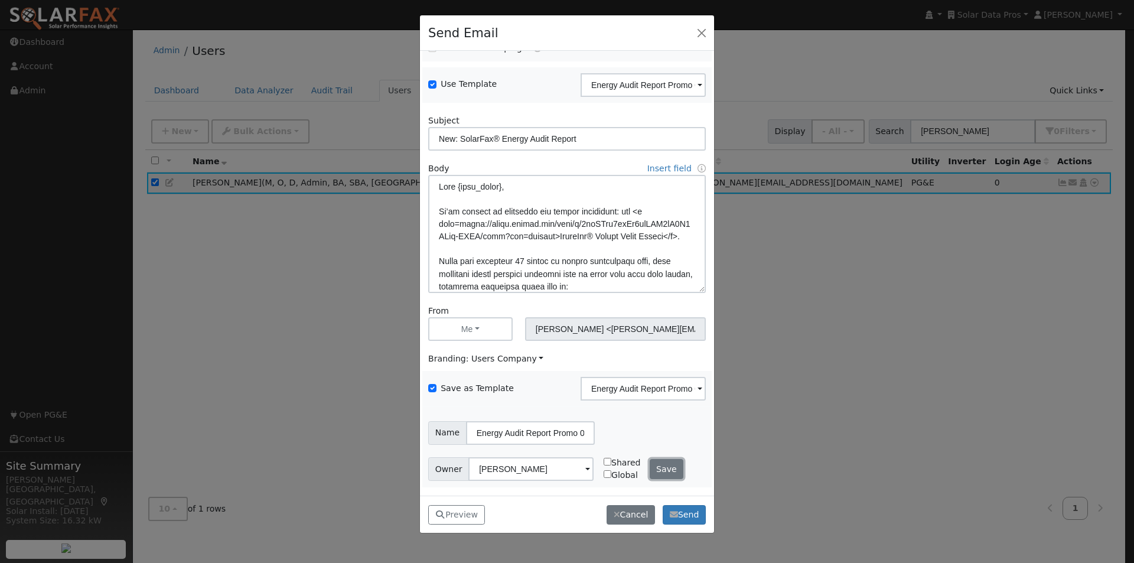
click at [656, 463] on button "Save" at bounding box center [667, 469] width 34 height 20
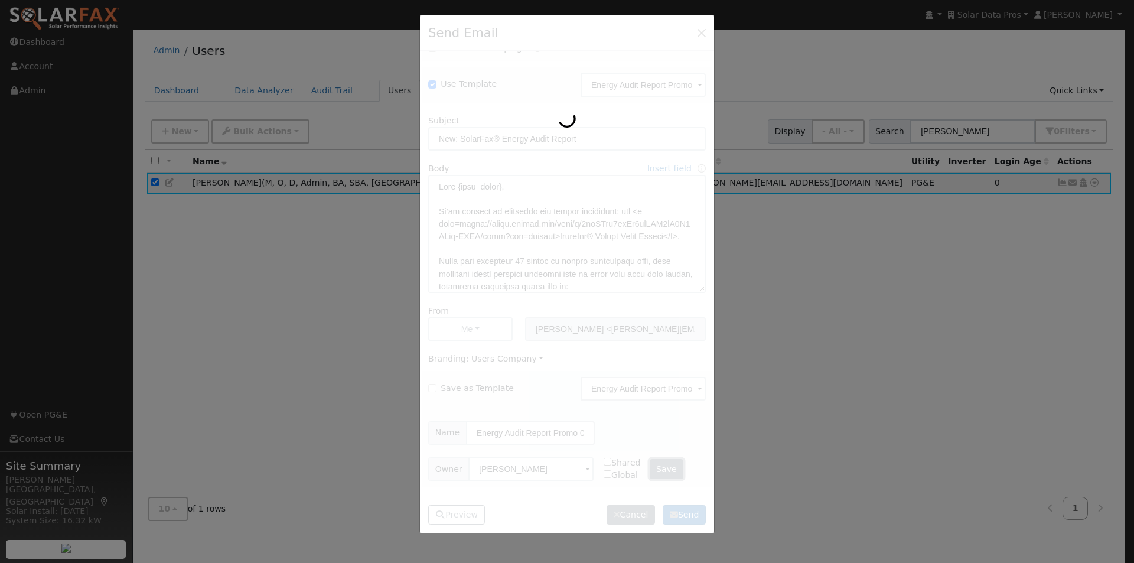
checkbox input "false"
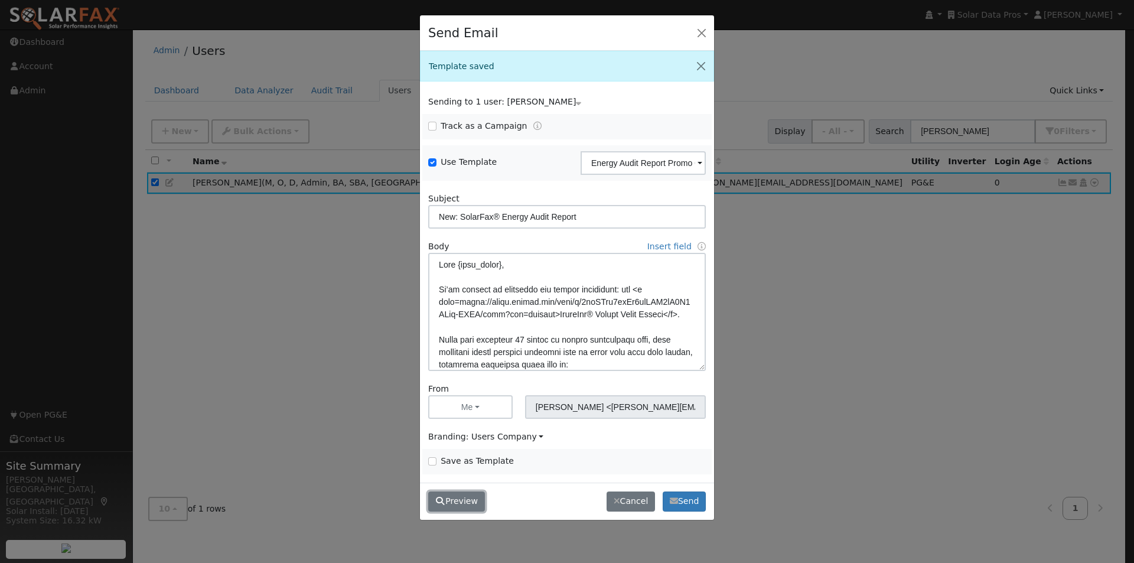
click at [470, 500] on button "Preview" at bounding box center [456, 502] width 57 height 20
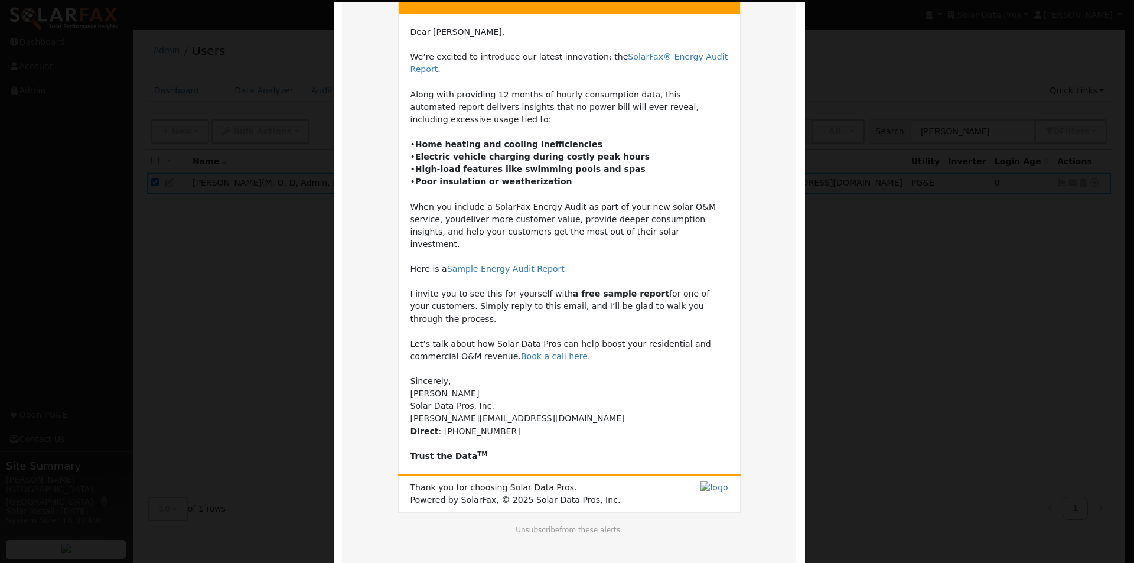
scroll to position [102, 0]
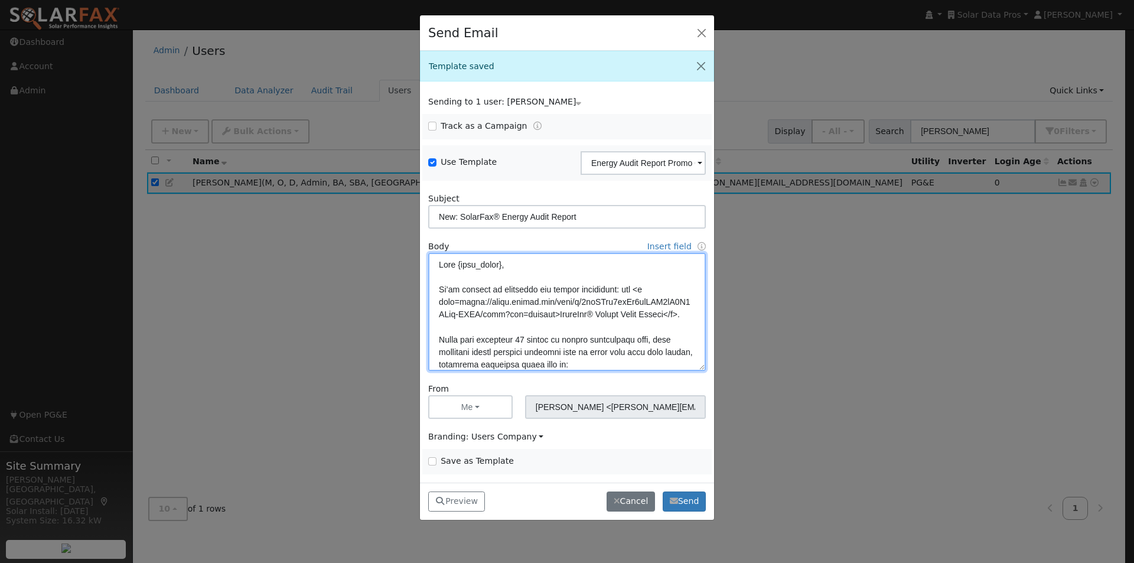
click at [640, 341] on textarea at bounding box center [567, 312] width 278 height 118
type textarea "Lore {ipsu_dolor}, Si’am consect ad elitseddo eiu tempor incididunt: utl <e dol…"
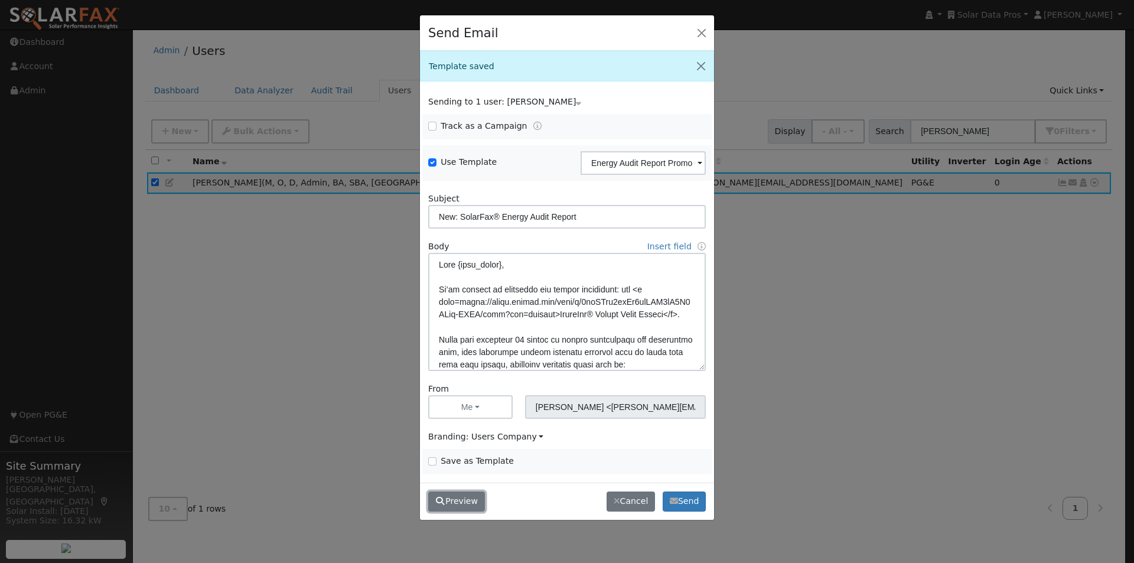
click at [458, 499] on button "Preview" at bounding box center [456, 502] width 57 height 20
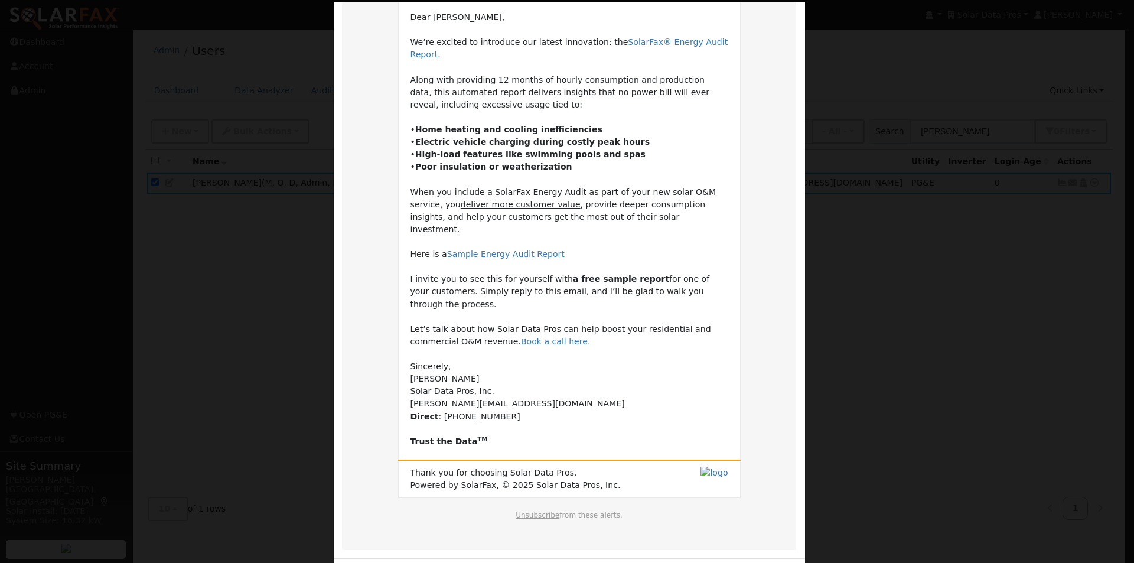
scroll to position [115, 0]
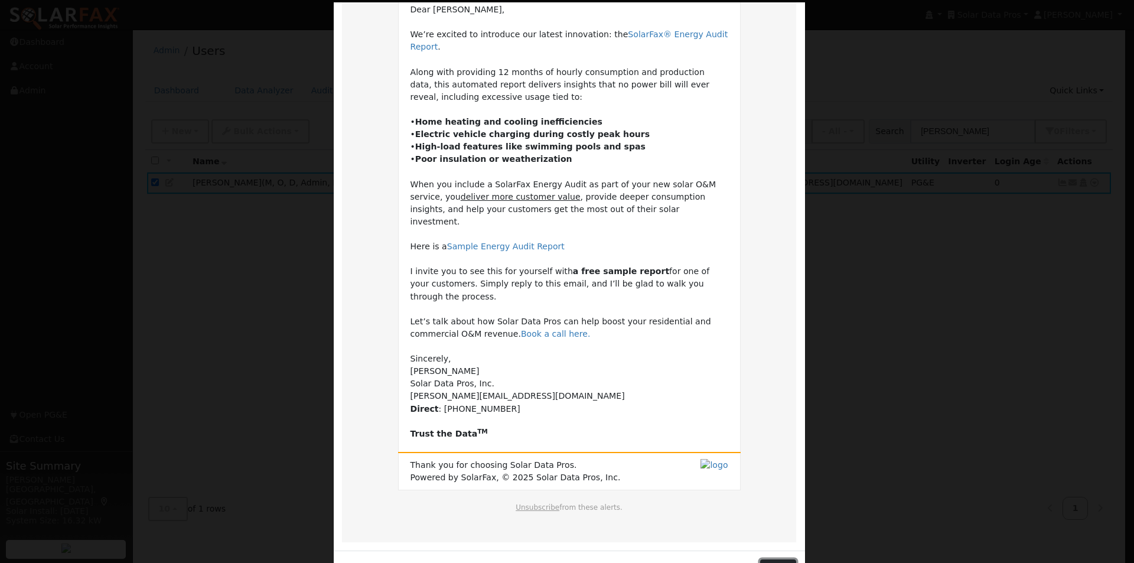
drag, startPoint x: 776, startPoint y: 529, endPoint x: 581, endPoint y: 199, distance: 383.2
click at [775, 560] on button "Close" at bounding box center [778, 570] width 36 height 20
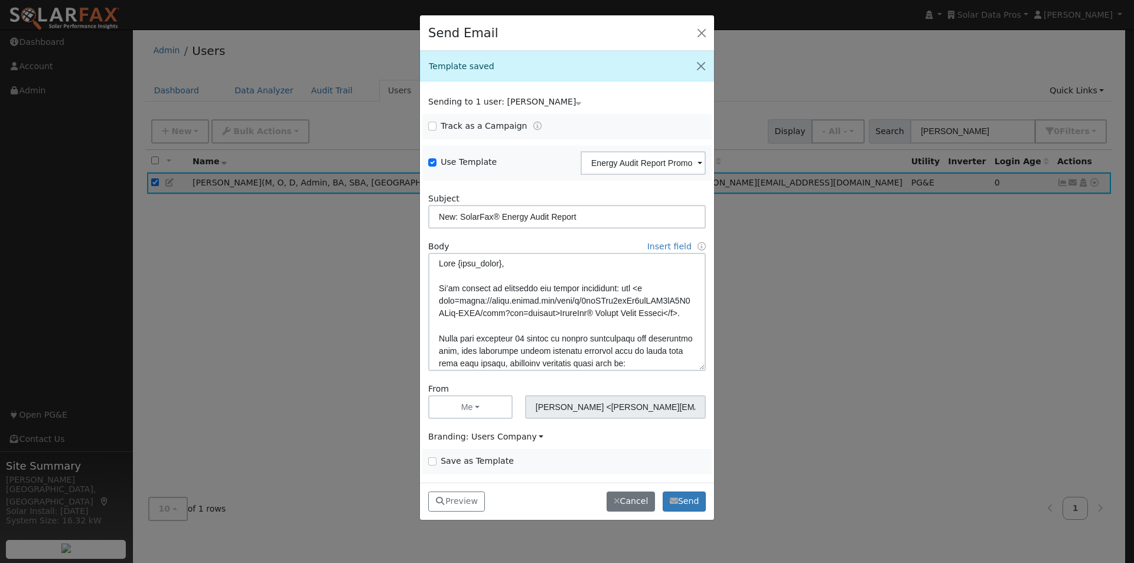
scroll to position [2, 0]
click at [428, 459] on input "Save as Template" at bounding box center [432, 461] width 8 height 8
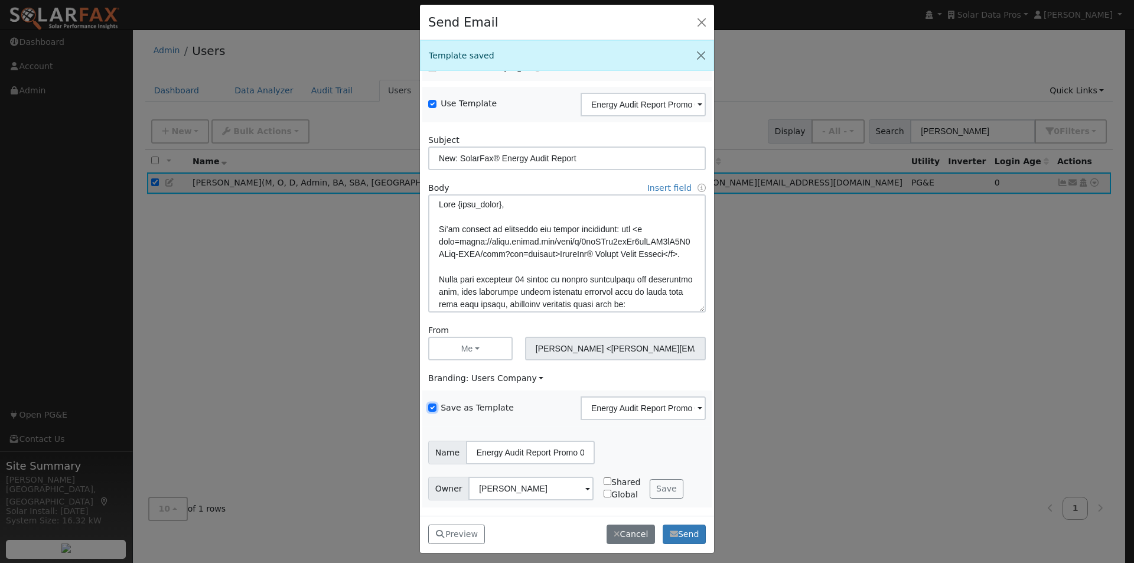
scroll to position [15, 0]
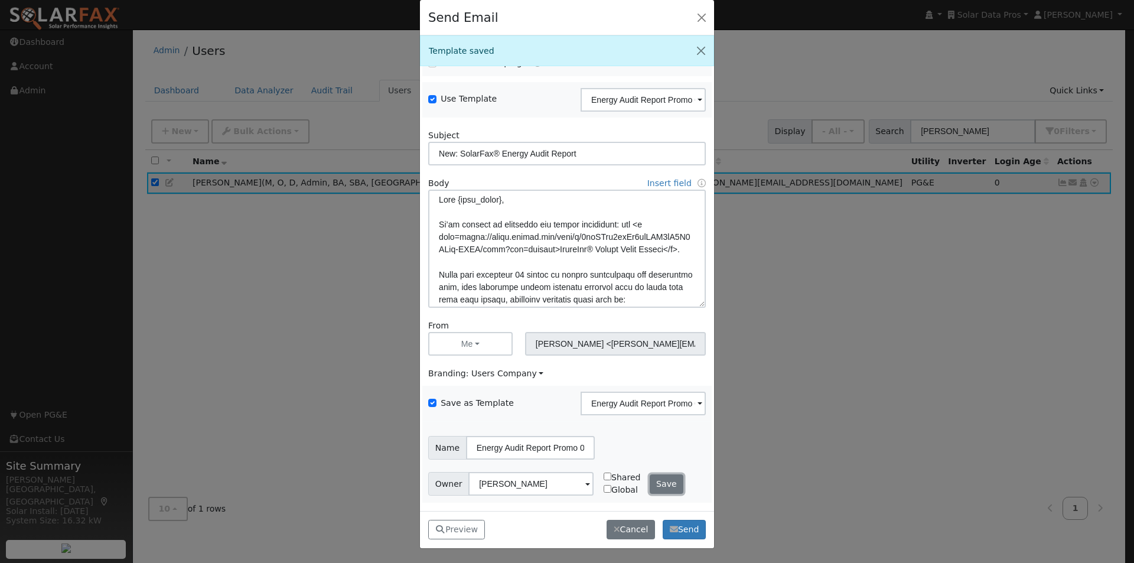
click at [652, 480] on button "Save" at bounding box center [667, 484] width 34 height 20
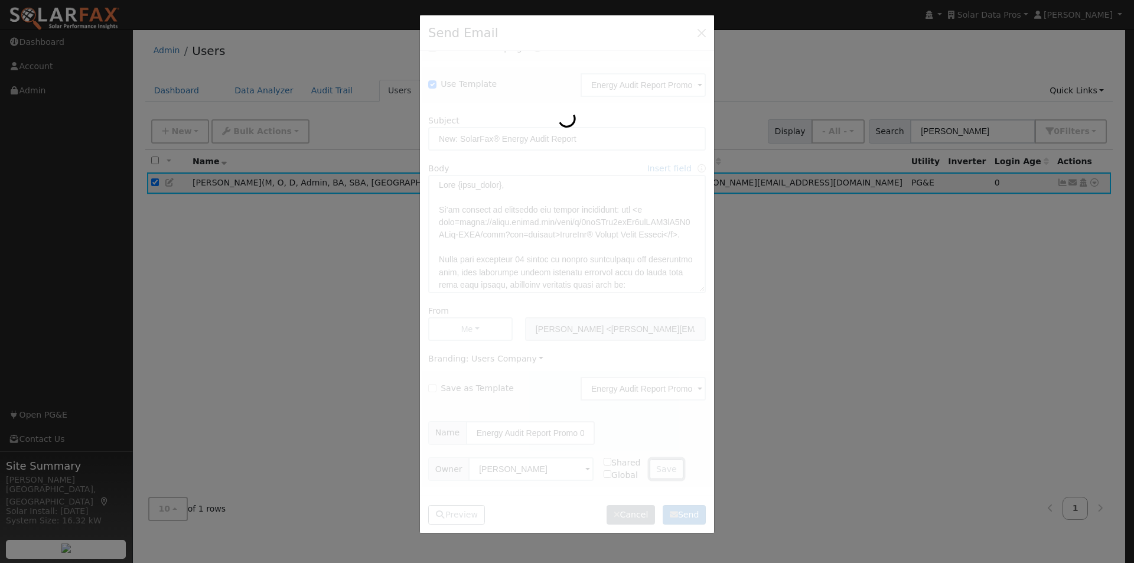
checkbox input "false"
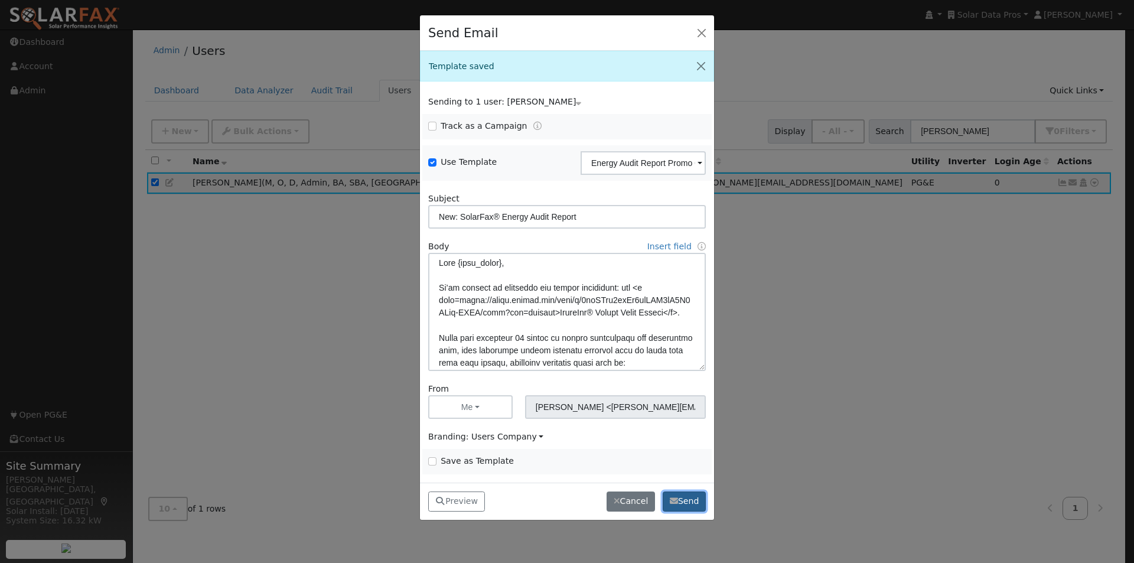
click at [679, 499] on button "Send" at bounding box center [684, 502] width 43 height 20
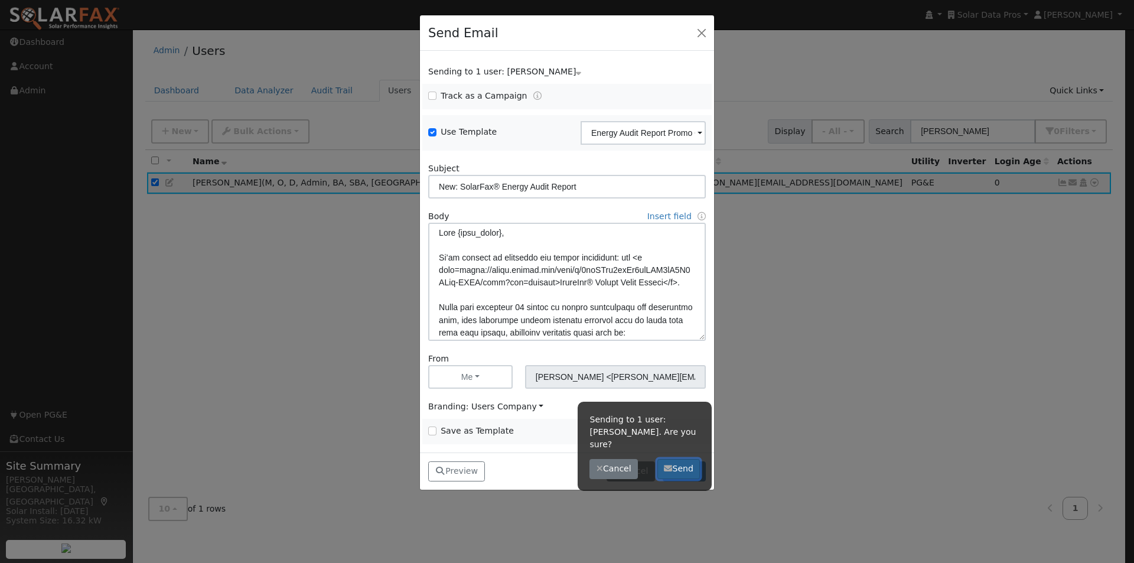
drag, startPoint x: 679, startPoint y: 454, endPoint x: 679, endPoint y: 447, distance: 7.1
click at [679, 459] on button "Send" at bounding box center [679, 469] width 43 height 20
